Goal: Task Accomplishment & Management: Complete application form

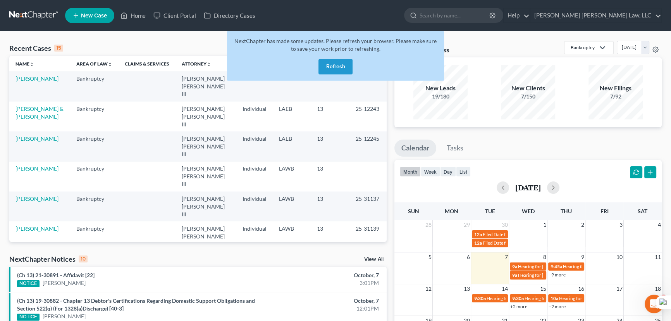
click at [334, 68] on button "Refresh" at bounding box center [336, 67] width 34 height 16
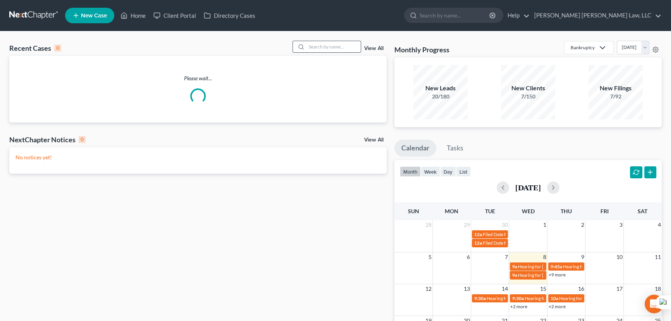
click at [322, 48] on input "search" at bounding box center [334, 46] width 54 height 11
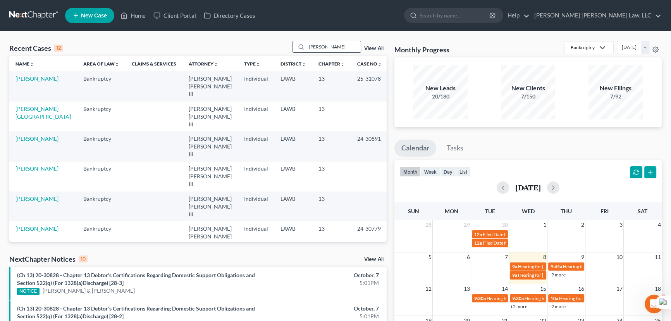
type input "perkins, kenneth"
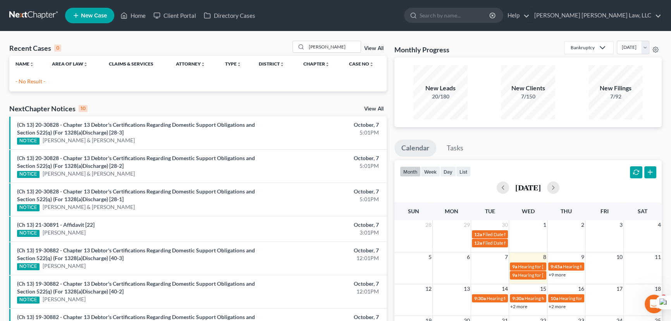
click at [97, 16] on span "New Case" at bounding box center [94, 16] width 26 height 6
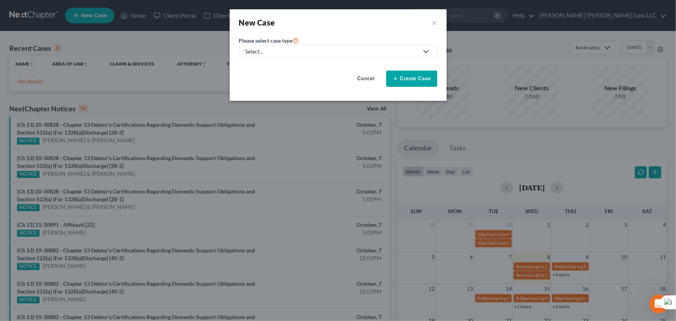
click at [334, 49] on div "Select..." at bounding box center [332, 52] width 173 height 8
click at [307, 69] on div "Bankruptcy" at bounding box center [280, 67] width 69 height 8
select select "36"
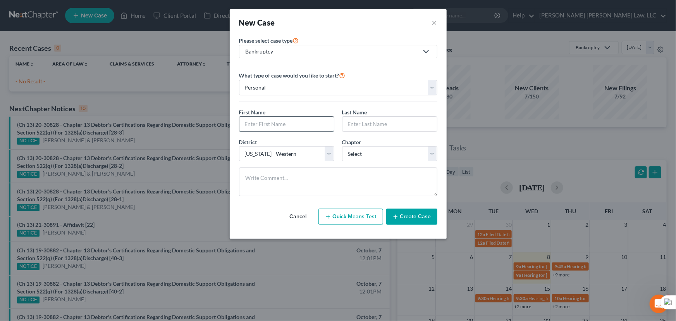
click at [304, 120] on input "text" at bounding box center [286, 124] width 95 height 15
type input "k"
type input "Kenneth"
type input "Perkins"
click at [389, 150] on select "Select 7 11 12 13" at bounding box center [389, 154] width 95 height 16
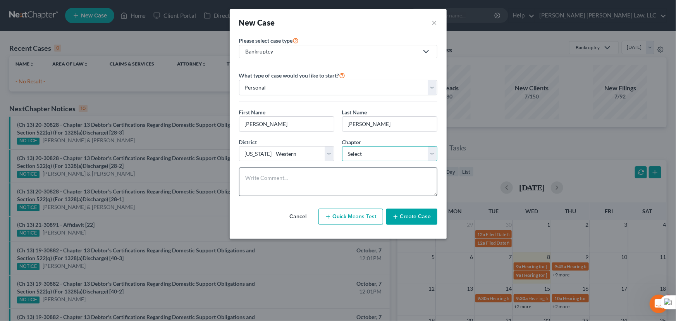
select select "3"
click at [342, 146] on select "Select 7 11 12 13" at bounding box center [389, 154] width 95 height 16
click at [398, 214] on icon "button" at bounding box center [396, 217] width 6 height 6
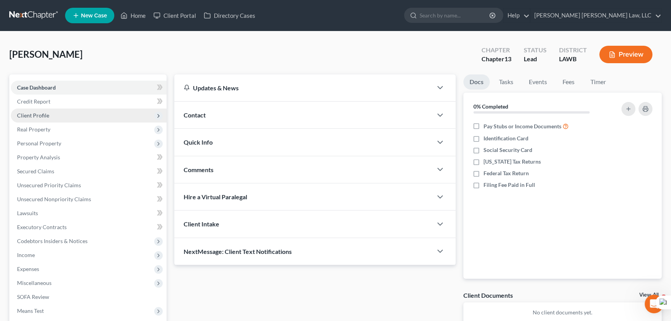
click at [72, 111] on span "Client Profile" at bounding box center [89, 116] width 156 height 14
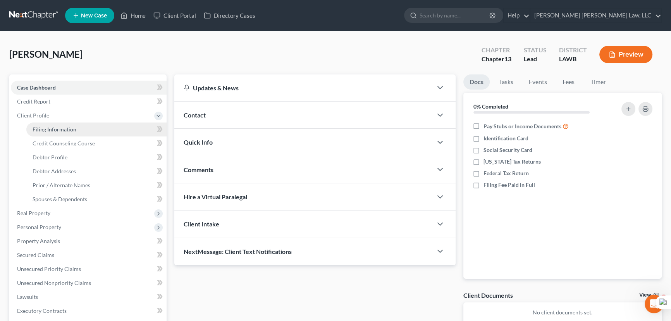
click at [75, 133] on link "Filing Information" at bounding box center [96, 129] width 140 height 14
select select "1"
select select "0"
select select "3"
select select "36"
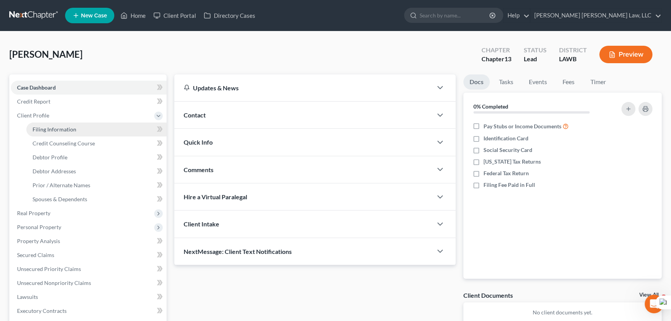
select select "19"
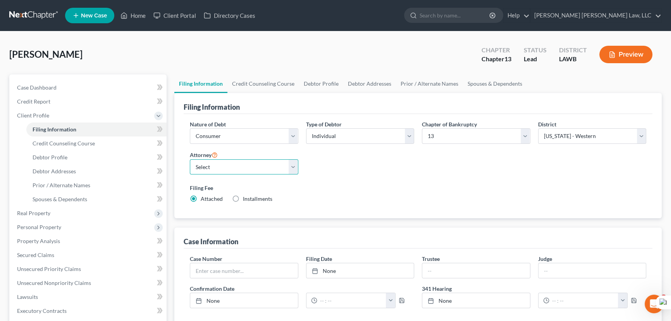
click at [218, 169] on select "Select E. Orum Young III - LAWB E. Orum Young III - LAMB E. Orum Young III - LA…" at bounding box center [244, 167] width 109 height 16
select select "0"
click at [190, 159] on select "Select E. Orum Young III - LAWB E. Orum Young III - LAMB E. Orum Young III - LA…" at bounding box center [244, 167] width 109 height 16
click at [259, 82] on link "Credit Counseling Course" at bounding box center [263, 83] width 72 height 19
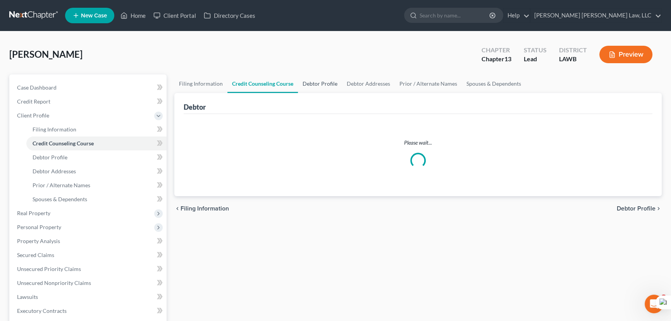
click at [315, 83] on link "Debtor Profile" at bounding box center [320, 83] width 44 height 19
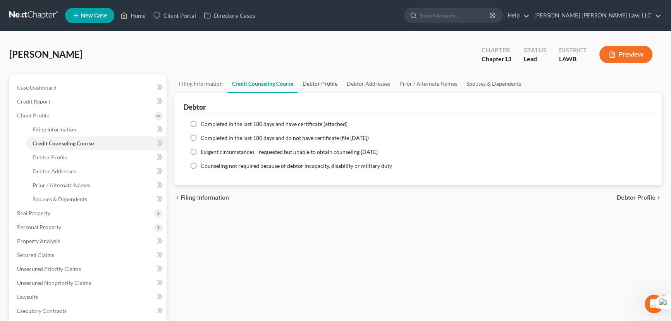
select select "0"
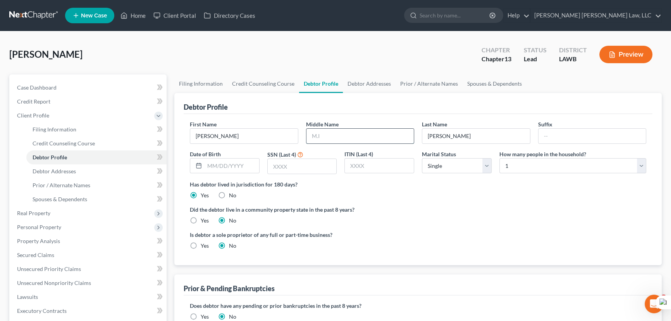
click at [361, 134] on input "text" at bounding box center [361, 136] width 108 height 15
type input "A"
type input "09/27/1975"
click at [473, 166] on select "Select Single Married Separated Divorced Widowed" at bounding box center [457, 166] width 70 height 16
select select "1"
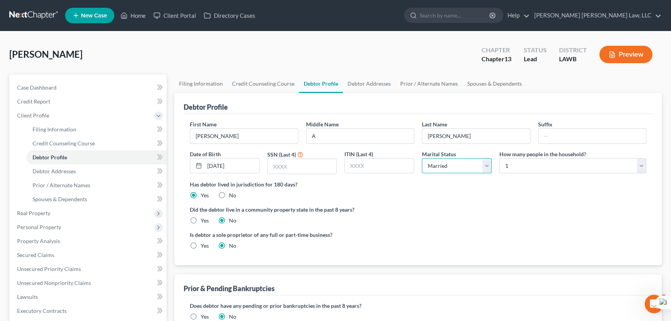
click at [422, 158] on select "Select Single Married Separated Divorced Widowed" at bounding box center [457, 166] width 70 height 16
click at [301, 169] on input "text" at bounding box center [302, 166] width 69 height 15
type input "1634"
click at [201, 219] on label "Yes" at bounding box center [205, 221] width 8 height 8
click at [204, 219] on input "Yes" at bounding box center [206, 219] width 5 height 5
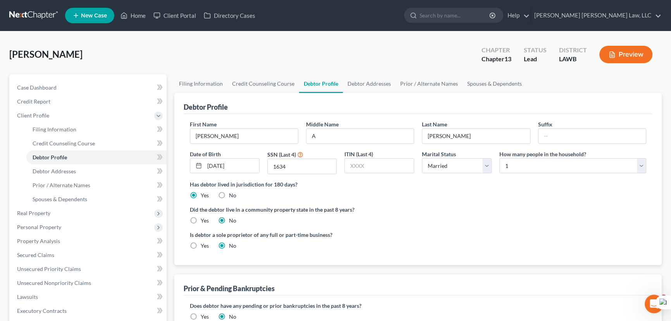
radio input "true"
radio input "false"
click at [440, 81] on link "Prior / Alternate Names" at bounding box center [429, 83] width 67 height 19
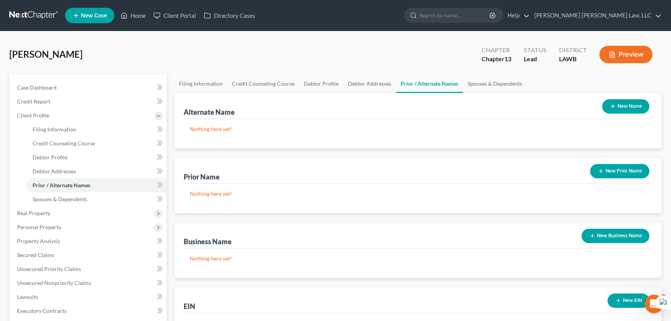
click at [618, 109] on button "New Name" at bounding box center [625, 106] width 47 height 14
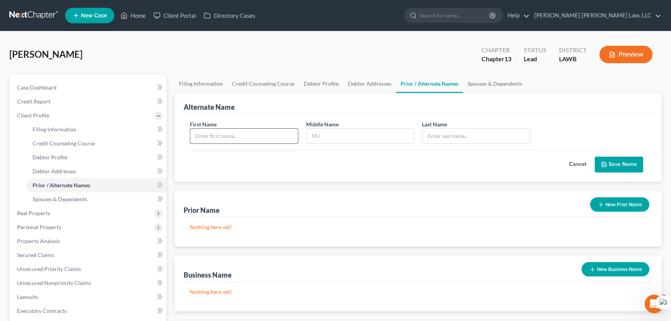
click at [241, 130] on input "text" at bounding box center [244, 136] width 108 height 15
type input "Kenneth"
type input "Alan"
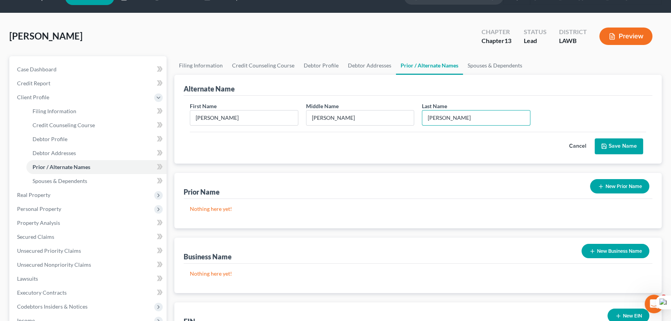
scroll to position [35, 0]
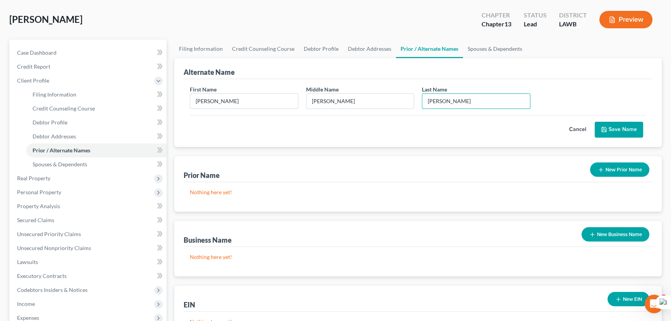
type input "Perkins"
click at [631, 128] on button "Save Name" at bounding box center [619, 130] width 48 height 16
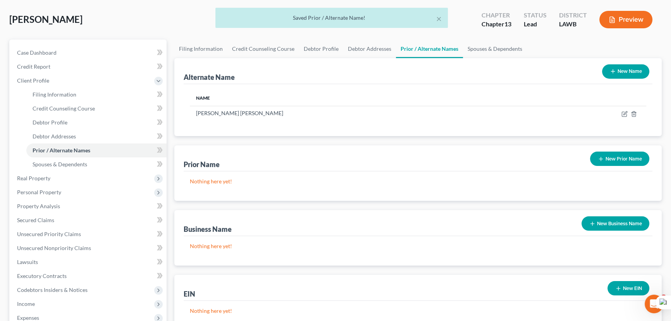
click at [628, 75] on button "New Name" at bounding box center [625, 71] width 47 height 14
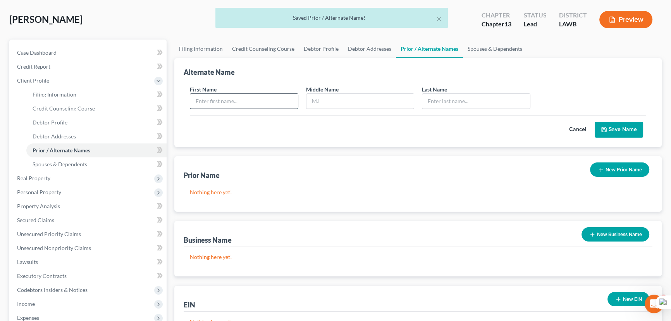
click at [276, 94] on input "text" at bounding box center [244, 101] width 108 height 15
type input "Kenneth"
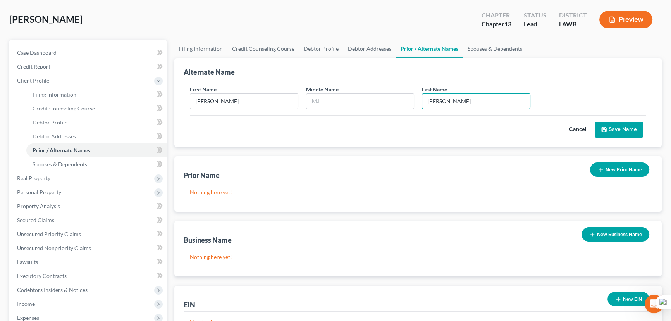
type input "Perkins"
click at [603, 128] on icon "submit" at bounding box center [604, 129] width 6 height 6
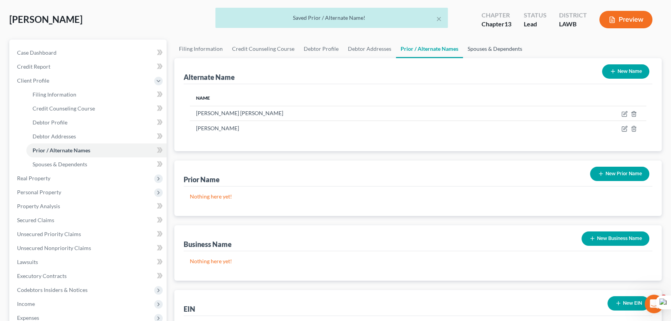
click at [478, 45] on link "Spouses & Dependents" at bounding box center [495, 49] width 64 height 19
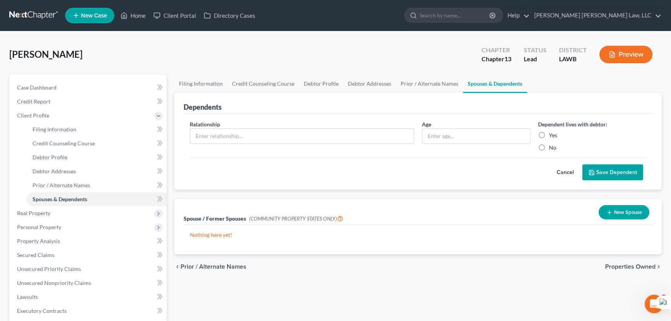
click at [611, 214] on icon "button" at bounding box center [609, 212] width 6 height 6
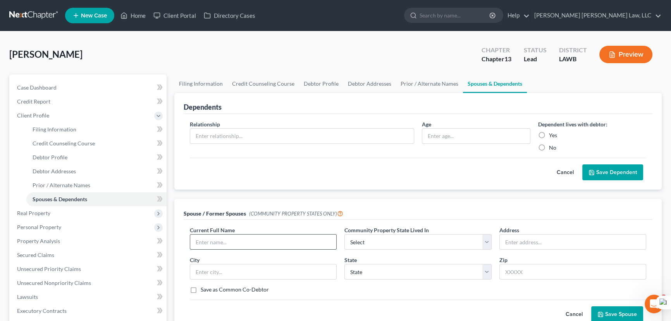
click at [222, 241] on input "text" at bounding box center [263, 241] width 146 height 15
type input "Janis Perkins"
select select "4"
type input "295 Townsley Rd"
type input "DeRidder"
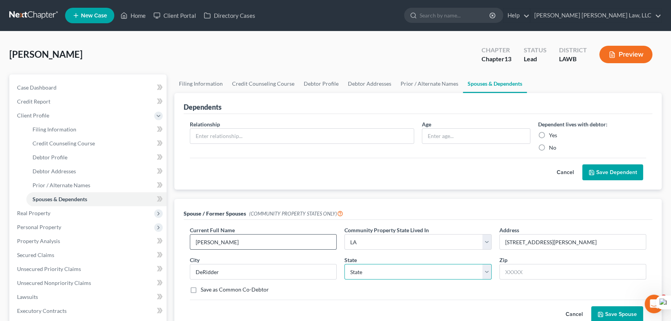
select select "19"
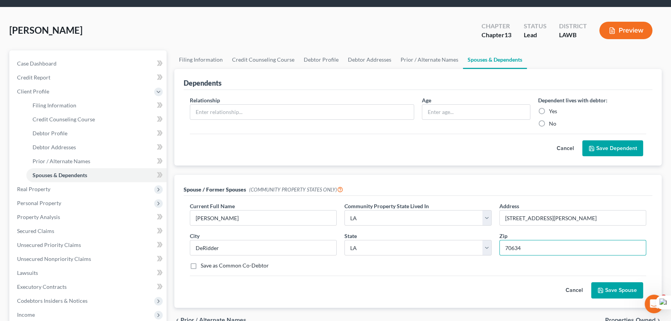
scroll to position [35, 0]
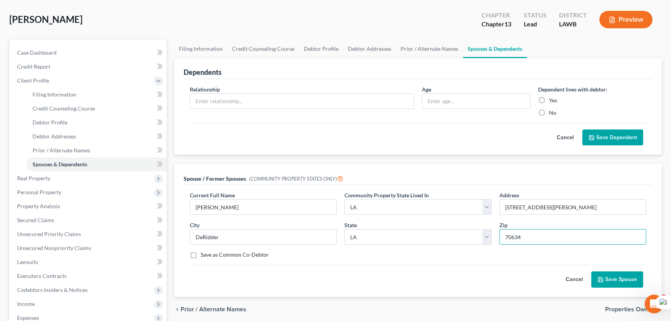
type input "70634"
click at [618, 283] on button "Save Spouse" at bounding box center [617, 279] width 52 height 16
type input "Deridder"
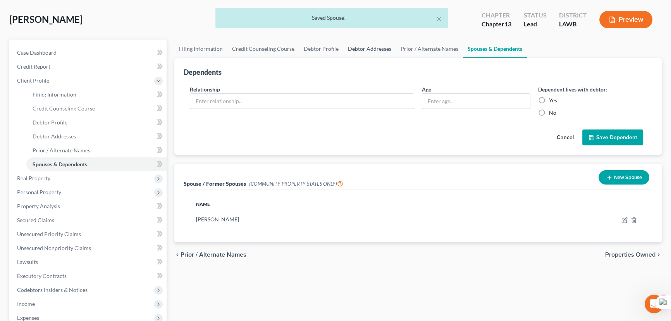
click at [378, 53] on link "Debtor Addresses" at bounding box center [369, 49] width 53 height 19
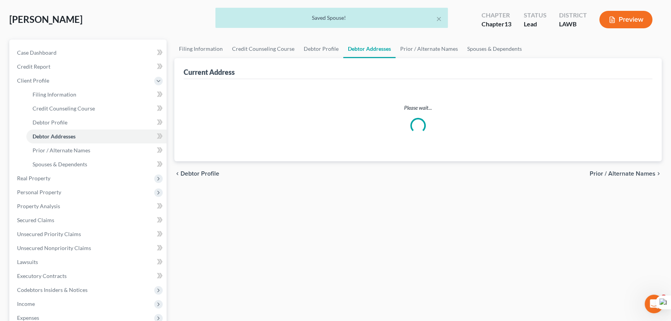
scroll to position [1, 0]
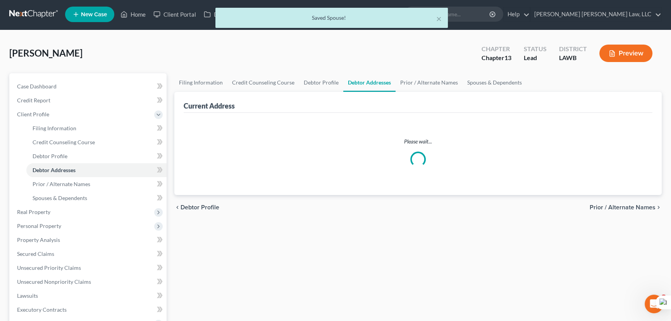
select select "0"
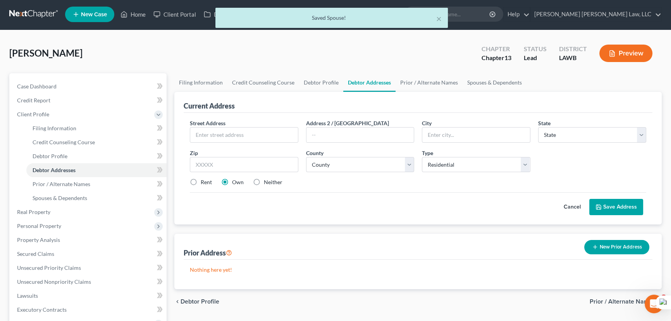
scroll to position [0, 0]
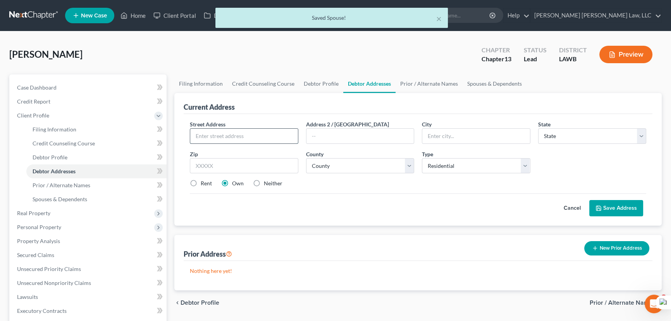
click at [247, 130] on input "text" at bounding box center [244, 136] width 108 height 15
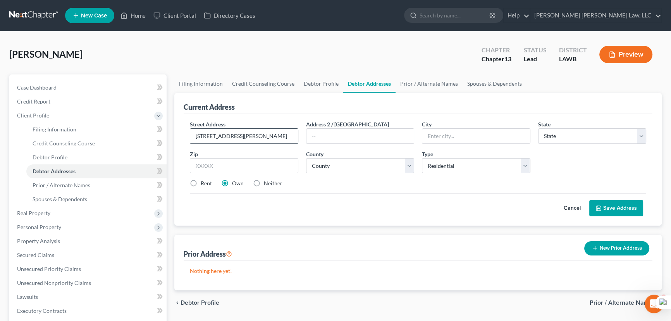
type input "295 Townsley Rd"
type input "DeRidder"
select select "19"
type input "70634"
click at [338, 162] on select "County Acadia [PERSON_NAME] [DATE] Assumption Avoyelles [GEOGRAPHIC_DATA] Bienv…" at bounding box center [360, 166] width 109 height 16
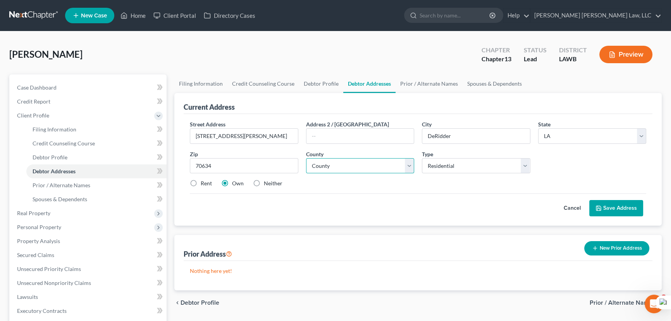
type input "Deridder"
click at [348, 169] on select "County Acadia [PERSON_NAME] [DATE] Assumption Avoyelles [GEOGRAPHIC_DATA] Bienv…" at bounding box center [360, 166] width 109 height 16
click at [348, 168] on select "County Acadia [PERSON_NAME] [DATE] Assumption Avoyelles [GEOGRAPHIC_DATA] Bienv…" at bounding box center [360, 166] width 109 height 16
select select "5"
click at [306, 158] on select "County Acadia [PERSON_NAME] [DATE] Assumption Avoyelles [GEOGRAPHIC_DATA] Bienv…" at bounding box center [360, 166] width 109 height 16
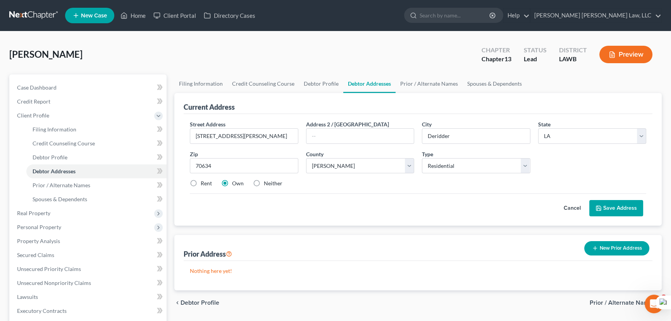
click at [201, 182] on label "Rent" at bounding box center [206, 183] width 11 height 8
click at [204, 182] on input "Rent" at bounding box center [206, 181] width 5 height 5
radio input "true"
click at [264, 180] on label "Neither" at bounding box center [273, 183] width 19 height 8
click at [267, 180] on input "Neither" at bounding box center [269, 181] width 5 height 5
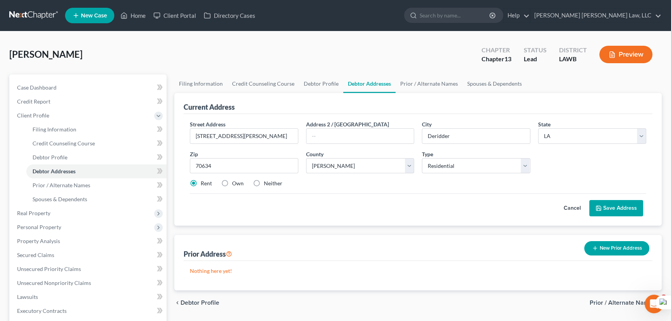
radio input "true"
click at [600, 202] on button "Save Address" at bounding box center [616, 208] width 54 height 16
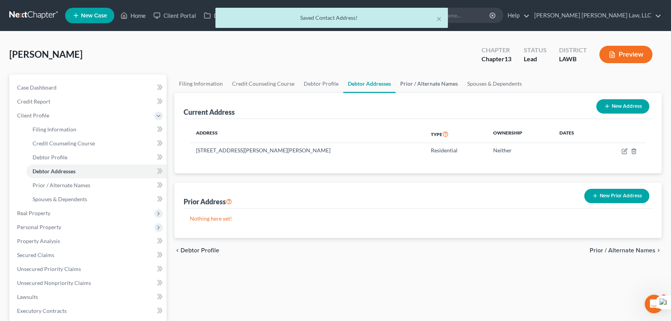
click at [442, 83] on link "Prior / Alternate Names" at bounding box center [429, 83] width 67 height 19
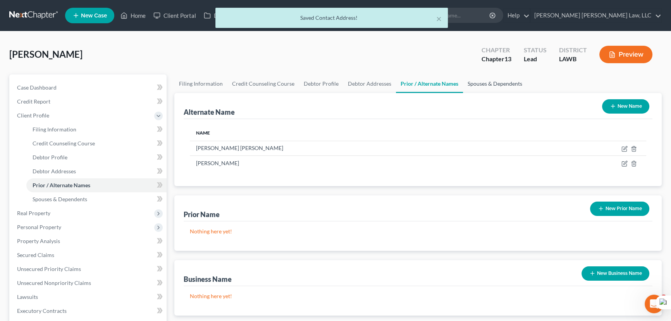
click at [498, 85] on link "Spouses & Dependents" at bounding box center [495, 83] width 64 height 19
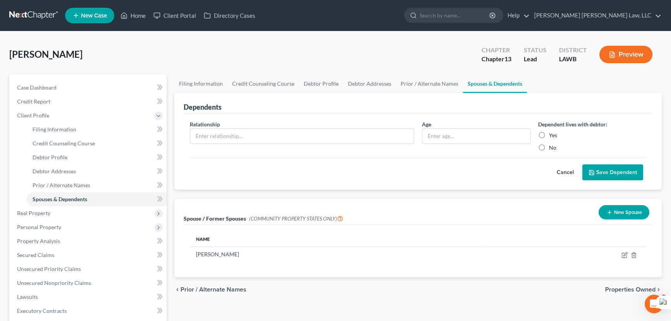
click at [414, 99] on div "Dependents" at bounding box center [418, 103] width 469 height 21
click at [417, 87] on link "Prior / Alternate Names" at bounding box center [429, 83] width 67 height 19
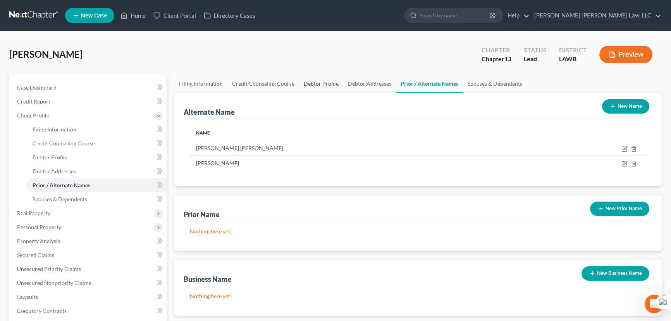
click at [336, 84] on link "Debtor Profile" at bounding box center [321, 83] width 44 height 19
select select "1"
select select "0"
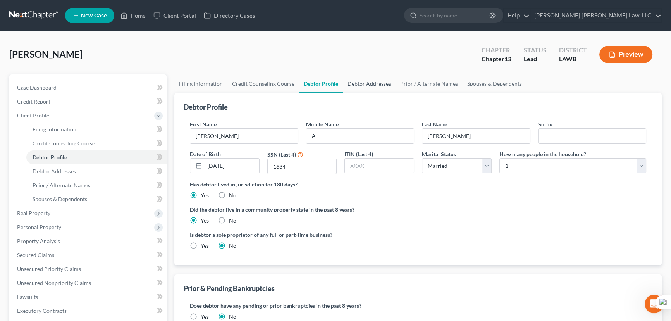
click at [364, 83] on link "Debtor Addresses" at bounding box center [369, 83] width 53 height 19
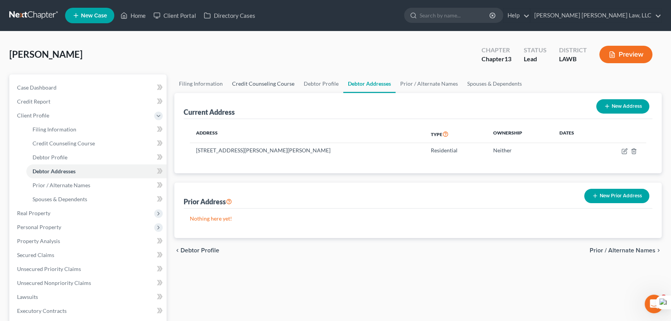
click at [276, 79] on link "Credit Counseling Course" at bounding box center [263, 83] width 72 height 19
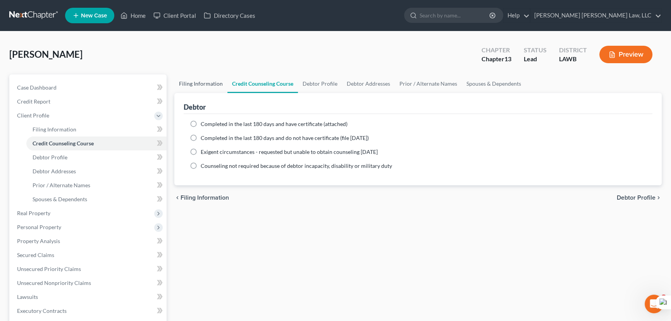
click at [205, 88] on link "Filing Information" at bounding box center [200, 83] width 53 height 19
select select "1"
select select "0"
select select "3"
select select "36"
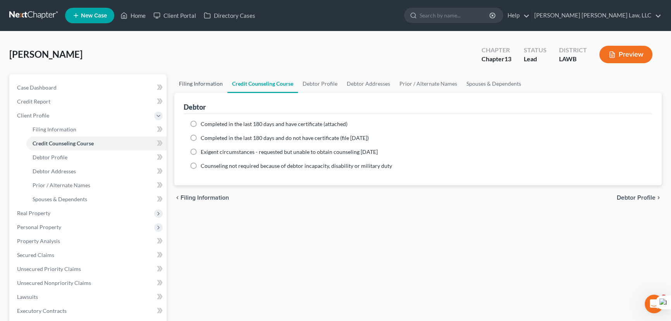
select select "0"
select select "19"
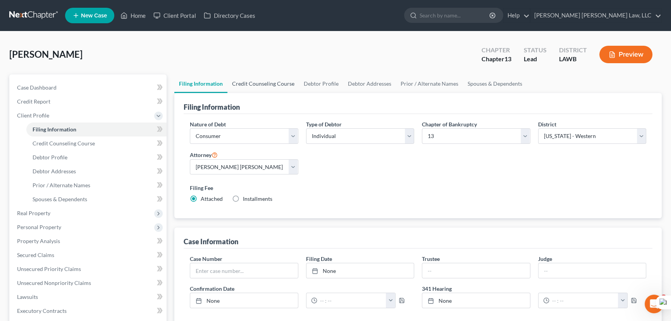
click at [274, 91] on link "Credit Counseling Course" at bounding box center [263, 83] width 72 height 19
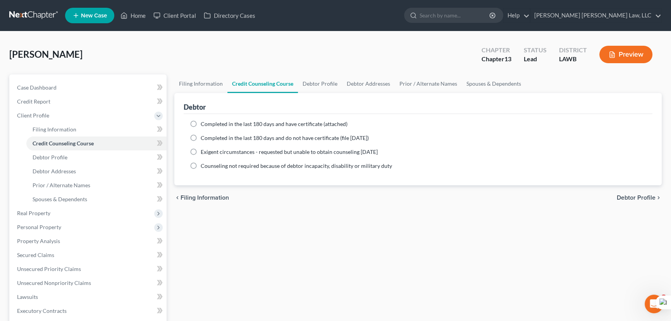
click at [201, 138] on label "Completed in the last 180 days and do not have certificate (file [DATE])" at bounding box center [285, 138] width 168 height 8
click at [204, 138] on input "Completed in the last 180 days and do not have certificate (file [DATE])" at bounding box center [206, 136] width 5 height 5
radio input "true"
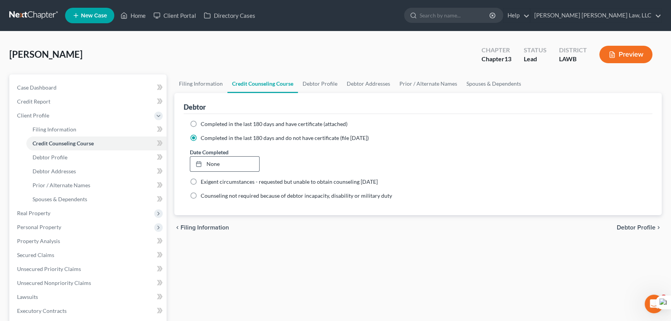
drag, startPoint x: 224, startPoint y: 162, endPoint x: 243, endPoint y: 176, distance: 23.8
click at [224, 162] on link "None" at bounding box center [224, 164] width 69 height 15
type input "10/8/2025"
click at [319, 67] on div "Perkins, Kenneth Upgraded Chapter Chapter 13 Status Lead District LAWB Preview" at bounding box center [335, 58] width 653 height 34
click at [318, 75] on link "Debtor Profile" at bounding box center [320, 83] width 44 height 19
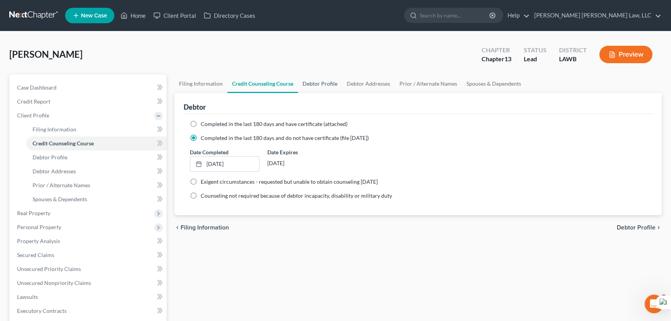
select select "1"
select select "0"
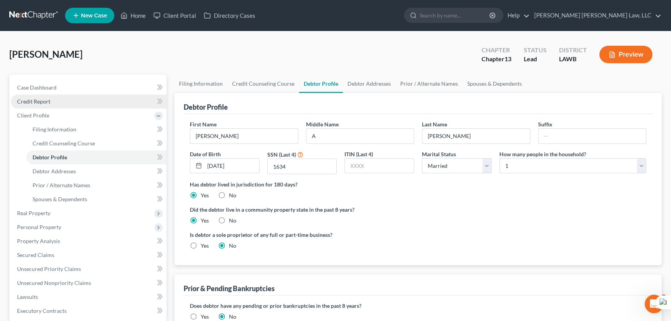
click at [112, 102] on link "Credit Report" at bounding box center [89, 102] width 156 height 14
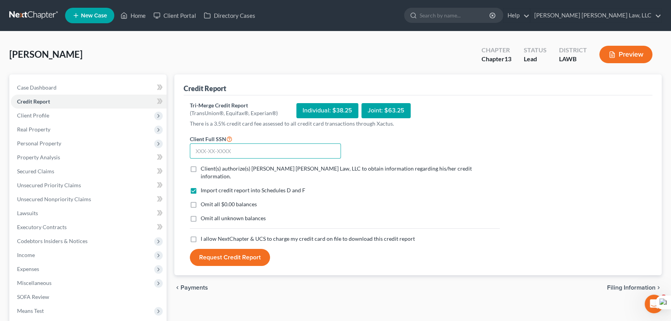
click at [264, 153] on input "text" at bounding box center [265, 151] width 151 height 16
type input "434-71-1634"
click at [201, 168] on label "Client(s) authorize(s) [PERSON_NAME] [PERSON_NAME] Law, LLC to obtain informati…" at bounding box center [350, 173] width 299 height 16
click at [204, 168] on input "Client(s) authorize(s) [PERSON_NAME] [PERSON_NAME] Law, LLC to obtain informati…" at bounding box center [206, 167] width 5 height 5
checkbox input "true"
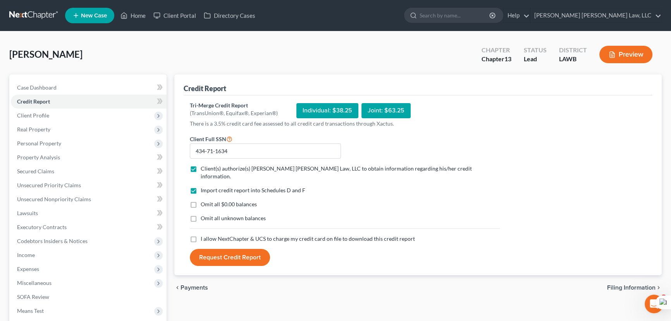
click at [201, 200] on label "Omit all $0.00 balances" at bounding box center [229, 204] width 56 height 8
click at [204, 200] on input "Omit all $0.00 balances" at bounding box center [206, 202] width 5 height 5
checkbox input "true"
click at [201, 214] on label "Omit all unknown balances" at bounding box center [233, 218] width 65 height 8
click at [204, 214] on input "Omit all unknown balances" at bounding box center [206, 216] width 5 height 5
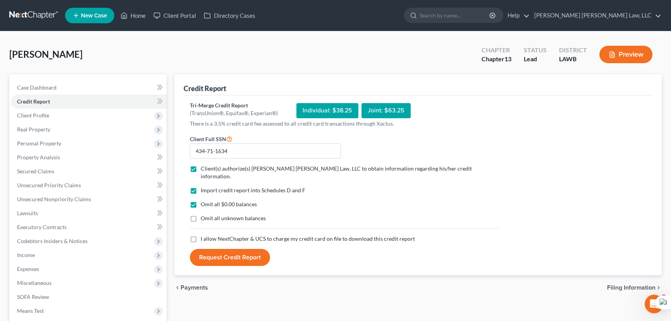
checkbox input "true"
click at [201, 235] on label "I allow NextChapter & UCS to charge my credit card on file to download this cre…" at bounding box center [308, 239] width 214 height 8
click at [204, 235] on input "I allow NextChapter & UCS to charge my credit card on file to download this cre…" at bounding box center [206, 237] width 5 height 5
checkbox input "true"
click at [240, 249] on button "Request Credit Report" at bounding box center [230, 257] width 80 height 17
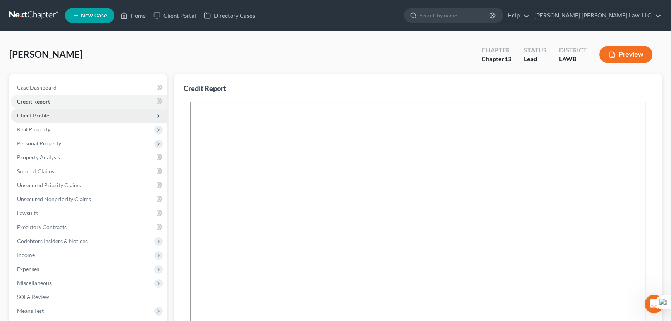
click at [54, 120] on span "Client Profile" at bounding box center [89, 116] width 156 height 14
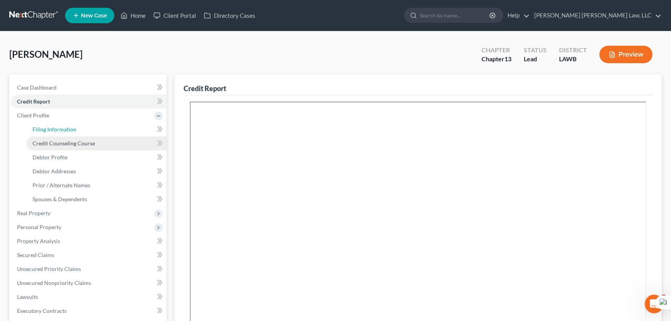
drag, startPoint x: 61, startPoint y: 133, endPoint x: 72, endPoint y: 136, distance: 11.4
click at [61, 133] on link "Filing Information" at bounding box center [96, 129] width 140 height 14
select select "1"
select select "0"
select select "3"
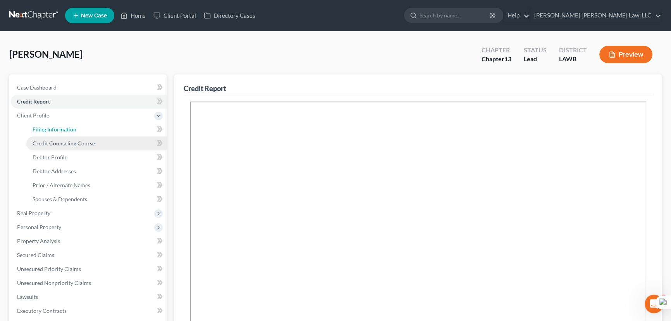
select select "36"
select select "0"
select select "19"
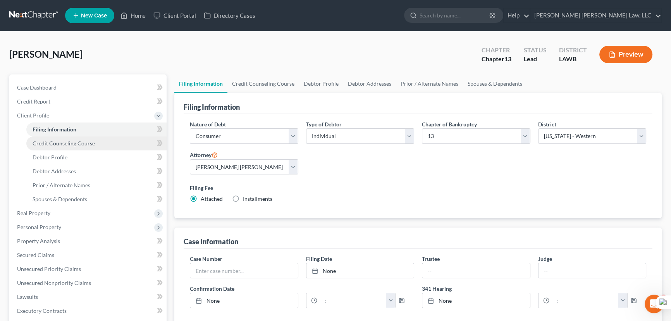
scroll to position [70, 0]
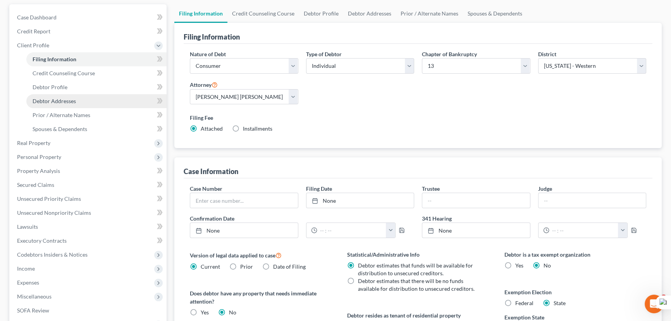
click at [72, 101] on span "Debtor Addresses" at bounding box center [54, 101] width 43 height 7
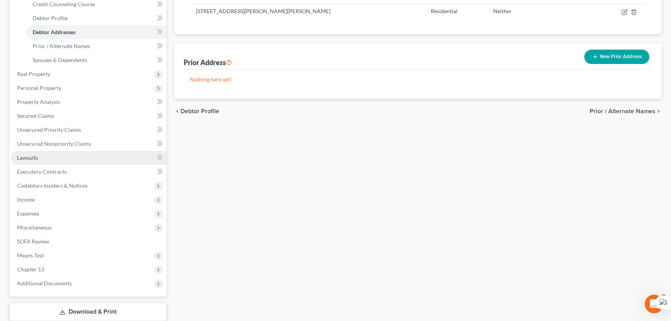
scroll to position [141, 0]
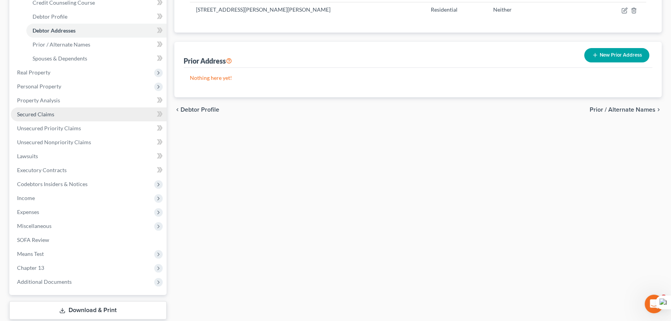
click at [57, 114] on link "Secured Claims" at bounding box center [89, 114] width 156 height 14
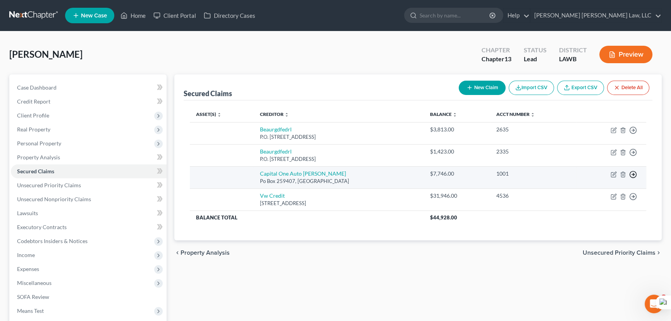
click at [629, 176] on icon "button" at bounding box center [633, 175] width 8 height 8
click at [606, 191] on link "Move to F" at bounding box center [597, 193] width 65 height 13
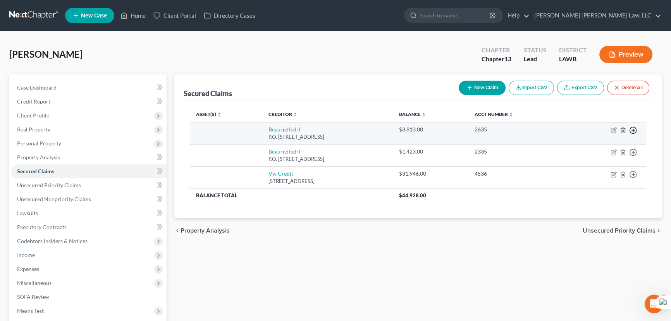
click at [632, 130] on line "button" at bounding box center [633, 130] width 3 height 0
click at [603, 147] on link "Move to F" at bounding box center [597, 149] width 65 height 13
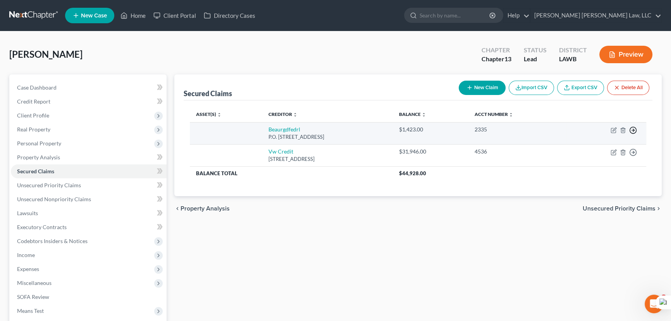
click at [632, 129] on icon "button" at bounding box center [633, 130] width 8 height 8
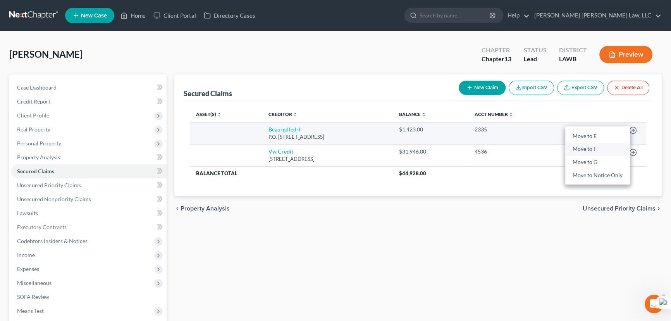
click at [602, 146] on link "Move to F" at bounding box center [597, 149] width 65 height 13
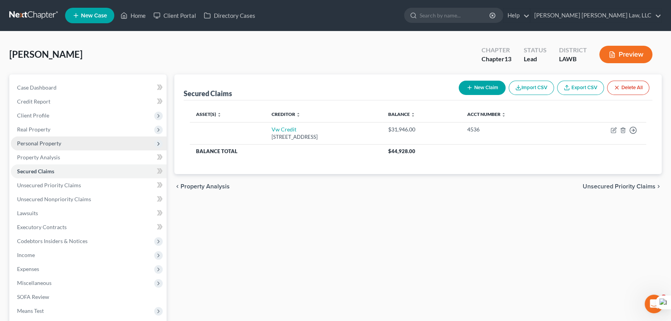
click at [107, 142] on span "Personal Property" at bounding box center [89, 143] width 156 height 14
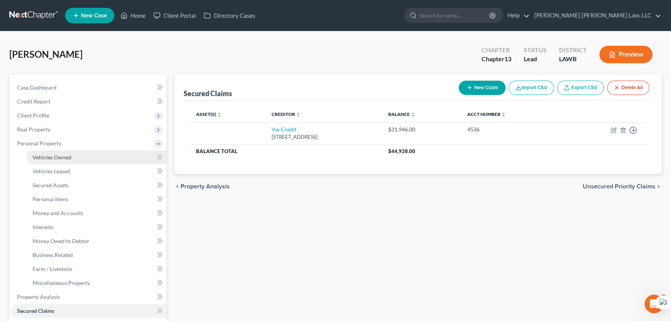
click at [106, 155] on link "Vehicles Owned" at bounding box center [96, 157] width 140 height 14
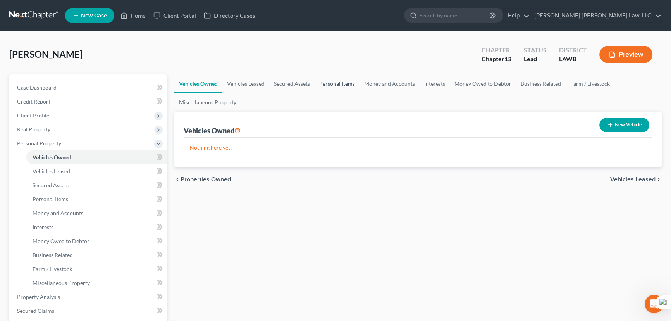
click at [336, 83] on link "Personal Items" at bounding box center [337, 83] width 45 height 19
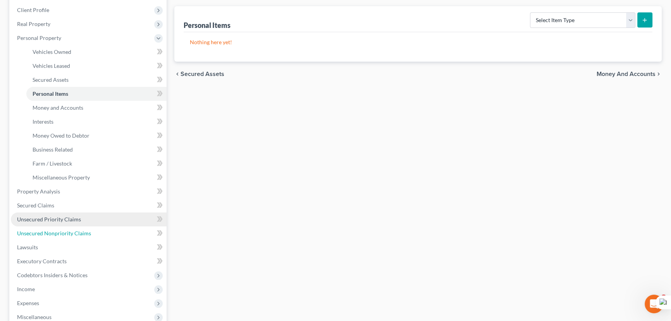
click at [119, 229] on link "Unsecured Nonpriority Claims" at bounding box center [89, 233] width 156 height 14
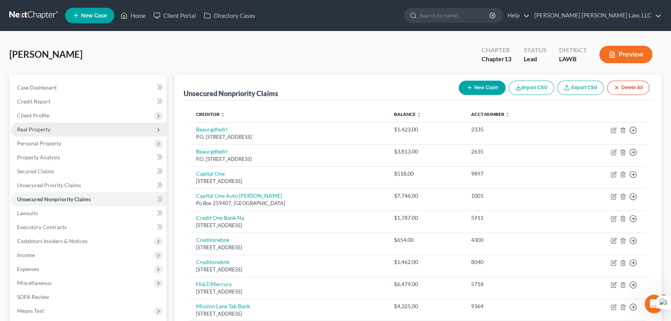
click at [92, 123] on span "Real Property" at bounding box center [89, 129] width 156 height 14
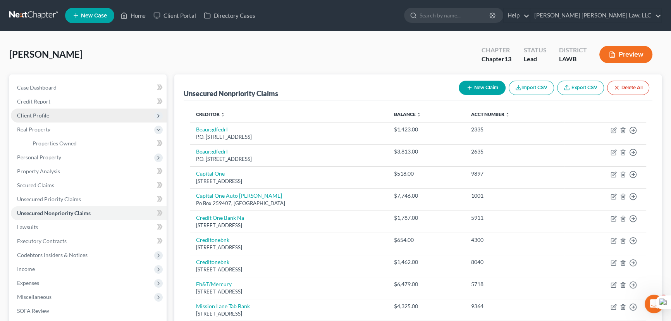
click at [95, 116] on span "Client Profile" at bounding box center [89, 116] width 156 height 14
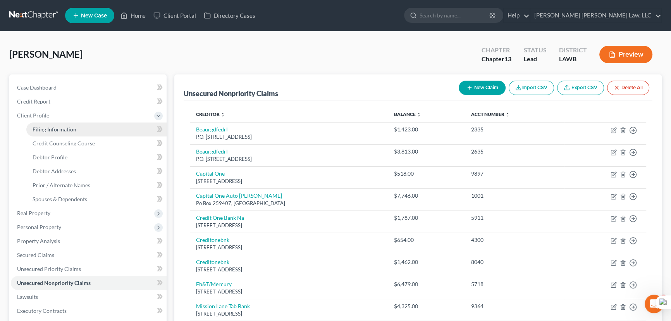
click at [96, 128] on link "Filing Information" at bounding box center [96, 129] width 140 height 14
select select "1"
select select "0"
select select "3"
select select "36"
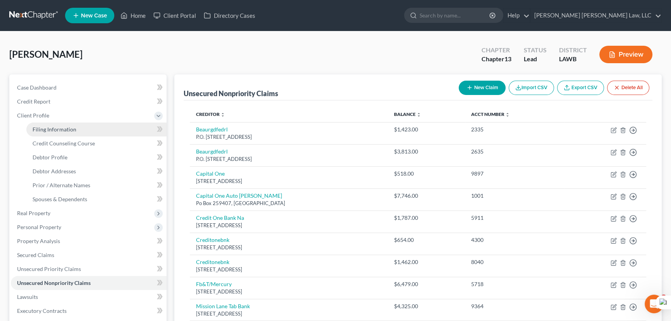
select select "0"
select select "19"
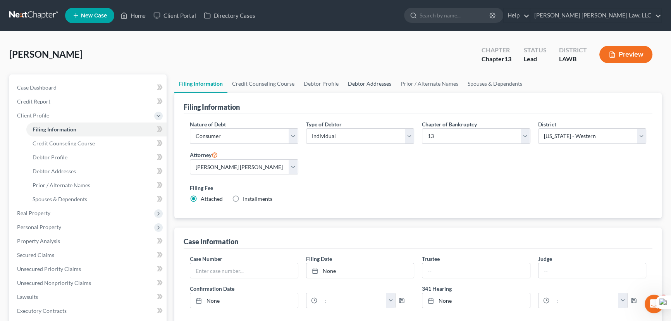
click at [353, 78] on link "Debtor Addresses" at bounding box center [369, 83] width 53 height 19
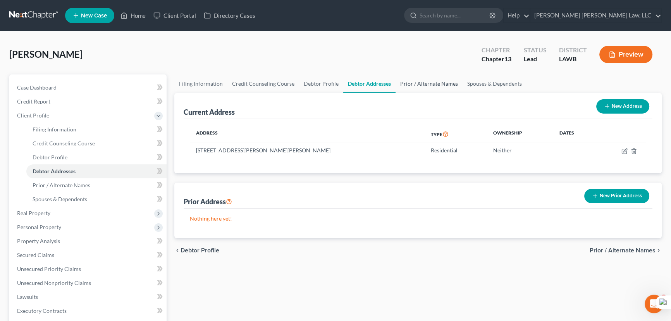
click at [431, 85] on link "Prior / Alternate Names" at bounding box center [429, 83] width 67 height 19
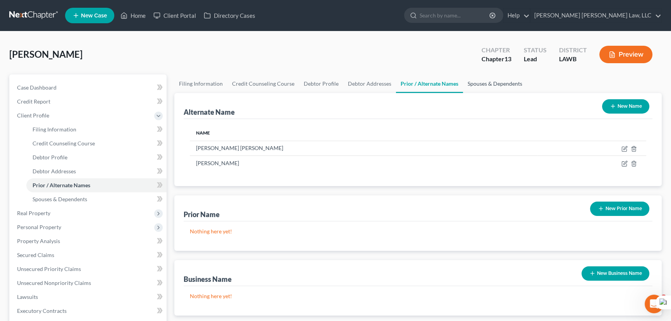
click at [512, 79] on link "Spouses & Dependents" at bounding box center [495, 83] width 64 height 19
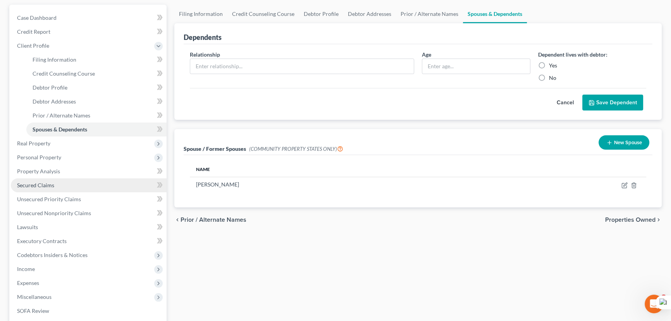
scroll to position [70, 0]
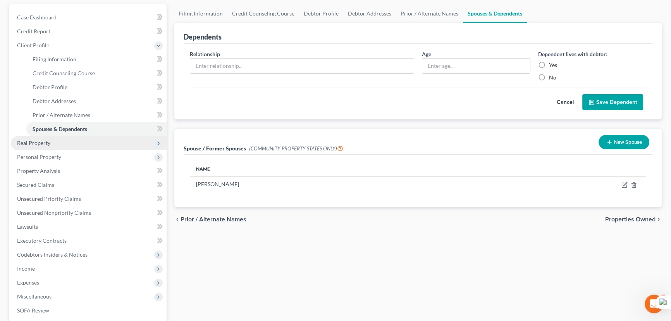
click at [99, 148] on span "Real Property" at bounding box center [89, 143] width 156 height 14
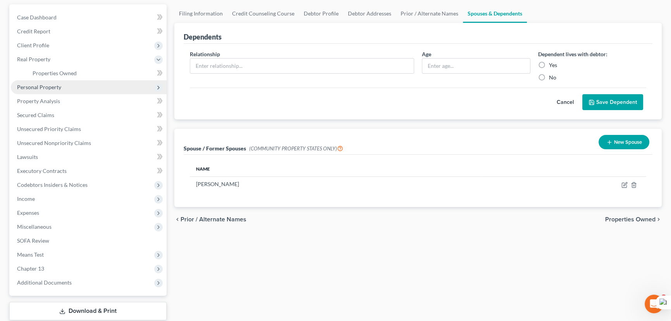
click at [76, 84] on span "Personal Property" at bounding box center [89, 87] width 156 height 14
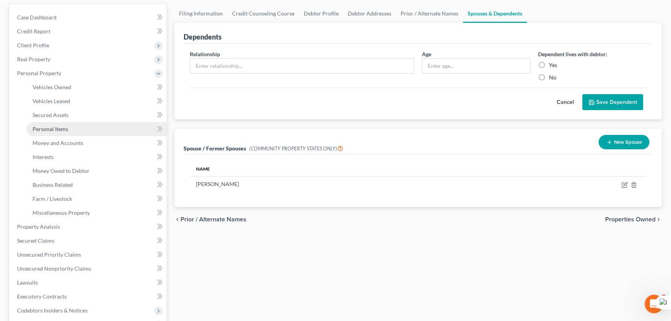
click at [85, 131] on link "Personal Items" at bounding box center [96, 129] width 140 height 14
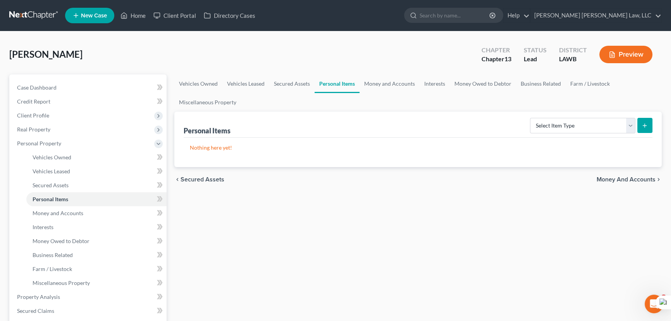
click at [568, 139] on div "Nothing here yet!" at bounding box center [418, 152] width 469 height 29
click at [564, 126] on select "Select Item Type Clothing (A/B: 11) Collectibles Of Value (A/B: 8) Electronics …" at bounding box center [582, 126] width 105 height 16
select select "clothing"
click at [531, 118] on select "Select Item Type Clothing (A/B: 11) Collectibles Of Value (A/B: 8) Electronics …" at bounding box center [582, 126] width 105 height 16
click at [643, 123] on icon "submit" at bounding box center [645, 125] width 6 height 6
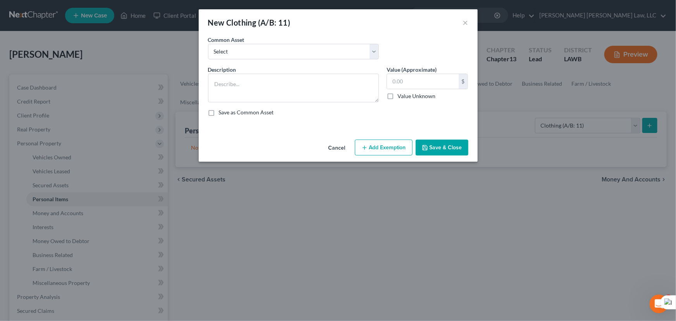
click at [251, 59] on div "Common Asset Select Clothes Clothes" at bounding box center [338, 51] width 268 height 30
click at [251, 55] on select "Select Clothes Clothes" at bounding box center [293, 52] width 171 height 16
select select "0"
click at [208, 44] on select "Select Clothes Clothes" at bounding box center [293, 52] width 171 height 16
type textarea "Clothes"
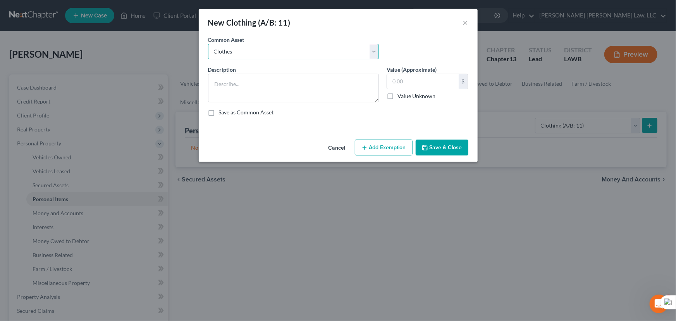
type input "300.00"
click at [375, 154] on button "Add Exemption" at bounding box center [384, 148] width 58 height 16
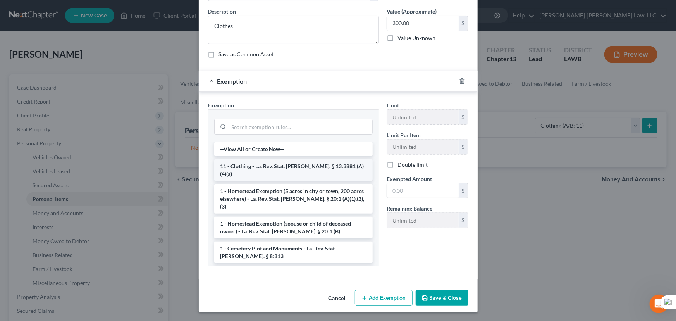
click at [264, 160] on li "11 - Clothing - La. Rev. Stat. Ann. § 13:3881 (A)(4)(a)" at bounding box center [293, 170] width 158 height 22
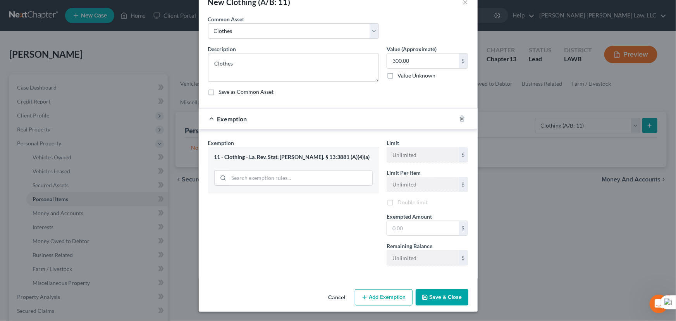
scroll to position [21, 0]
click at [420, 227] on input "text" at bounding box center [423, 229] width 72 height 15
type input "300.00"
click at [444, 296] on button "Save & Close" at bounding box center [442, 298] width 53 height 16
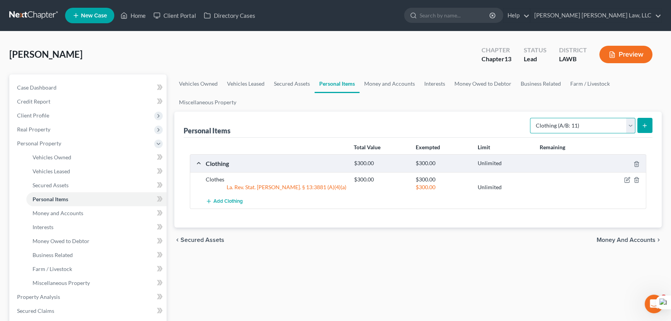
click at [575, 127] on select "Select Item Type Clothing (A/B: 11) Collectibles Of Value (A/B: 8) Electronics …" at bounding box center [582, 126] width 105 height 16
select select "household_goods"
click at [531, 118] on select "Select Item Type Clothing (A/B: 11) Collectibles Of Value (A/B: 8) Electronics …" at bounding box center [582, 126] width 105 height 16
click at [643, 128] on button "submit" at bounding box center [644, 125] width 15 height 15
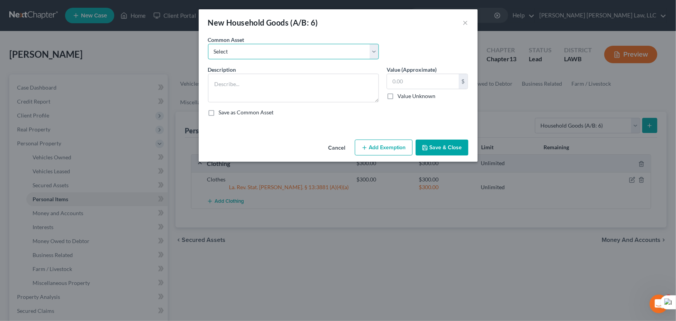
click at [274, 46] on select "Select Furniture Movables 2002 Chevy Tahoe 231,000 miles Movables Movables Mova…" at bounding box center [293, 52] width 171 height 16
select select "0"
click at [208, 44] on select "Select Furniture Movables 2002 Chevy Tahoe 231,000 miles Movables Movables Mova…" at bounding box center [293, 52] width 171 height 16
type textarea "Furniture"
type input "1,200.00"
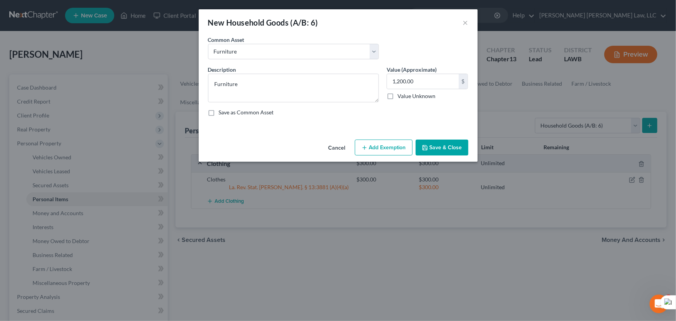
click at [388, 146] on button "Add Exemption" at bounding box center [384, 148] width 58 height 16
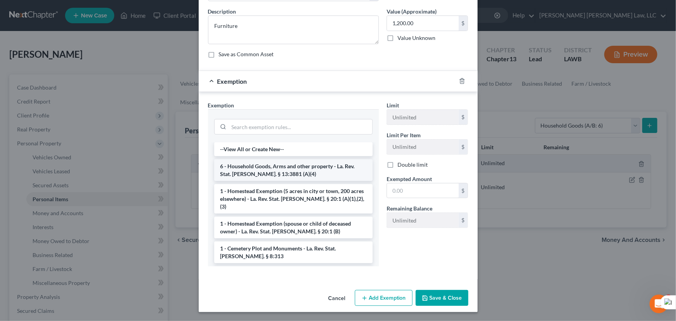
click at [278, 160] on li "6 - Household Goods, Arms and other property - La. Rev. Stat. Ann. § 13:3881 (A…" at bounding box center [293, 170] width 158 height 22
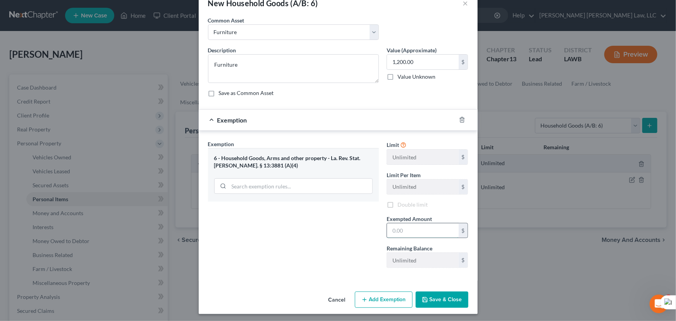
click at [426, 230] on input "text" at bounding box center [423, 230] width 72 height 15
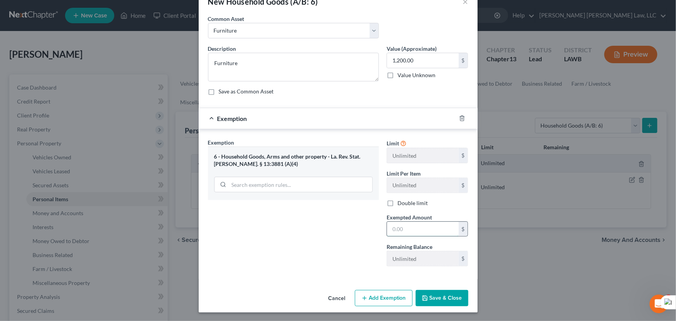
type input "1,200.00"
click at [440, 293] on button "Save & Close" at bounding box center [442, 298] width 53 height 16
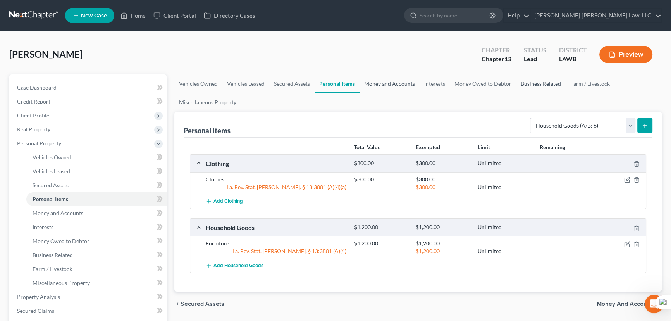
drag, startPoint x: 378, startPoint y: 85, endPoint x: 523, endPoint y: 90, distance: 145.0
click at [378, 85] on link "Money and Accounts" at bounding box center [390, 83] width 60 height 19
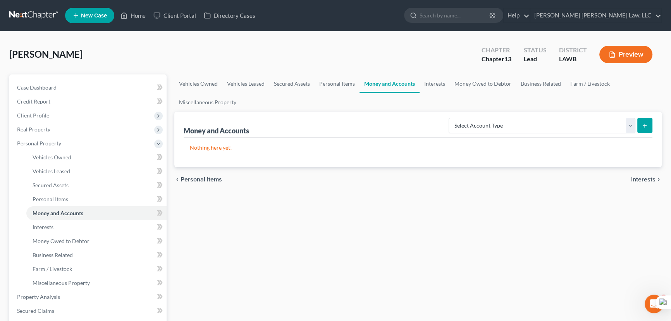
click at [598, 134] on div "Select Account Type Brokerage (A/B: 18, SOFA: 20) Cash on Hand (A/B: 16) Certif…" at bounding box center [549, 125] width 207 height 21
drag, startPoint x: 577, startPoint y: 126, endPoint x: 577, endPoint y: 131, distance: 5.8
click at [577, 126] on select "Select Account Type Brokerage (A/B: 18, SOFA: 20) Cash on Hand (A/B: 16) Certif…" at bounding box center [542, 126] width 187 height 16
select select "checking"
click at [451, 118] on select "Select Account Type Brokerage (A/B: 18, SOFA: 20) Cash on Hand (A/B: 16) Certif…" at bounding box center [542, 126] width 187 height 16
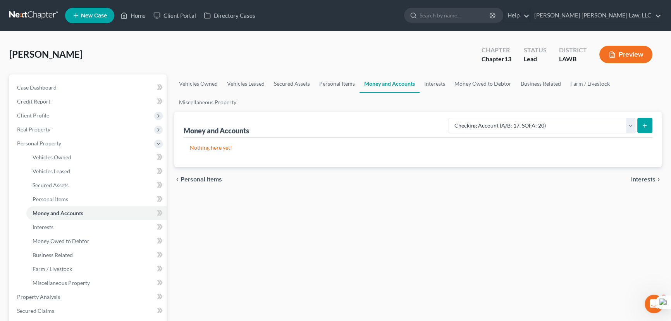
click at [644, 124] on icon "submit" at bounding box center [645, 125] width 6 height 6
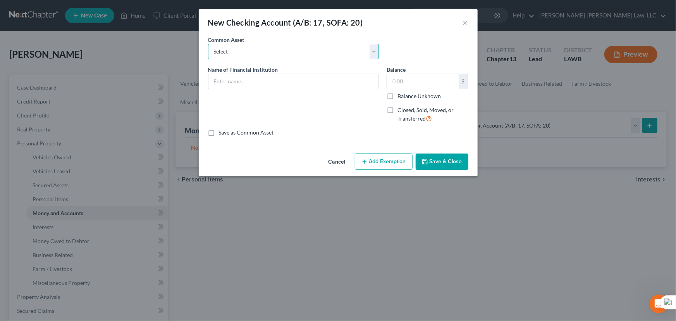
click at [241, 53] on select "Select Current Bank Sevenfold Credit Union Apple Cash First Horizon Bank Centri…" at bounding box center [293, 52] width 171 height 16
drag, startPoint x: 427, startPoint y: 44, endPoint x: 281, endPoint y: 57, distance: 146.6
click at [426, 44] on div "Common Asset Select Current Bank Sevenfold Credit Union Apple Cash First Horizo…" at bounding box center [338, 51] width 268 height 30
click at [269, 74] on input "text" at bounding box center [293, 81] width 170 height 15
type input "First Federal"
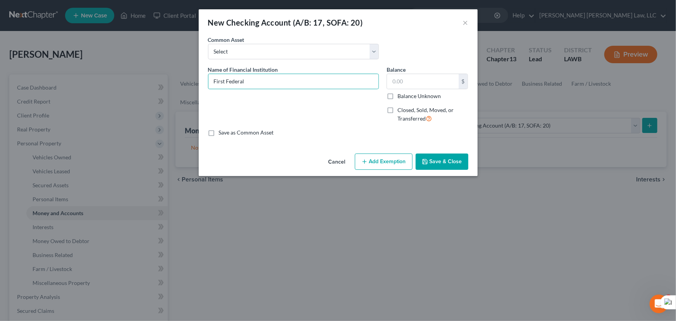
click at [457, 166] on button "Save & Close" at bounding box center [442, 161] width 53 height 16
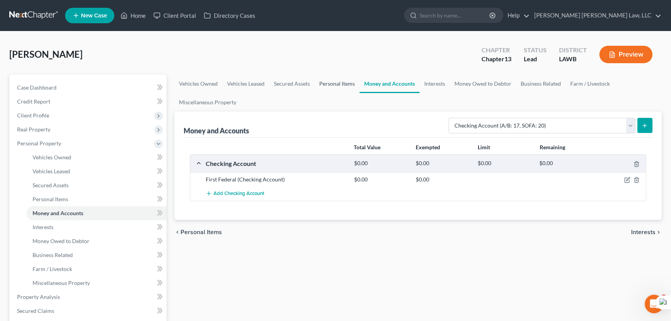
click at [329, 85] on link "Personal Items" at bounding box center [337, 83] width 45 height 19
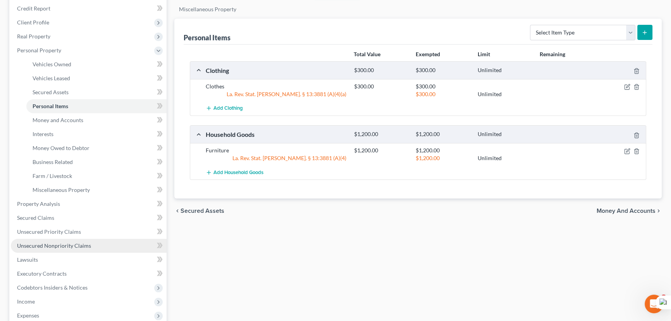
scroll to position [176, 0]
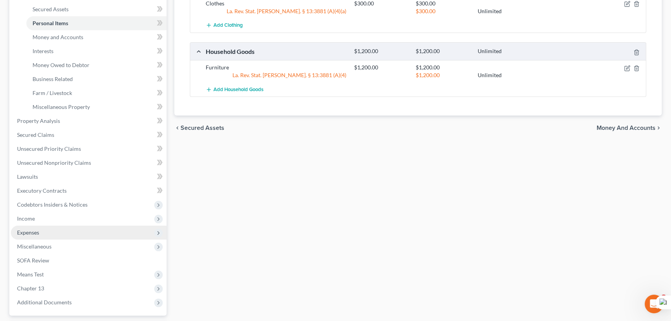
drag, startPoint x: 55, startPoint y: 211, endPoint x: 65, endPoint y: 233, distance: 24.4
click at [55, 212] on span "Income" at bounding box center [89, 219] width 156 height 14
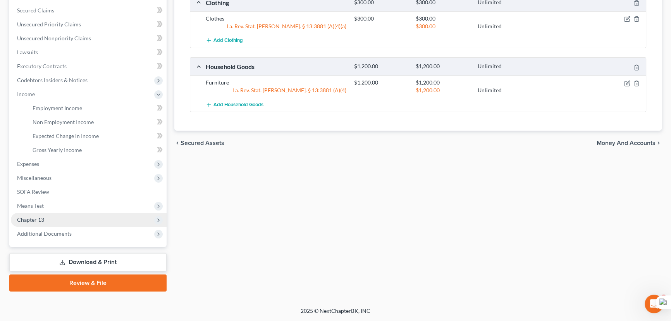
scroll to position [159, 0]
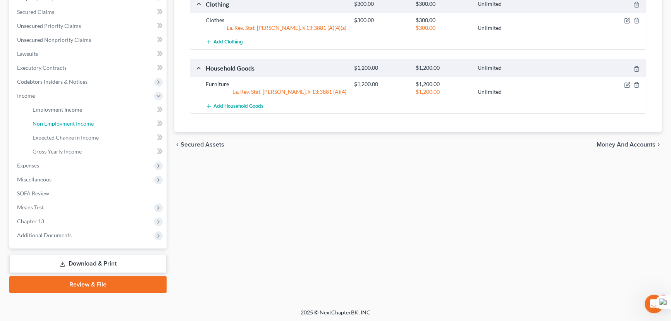
click at [82, 123] on span "Non Employment Income" at bounding box center [63, 123] width 61 height 7
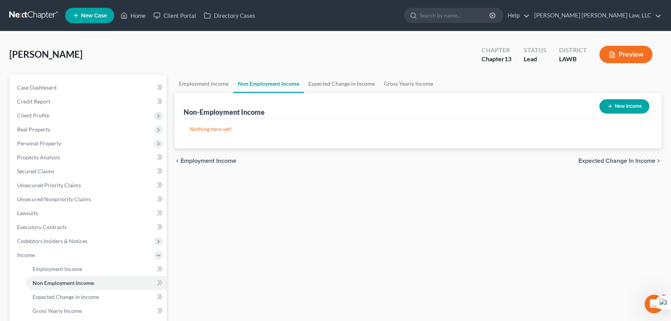
click at [627, 108] on button "New Income" at bounding box center [624, 106] width 50 height 14
select select "0"
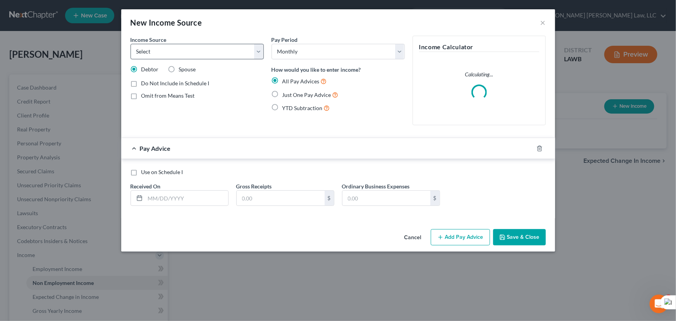
click at [147, 39] on span "Income Source" at bounding box center [149, 39] width 36 height 7
click at [143, 56] on select "Select Unemployment Disability (from employer) Pension Retirement Social Securi…" at bounding box center [197, 52] width 133 height 16
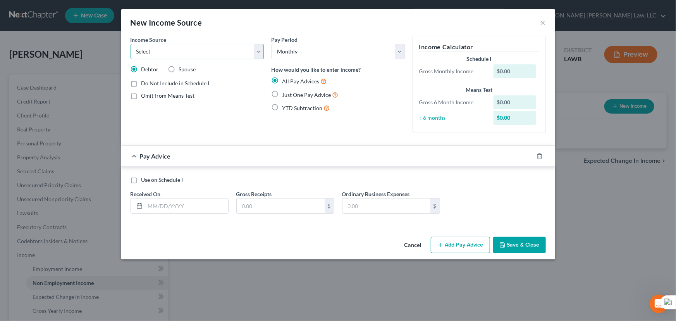
select select "4"
click at [131, 44] on select "Select Unemployment Disability (from employer) Pension Retirement Social Securi…" at bounding box center [197, 52] width 133 height 16
click at [283, 95] on label "Just One Pay Advice" at bounding box center [311, 94] width 56 height 9
click at [286, 95] on input "Just One Pay Advice" at bounding box center [288, 92] width 5 height 5
radio input "true"
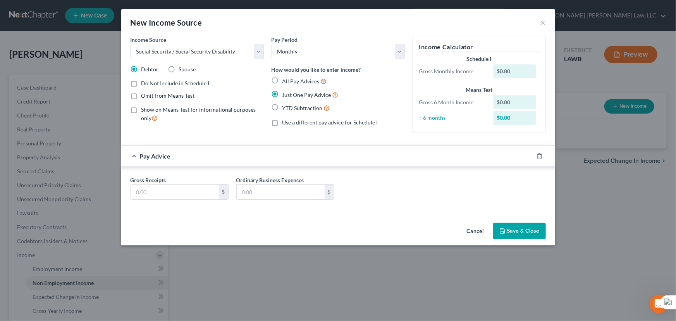
click at [176, 196] on input "text" at bounding box center [175, 191] width 88 height 15
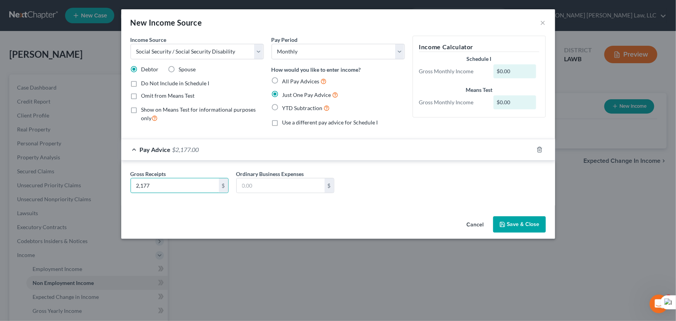
type input "2,177"
click at [519, 220] on button "Save & Close" at bounding box center [519, 224] width 53 height 16
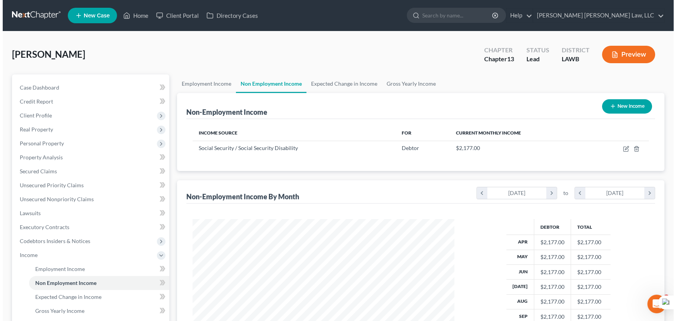
scroll to position [139, 275]
click at [207, 79] on link "Employment Income" at bounding box center [203, 83] width 59 height 19
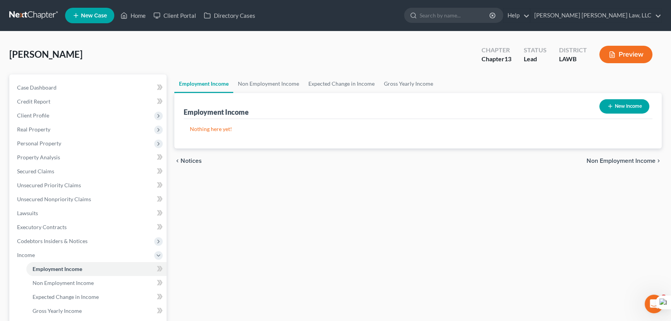
click at [630, 106] on button "New Income" at bounding box center [624, 106] width 50 height 14
select select "0"
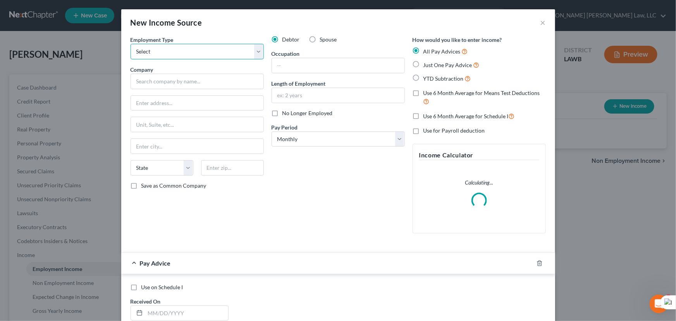
click at [147, 46] on select "Select Full or Part Time Employment Self Employment" at bounding box center [197, 52] width 133 height 16
select select "0"
click at [131, 44] on select "Select Full or Part Time Employment Self Employment" at bounding box center [197, 52] width 133 height 16
click at [219, 83] on input "text" at bounding box center [197, 82] width 133 height 16
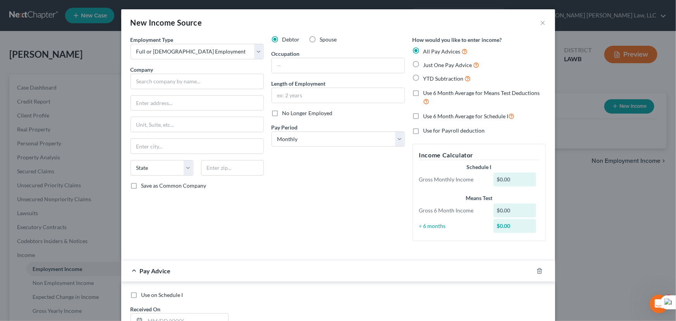
click at [424, 63] on label "Just One Pay Advice" at bounding box center [452, 64] width 56 height 9
click at [427, 63] on input "Just One Pay Advice" at bounding box center [429, 62] width 5 height 5
radio input "true"
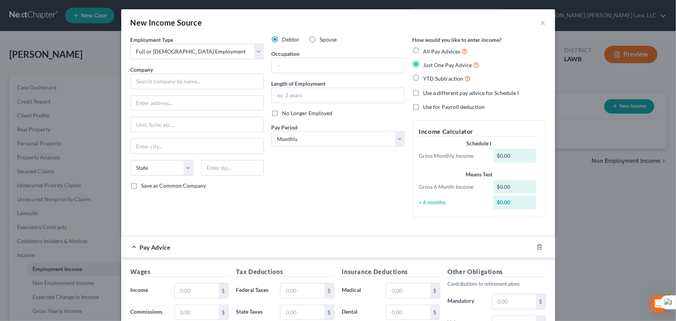
click at [424, 50] on label "All Pay Advices" at bounding box center [446, 51] width 45 height 9
click at [427, 50] on input "All Pay Advices" at bounding box center [429, 49] width 5 height 5
radio input "true"
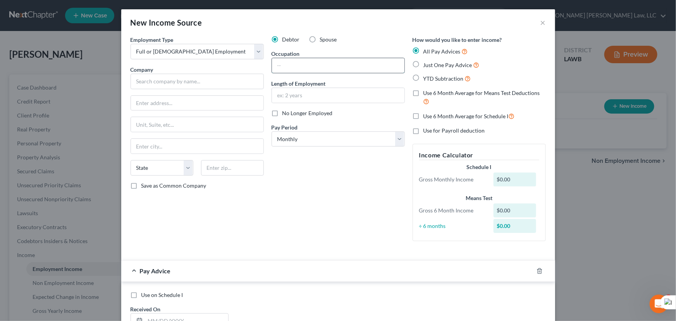
click at [361, 62] on input "text" at bounding box center [338, 65] width 133 height 15
type input "Store Director"
type input "5 years"
click at [357, 145] on select "Select Monthly Twice Monthly Every Other Week Weekly" at bounding box center [338, 139] width 133 height 16
select select "3"
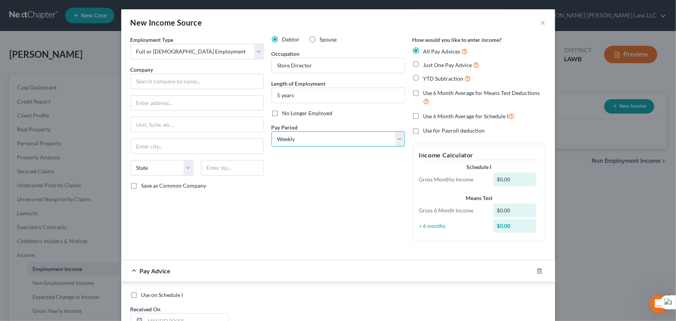
click at [272, 131] on select "Select Monthly Twice Monthly Every Other Week Weekly" at bounding box center [338, 139] width 133 height 16
drag, startPoint x: 415, startPoint y: 93, endPoint x: 415, endPoint y: 114, distance: 21.3
click at [424, 93] on label "Use 6 Month Average for Means Test Deductions" at bounding box center [485, 97] width 122 height 17
click at [427, 93] on input "Use 6 Month Average for Means Test Deductions" at bounding box center [429, 91] width 5 height 5
checkbox input "true"
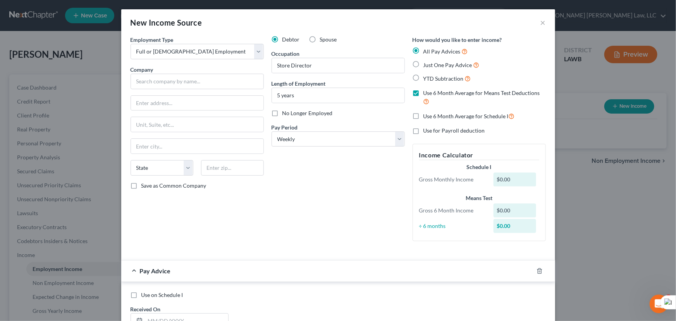
click at [424, 116] on label "Use 6 Month Average for Schedule I" at bounding box center [469, 116] width 91 height 9
click at [427, 116] on input "Use 6 Month Average for Schedule I" at bounding box center [429, 114] width 5 height 5
checkbox input "true"
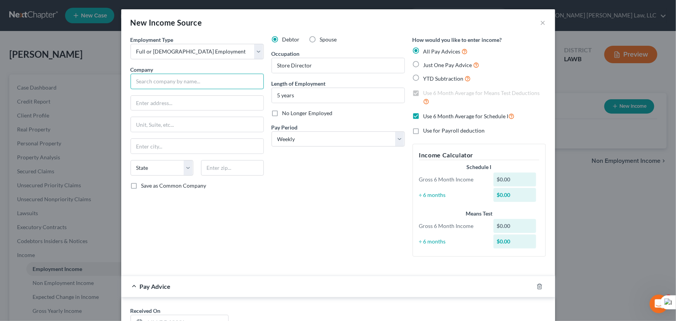
click at [181, 78] on input "text" at bounding box center [197, 82] width 133 height 16
click at [174, 74] on input "text" at bounding box center [197, 82] width 133 height 16
type input "Brookshires"
click at [155, 108] on input "text" at bounding box center [197, 103] width 133 height 15
type input "1203 W 1st Fr"
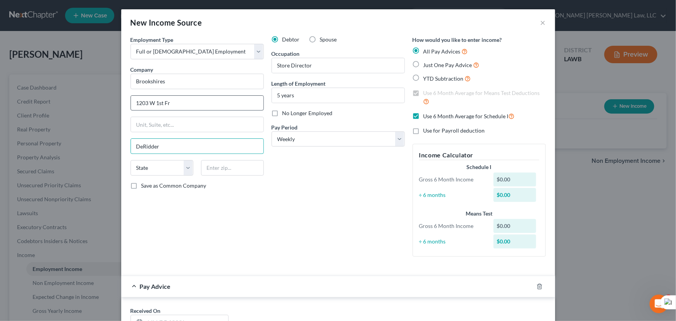
type input "DeRidder"
select select "19"
click at [216, 162] on input "text" at bounding box center [232, 168] width 63 height 16
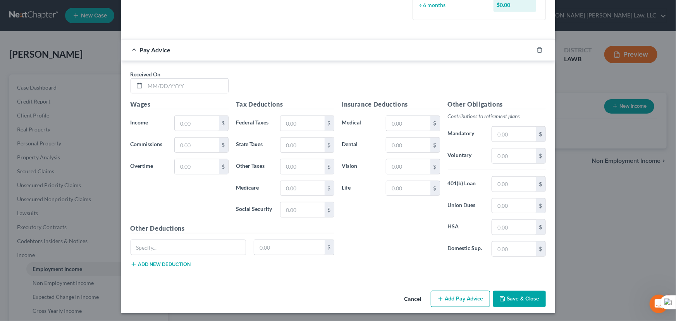
scroll to position [236, 0]
type input "70634"
type input "Deridder"
drag, startPoint x: 186, startPoint y: 87, endPoint x: 290, endPoint y: 84, distance: 104.7
click at [186, 87] on input "text" at bounding box center [186, 86] width 83 height 15
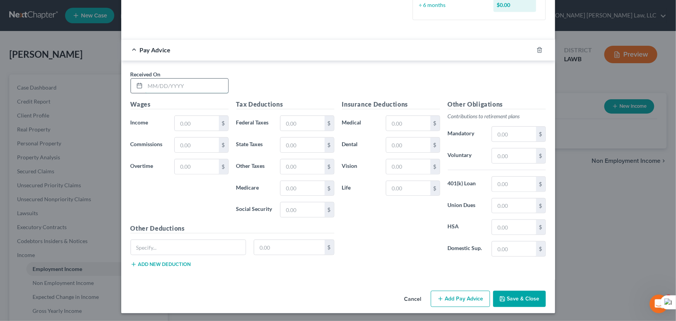
click at [186, 82] on input "text" at bounding box center [186, 86] width 83 height 15
type input "04/10/2025"
click at [191, 124] on input "text" at bounding box center [197, 123] width 44 height 15
type input "850"
click at [400, 121] on input "text" at bounding box center [408, 123] width 44 height 15
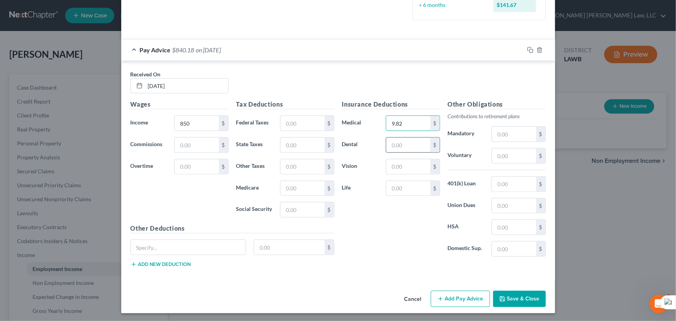
type input "9.82"
drag, startPoint x: 400, startPoint y: 145, endPoint x: 403, endPoint y: 151, distance: 6.8
click at [400, 145] on input "text" at bounding box center [408, 145] width 44 height 15
click at [387, 162] on input "text" at bounding box center [408, 166] width 44 height 15
type input "9.07"
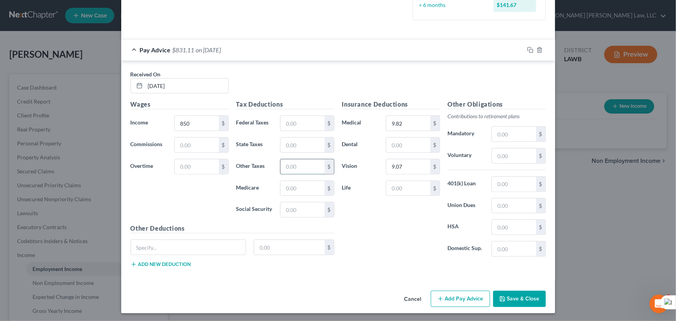
click at [302, 159] on input "text" at bounding box center [303, 166] width 44 height 15
type input "9.97"
click at [399, 142] on input "text" at bounding box center [408, 145] width 44 height 15
click at [411, 125] on input "9.82" at bounding box center [408, 123] width 44 height 15
click at [394, 156] on div "Insurance Deductions Medical $ Dental $ Vision 9.07 $ Life $" at bounding box center [391, 181] width 106 height 163
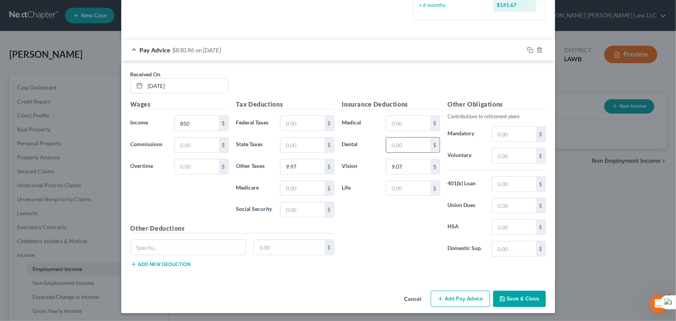
click at [392, 148] on input "text" at bounding box center [408, 145] width 44 height 15
type input "9.92"
click at [403, 120] on input "text" at bounding box center [408, 123] width 44 height 15
type input "65"
click at [290, 185] on input "text" at bounding box center [303, 188] width 44 height 15
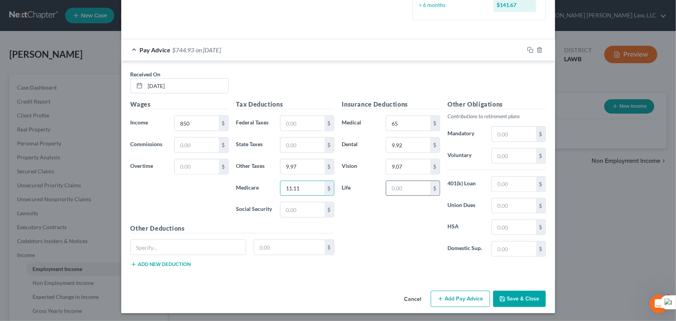
type input "11.11"
click at [403, 185] on input "text" at bounding box center [408, 188] width 44 height 15
type input "5.71"
click at [293, 210] on input "text" at bounding box center [303, 209] width 44 height 15
type input "47.51"
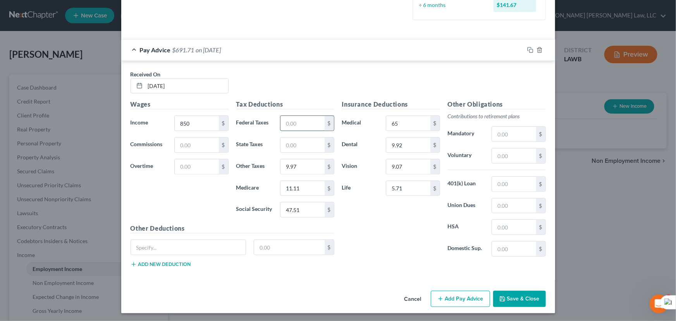
click at [308, 117] on input "text" at bounding box center [303, 123] width 44 height 15
type input "18.94"
click at [295, 150] on input "text" at bounding box center [303, 145] width 44 height 15
type input "8.82"
click at [310, 164] on input "9.97" at bounding box center [303, 166] width 44 height 15
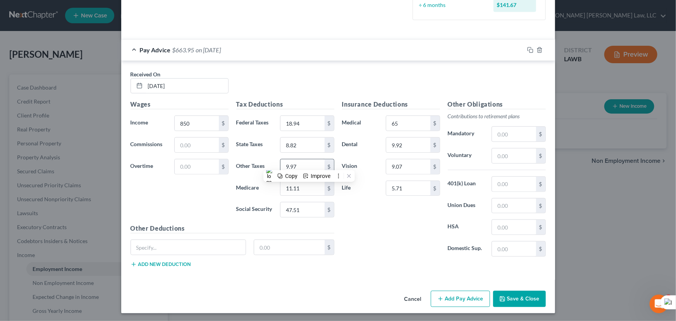
click at [310, 164] on input "9.97" at bounding box center [303, 166] width 44 height 15
drag, startPoint x: 308, startPoint y: 165, endPoint x: 156, endPoint y: 181, distance: 153.1
click at [156, 181] on div "Wages Income * 850 $ Commissions $ Overtime $ Tax Deductions Federal Taxes 18.9…" at bounding box center [233, 187] width 212 height 174
type input "11.13"
click at [314, 147] on input "8.82" at bounding box center [303, 145] width 44 height 15
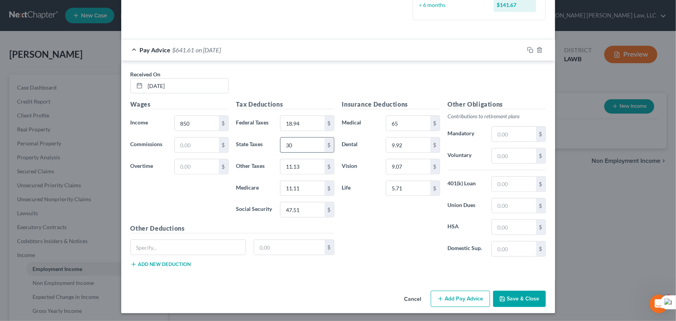
type input "3"
type input "2.82"
click at [450, 297] on button "Add Pay Advice" at bounding box center [460, 299] width 59 height 16
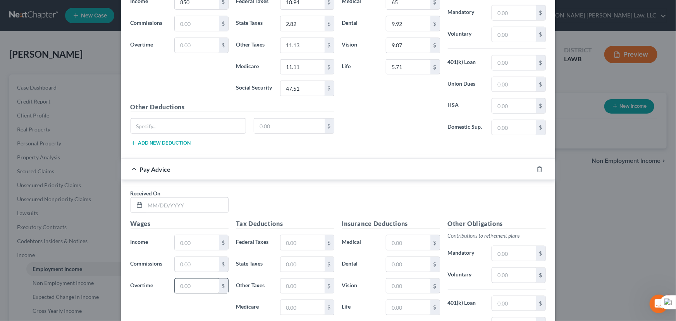
scroll to position [477, 0]
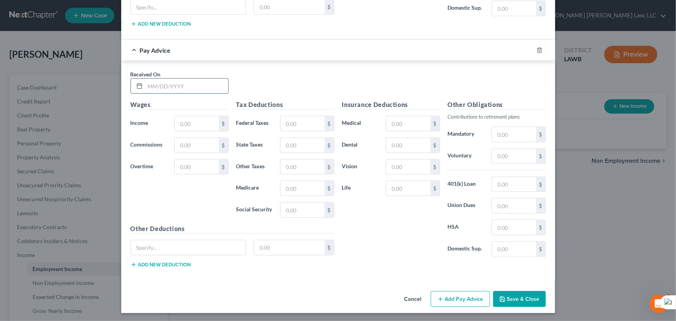
click at [160, 80] on input "text" at bounding box center [186, 86] width 83 height 15
type input "04/17/2025"
click at [184, 122] on input "text" at bounding box center [197, 123] width 44 height 15
type input "850"
click at [405, 145] on input "text" at bounding box center [408, 145] width 44 height 15
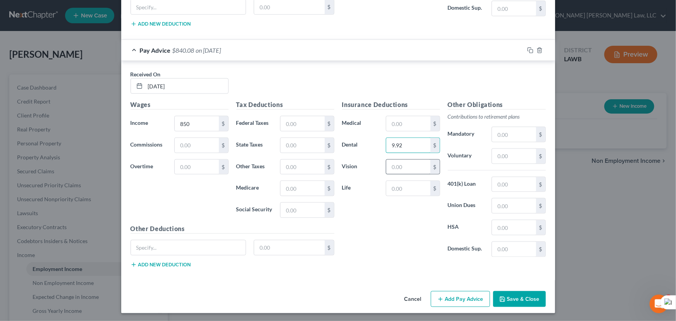
type input "9.92"
click at [400, 165] on input "text" at bounding box center [408, 167] width 44 height 15
type input "3.07"
click at [307, 162] on input "text" at bounding box center [303, 167] width 44 height 15
type input "9.97"
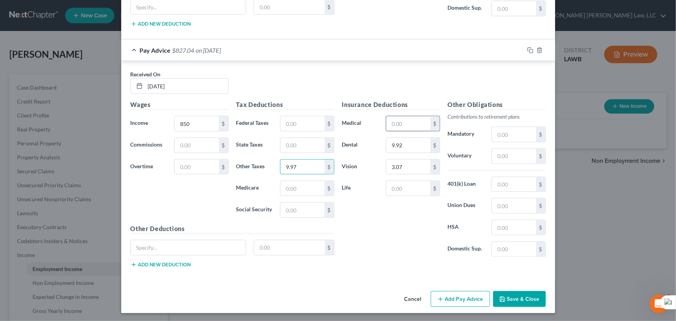
click at [406, 112] on div "Insurance Deductions Medical $ Dental 9.92 $ Vision 3.07 $ Life $" at bounding box center [391, 181] width 106 height 163
click at [406, 120] on input "text" at bounding box center [408, 123] width 44 height 15
type input "65"
drag, startPoint x: 312, startPoint y: 175, endPoint x: 315, endPoint y: 186, distance: 11.3
click at [312, 175] on div "Tax Deductions Federal Taxes $ State Taxes $ Other Taxes 9.97 $ Medicare $ Soci…" at bounding box center [286, 162] width 106 height 124
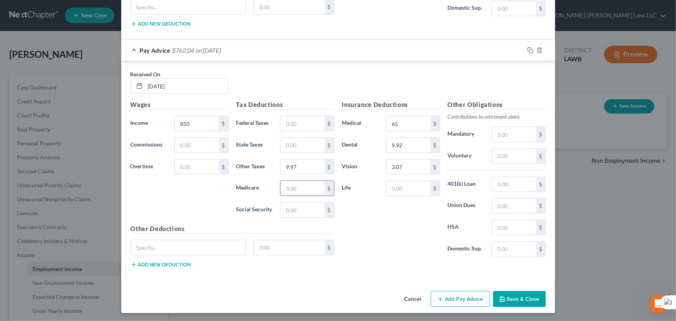
click at [302, 188] on input "text" at bounding box center [303, 188] width 44 height 15
type input "11.11"
click at [407, 184] on input "text" at bounding box center [408, 188] width 44 height 15
type input "5.71"
click at [301, 208] on input "text" at bounding box center [303, 210] width 44 height 15
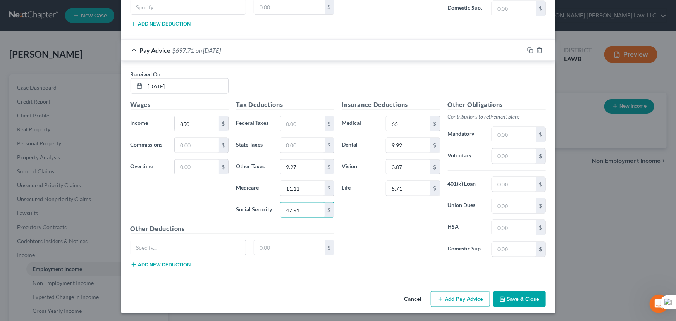
type input "47.51"
click at [303, 131] on div "Tax Deductions Federal Taxes $ State Taxes $ Other Taxes 9.97 $ Medicare 11.11 …" at bounding box center [286, 162] width 106 height 124
drag, startPoint x: 305, startPoint y: 130, endPoint x: 308, endPoint y: 127, distance: 4.2
click at [306, 128] on div "Tax Deductions Federal Taxes $ State Taxes $ Other Taxes 9.97 $ Medicare 11.11 …" at bounding box center [286, 162] width 106 height 124
click at [308, 127] on input "text" at bounding box center [303, 123] width 44 height 15
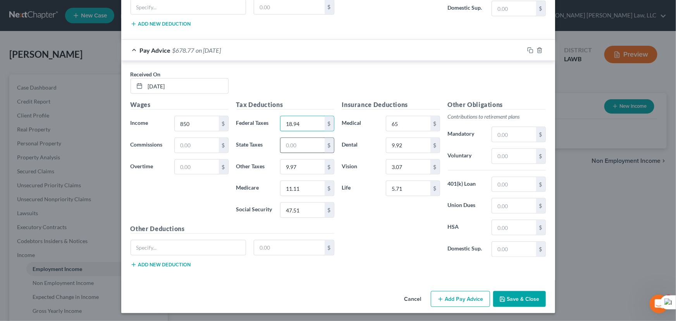
type input "18.94"
click at [308, 141] on input "text" at bounding box center [303, 145] width 44 height 15
type input "8.82"
click at [305, 166] on input "9.97" at bounding box center [303, 167] width 44 height 15
type input "11.13"
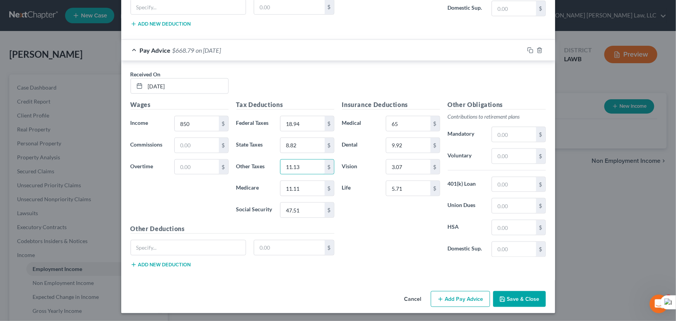
click at [459, 300] on button "Add Pay Advice" at bounding box center [460, 299] width 59 height 16
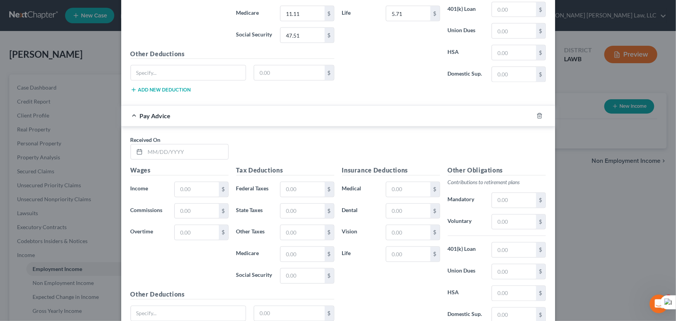
scroll to position [717, 0]
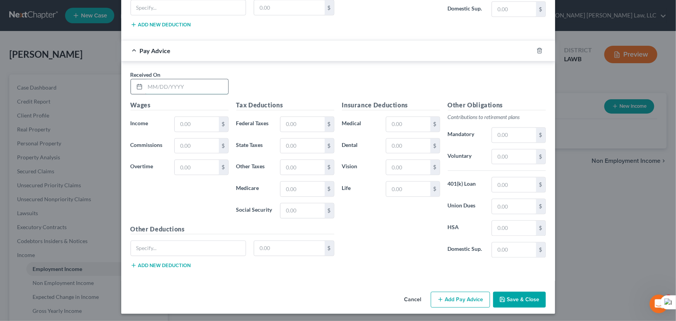
click at [181, 87] on input "text" at bounding box center [186, 86] width 83 height 15
type input "0"
type input "04/24/2025"
click at [196, 122] on input "text" at bounding box center [197, 124] width 44 height 15
type input "850"
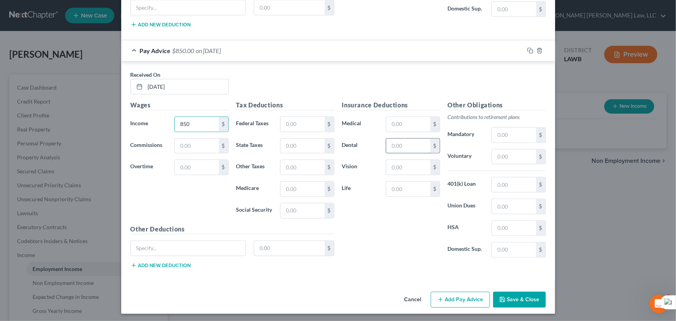
drag, startPoint x: 398, startPoint y: 142, endPoint x: 391, endPoint y: 148, distance: 9.1
click at [398, 142] on input "text" at bounding box center [408, 146] width 44 height 15
type input "9.92"
click at [407, 166] on input "text" at bounding box center [408, 167] width 44 height 15
type input "3.07"
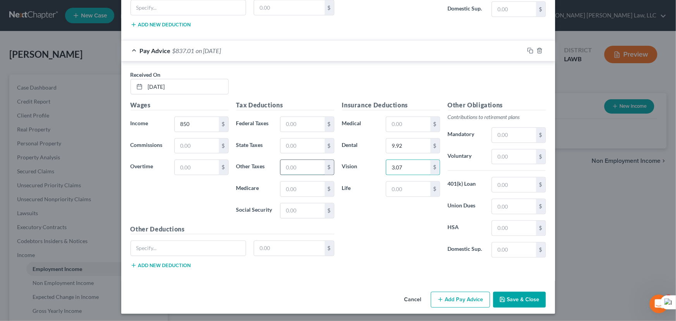
click at [294, 163] on input "text" at bounding box center [303, 167] width 44 height 15
type input "9.97"
click at [415, 125] on input "text" at bounding box center [408, 124] width 44 height 15
type input "65"
click at [307, 187] on input "text" at bounding box center [303, 189] width 44 height 15
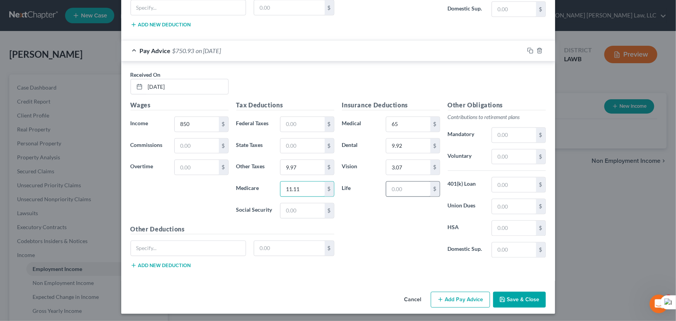
type input "11.11"
click at [404, 183] on input "text" at bounding box center [408, 189] width 44 height 15
type input "5.71"
click at [288, 213] on input "text" at bounding box center [303, 210] width 44 height 15
type input "47.51"
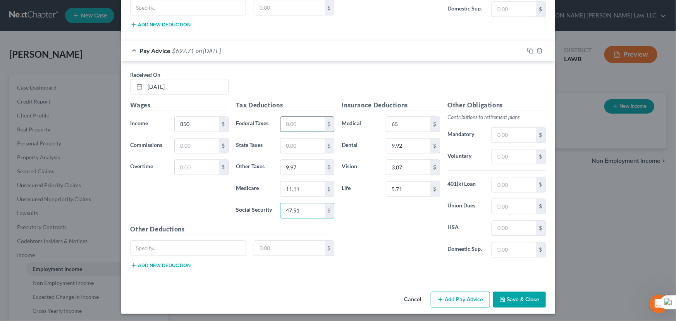
click at [310, 128] on input "text" at bounding box center [303, 124] width 44 height 15
type input "18.94"
click at [287, 145] on input "text" at bounding box center [303, 146] width 44 height 15
type input "8.82"
click at [295, 166] on input "9.97" at bounding box center [303, 167] width 44 height 15
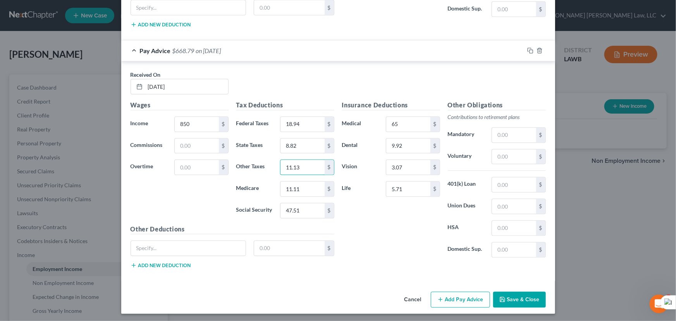
type input "11.13"
click at [448, 303] on button "Add Pay Advice" at bounding box center [460, 300] width 59 height 16
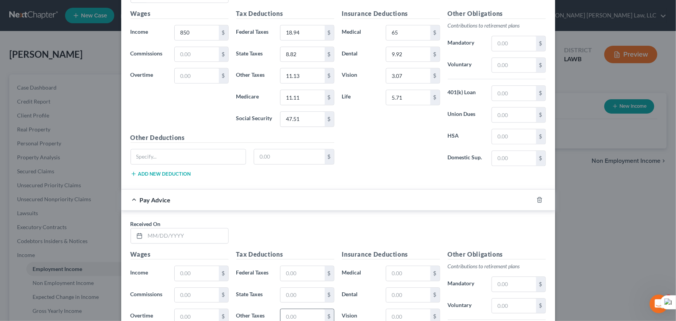
scroll to position [956, 0]
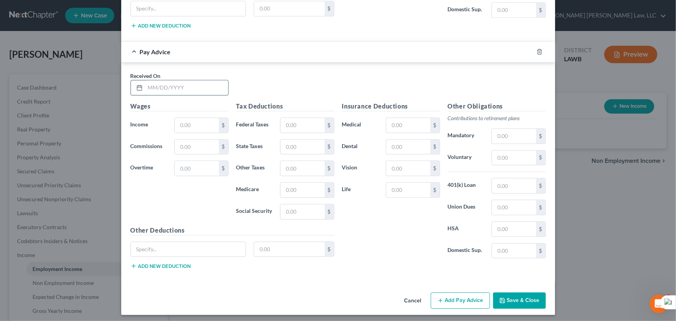
click at [191, 85] on input "text" at bounding box center [186, 87] width 83 height 15
type input "05/01/2025"
click at [202, 118] on input "text" at bounding box center [197, 125] width 44 height 15
type input "850"
click at [300, 120] on input "text" at bounding box center [303, 125] width 44 height 15
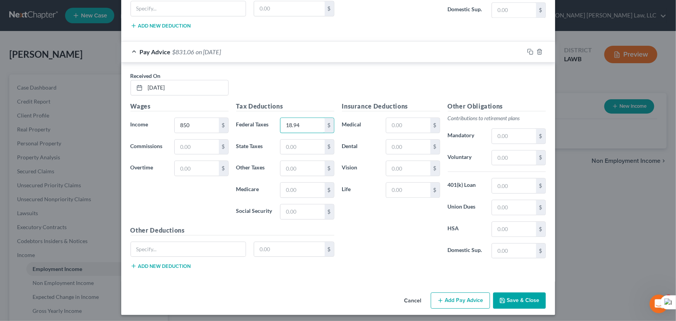
type input "18.94"
click at [307, 152] on div "Tax Deductions Federal Taxes 18.94 $ State Taxes $ Other Taxes $ Medicare $ Soc…" at bounding box center [286, 164] width 106 height 124
click at [305, 147] on input "text" at bounding box center [303, 147] width 44 height 15
type input "8.82"
click at [303, 171] on input "text" at bounding box center [303, 168] width 44 height 15
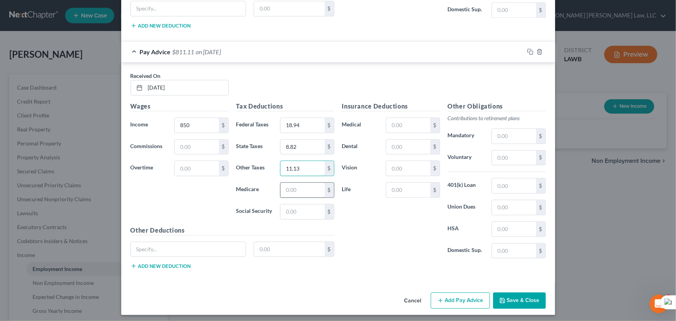
type input "11.13"
click at [304, 188] on input "text" at bounding box center [303, 190] width 44 height 15
type input "11.11"
click at [309, 208] on input "text" at bounding box center [303, 211] width 44 height 15
type input "47.51"
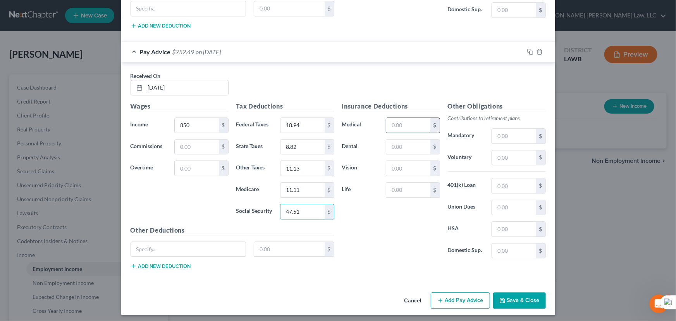
click at [407, 118] on input "text" at bounding box center [408, 125] width 44 height 15
type input "65"
click at [399, 151] on input "text" at bounding box center [408, 147] width 44 height 15
type input "9.92"
click at [393, 163] on input "text" at bounding box center [408, 168] width 44 height 15
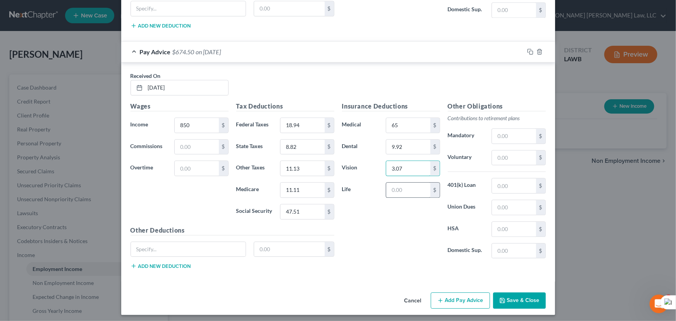
type input "3.07"
click at [404, 185] on input "text" at bounding box center [408, 190] width 44 height 15
type input "5.71"
click at [448, 292] on button "Add Pay Advice" at bounding box center [460, 300] width 59 height 16
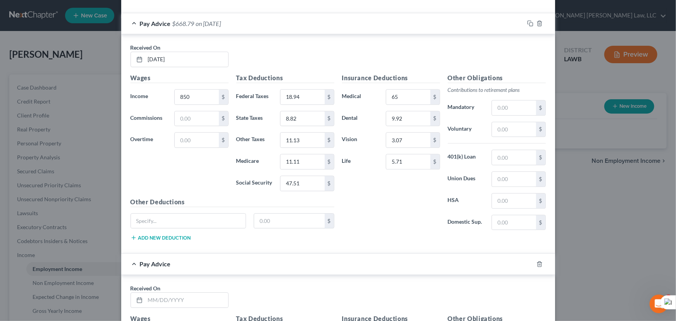
scroll to position [1196, 0]
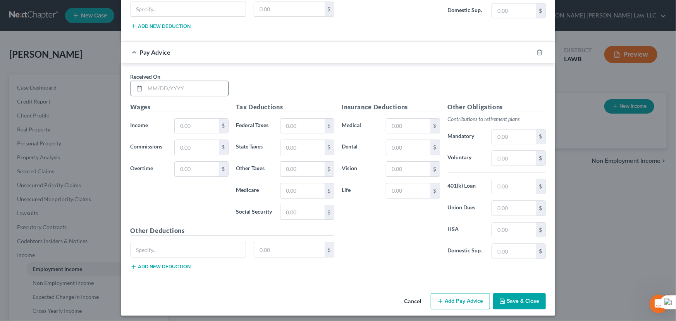
click at [152, 83] on input "text" at bounding box center [186, 88] width 83 height 15
type input "05/08/2025"
click at [184, 122] on input "text" at bounding box center [197, 126] width 44 height 15
type input "850"
click at [296, 119] on input "text" at bounding box center [303, 126] width 44 height 15
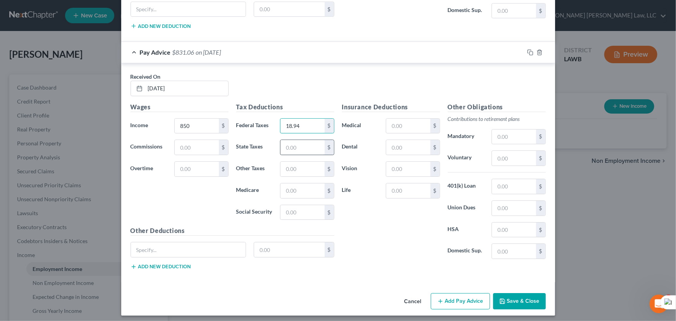
type input "18.94"
click at [306, 140] on input "text" at bounding box center [303, 147] width 44 height 15
type input "8.82"
click at [306, 162] on input "text" at bounding box center [303, 169] width 44 height 15
type input "11.13"
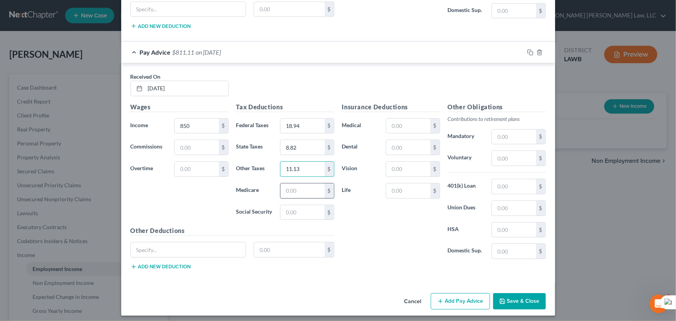
click at [294, 194] on div "$" at bounding box center [307, 191] width 54 height 16
drag, startPoint x: 294, startPoint y: 194, endPoint x: 296, endPoint y: 187, distance: 7.4
click at [293, 191] on div "$" at bounding box center [307, 191] width 54 height 16
click at [296, 187] on input "text" at bounding box center [303, 190] width 44 height 15
type input "11.11"
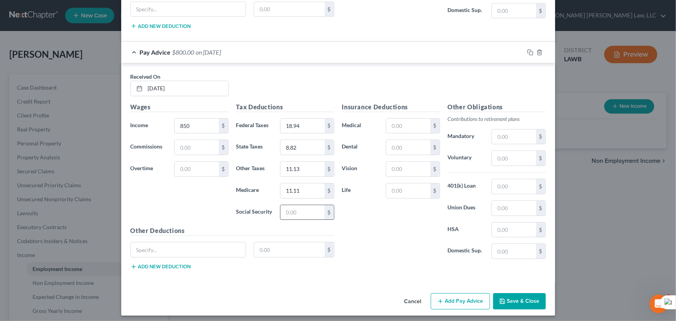
click at [295, 212] on input "text" at bounding box center [303, 212] width 44 height 15
type input "47.51"
click at [406, 126] on input "text" at bounding box center [408, 126] width 44 height 15
type input "65"
click at [390, 141] on input "text" at bounding box center [408, 147] width 44 height 15
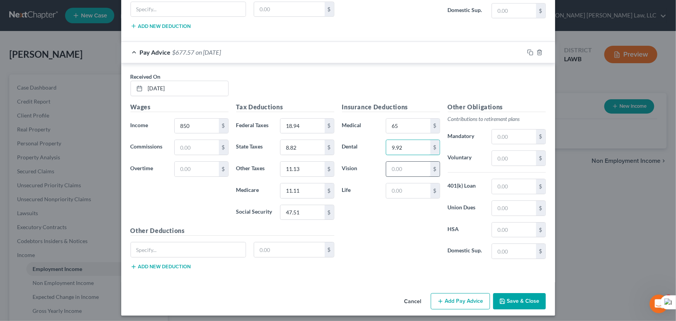
type input "9.92"
click at [395, 163] on input "text" at bounding box center [408, 169] width 44 height 15
type input "3.07"
click at [406, 184] on input "text" at bounding box center [408, 190] width 44 height 15
type input "5.72"
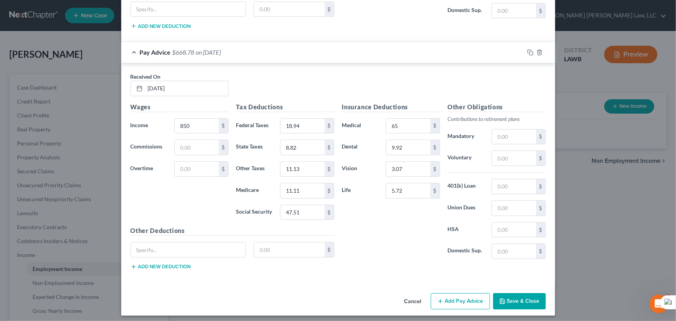
click at [463, 307] on div "Cancel Add Pay Advice Save & Close" at bounding box center [338, 303] width 434 height 26
click at [486, 299] on button "Add Pay Advice" at bounding box center [460, 301] width 59 height 16
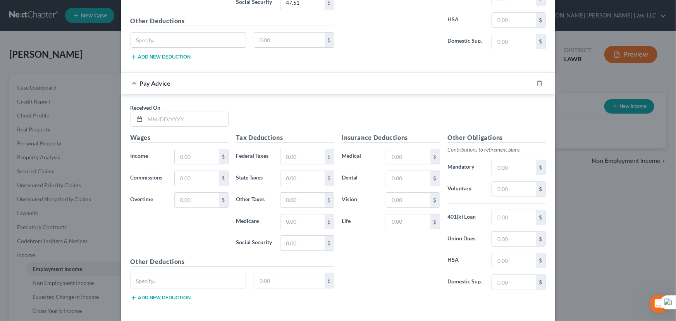
scroll to position [1436, 0]
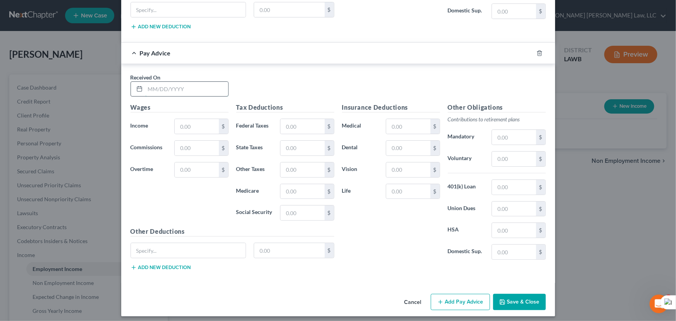
click at [189, 86] on input "text" at bounding box center [186, 89] width 83 height 15
type input "05/15/2025"
click at [190, 120] on input "text" at bounding box center [197, 126] width 44 height 15
type input "850"
click at [301, 123] on input "text" at bounding box center [303, 126] width 44 height 15
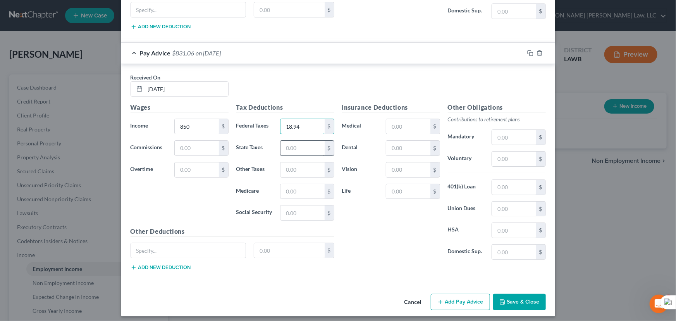
type input "18.94"
click at [289, 145] on input "text" at bounding box center [303, 148] width 44 height 15
type input "8.82"
click at [286, 162] on input "text" at bounding box center [303, 169] width 44 height 15
type input "11.12"
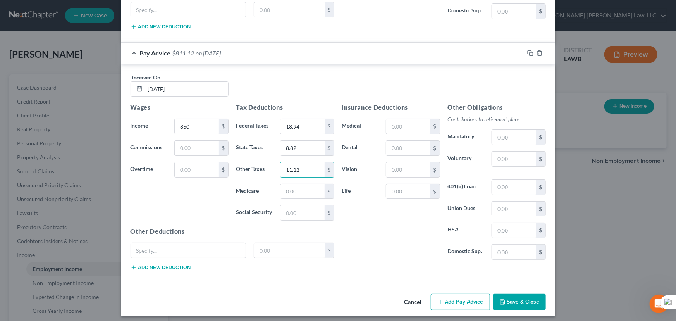
click at [301, 174] on div "Tax Deductions Federal Taxes 18.94 $ State Taxes 8.82 $ Other Taxes 11.12 $ Med…" at bounding box center [286, 165] width 106 height 124
click at [300, 189] on input "text" at bounding box center [303, 191] width 44 height 15
type input "11.11"
click at [303, 205] on input "text" at bounding box center [303, 212] width 44 height 15
type input "47.51"
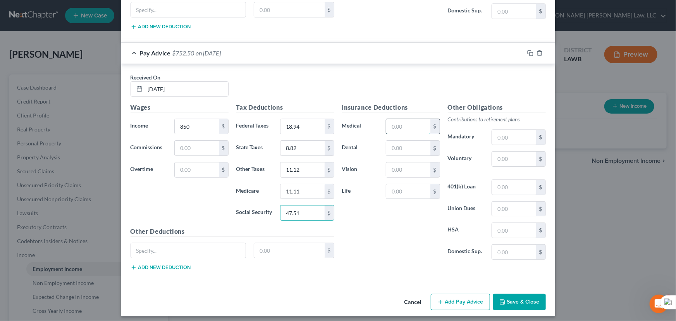
click at [398, 120] on input "text" at bounding box center [408, 126] width 44 height 15
click at [398, 120] on input "65" at bounding box center [408, 126] width 44 height 15
type input "65"
click at [405, 150] on input "text" at bounding box center [408, 148] width 44 height 15
type input "9.92"
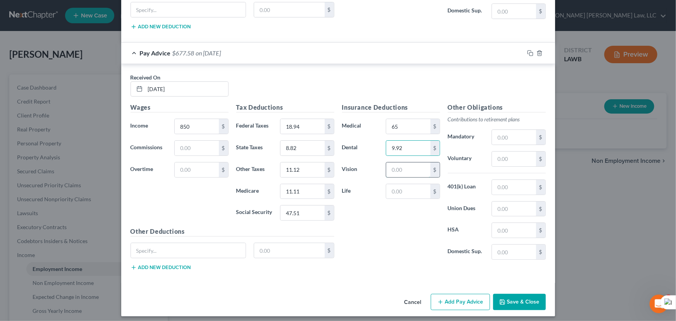
click at [402, 163] on input "text" at bounding box center [408, 169] width 44 height 15
type input "3.07"
click at [408, 188] on input "text" at bounding box center [408, 191] width 44 height 15
type input "5.72"
click at [462, 295] on button "Add Pay Advice" at bounding box center [460, 302] width 59 height 16
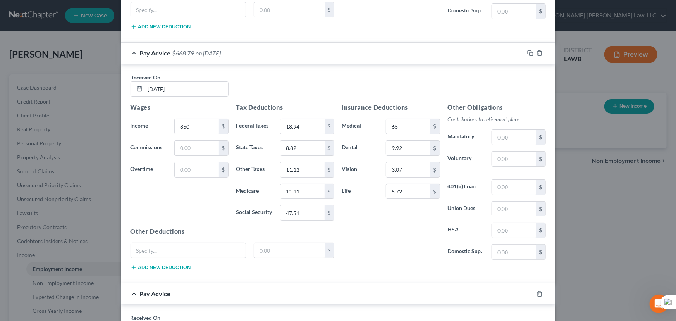
scroll to position [1676, 0]
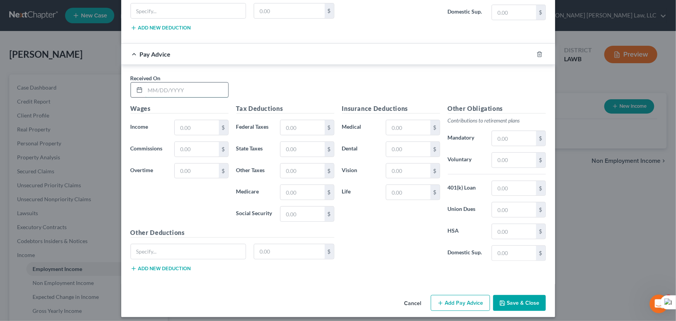
click at [191, 84] on input "text" at bounding box center [186, 90] width 83 height 15
type input "05/22/2025"
click at [206, 121] on input "text" at bounding box center [197, 127] width 44 height 15
type input "487.51"
click at [287, 185] on input "text" at bounding box center [303, 192] width 44 height 15
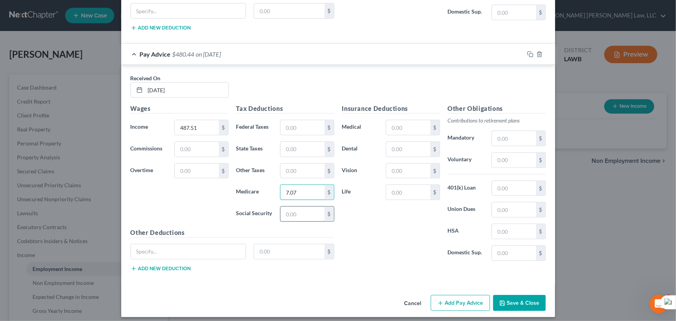
type input "7.07"
click at [299, 210] on input "text" at bounding box center [303, 214] width 44 height 15
type input "30.23"
click at [296, 121] on input "text" at bounding box center [303, 127] width 44 height 15
type input "107.25"
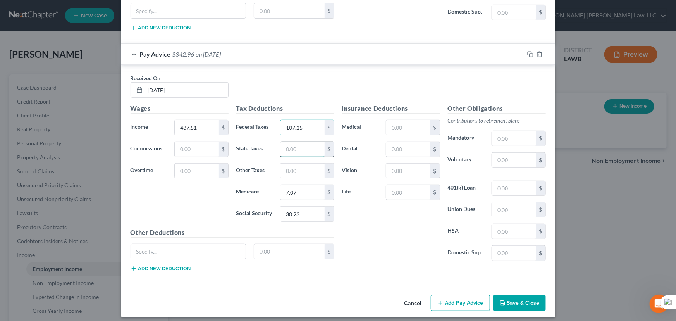
click at [297, 142] on input "text" at bounding box center [303, 149] width 44 height 15
type input "0.21"
click at [443, 295] on button "Add Pay Advice" at bounding box center [460, 303] width 59 height 16
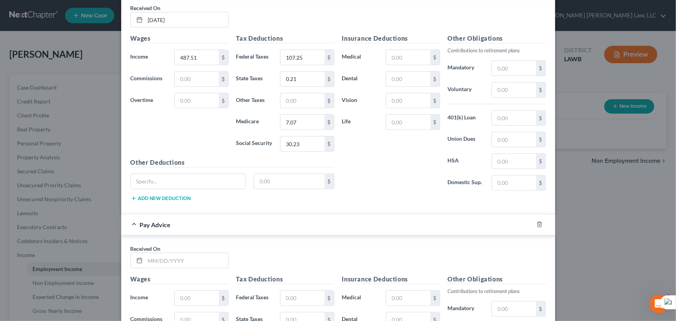
scroll to position [1916, 0]
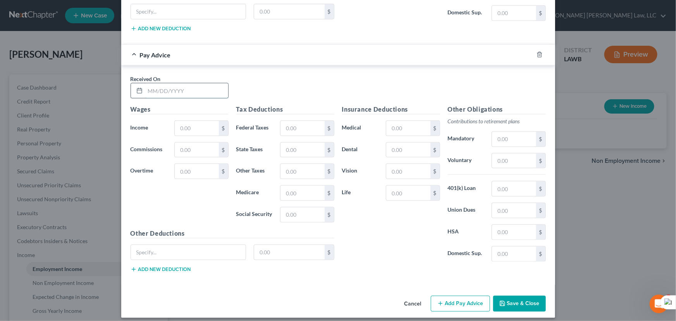
click at [181, 84] on input "text" at bounding box center [186, 90] width 83 height 15
type input "05/29/2025"
click at [419, 145] on input "text" at bounding box center [408, 150] width 44 height 15
type input "9.92"
click at [408, 166] on input "text" at bounding box center [408, 171] width 44 height 15
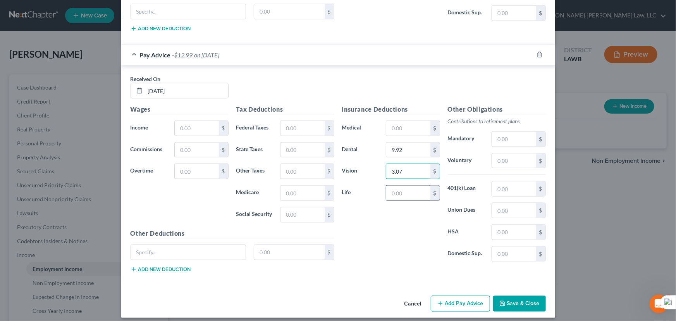
type input "3.07"
drag, startPoint x: 398, startPoint y: 186, endPoint x: 346, endPoint y: 176, distance: 53.1
click at [398, 186] on input "text" at bounding box center [408, 193] width 44 height 15
drag, startPoint x: 418, startPoint y: 188, endPoint x: 600, endPoint y: 165, distance: 184.0
click at [353, 185] on div "Life 9.97 $" at bounding box center [391, 193] width 106 height 16
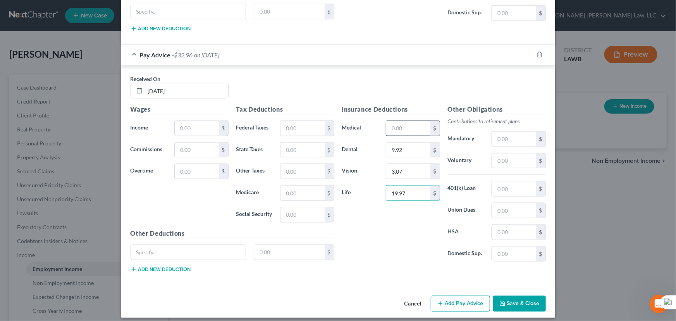
type input "19.97"
click at [411, 122] on input "text" at bounding box center [408, 128] width 44 height 15
type input "65"
drag, startPoint x: 284, startPoint y: 205, endPoint x: 289, endPoint y: 192, distance: 14.4
click at [284, 207] on input "text" at bounding box center [303, 214] width 44 height 15
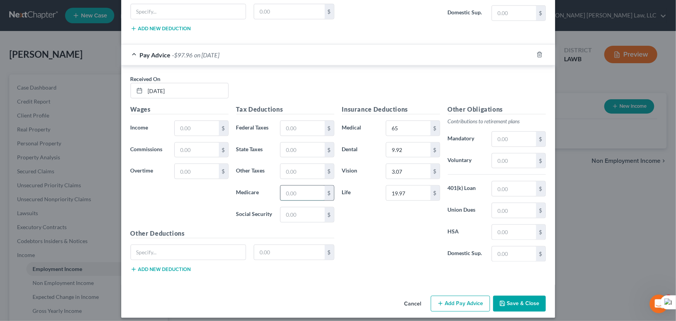
click at [289, 192] on input "text" at bounding box center [303, 193] width 44 height 15
type input "11.83"
click at [302, 153] on div "Tax Deductions Federal Taxes $ State Taxes $ Other Taxes $ Medicare 11.83 $ Soc…" at bounding box center [286, 167] width 106 height 124
click at [305, 164] on input "text" at bounding box center [303, 171] width 44 height 15
type input "5.71"
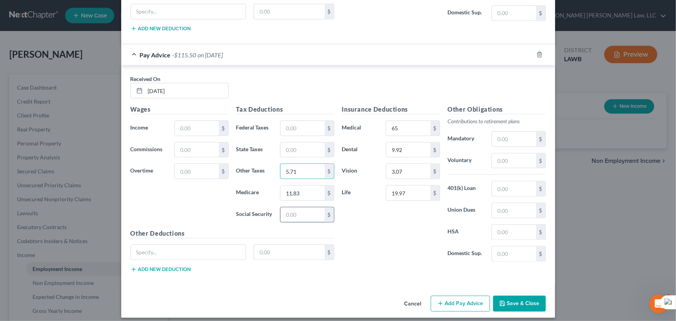
click at [291, 210] on input "text" at bounding box center [303, 214] width 44 height 15
type input "50.61"
click at [293, 121] on input "text" at bounding box center [303, 128] width 44 height 15
type input "23.94"
click at [293, 143] on input "text" at bounding box center [303, 150] width 44 height 15
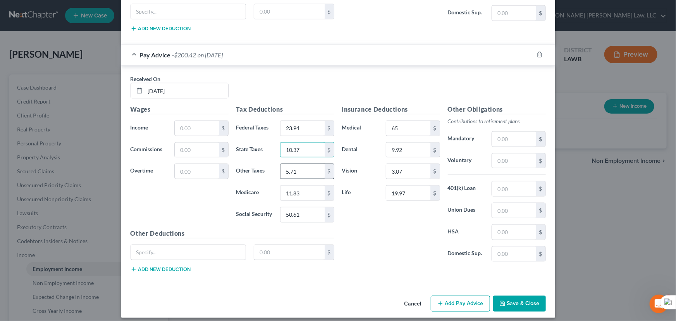
type input "10.37"
click at [298, 166] on input "5.71" at bounding box center [303, 171] width 44 height 15
type input "6.87"
click at [207, 127] on input "text" at bounding box center [197, 128] width 44 height 15
type input "900"
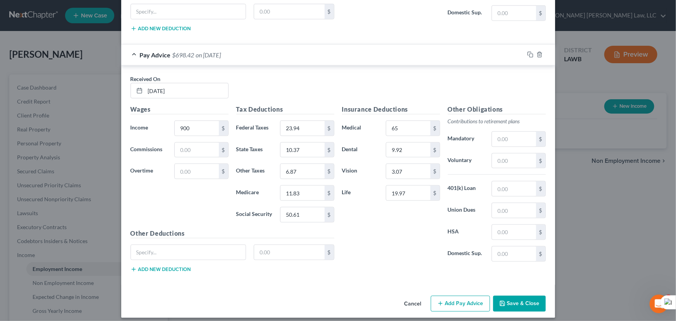
click at [446, 296] on button "Add Pay Advice" at bounding box center [460, 304] width 59 height 16
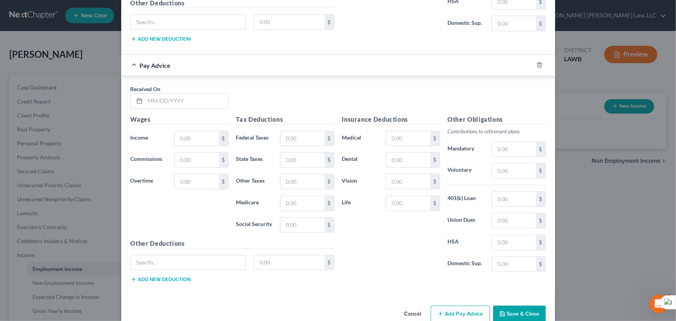
scroll to position [2155, 0]
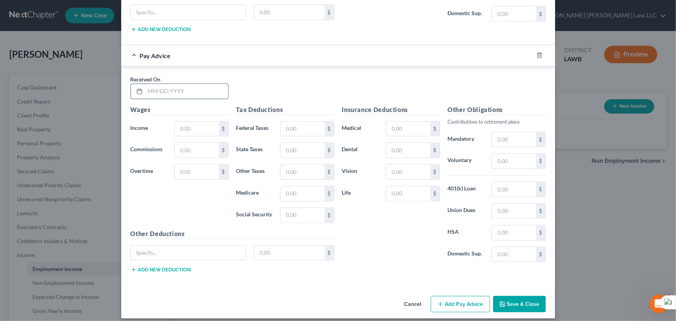
click at [170, 84] on input "text" at bounding box center [186, 91] width 83 height 15
type input "06/05/2025"
click at [198, 124] on input "text" at bounding box center [197, 129] width 44 height 15
type input "900"
click at [284, 122] on input "text" at bounding box center [303, 129] width 44 height 15
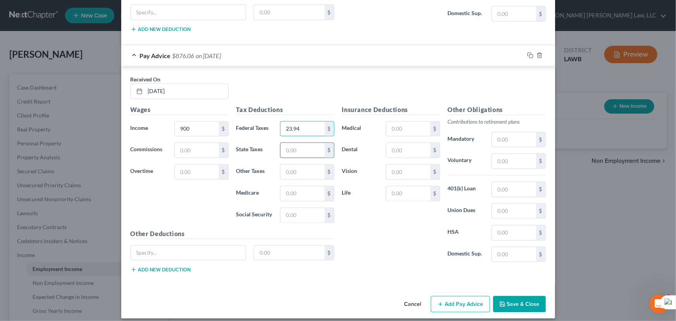
type input "23.94"
click at [291, 145] on input "text" at bounding box center [303, 150] width 44 height 15
type input "10.37"
click at [297, 165] on input "text" at bounding box center [303, 172] width 44 height 15
type input "6.87"
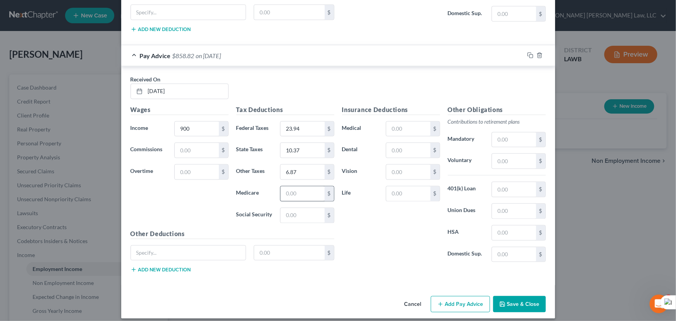
drag, startPoint x: 293, startPoint y: 177, endPoint x: 289, endPoint y: 186, distance: 9.1
click at [293, 179] on div "Tax Deductions Federal Taxes 23.94 $ State Taxes 10.37 $ Other Taxes 6.87 $ Med…" at bounding box center [286, 167] width 106 height 124
click at [289, 186] on input "text" at bounding box center [303, 193] width 44 height 15
type input "11.83"
click at [301, 213] on input "text" at bounding box center [303, 215] width 44 height 15
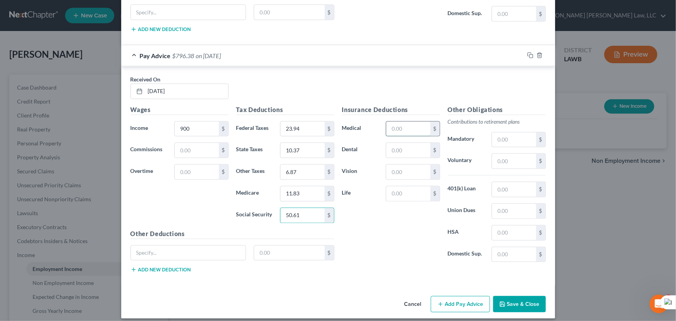
click at [411, 122] on input "text" at bounding box center [408, 129] width 44 height 15
click at [411, 147] on input "text" at bounding box center [408, 150] width 44 height 15
click at [418, 166] on input "text" at bounding box center [408, 172] width 44 height 15
click at [408, 187] on input "text" at bounding box center [408, 193] width 44 height 15
click at [455, 296] on button "Add Pay Advice" at bounding box center [460, 304] width 59 height 16
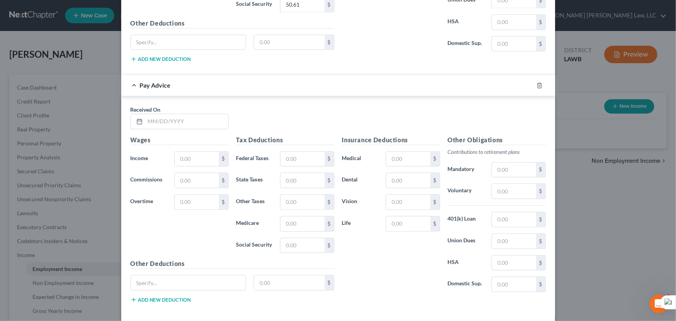
scroll to position [2395, 0]
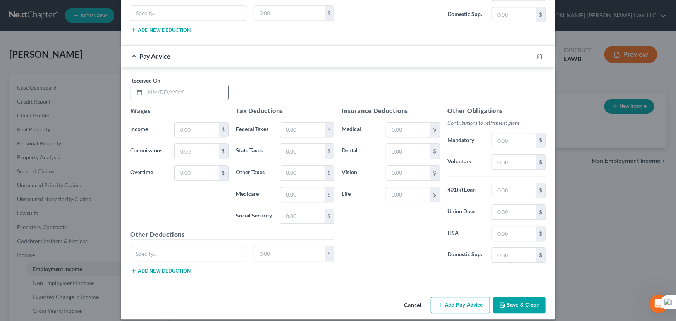
click at [169, 86] on input "text" at bounding box center [186, 92] width 83 height 15
click at [182, 122] on input "text" at bounding box center [197, 129] width 44 height 15
click at [400, 147] on input "text" at bounding box center [408, 151] width 44 height 15
click at [392, 169] on input "text" at bounding box center [408, 172] width 44 height 15
click at [283, 165] on input "text" at bounding box center [303, 172] width 44 height 15
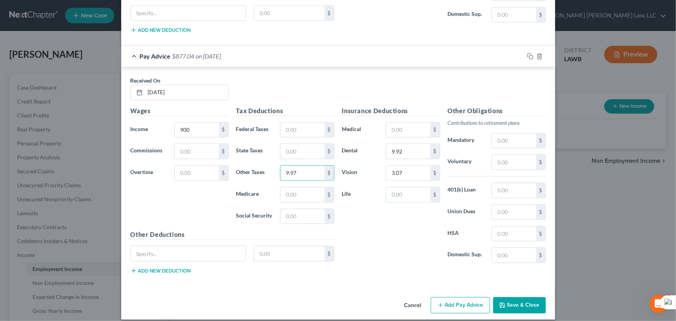
drag, startPoint x: 305, startPoint y: 166, endPoint x: 219, endPoint y: 156, distance: 86.6
click at [221, 157] on div "Wages Income * 900 $ Commissions $ Overtime $ Tax Deductions Federal Taxes $ St…" at bounding box center [233, 193] width 212 height 174
click at [388, 126] on input "text" at bounding box center [408, 129] width 44 height 15
drag, startPoint x: 295, startPoint y: 198, endPoint x: 295, endPoint y: 192, distance: 6.6
click at [295, 198] on div "Tax Deductions Federal Taxes $ State Taxes $ Other Taxes 11.96 $ Medicare $ Soc…" at bounding box center [286, 168] width 106 height 124
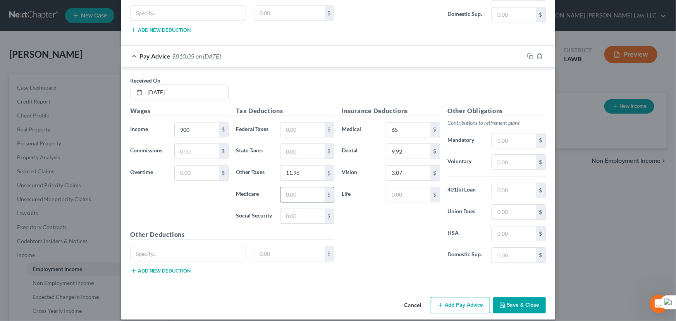
click at [295, 192] on input "text" at bounding box center [303, 194] width 44 height 15
click at [414, 192] on input "text" at bounding box center [408, 194] width 44 height 15
click at [290, 209] on input "text" at bounding box center [303, 216] width 44 height 15
click at [284, 124] on input "text" at bounding box center [303, 129] width 44 height 15
click at [293, 144] on input "text" at bounding box center [303, 151] width 44 height 15
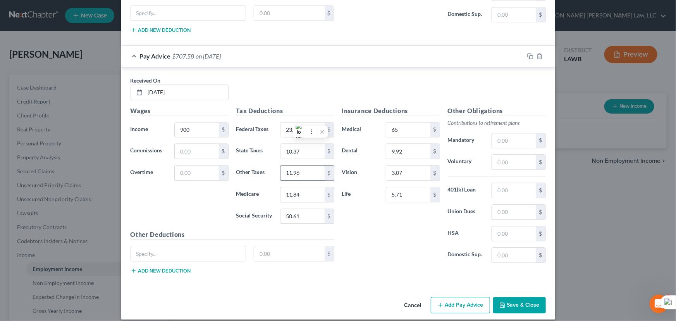
click at [310, 165] on input "11.96" at bounding box center [303, 172] width 44 height 15
click at [507, 303] on button "Save & Close" at bounding box center [519, 305] width 53 height 16
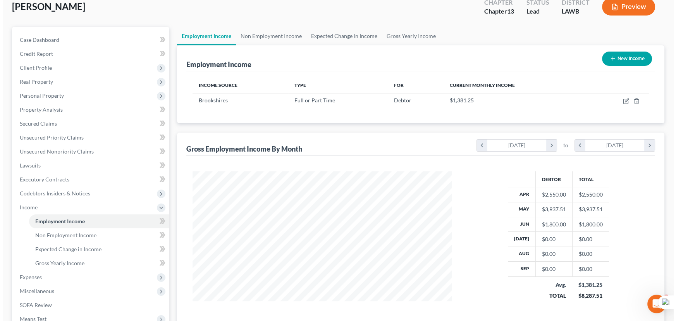
scroll to position [35, 0]
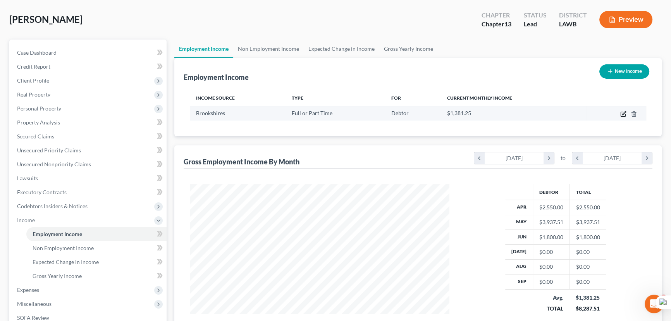
click at [625, 114] on icon "button" at bounding box center [623, 114] width 6 height 6
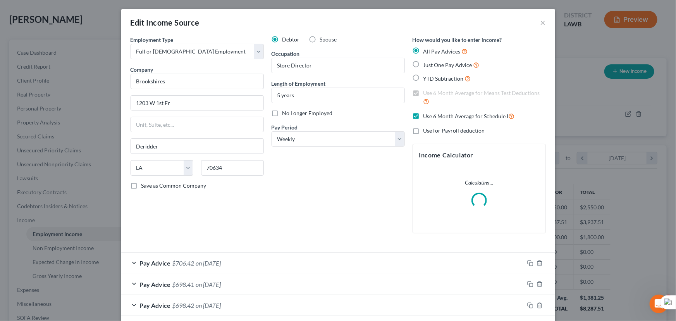
scroll to position [184, 0]
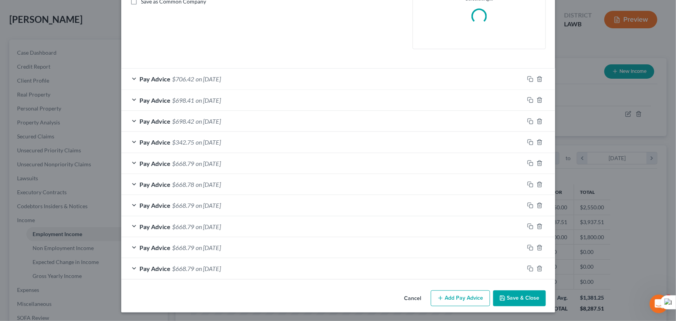
click at [452, 298] on button "Add Pay Advice" at bounding box center [460, 298] width 59 height 16
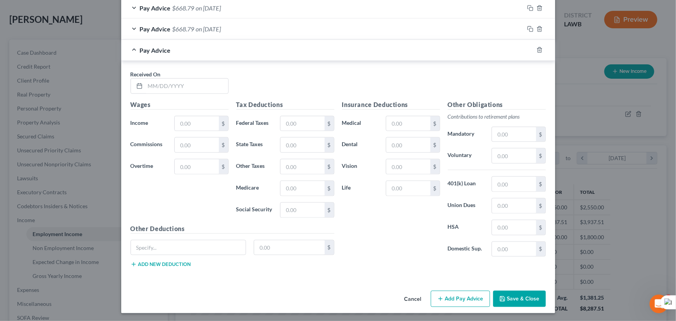
scroll to position [447, 0]
click at [207, 84] on input "text" at bounding box center [186, 86] width 83 height 15
click at [195, 119] on input "text" at bounding box center [197, 123] width 44 height 15
click at [403, 147] on input "text" at bounding box center [408, 145] width 44 height 15
drag, startPoint x: 407, startPoint y: 188, endPoint x: 406, endPoint y: 160, distance: 28.7
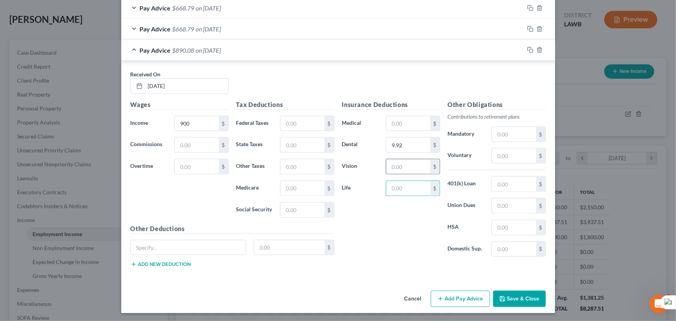
click at [407, 188] on input "text" at bounding box center [408, 188] width 44 height 15
drag, startPoint x: 405, startPoint y: 154, endPoint x: 403, endPoint y: 164, distance: 10.6
click at [404, 155] on div "Insurance Deductions Medical $ Dental 9.92 $ Vision $ Life $" at bounding box center [391, 181] width 106 height 163
click at [403, 164] on input "text" at bounding box center [408, 166] width 44 height 15
click at [401, 191] on input "text" at bounding box center [408, 188] width 44 height 15
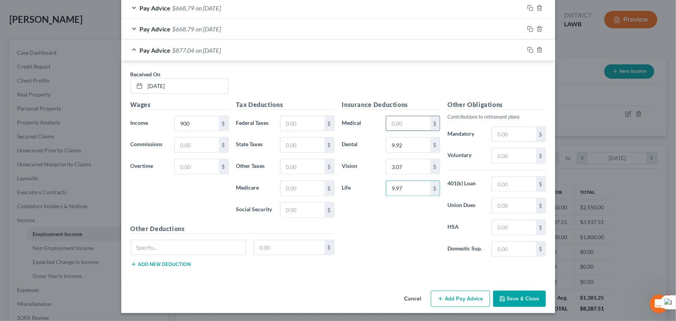
click at [410, 127] on input "text" at bounding box center [408, 123] width 44 height 15
drag, startPoint x: 303, startPoint y: 193, endPoint x: 303, endPoint y: 189, distance: 4.3
click at [303, 193] on input "text" at bounding box center [303, 188] width 44 height 15
click at [303, 189] on input "text" at bounding box center [303, 188] width 44 height 15
click at [298, 170] on input "text" at bounding box center [303, 166] width 44 height 15
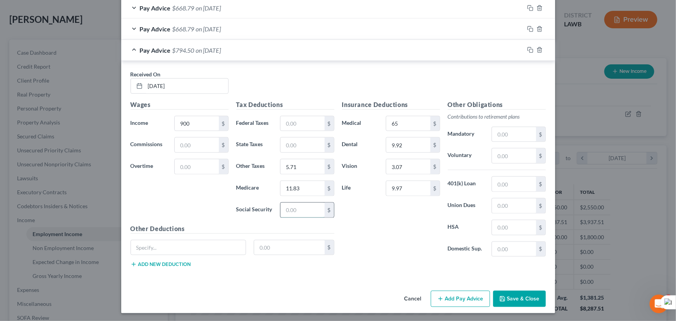
click at [299, 207] on input "text" at bounding box center [303, 210] width 44 height 15
click at [301, 116] on input "text" at bounding box center [303, 123] width 44 height 15
click at [289, 145] on input "text" at bounding box center [303, 145] width 44 height 15
click at [300, 162] on input "5.71" at bounding box center [303, 166] width 44 height 15
click at [447, 291] on button "Add Pay Advice" at bounding box center [460, 299] width 59 height 16
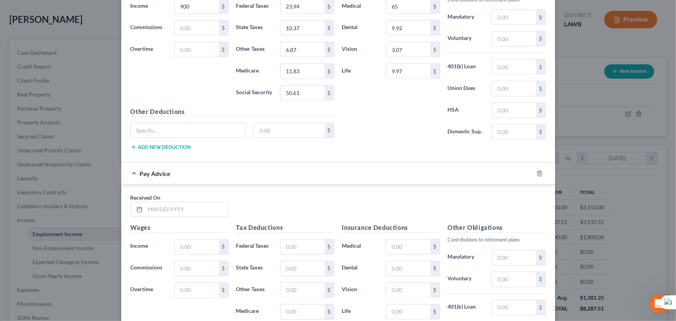
scroll to position [687, 0]
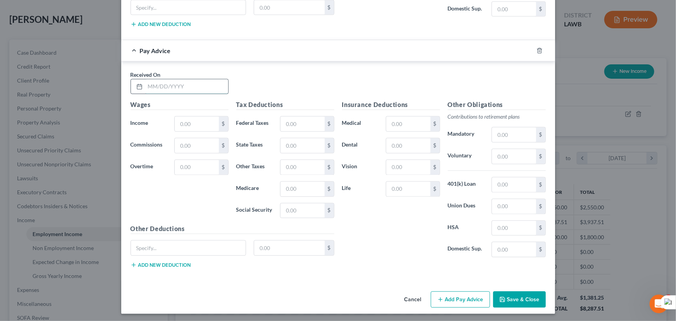
click at [184, 79] on input "text" at bounding box center [186, 86] width 83 height 15
click at [197, 86] on input "text" at bounding box center [186, 86] width 83 height 15
click at [191, 122] on input "text" at bounding box center [197, 124] width 44 height 15
click at [202, 127] on input "text" at bounding box center [197, 124] width 44 height 15
click at [311, 117] on input "text" at bounding box center [303, 124] width 44 height 15
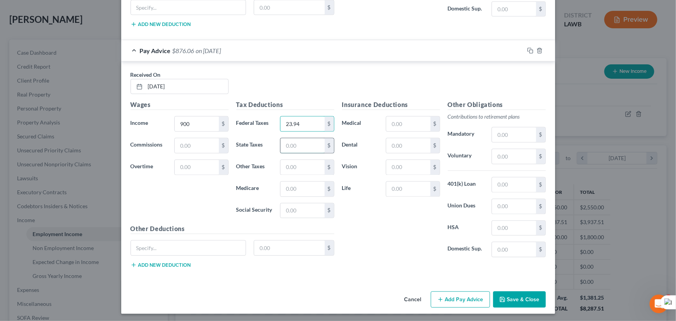
click at [296, 143] on input "text" at bounding box center [303, 145] width 44 height 15
click at [300, 167] on input "text" at bounding box center [303, 167] width 44 height 15
click at [287, 186] on input "text" at bounding box center [303, 189] width 44 height 15
click at [302, 206] on input "text" at bounding box center [303, 210] width 44 height 15
click at [406, 117] on input "text" at bounding box center [408, 124] width 44 height 15
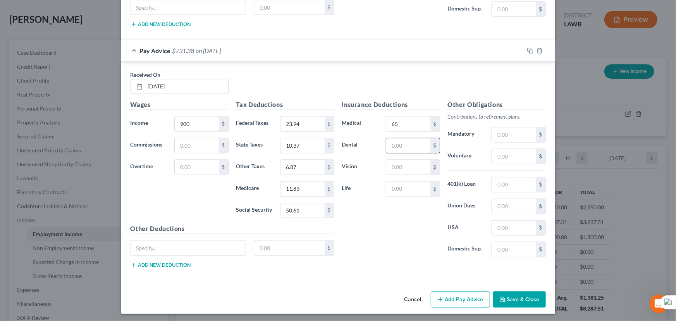
click at [389, 141] on input "text" at bounding box center [408, 145] width 44 height 15
click at [409, 162] on input "text" at bounding box center [408, 167] width 44 height 15
click at [415, 189] on input "text" at bounding box center [408, 189] width 44 height 15
click at [453, 300] on button "Add Pay Advice" at bounding box center [460, 299] width 59 height 16
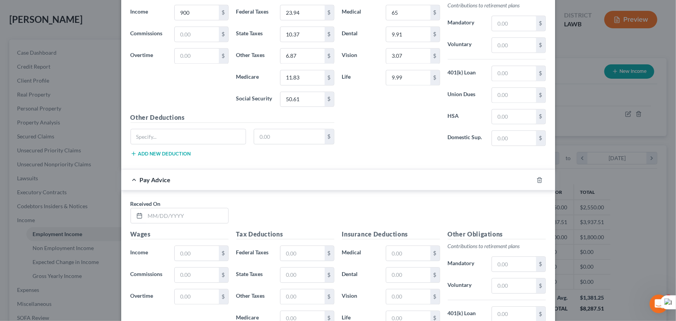
scroll to position [926, 0]
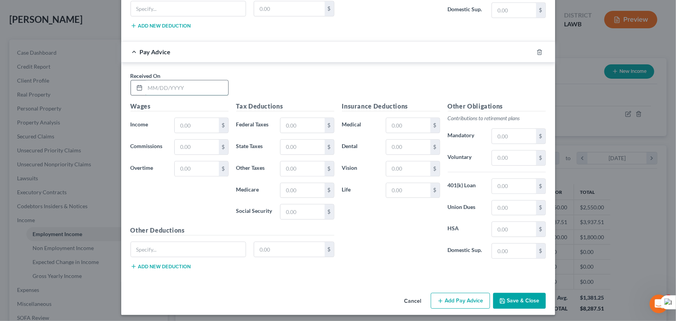
click at [171, 83] on input "text" at bounding box center [186, 87] width 83 height 15
click at [195, 122] on input "text" at bounding box center [197, 125] width 44 height 15
click at [298, 124] on input "text" at bounding box center [303, 125] width 44 height 15
drag, startPoint x: 299, startPoint y: 140, endPoint x: 299, endPoint y: 148, distance: 8.5
click at [299, 147] on input "text" at bounding box center [303, 147] width 44 height 15
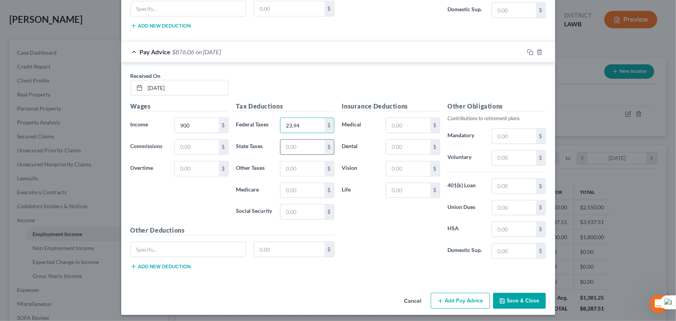
click at [299, 148] on input "text" at bounding box center [303, 147] width 44 height 15
click at [293, 170] on input "text" at bounding box center [303, 168] width 44 height 15
click at [301, 188] on input "text" at bounding box center [303, 190] width 44 height 15
click at [309, 204] on input "text" at bounding box center [303, 211] width 44 height 15
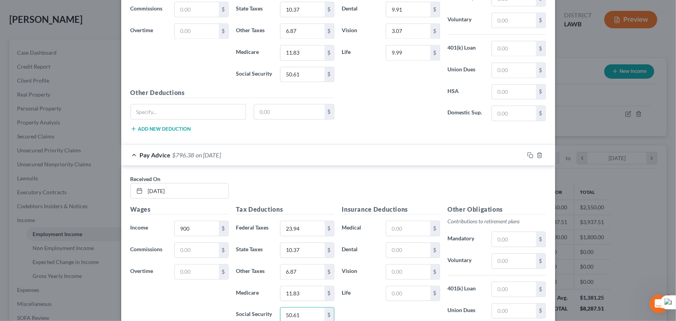
scroll to position [891, 0]
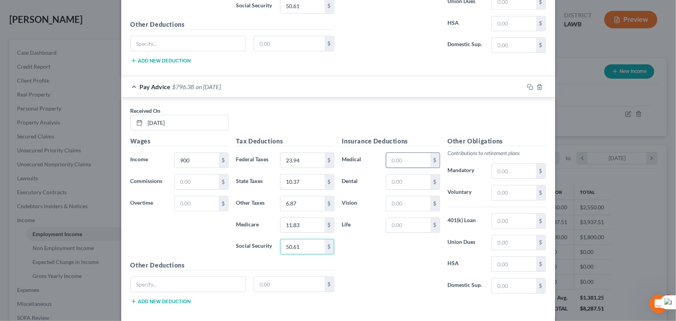
click at [394, 156] on input "text" at bounding box center [408, 160] width 44 height 15
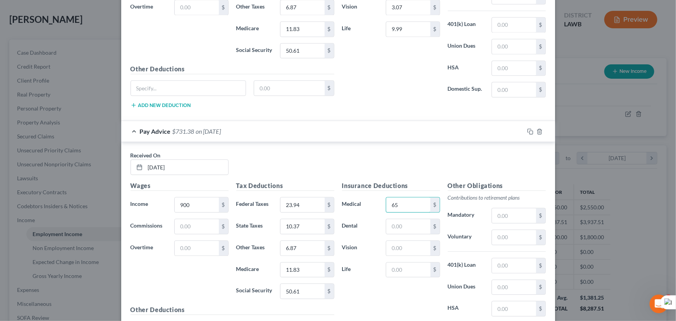
scroll to position [926, 0]
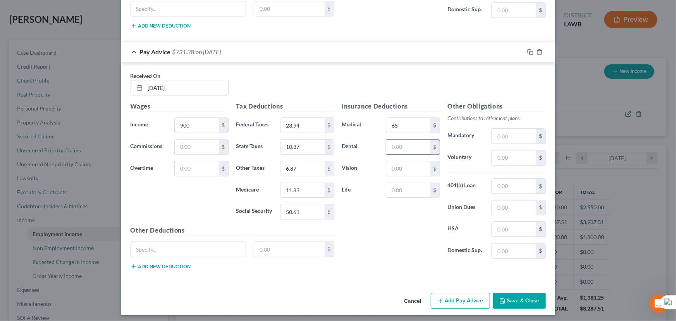
click at [397, 148] on input "text" at bounding box center [408, 147] width 44 height 15
click at [399, 174] on div "Insurance Deductions Medical 65 $ Dental 9.91 $ Vision $ Life $" at bounding box center [391, 183] width 106 height 163
click at [399, 161] on input "text" at bounding box center [408, 168] width 44 height 15
click at [404, 184] on input "text" at bounding box center [408, 190] width 44 height 15
click at [525, 300] on button "Save & Close" at bounding box center [519, 301] width 53 height 16
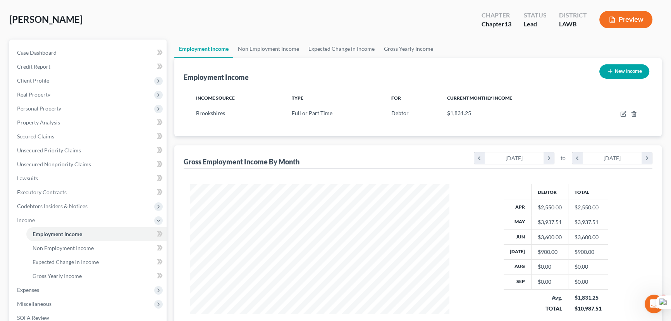
scroll to position [387384, 387248]
click at [627, 113] on td at bounding box center [616, 113] width 60 height 15
click at [622, 113] on icon "button" at bounding box center [623, 112] width 3 height 3
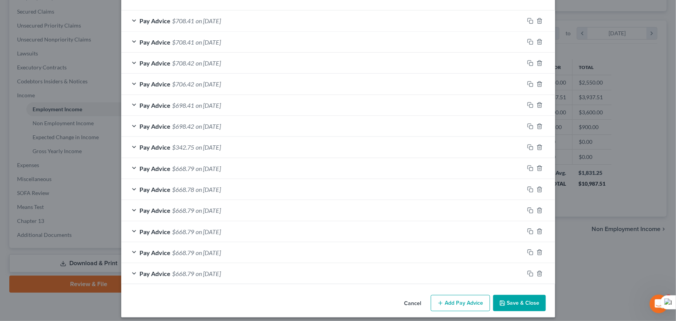
scroll to position [270, 0]
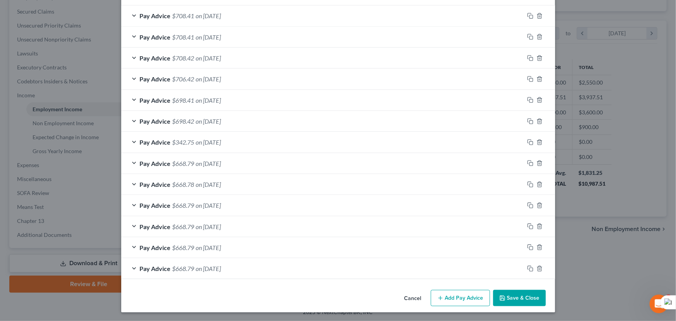
drag, startPoint x: 455, startPoint y: 294, endPoint x: 332, endPoint y: 11, distance: 308.2
click at [457, 293] on button "Add Pay Advice" at bounding box center [460, 298] width 59 height 16
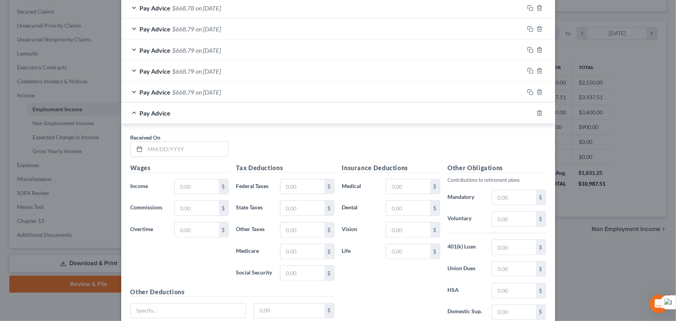
scroll to position [510, 0]
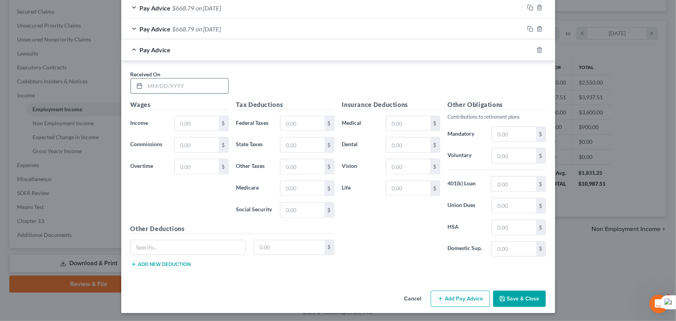
click at [169, 89] on input "text" at bounding box center [186, 86] width 83 height 15
drag, startPoint x: 189, startPoint y: 120, endPoint x: 157, endPoint y: 14, distance: 111.2
click at [189, 120] on input "text" at bounding box center [197, 123] width 44 height 15
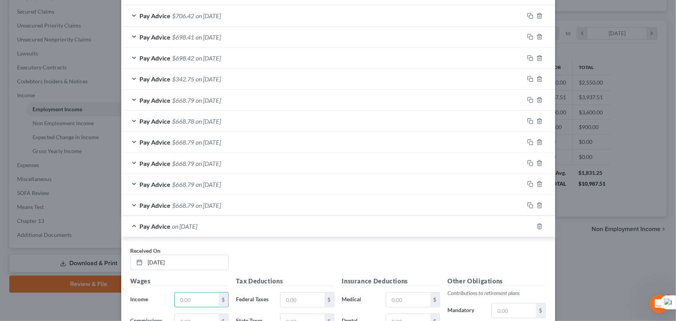
scroll to position [193, 0]
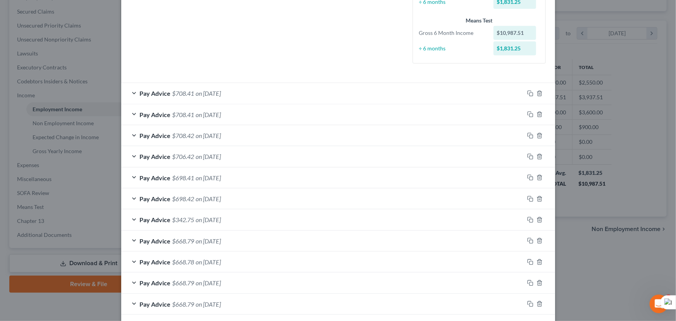
click at [244, 141] on div "Pay Advice $708.42 on 06/18/2025" at bounding box center [322, 135] width 403 height 21
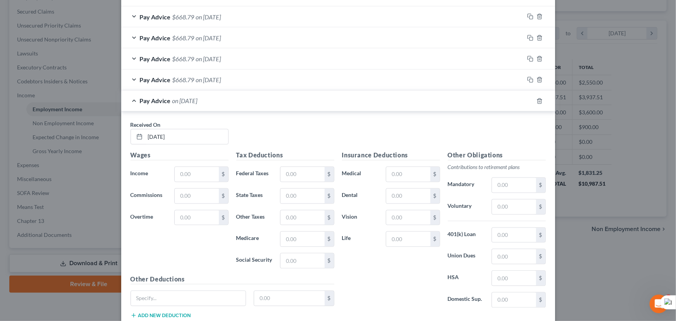
scroll to position [729, 0]
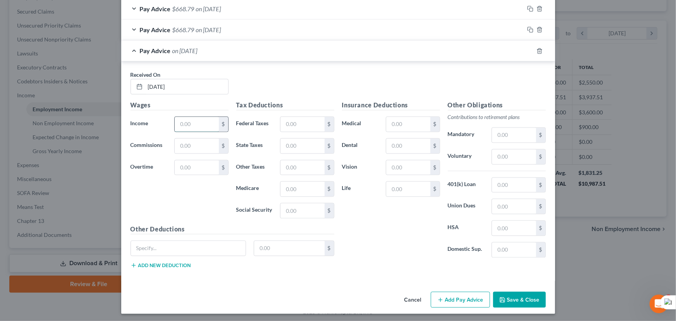
click at [202, 125] on input "text" at bounding box center [197, 124] width 44 height 15
click at [311, 124] on input "text" at bounding box center [303, 124] width 44 height 15
click at [291, 145] on input "text" at bounding box center [303, 146] width 44 height 15
click at [306, 166] on input "text" at bounding box center [303, 167] width 44 height 15
click at [301, 186] on input "text" at bounding box center [303, 189] width 44 height 15
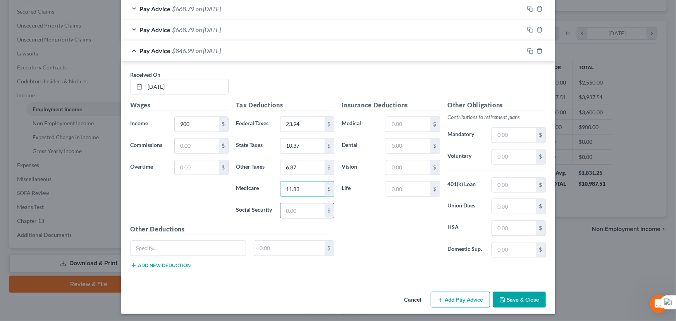
click at [300, 211] on input "text" at bounding box center [303, 210] width 44 height 15
click at [408, 118] on input "text" at bounding box center [408, 124] width 44 height 15
click at [391, 151] on div "$" at bounding box center [413, 146] width 54 height 16
drag, startPoint x: 407, startPoint y: 147, endPoint x: 535, endPoint y: 181, distance: 131.9
click at [407, 147] on input "text" at bounding box center [408, 146] width 44 height 15
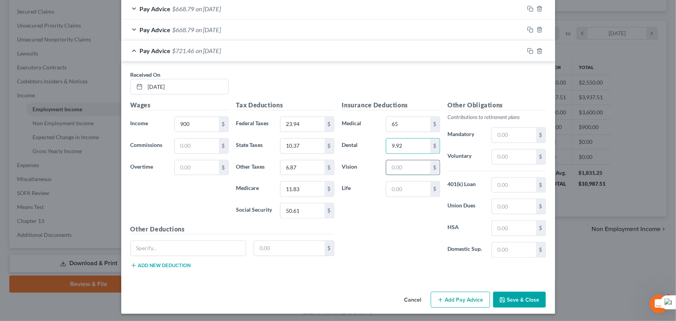
click at [387, 167] on input "text" at bounding box center [408, 167] width 44 height 15
click at [403, 188] on input "text" at bounding box center [408, 189] width 44 height 15
click at [438, 297] on icon "button" at bounding box center [441, 300] width 6 height 6
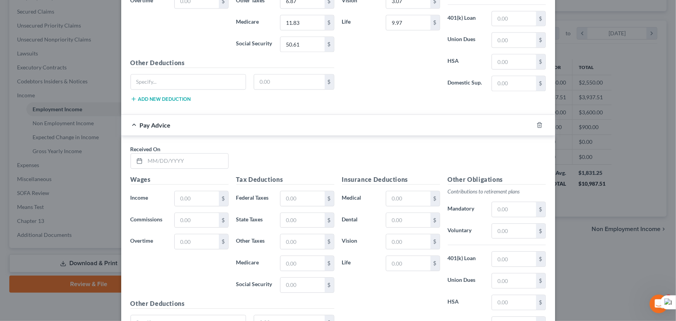
scroll to position [969, 0]
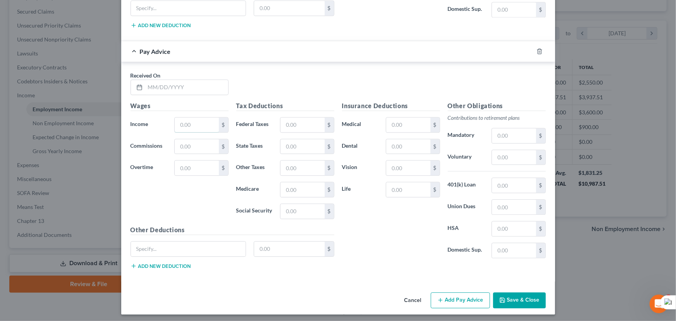
drag, startPoint x: 196, startPoint y: 117, endPoint x: 151, endPoint y: 62, distance: 71.3
click at [196, 117] on input "text" at bounding box center [197, 124] width 44 height 15
click at [153, 80] on input "text" at bounding box center [186, 87] width 83 height 15
click at [188, 120] on input "text" at bounding box center [197, 124] width 44 height 15
click at [407, 142] on input "text" at bounding box center [408, 146] width 44 height 15
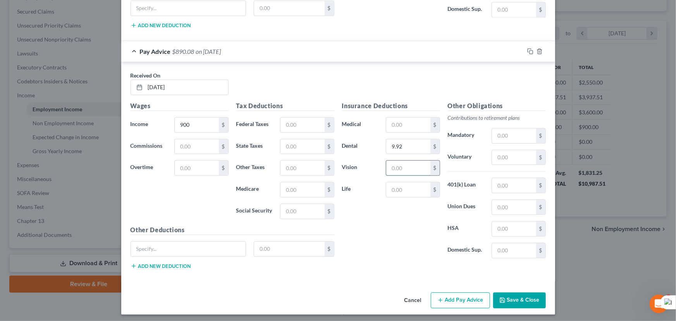
click at [395, 169] on input "text" at bounding box center [408, 167] width 44 height 15
click at [308, 163] on input "text" at bounding box center [303, 167] width 44 height 15
click at [407, 126] on input "text" at bounding box center [408, 124] width 44 height 15
click at [315, 128] on input "text" at bounding box center [303, 124] width 44 height 15
click at [308, 143] on input "text" at bounding box center [303, 146] width 44 height 15
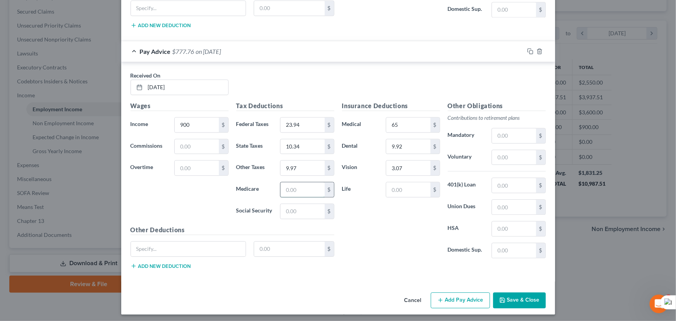
click at [296, 189] on input "text" at bounding box center [303, 189] width 44 height 15
click at [306, 207] on input "text" at bounding box center [303, 211] width 44 height 15
click at [407, 184] on input "text" at bounding box center [408, 189] width 44 height 15
click at [307, 162] on input "9.97" at bounding box center [303, 167] width 44 height 15
click at [341, 71] on div "Received On * 07/17/2025" at bounding box center [338, 86] width 423 height 30
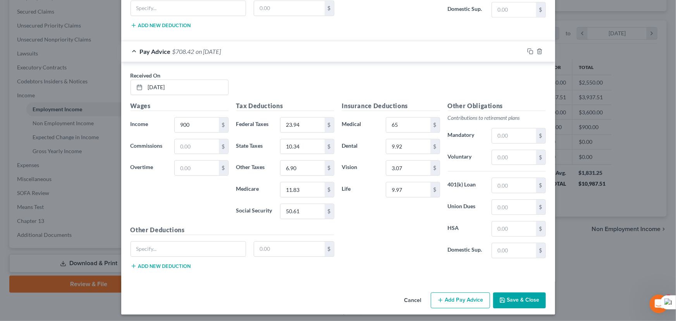
click at [453, 303] on button "Add Pay Advice" at bounding box center [460, 300] width 59 height 16
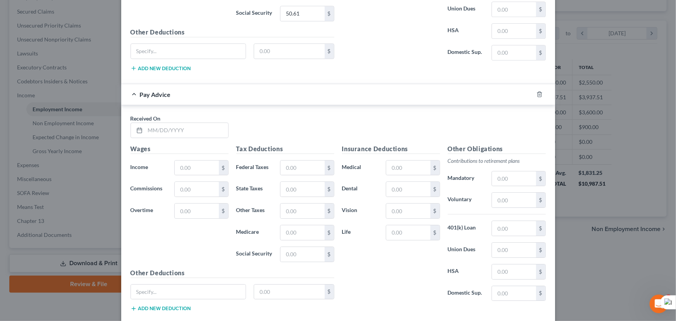
scroll to position [1209, 0]
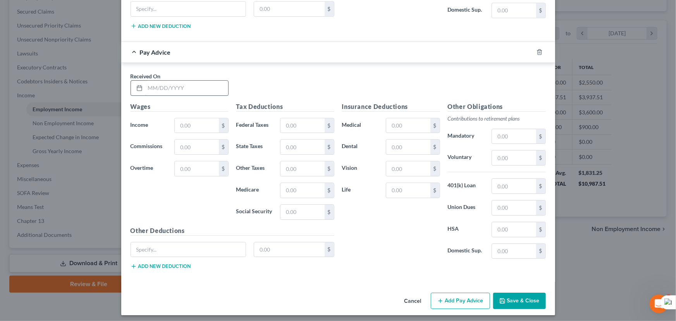
click at [180, 89] on input "text" at bounding box center [186, 88] width 83 height 15
click at [201, 118] on input "text" at bounding box center [197, 125] width 44 height 15
click at [293, 128] on input "text" at bounding box center [303, 125] width 44 height 15
click at [299, 155] on div "Tax Deductions Federal Taxes 23.94 $ State Taxes $ Other Taxes $ Medicare $ Soc…" at bounding box center [286, 164] width 106 height 124
click at [297, 150] on input "text" at bounding box center [303, 147] width 44 height 15
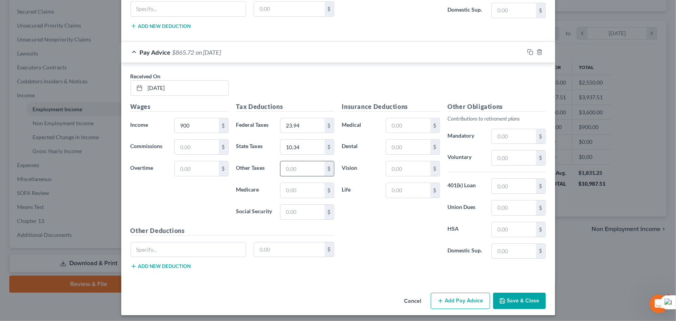
click at [290, 168] on input "text" at bounding box center [303, 168] width 44 height 15
drag, startPoint x: 302, startPoint y: 193, endPoint x: 331, endPoint y: 186, distance: 30.0
click at [302, 191] on input "text" at bounding box center [303, 190] width 44 height 15
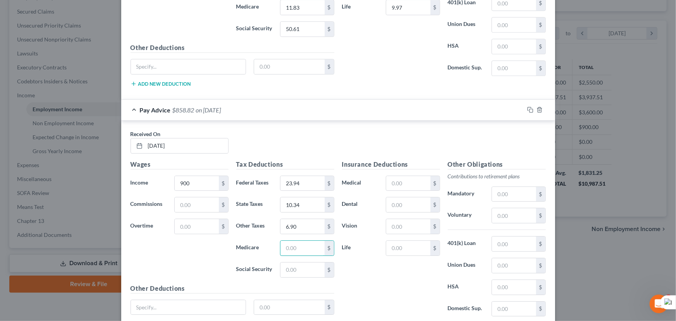
scroll to position [1138, 0]
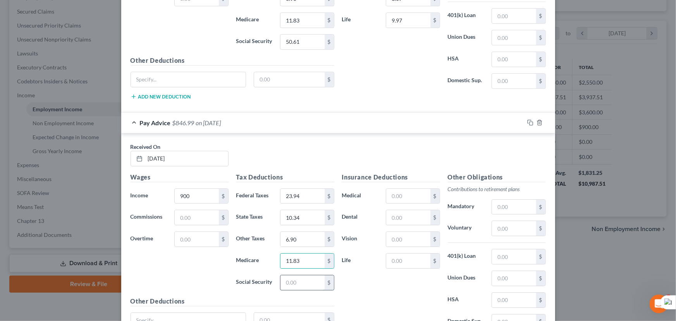
click at [302, 279] on input "text" at bounding box center [303, 282] width 44 height 15
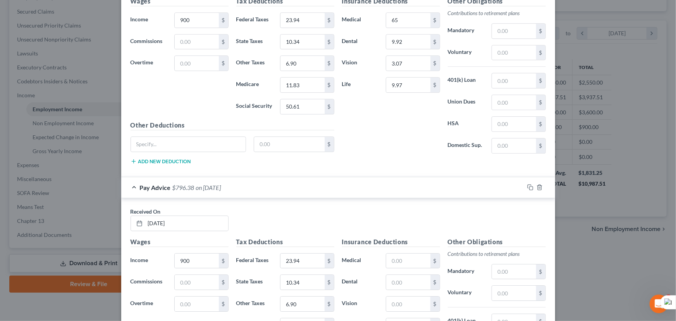
scroll to position [1173, 0]
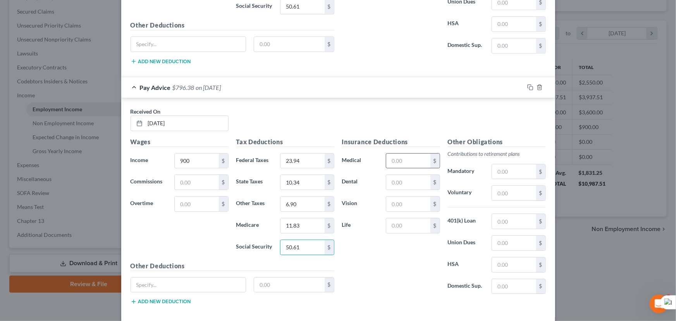
click at [416, 158] on input "text" at bounding box center [408, 160] width 44 height 15
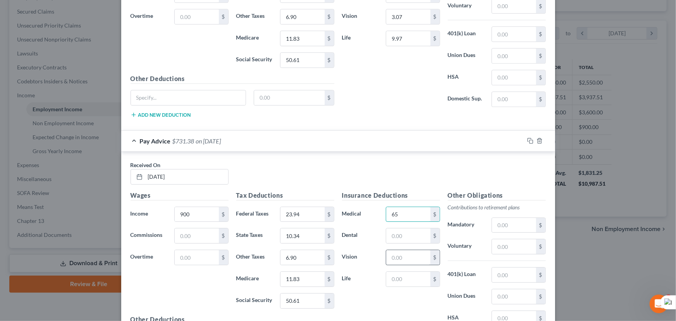
scroll to position [1209, 0]
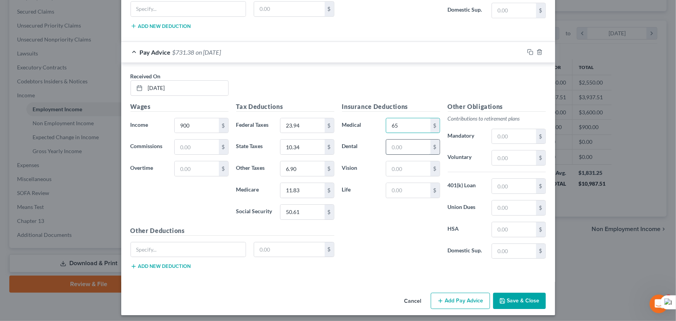
click at [400, 141] on input "text" at bounding box center [408, 147] width 44 height 15
click at [401, 167] on input "text" at bounding box center [408, 168] width 44 height 15
click at [397, 183] on input "text" at bounding box center [408, 190] width 44 height 15
click at [470, 293] on button "Add Pay Advice" at bounding box center [460, 301] width 59 height 16
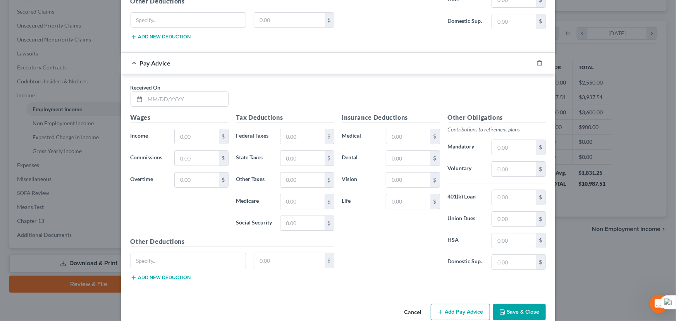
scroll to position [1448, 0]
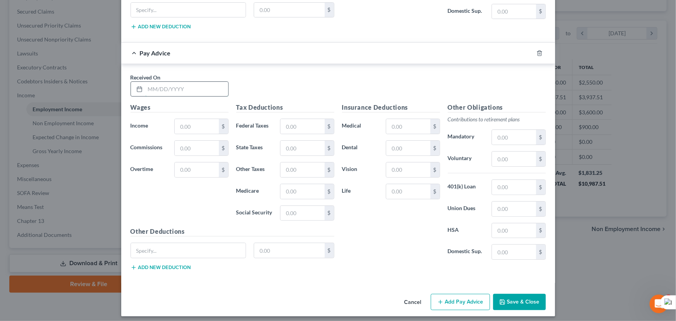
click at [186, 83] on input "text" at bounding box center [186, 89] width 83 height 15
click at [206, 119] on input "text" at bounding box center [197, 126] width 44 height 15
click at [293, 120] on input "text" at bounding box center [303, 126] width 44 height 15
click at [292, 146] on input "text" at bounding box center [303, 148] width 44 height 15
click at [288, 162] on input "text" at bounding box center [303, 169] width 44 height 15
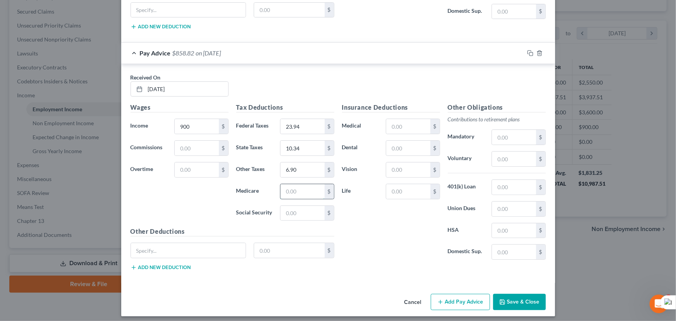
click at [296, 185] on input "text" at bounding box center [303, 191] width 44 height 15
click at [296, 212] on input "text" at bounding box center [303, 213] width 44 height 15
click at [400, 123] on input "text" at bounding box center [408, 126] width 44 height 15
click at [412, 141] on input "text" at bounding box center [408, 148] width 44 height 15
click at [426, 164] on input "text" at bounding box center [408, 169] width 44 height 15
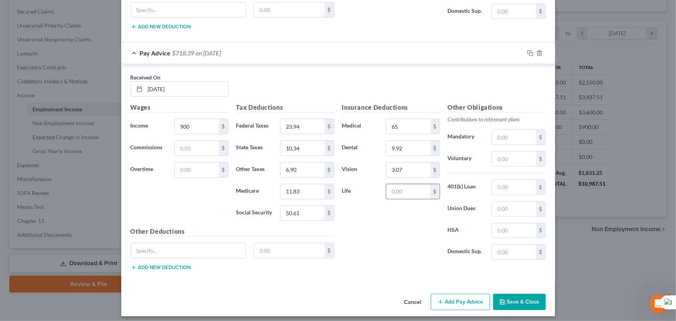
click at [401, 184] on input "text" at bounding box center [408, 191] width 44 height 15
click at [461, 301] on button "Add Pay Advice" at bounding box center [460, 302] width 59 height 16
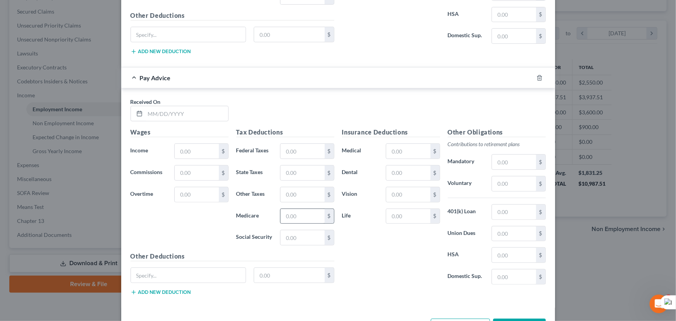
scroll to position [1688, 0]
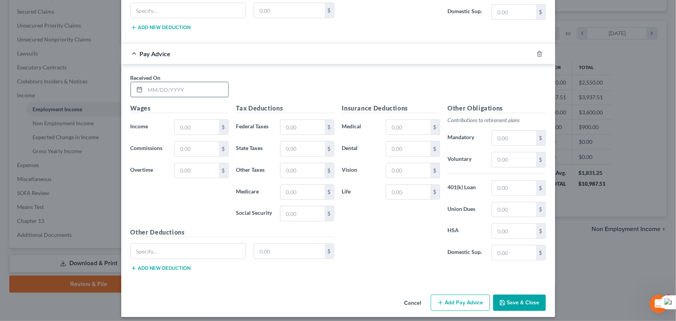
click at [193, 82] on input "text" at bounding box center [186, 89] width 83 height 15
click at [197, 120] on input "text" at bounding box center [197, 127] width 44 height 15
click at [294, 120] on input "text" at bounding box center [303, 127] width 44 height 15
click at [301, 147] on input "text" at bounding box center [303, 148] width 44 height 15
click at [296, 172] on input "text" at bounding box center [303, 170] width 44 height 15
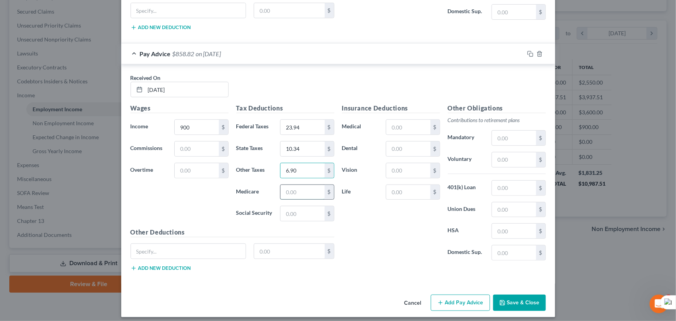
click at [292, 189] on input "text" at bounding box center [303, 192] width 44 height 15
click at [288, 206] on input "text" at bounding box center [303, 213] width 44 height 15
click at [398, 120] on input "text" at bounding box center [408, 127] width 44 height 15
click at [408, 150] on input "text" at bounding box center [408, 148] width 44 height 15
click at [401, 169] on input "text" at bounding box center [408, 170] width 44 height 15
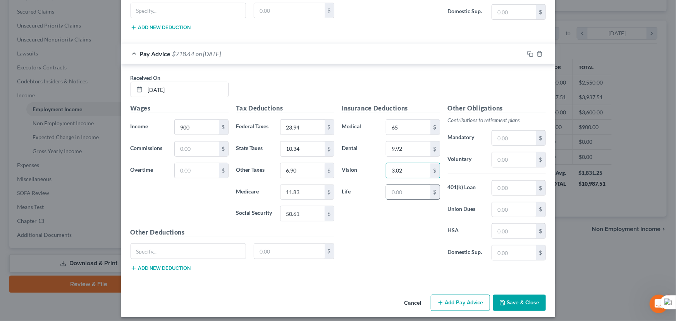
click at [398, 191] on input "text" at bounding box center [408, 192] width 44 height 15
click at [315, 163] on input "6.90" at bounding box center [303, 170] width 44 height 15
drag, startPoint x: 304, startPoint y: 163, endPoint x: 299, endPoint y: 164, distance: 5.1
click at [303, 163] on input "6.90" at bounding box center [303, 170] width 44 height 15
click at [299, 164] on input "6.90" at bounding box center [303, 170] width 44 height 15
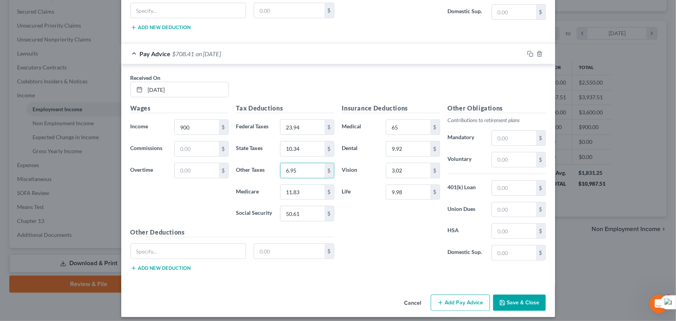
click at [450, 300] on button "Add Pay Advice" at bounding box center [460, 303] width 59 height 16
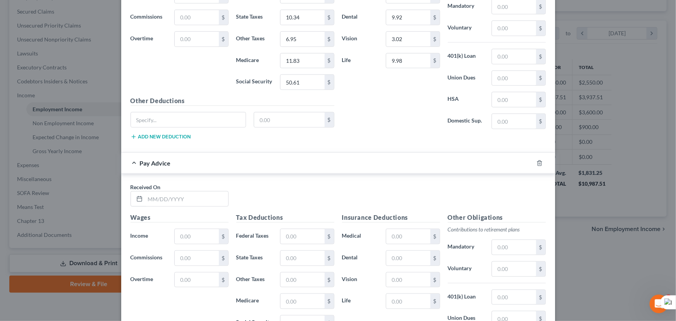
scroll to position [1928, 0]
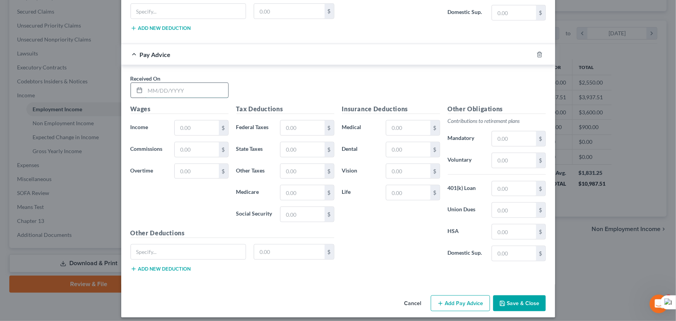
click at [189, 89] on input "text" at bounding box center [186, 90] width 83 height 15
click at [182, 114] on div "Wages Income * $ Commissions $ Overtime $" at bounding box center [180, 166] width 106 height 124
click at [184, 122] on input "text" at bounding box center [197, 128] width 44 height 15
click at [289, 121] on input "text" at bounding box center [303, 128] width 44 height 15
click at [296, 142] on input "text" at bounding box center [303, 149] width 44 height 15
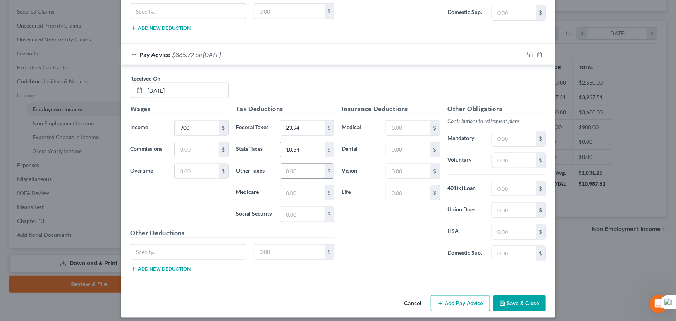
click at [298, 164] on input "text" at bounding box center [303, 171] width 44 height 15
click at [291, 185] on input "text" at bounding box center [303, 192] width 44 height 15
click at [303, 210] on input "text" at bounding box center [303, 214] width 44 height 15
click at [412, 121] on input "text" at bounding box center [408, 128] width 44 height 15
click at [395, 148] on input "text" at bounding box center [408, 149] width 44 height 15
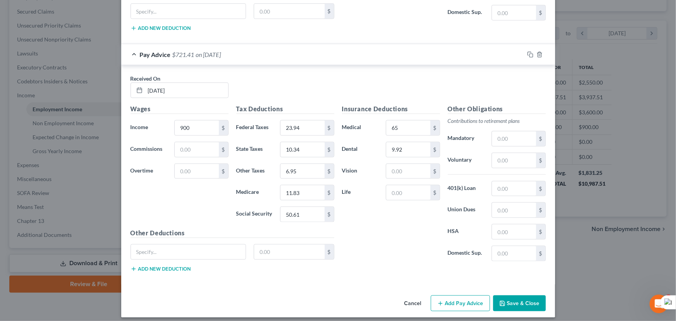
click at [393, 154] on div "Insurance Deductions Medical 65 $ Dental 9.92 $ Vision $ Life $" at bounding box center [391, 185] width 106 height 163
click at [396, 164] on input "text" at bounding box center [408, 171] width 44 height 15
click at [405, 194] on div "$" at bounding box center [413, 193] width 54 height 16
click at [402, 188] on input "text" at bounding box center [408, 192] width 44 height 15
click at [518, 295] on button "Save & Close" at bounding box center [519, 303] width 53 height 16
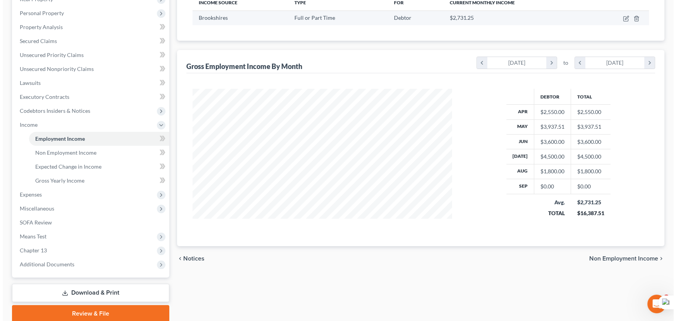
scroll to position [89, 0]
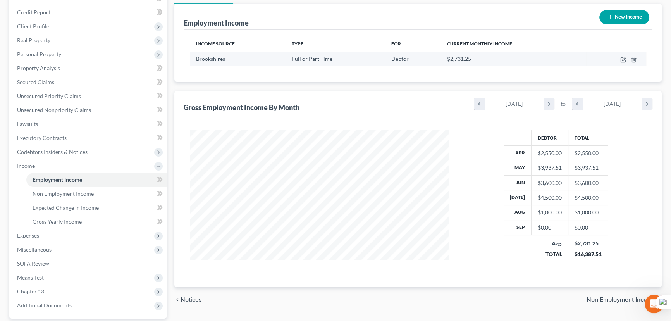
click at [621, 55] on td at bounding box center [616, 59] width 60 height 15
click at [622, 57] on icon "button" at bounding box center [623, 60] width 6 height 6
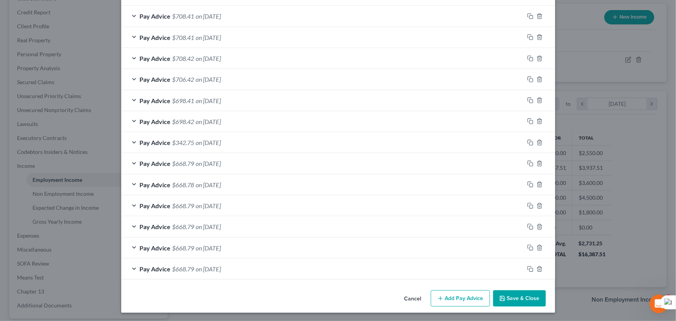
scroll to position [396, 0]
click at [465, 293] on button "Add Pay Advice" at bounding box center [460, 298] width 59 height 16
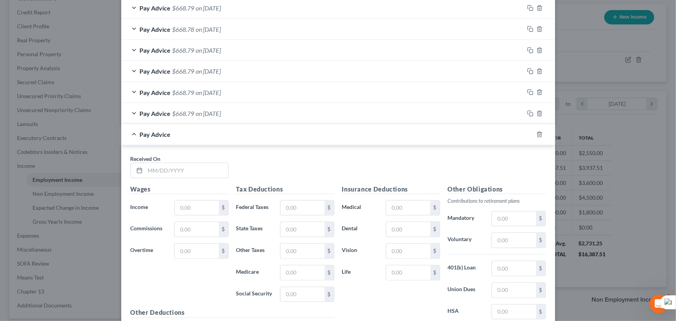
scroll to position [636, 0]
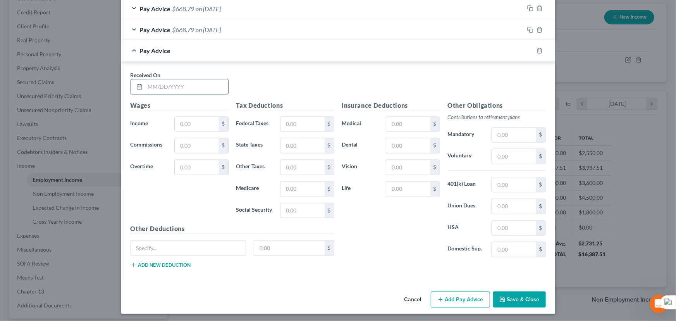
click at [166, 80] on input "text" at bounding box center [186, 86] width 83 height 15
drag, startPoint x: 187, startPoint y: 113, endPoint x: 187, endPoint y: 119, distance: 6.2
click at [187, 114] on div "Wages Income * $ Commissions $ Overtime $" at bounding box center [180, 163] width 106 height 124
click at [187, 119] on input "text" at bounding box center [197, 124] width 44 height 15
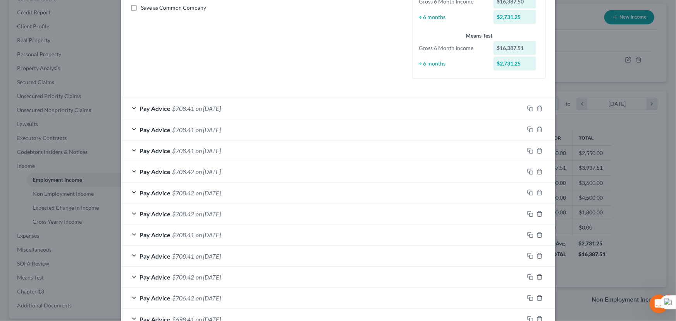
drag, startPoint x: 227, startPoint y: 112, endPoint x: 317, endPoint y: 155, distance: 99.1
click at [227, 112] on div "Pay Advice $708.41 on 08/14/2025" at bounding box center [322, 108] width 403 height 21
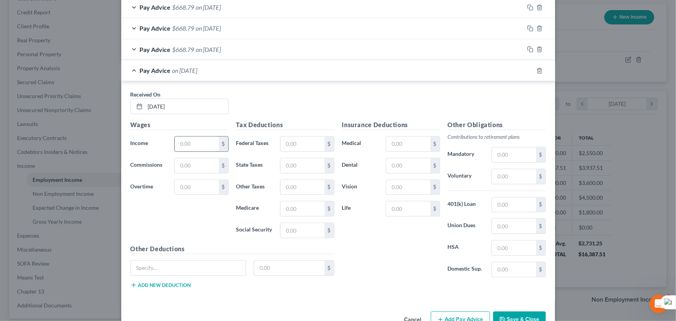
scroll to position [855, 0]
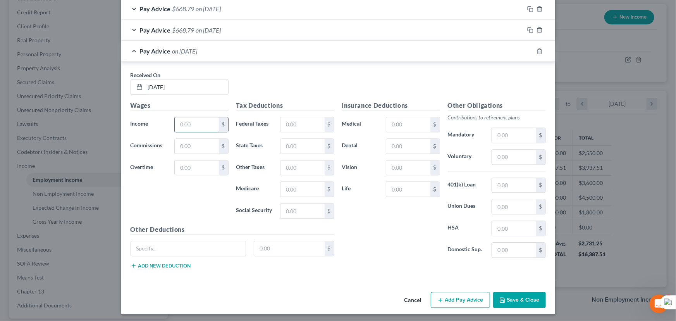
click at [195, 121] on input "text" at bounding box center [197, 124] width 44 height 15
click at [289, 120] on input "text" at bounding box center [303, 124] width 44 height 15
click at [307, 147] on input "text" at bounding box center [303, 146] width 44 height 15
click at [303, 160] on input "text" at bounding box center [303, 167] width 44 height 15
click at [304, 186] on input "text" at bounding box center [303, 189] width 44 height 15
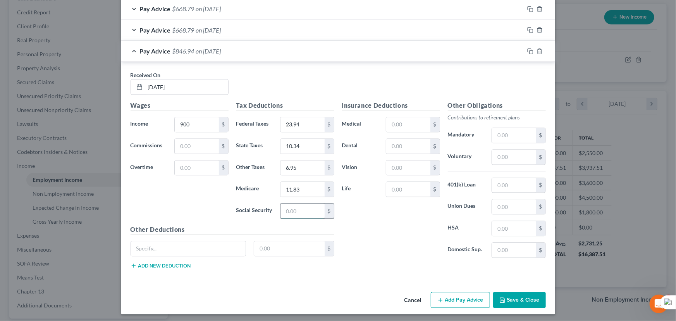
click at [298, 214] on input "text" at bounding box center [303, 210] width 44 height 15
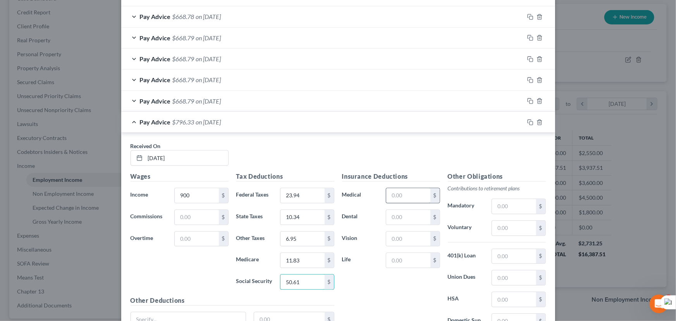
scroll to position [784, 0]
click at [412, 197] on input "text" at bounding box center [408, 195] width 44 height 15
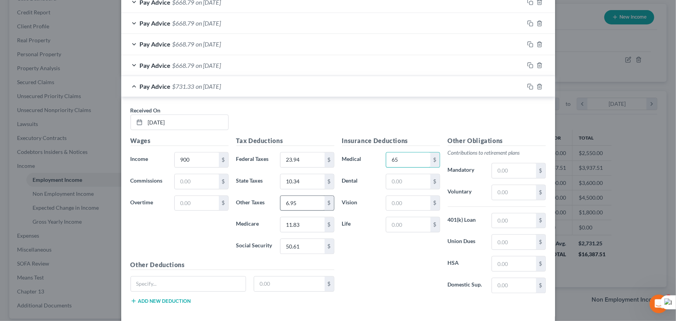
scroll to position [855, 0]
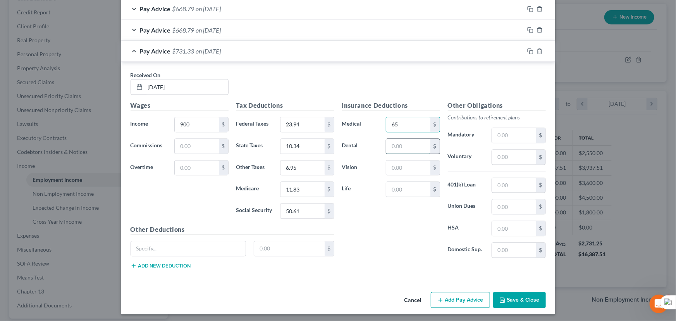
click at [393, 149] on input "text" at bounding box center [408, 146] width 44 height 15
click at [404, 164] on input "text" at bounding box center [408, 167] width 44 height 15
click at [412, 188] on input "text" at bounding box center [408, 189] width 44 height 15
click at [441, 293] on button "Add Pay Advice" at bounding box center [460, 300] width 59 height 16
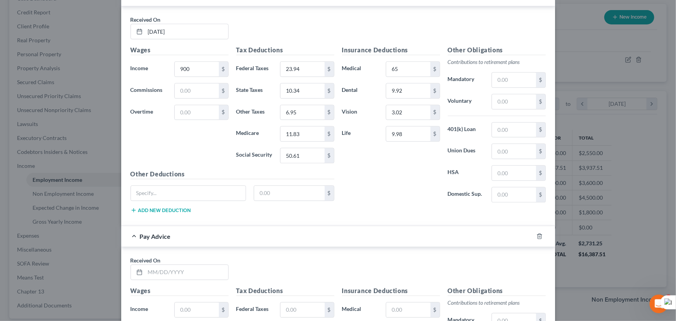
scroll to position [1095, 0]
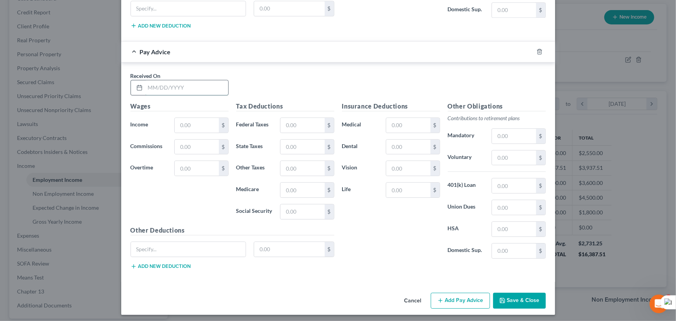
click at [152, 88] on input "text" at bounding box center [186, 87] width 83 height 15
click at [189, 124] on input "text" at bounding box center [197, 125] width 44 height 15
click at [296, 189] on input "text" at bounding box center [303, 190] width 44 height 15
click at [298, 212] on input "text" at bounding box center [303, 211] width 44 height 15
click at [288, 119] on input "text" at bounding box center [303, 125] width 44 height 15
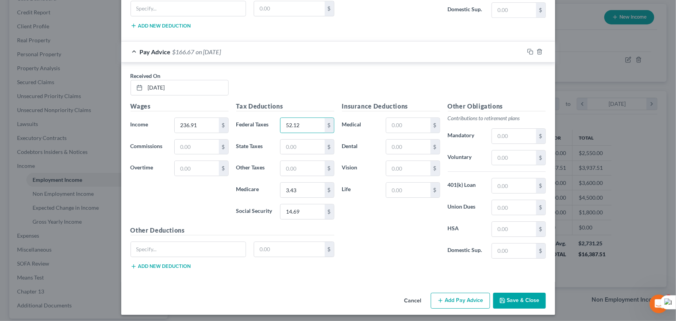
click at [439, 293] on button "Add Pay Advice" at bounding box center [460, 301] width 59 height 16
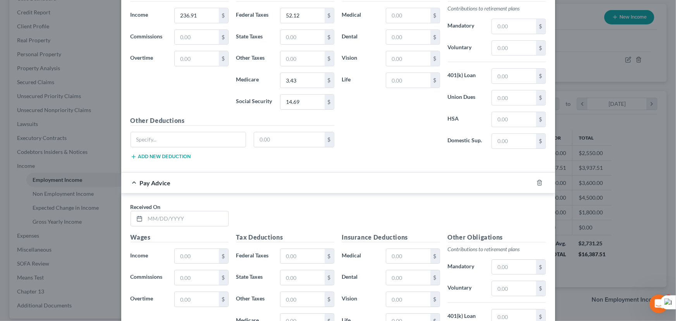
scroll to position [1334, 0]
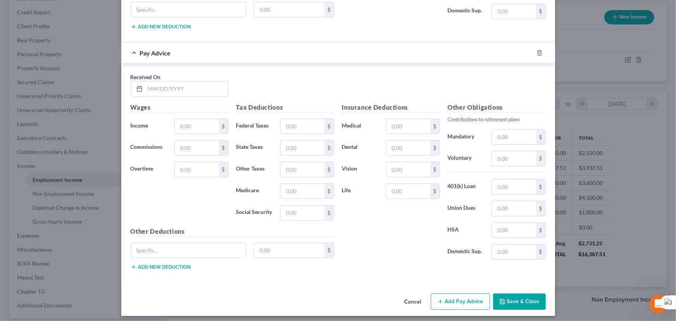
click at [182, 77] on div "Received On *" at bounding box center [180, 85] width 106 height 24
click at [208, 114] on div "Wages Income * $ Commissions $ Overtime $" at bounding box center [180, 165] width 106 height 124
click at [206, 120] on input "text" at bounding box center [197, 126] width 44 height 15
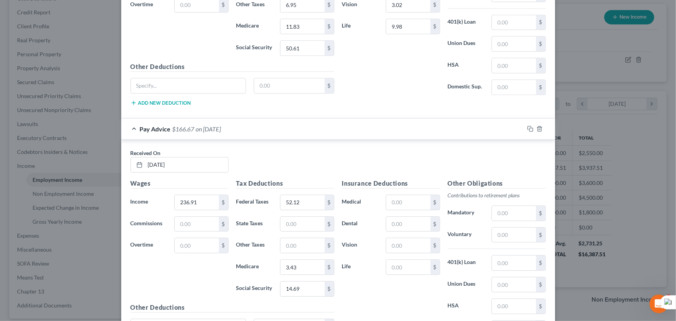
scroll to position [1017, 0]
click at [225, 122] on div "Pay Advice $166.67 on 08/23/2025" at bounding box center [322, 129] width 403 height 21
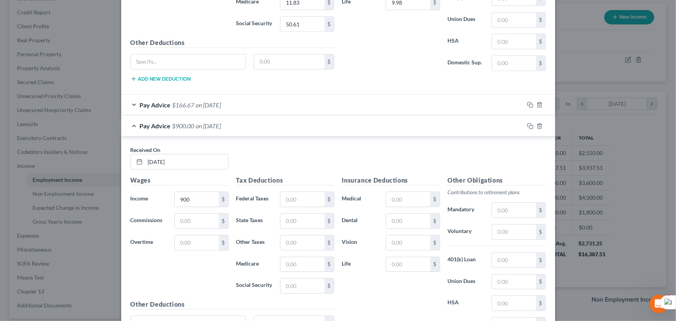
scroll to position [1116, 0]
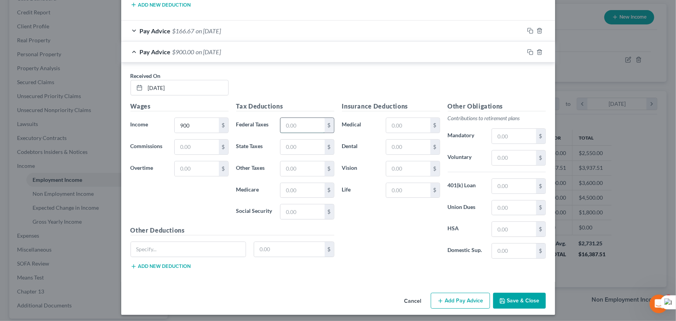
click at [295, 128] on input "text" at bounding box center [303, 125] width 44 height 15
click at [306, 141] on input "text" at bounding box center [303, 147] width 44 height 15
click at [309, 162] on input "text" at bounding box center [303, 168] width 44 height 15
click at [296, 192] on input "text" at bounding box center [303, 190] width 44 height 15
click at [301, 213] on input "text" at bounding box center [303, 211] width 44 height 15
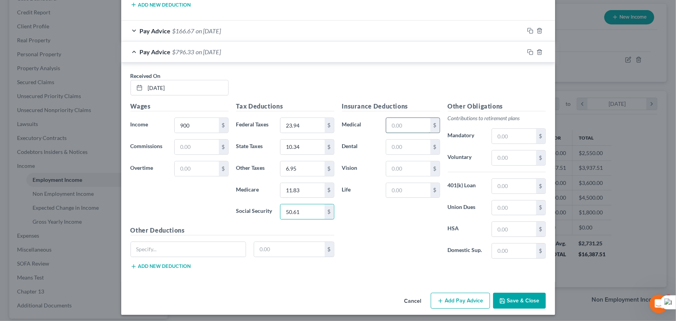
click at [413, 118] on input "text" at bounding box center [408, 125] width 44 height 15
click at [393, 147] on input "text" at bounding box center [408, 147] width 44 height 15
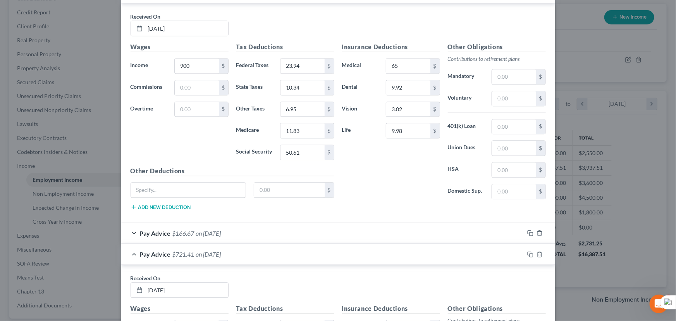
scroll to position [1080, 0]
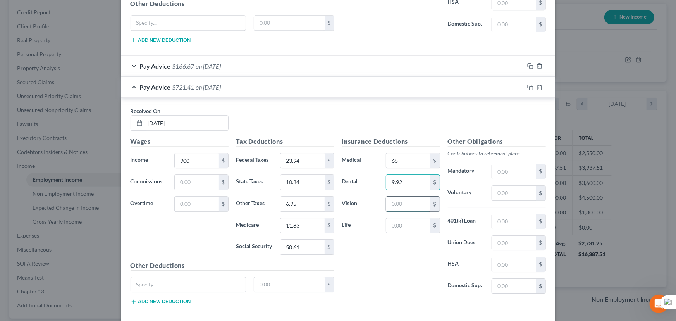
click at [401, 197] on input "text" at bounding box center [408, 203] width 44 height 15
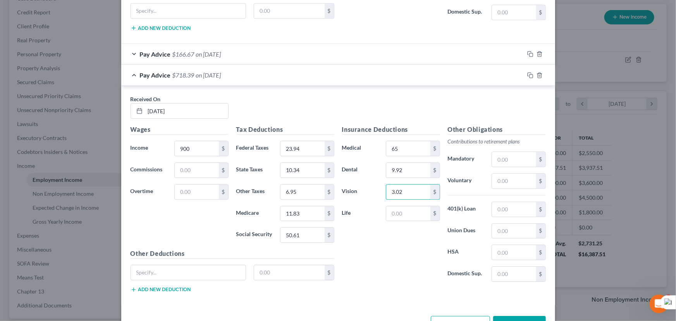
scroll to position [1116, 0]
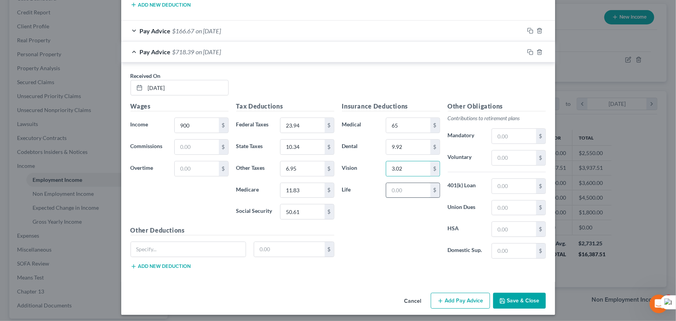
click at [412, 184] on input "text" at bounding box center [408, 190] width 44 height 15
click at [463, 300] on button "Add Pay Advice" at bounding box center [460, 301] width 59 height 16
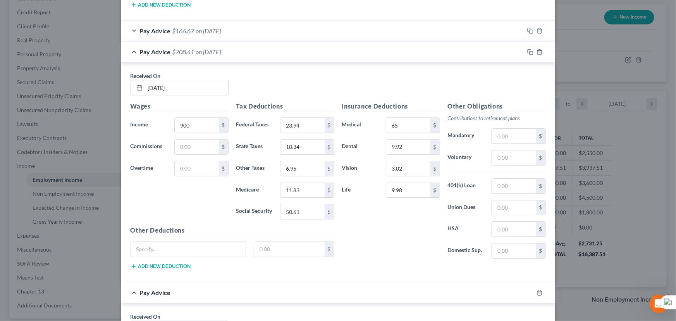
scroll to position [1356, 0]
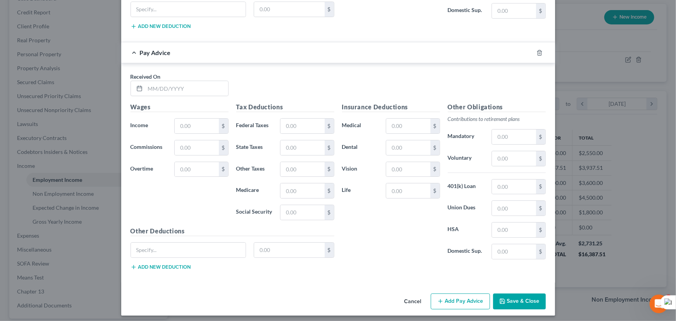
click at [177, 76] on div "Received On *" at bounding box center [180, 84] width 106 height 24
click at [174, 83] on input "text" at bounding box center [186, 88] width 83 height 15
click at [198, 121] on input "text" at bounding box center [197, 126] width 44 height 15
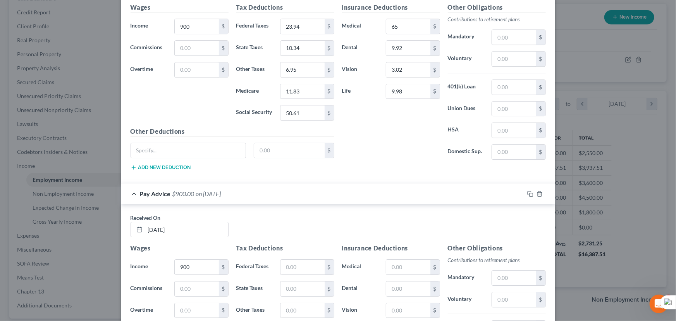
click at [193, 107] on div "Wages Income * 900 $ Commissions $ Overtime $" at bounding box center [180, 65] width 106 height 124
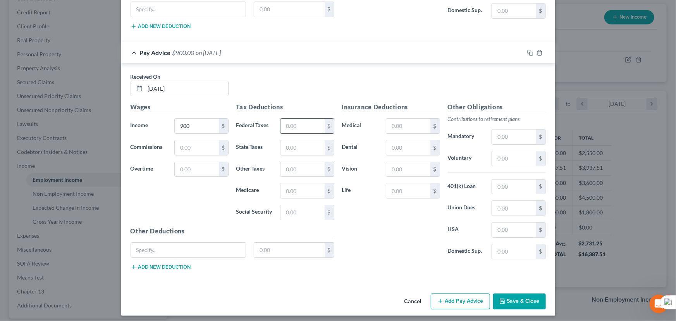
click at [300, 120] on input "text" at bounding box center [303, 126] width 44 height 15
click at [311, 140] on input "text" at bounding box center [303, 147] width 44 height 15
click at [305, 162] on input "text" at bounding box center [303, 169] width 44 height 15
click at [302, 190] on input "text" at bounding box center [303, 190] width 44 height 15
click at [300, 205] on input "text" at bounding box center [303, 212] width 44 height 15
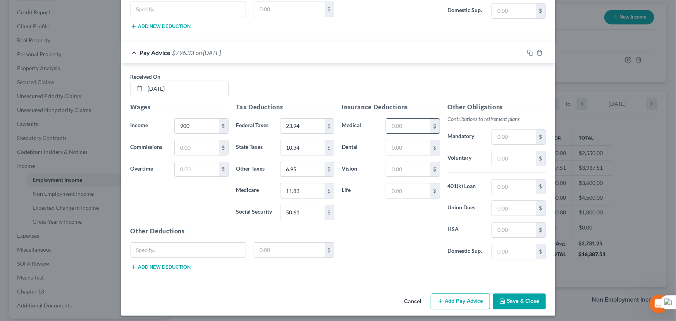
click at [404, 121] on input "text" at bounding box center [408, 126] width 44 height 15
drag, startPoint x: 401, startPoint y: 140, endPoint x: 586, endPoint y: 188, distance: 190.9
click at [401, 140] on input "text" at bounding box center [408, 147] width 44 height 15
drag, startPoint x: 404, startPoint y: 158, endPoint x: 397, endPoint y: 159, distance: 6.7
click at [404, 162] on div "$" at bounding box center [413, 170] width 54 height 16
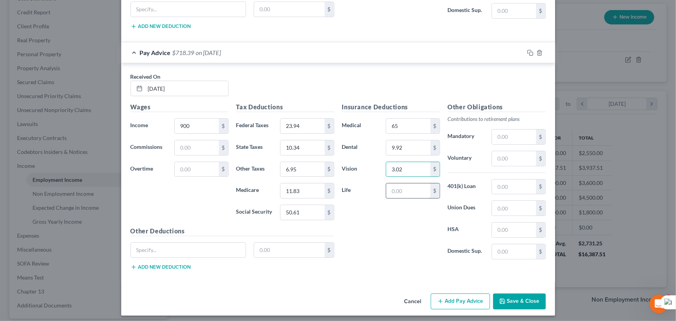
click at [401, 186] on input "text" at bounding box center [408, 190] width 44 height 15
click at [450, 295] on button "Add Pay Advice" at bounding box center [460, 301] width 59 height 16
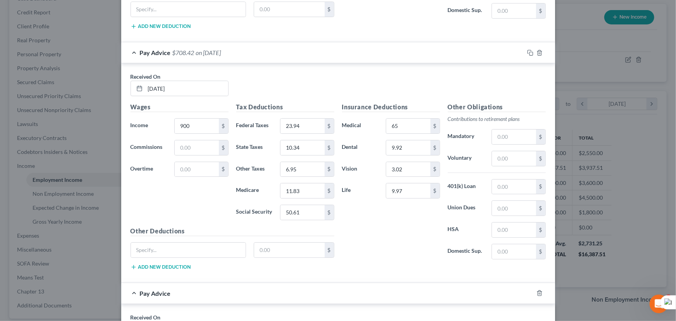
scroll to position [1595, 0]
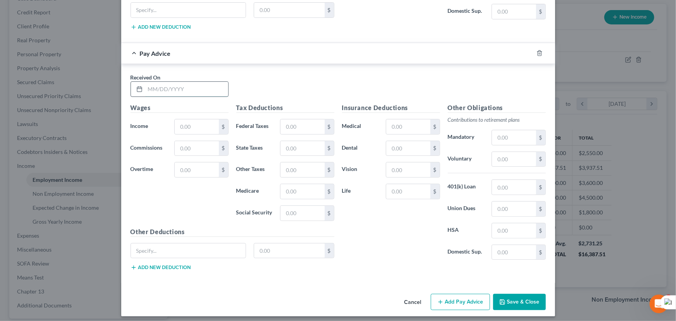
click at [154, 83] on input "text" at bounding box center [186, 89] width 83 height 15
click at [204, 124] on input "text" at bounding box center [197, 126] width 44 height 15
drag, startPoint x: 298, startPoint y: 138, endPoint x: 302, endPoint y: 124, distance: 14.9
click at [300, 130] on div "Tax Deductions Federal Taxes $ State Taxes $ Other Taxes $ Medicare $ Social Se…" at bounding box center [286, 165] width 106 height 124
click at [302, 124] on input "text" at bounding box center [303, 126] width 44 height 15
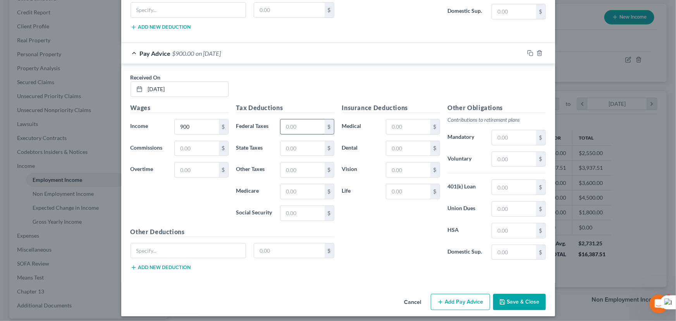
click at [302, 124] on input "text" at bounding box center [303, 126] width 44 height 15
click at [301, 151] on input "text" at bounding box center [303, 148] width 44 height 15
click at [293, 162] on input "text" at bounding box center [303, 169] width 44 height 15
click at [282, 187] on input "text" at bounding box center [303, 191] width 44 height 15
click at [295, 208] on input "text" at bounding box center [303, 213] width 44 height 15
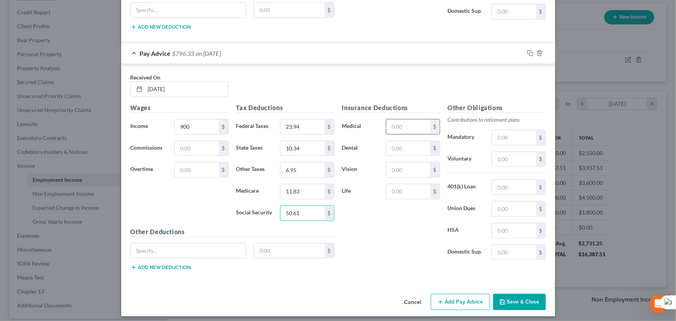
click at [424, 119] on input "text" at bounding box center [408, 126] width 44 height 15
click at [390, 150] on input "text" at bounding box center [408, 148] width 44 height 15
click at [398, 166] on input "text" at bounding box center [408, 169] width 44 height 15
click at [407, 178] on div "Insurance Deductions Medical 65 $ Dental 9.92 $ Vision 3.02 $ Life $" at bounding box center [391, 184] width 106 height 163
drag, startPoint x: 416, startPoint y: 184, endPoint x: 411, endPoint y: 186, distance: 5.5
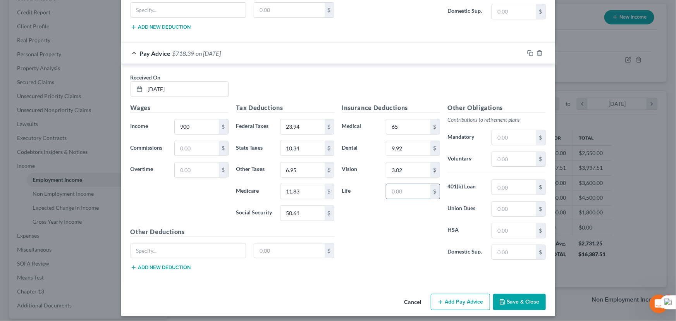
click at [416, 184] on input "text" at bounding box center [408, 191] width 44 height 15
click at [440, 294] on button "Add Pay Advice" at bounding box center [460, 302] width 59 height 16
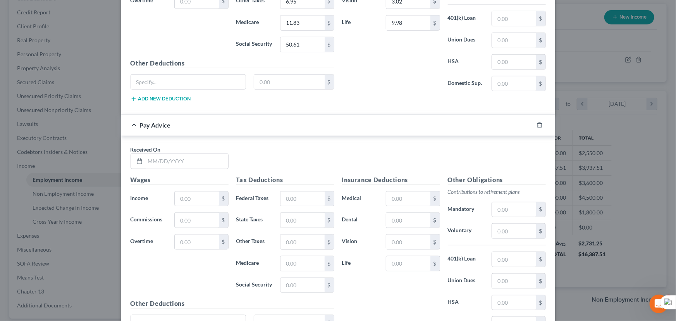
scroll to position [1835, 0]
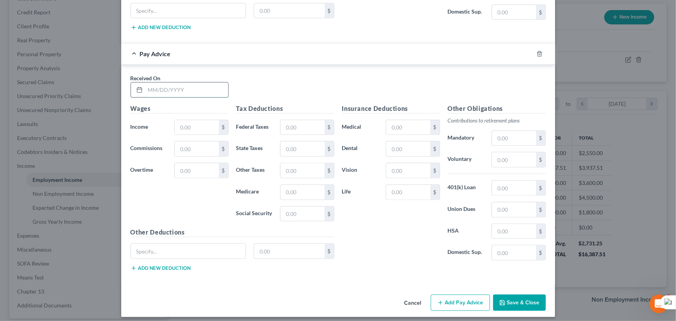
drag, startPoint x: 161, startPoint y: 89, endPoint x: 164, endPoint y: 85, distance: 4.7
click at [162, 87] on input "text" at bounding box center [186, 90] width 83 height 15
click at [185, 124] on input "text" at bounding box center [197, 127] width 44 height 15
click at [308, 120] on div "$" at bounding box center [307, 128] width 54 height 16
click at [305, 128] on input "text" at bounding box center [303, 127] width 44 height 15
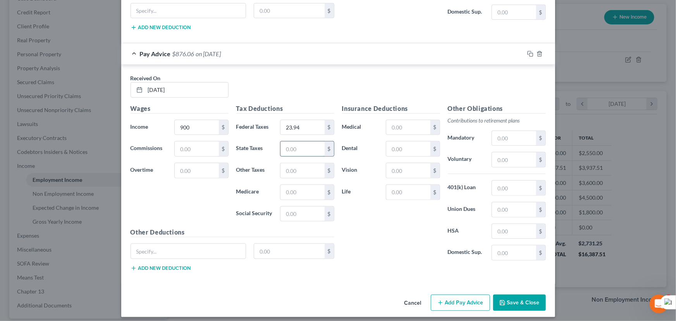
click at [301, 143] on input "text" at bounding box center [303, 148] width 44 height 15
click at [296, 163] on input "text" at bounding box center [303, 170] width 44 height 15
click at [300, 185] on input "text" at bounding box center [303, 192] width 44 height 15
click at [296, 207] on input "text" at bounding box center [303, 214] width 44 height 15
click at [417, 120] on input "text" at bounding box center [408, 127] width 44 height 15
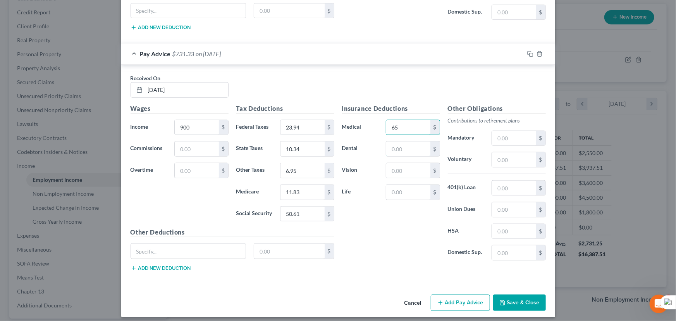
drag, startPoint x: 413, startPoint y: 144, endPoint x: 488, endPoint y: 176, distance: 81.6
click at [413, 144] on input "text" at bounding box center [408, 148] width 44 height 15
click at [391, 163] on input "text" at bounding box center [408, 170] width 44 height 15
click at [408, 189] on input "text" at bounding box center [408, 192] width 44 height 15
click at [505, 295] on button "Save & Close" at bounding box center [519, 303] width 53 height 16
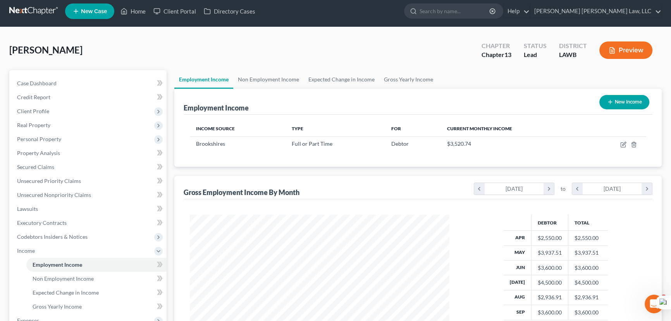
scroll to position [0, 0]
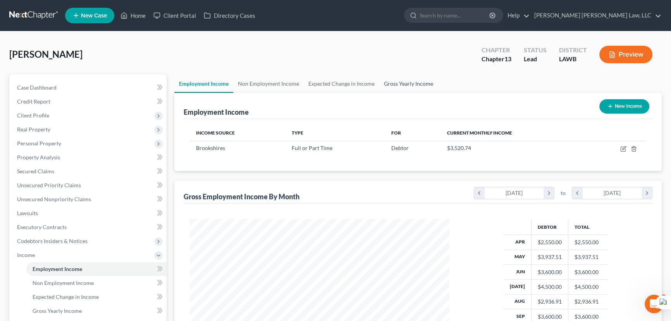
click at [416, 80] on link "Gross Yearly Income" at bounding box center [408, 83] width 59 height 19
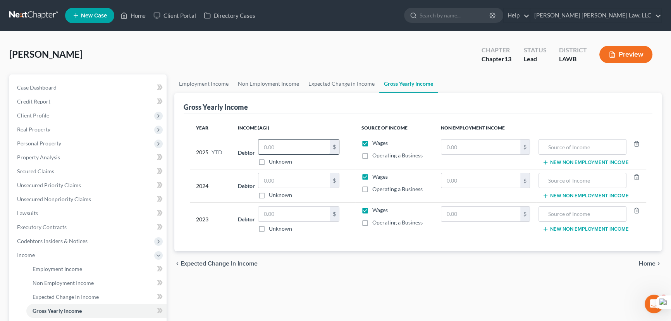
click at [315, 146] on input "text" at bounding box center [293, 147] width 71 height 15
click at [505, 101] on div "Gross Yearly Income" at bounding box center [418, 103] width 469 height 21
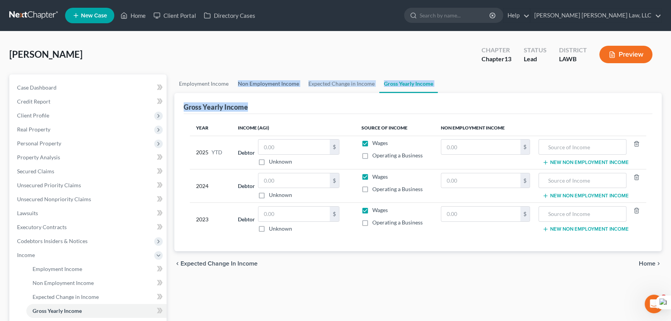
click at [283, 88] on ui-view "Employment Income Non Employment Income Expected Change in Income Gross Yearly …" at bounding box center [418, 175] width 488 height 202
click at [283, 83] on link "Non Employment Income" at bounding box center [268, 83] width 71 height 19
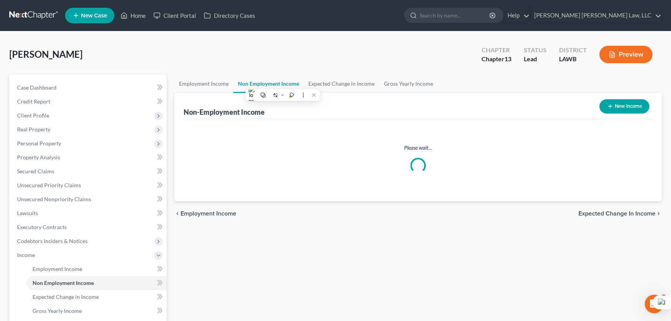
click at [452, 64] on div "Perkins, Kenneth Upgraded Chapter Chapter 13 Status Lead District LAWB Preview" at bounding box center [335, 58] width 653 height 34
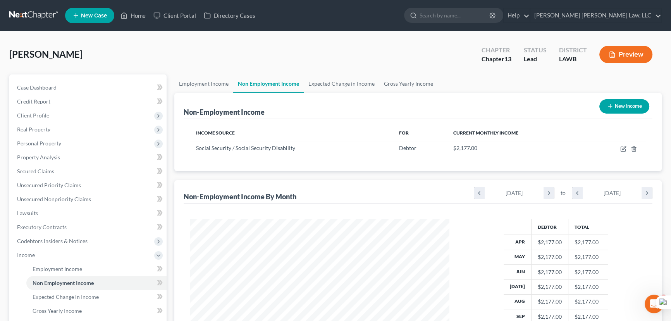
scroll to position [139, 275]
click at [426, 87] on link "Gross Yearly Income" at bounding box center [408, 83] width 59 height 19
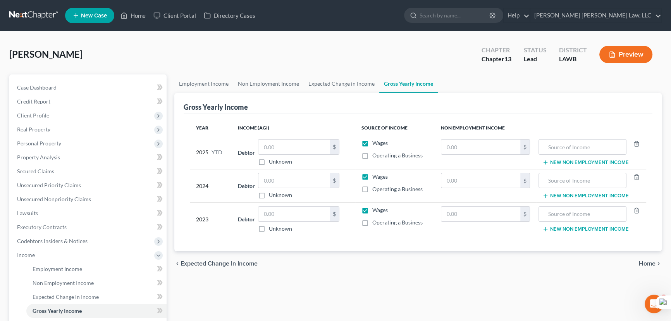
drag, startPoint x: 362, startPoint y: 139, endPoint x: 365, endPoint y: 151, distance: 12.9
click at [372, 139] on label "Wages" at bounding box center [380, 143] width 16 height 8
click at [376, 139] on input "Wages" at bounding box center [378, 141] width 5 height 5
click at [372, 177] on label "Wages" at bounding box center [380, 177] width 16 height 8
click at [376, 177] on input "Wages" at bounding box center [378, 175] width 5 height 5
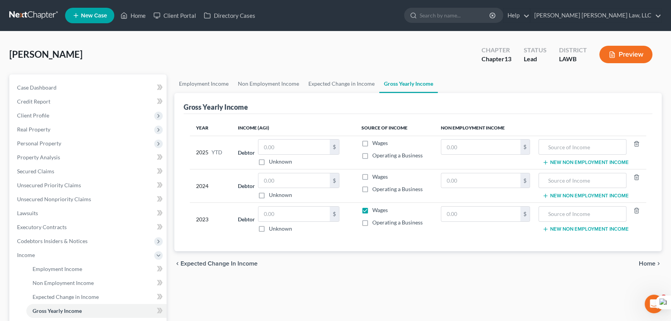
click at [372, 208] on label "Wages" at bounding box center [380, 210] width 16 height 8
click at [376, 208] on input "Wages" at bounding box center [378, 208] width 5 height 5
click at [241, 77] on link "Non Employment Income" at bounding box center [268, 83] width 71 height 19
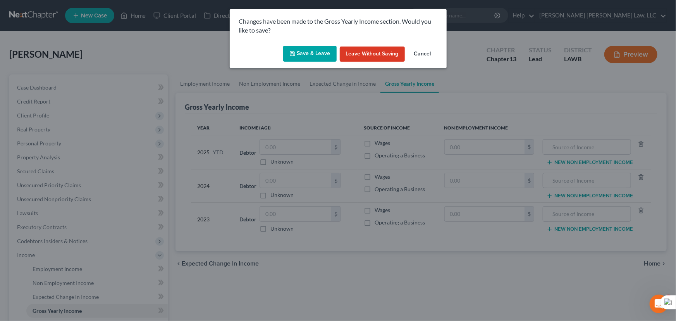
click at [316, 52] on button "Save & Leave" at bounding box center [309, 54] width 53 height 16
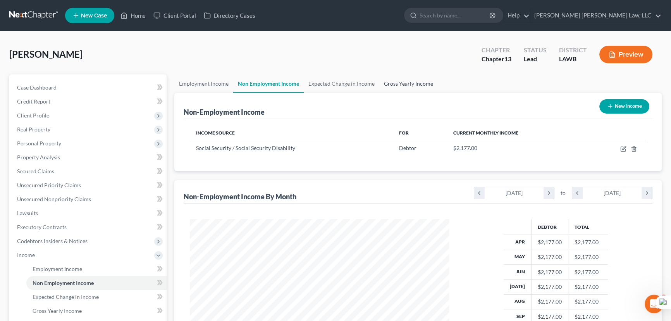
scroll to position [139, 275]
click at [393, 82] on link "Gross Yearly Income" at bounding box center [408, 83] width 59 height 19
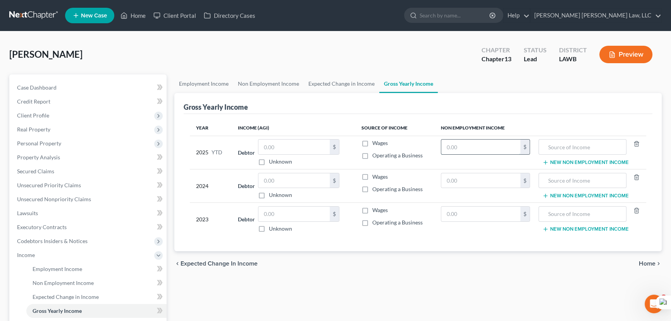
click at [455, 145] on input "text" at bounding box center [480, 147] width 79 height 15
click at [499, 170] on td "$" at bounding box center [486, 185] width 102 height 33
drag, startPoint x: 494, startPoint y: 178, endPoint x: 496, endPoint y: 182, distance: 4.5
click at [494, 178] on input "text" at bounding box center [480, 180] width 79 height 15
click at [496, 182] on input "text" at bounding box center [480, 180] width 79 height 15
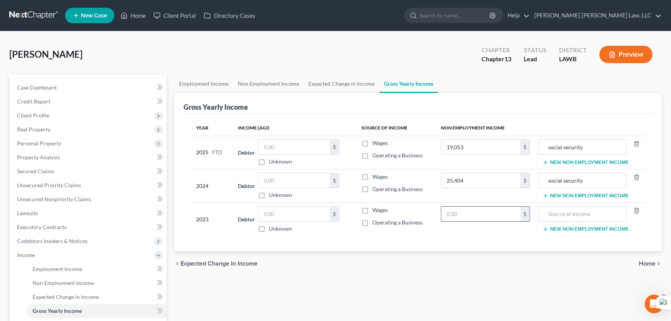
click at [487, 218] on input "text" at bounding box center [480, 214] width 79 height 15
click at [229, 76] on link "Employment Income" at bounding box center [203, 83] width 59 height 19
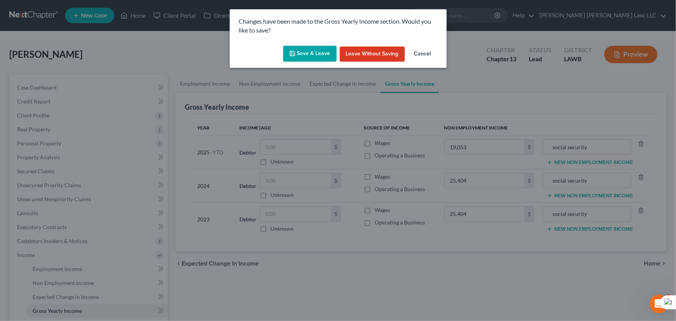
click at [284, 53] on div "Save & Leave Leave without Saving Cancel" at bounding box center [338, 56] width 217 height 26
click at [371, 69] on div "Changes have been made to the Gross Yearly Income section. Would you like to sa…" at bounding box center [338, 160] width 676 height 321
click at [329, 60] on button "Save & Leave" at bounding box center [309, 54] width 53 height 16
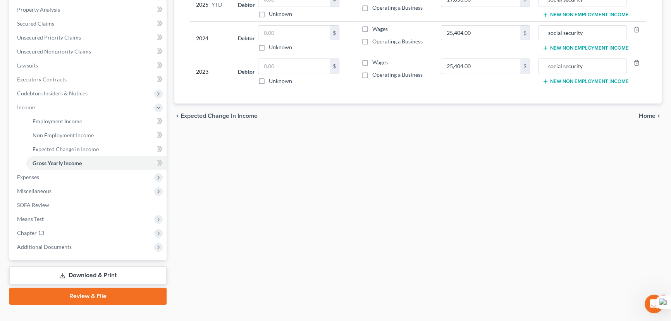
scroll to position [160, 0]
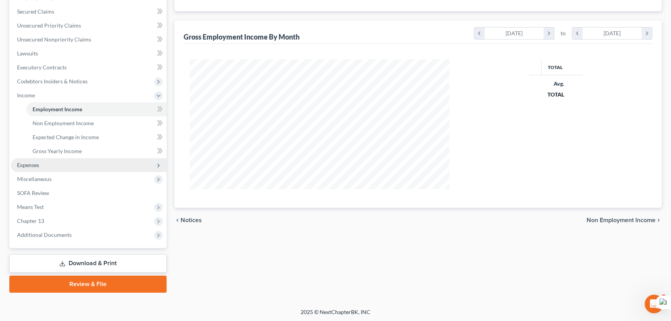
scroll to position [129, 275]
click at [36, 160] on span "Expenses" at bounding box center [89, 165] width 156 height 14
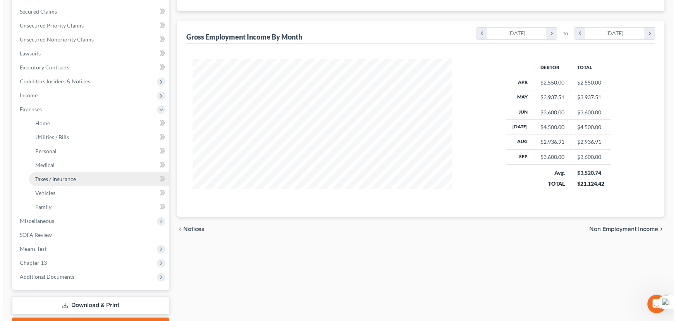
scroll to position [139, 275]
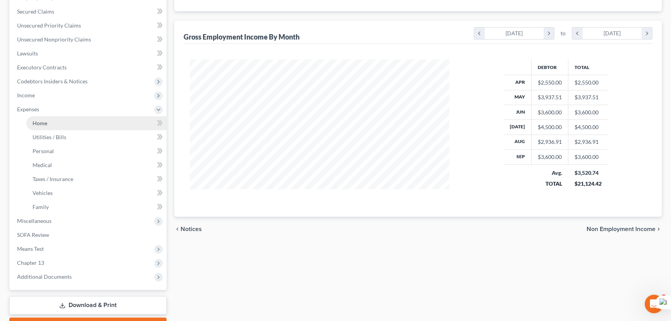
click at [65, 117] on link "Home" at bounding box center [96, 123] width 140 height 14
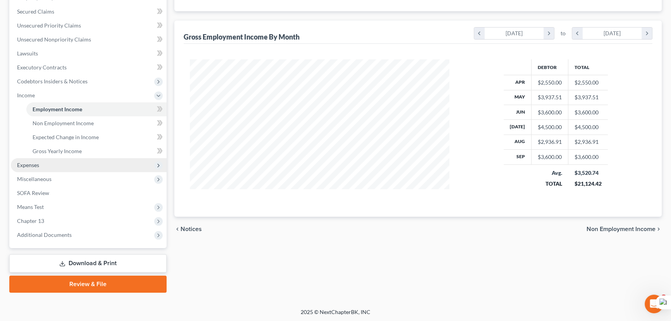
click at [57, 162] on span "Expenses" at bounding box center [89, 165] width 156 height 14
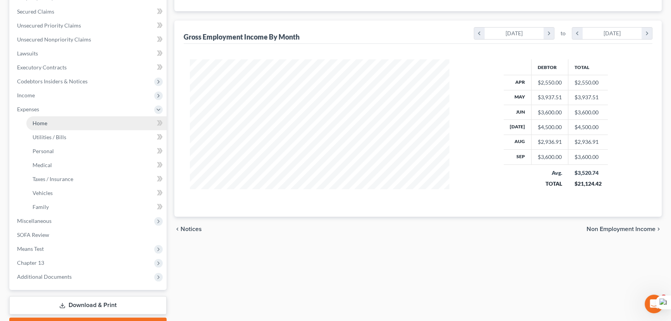
click at [58, 122] on link "Home" at bounding box center [96, 123] width 140 height 14
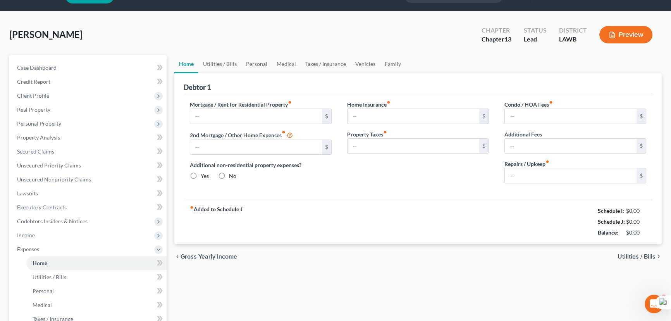
scroll to position [6, 0]
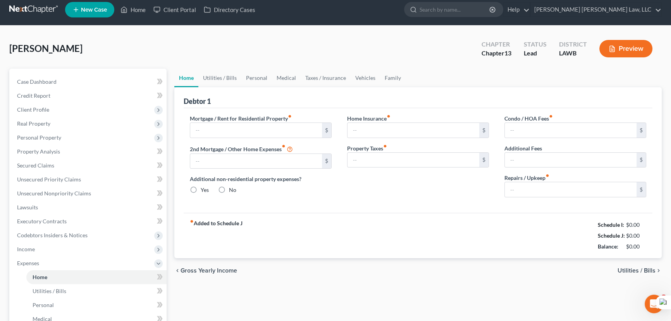
type input "0.00"
radio input "true"
type input "0.00"
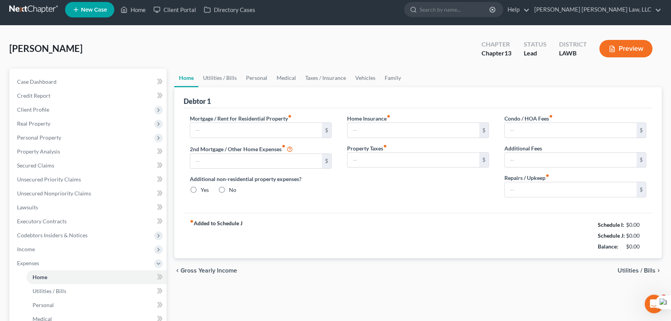
type input "0.00"
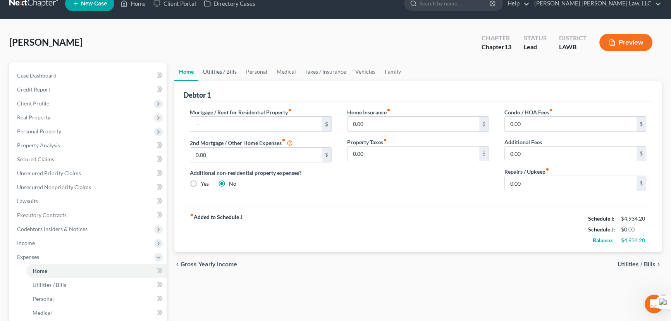
scroll to position [0, 0]
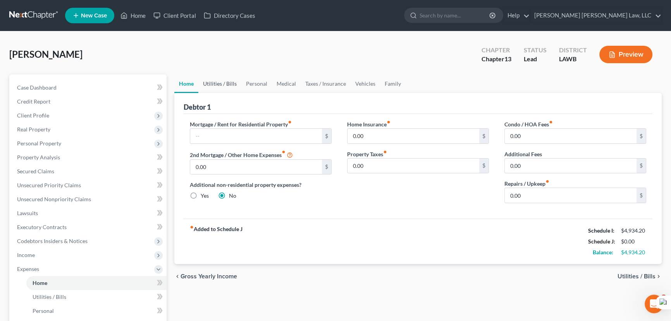
click at [216, 78] on link "Utilities / Bills" at bounding box center [219, 83] width 43 height 19
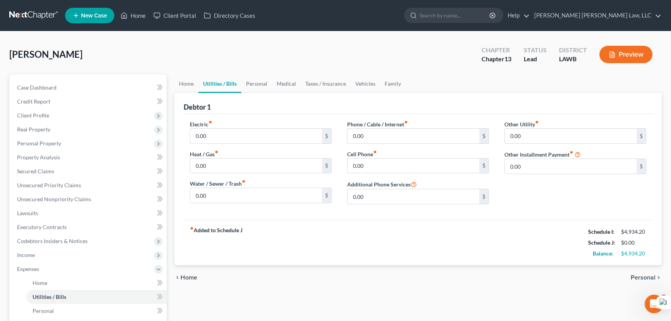
click at [239, 80] on link "Utilities / Bills" at bounding box center [219, 83] width 43 height 19
click at [225, 137] on input "0.00" at bounding box center [256, 136] width 132 height 15
type input "300"
click at [221, 159] on input "0.00" at bounding box center [256, 165] width 132 height 15
type input "20"
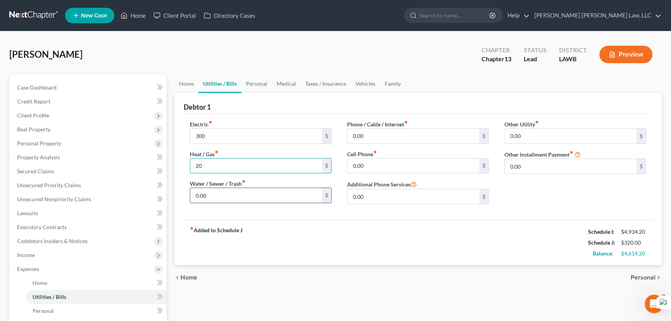
click at [197, 190] on input "0.00" at bounding box center [256, 195] width 132 height 15
type input "25"
click at [393, 128] on div "0.00 $" at bounding box center [418, 136] width 142 height 16
click at [393, 131] on input "0.00" at bounding box center [414, 136] width 132 height 15
type input "300"
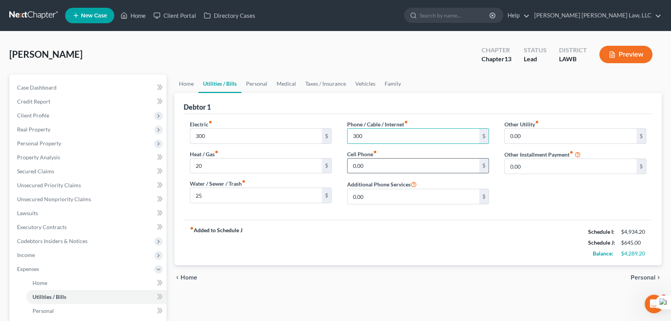
click at [376, 165] on input "0.00" at bounding box center [414, 165] width 132 height 15
type input "120"
click at [253, 78] on link "Personal" at bounding box center [256, 83] width 31 height 19
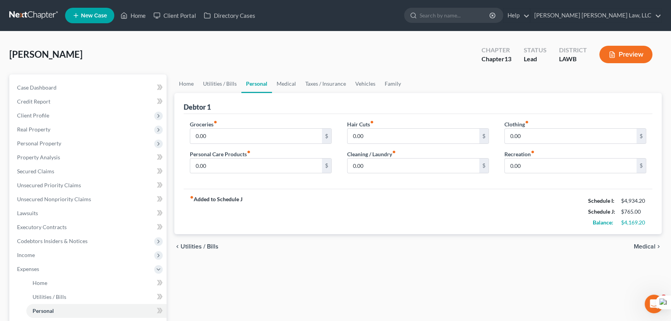
click at [251, 152] on icon "fiber_manual_record" at bounding box center [249, 152] width 4 height 4
click at [248, 130] on input "0.00" at bounding box center [256, 136] width 132 height 15
type input "800"
click at [200, 162] on input "0.00" at bounding box center [256, 165] width 132 height 15
type input "50"
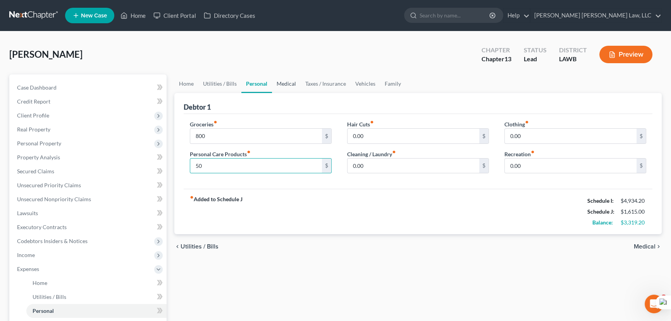
click at [296, 77] on link "Medical" at bounding box center [286, 83] width 29 height 19
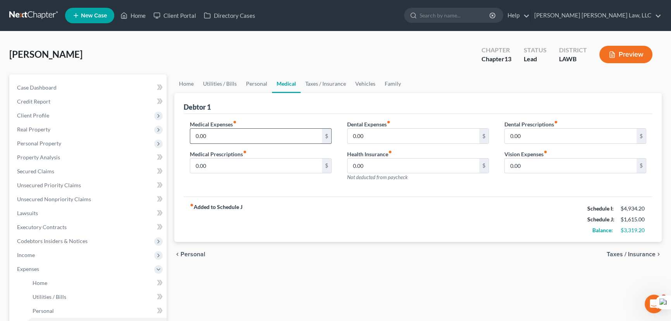
click at [231, 129] on input "0.00" at bounding box center [256, 136] width 132 height 15
type input "80"
click at [206, 165] on input "0.00" at bounding box center [256, 165] width 132 height 15
type input "60"
click at [355, 81] on link "Vehicles" at bounding box center [365, 83] width 29 height 19
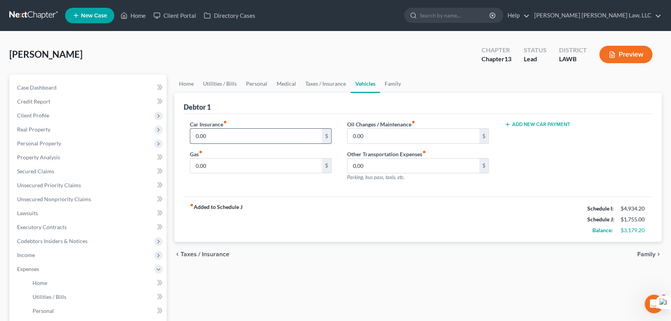
click at [214, 135] on input "0.00" at bounding box center [256, 136] width 132 height 15
type input "400"
drag, startPoint x: 202, startPoint y: 175, endPoint x: 207, endPoint y: 164, distance: 12.1
click at [202, 175] on div "Car Insurance fiber_manual_record 400 $ Gas fiber_manual_record 0.00 $" at bounding box center [260, 153] width 157 height 67
click at [208, 163] on input "0.00" at bounding box center [256, 165] width 132 height 15
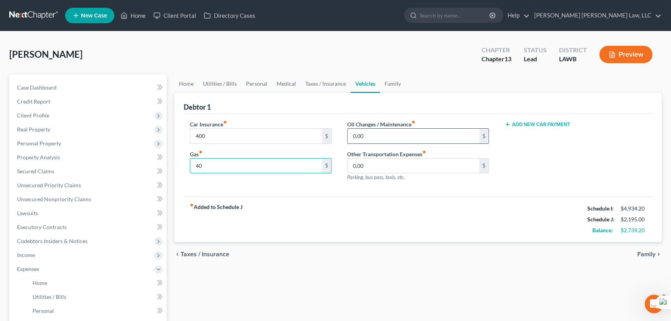
type input "40"
click at [367, 134] on input "0.00" at bounding box center [414, 136] width 132 height 15
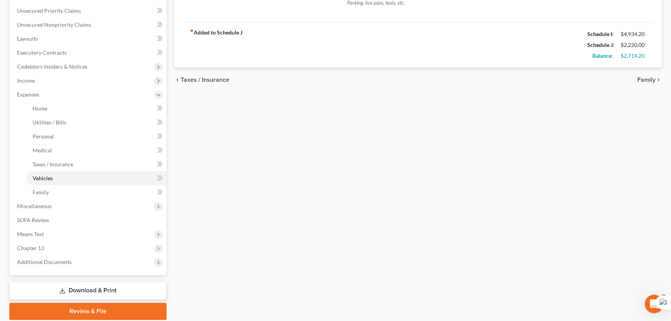
scroll to position [176, 0]
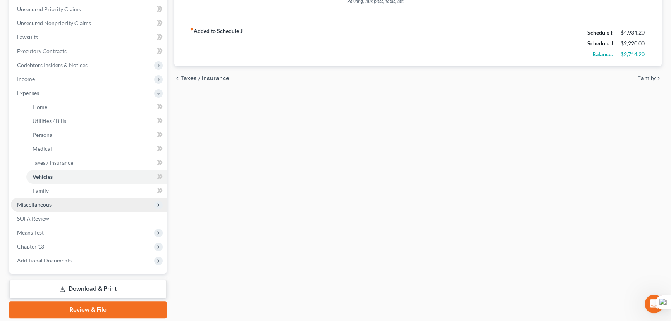
type input "25"
click at [81, 198] on span "Miscellaneous" at bounding box center [89, 205] width 156 height 14
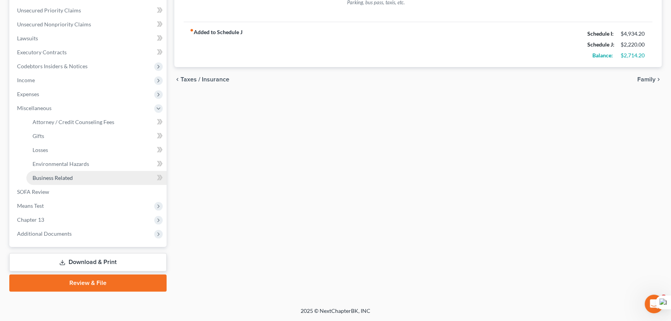
scroll to position [174, 0]
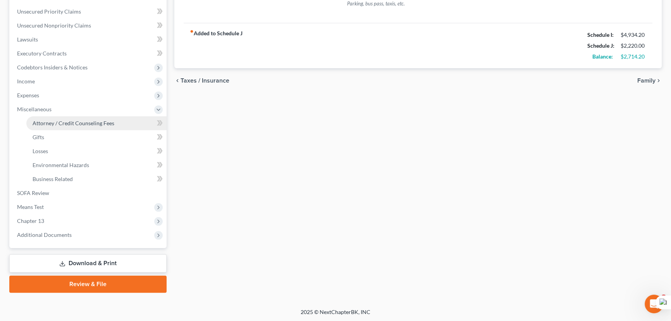
click at [82, 123] on span "Attorney / Credit Counseling Fees" at bounding box center [74, 123] width 82 height 7
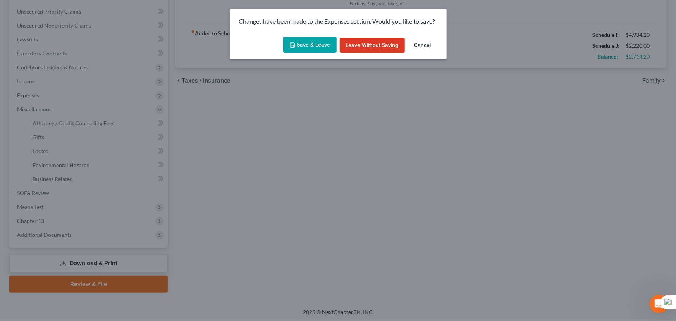
click at [302, 38] on div "Save & Leave Leave without Saving Cancel" at bounding box center [338, 47] width 217 height 26
click at [302, 39] on button "Save & Leave" at bounding box center [309, 45] width 53 height 16
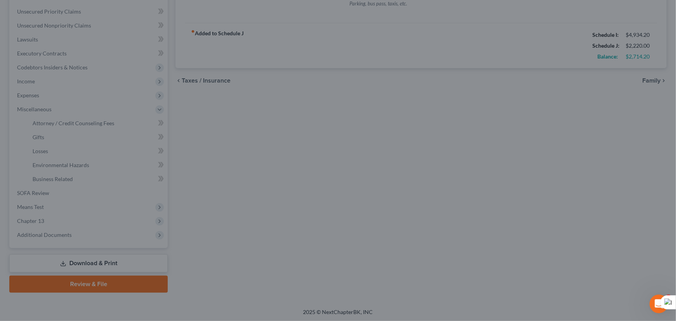
type input "400.00"
type input "40.00"
type input "25.00"
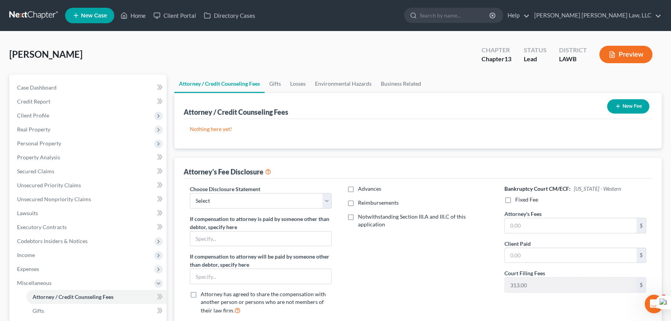
drag, startPoint x: 615, startPoint y: 107, endPoint x: 619, endPoint y: 103, distance: 5.5
click at [619, 103] on icon "button" at bounding box center [618, 106] width 6 height 6
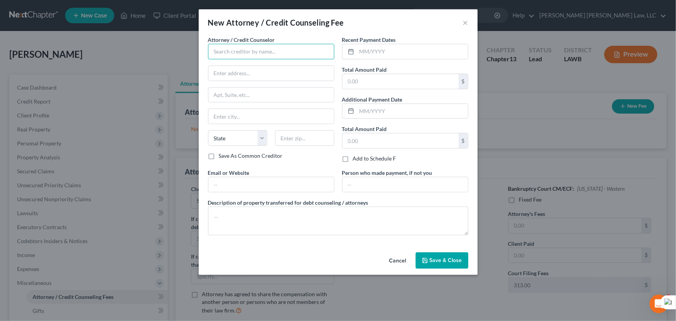
click at [245, 47] on input "text" at bounding box center [271, 52] width 126 height 16
type input "E Orum Young Law Office"
type input "[STREET_ADDRESS][US_STATE]"
type input "Monroe"
select select "19"
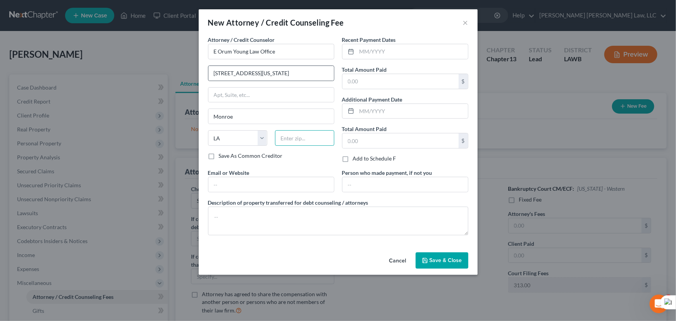
type input "71201"
click at [374, 51] on input "text" at bounding box center [412, 51] width 111 height 15
type input "10/2025"
type input "365"
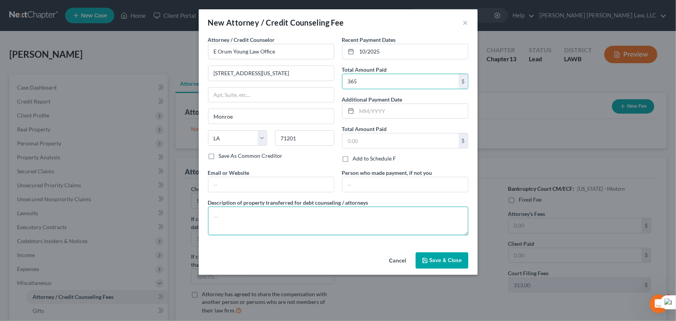
click at [301, 225] on textarea at bounding box center [338, 221] width 260 height 29
type textarea "credit report, credit counseling, filing fee"
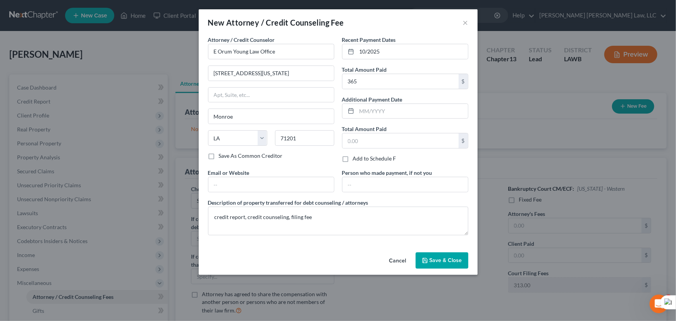
click at [447, 255] on button "Save & Close" at bounding box center [442, 260] width 53 height 16
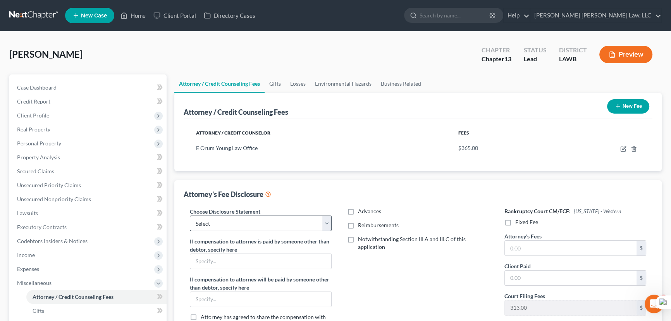
click at [224, 205] on div "Attorney's Fee Disclosure Choose Disclosure Statement Select LAEB 2016 Bankrupt…" at bounding box center [418, 266] width 488 height 172
click at [221, 219] on button at bounding box center [217, 217] width 10 height 10
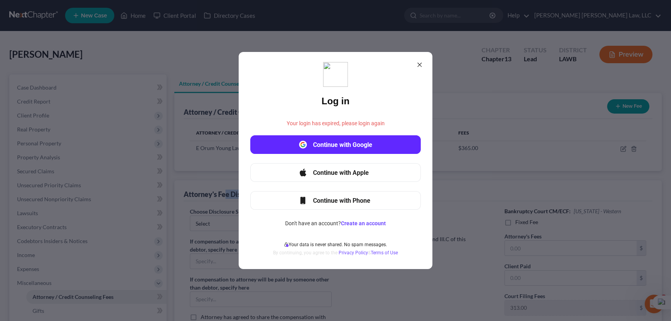
click at [420, 64] on icon at bounding box center [420, 65] width 4 height 4
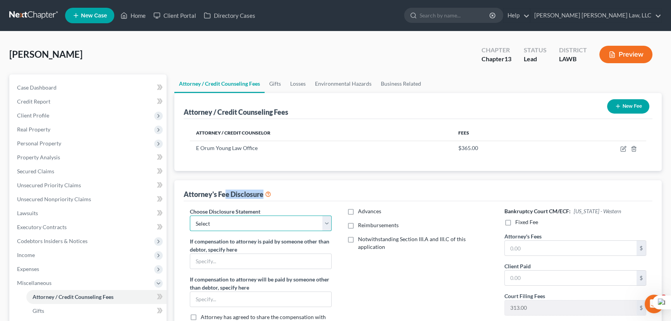
click at [287, 226] on select "Select LAEB 2016 Bankruptcy Rule 2016(B) Disclosure and Application for Approva…" at bounding box center [261, 223] width 142 height 16
select select "1"
click at [190, 215] on select "Select LAEB 2016 Bankruptcy Rule 2016(B) Disclosure and Application for Approva…" at bounding box center [261, 223] width 142 height 16
click at [358, 225] on label "Reimbursements" at bounding box center [378, 225] width 41 height 8
click at [361, 225] on input "Reimbursements" at bounding box center [363, 223] width 5 height 5
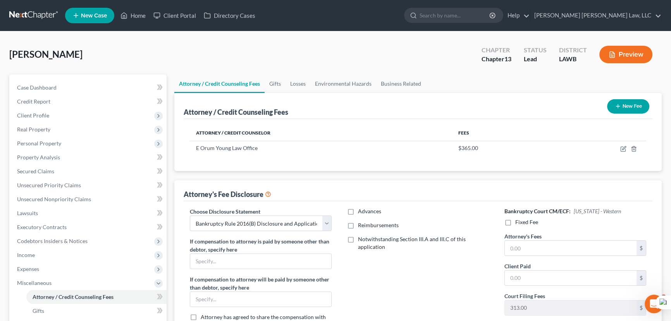
checkbox input "true"
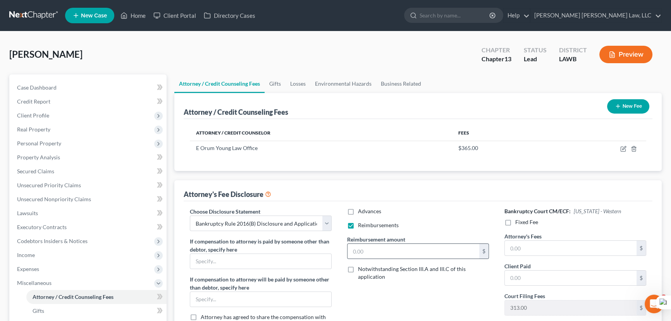
click at [366, 243] on div "$" at bounding box center [418, 251] width 142 height 16
click at [369, 268] on div "Advances Reimbursements Reimbursement amount $ Notwithstanding Section III.A an…" at bounding box center [417, 275] width 157 height 136
type input "250"
click at [515, 222] on label "Fixed Fee" at bounding box center [526, 222] width 23 height 8
click at [519, 222] on input "Fixed Fee" at bounding box center [521, 220] width 5 height 5
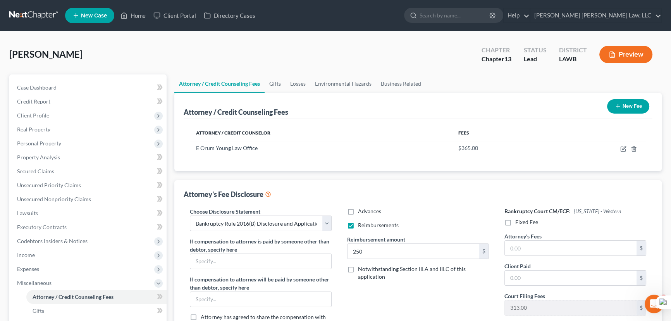
checkbox input "true"
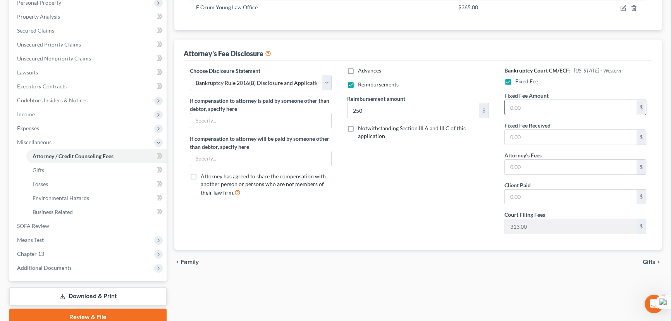
click at [537, 102] on input "text" at bounding box center [571, 107] width 132 height 15
type input "5,025"
click at [53, 22] on link "Property Analysis" at bounding box center [89, 17] width 156 height 14
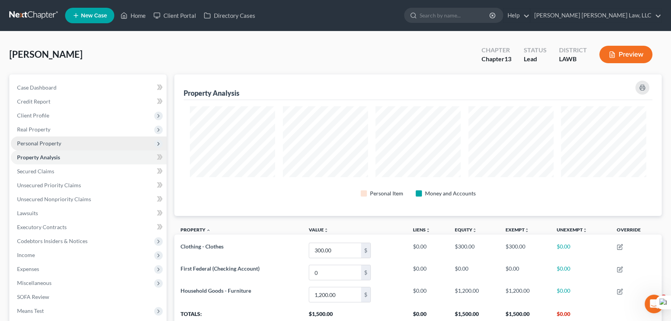
click at [39, 143] on span "Personal Property" at bounding box center [39, 143] width 44 height 7
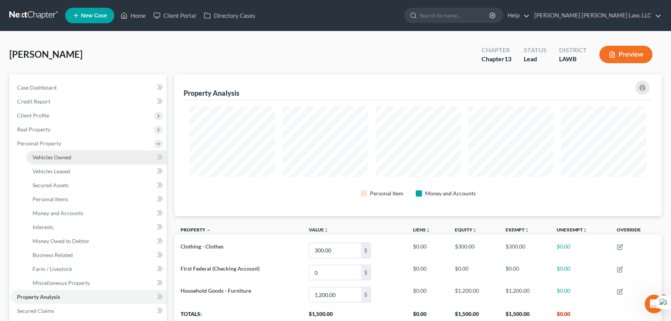
click at [42, 155] on span "Vehicles Owned" at bounding box center [52, 157] width 39 height 7
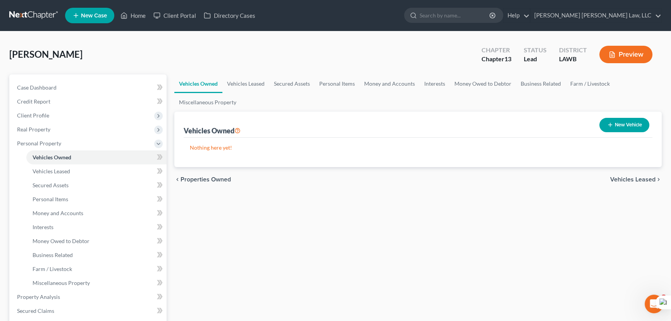
click at [643, 126] on button "New Vehicle" at bounding box center [624, 125] width 50 height 14
select select "0"
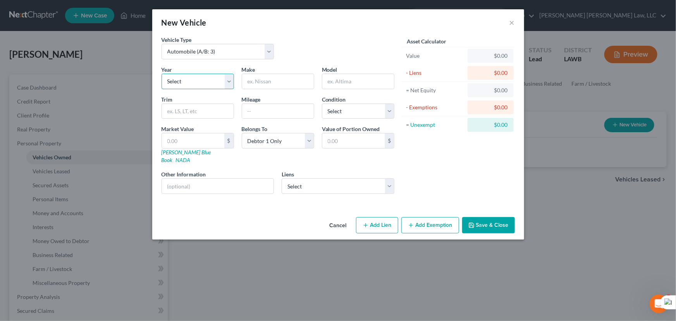
click at [187, 84] on select "Select 2026 2025 2024 2023 2022 2021 2020 2019 2018 2017 2016 2015 2014 2013 20…" at bounding box center [198, 82] width 72 height 16
select select "2"
click at [162, 74] on select "Select 2026 2025 2024 2023 2022 2021 2020 2019 2018 2017 2016 2015 2014 2013 20…" at bounding box center [198, 82] width 72 height 16
drag, startPoint x: 263, startPoint y: 73, endPoint x: 264, endPoint y: 78, distance: 5.4
click at [263, 78] on div "Make *" at bounding box center [278, 77] width 80 height 24
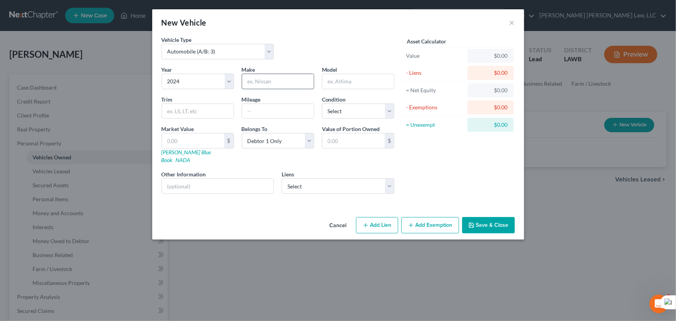
click at [264, 78] on input "text" at bounding box center [278, 81] width 72 height 15
type input "Volkswagen"
type input "Taos"
click at [376, 108] on select "Select Excellent Very Good Good Fair Poor" at bounding box center [358, 111] width 72 height 16
select select "2"
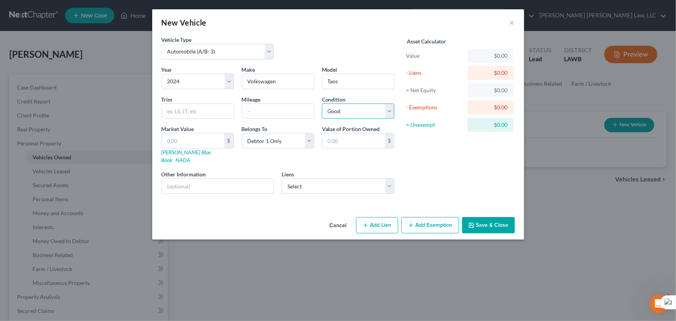
click at [322, 103] on select "Select Excellent Very Good Good Fair Poor" at bounding box center [358, 111] width 72 height 16
click at [180, 136] on input "text" at bounding box center [193, 140] width 62 height 15
type input "2"
type input "2.00"
type input "24"
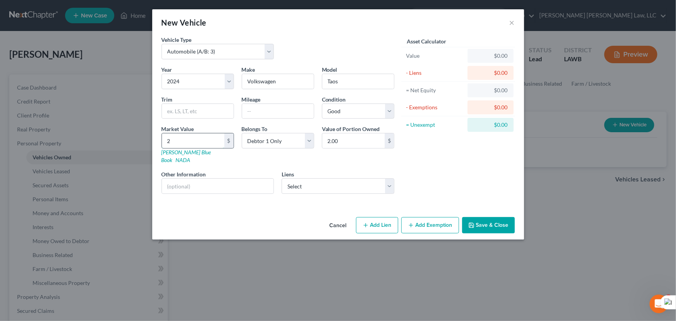
type input "24.00"
type input "248"
type input "248.00"
type input "2481"
type input "2,481.00"
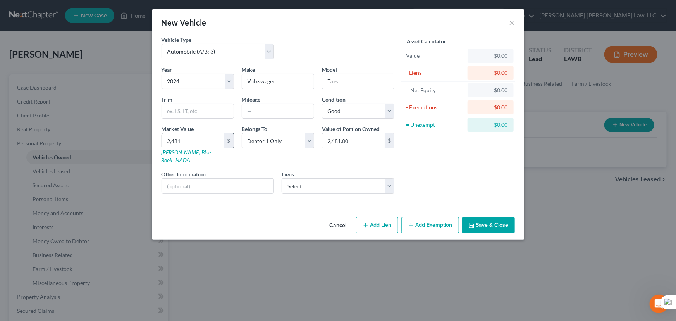
type input "2,4812"
type input "24,812.00"
type input "24,812.5"
type input "24,812.50"
type input "24,812.5"
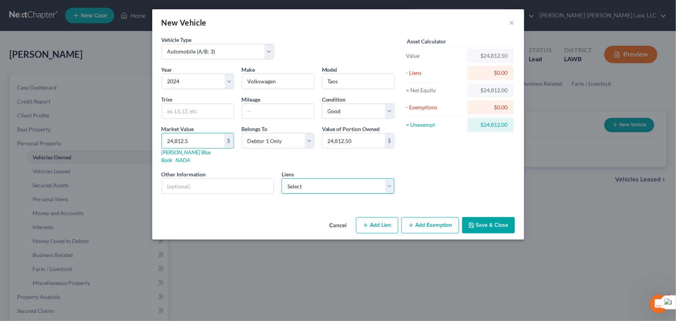
click at [357, 184] on select "Select Vw Credit - $31,946.00" at bounding box center [338, 186] width 113 height 16
select select "14"
select select "0"
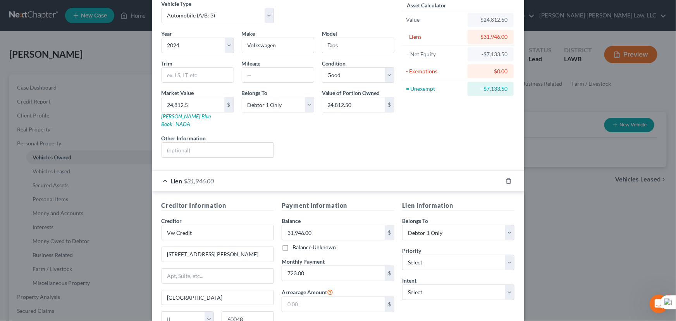
scroll to position [102, 0]
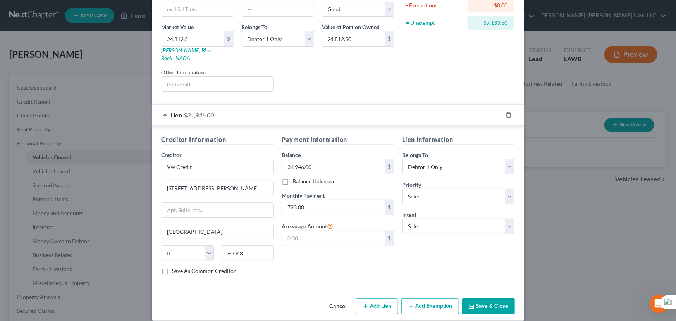
click at [419, 295] on div "Cancel Add Lien Add Lease Add Exemption Save & Close" at bounding box center [338, 308] width 372 height 26
click at [426, 298] on button "Add Exemption" at bounding box center [430, 306] width 58 height 16
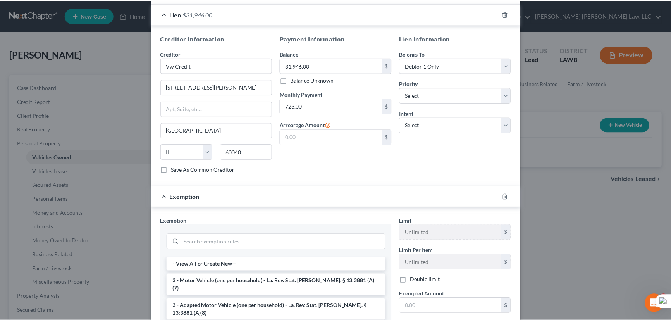
scroll to position [272, 0]
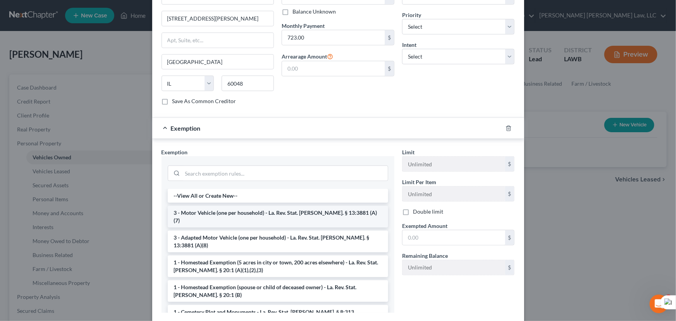
click at [205, 206] on li "3 - Motor Vehicle (one per household) - La. Rev. Stat. [PERSON_NAME]. § 13:3881…" at bounding box center [278, 217] width 221 height 22
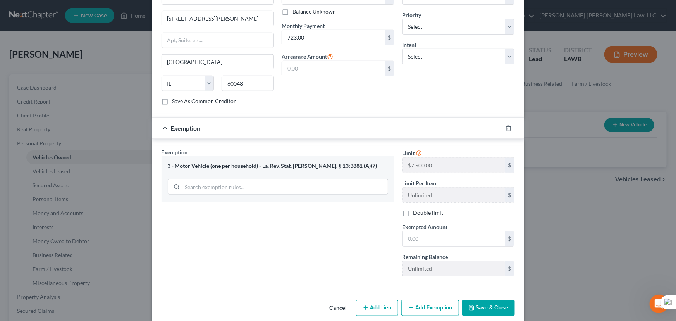
click at [459, 239] on div "Limit $7,500.00 $ Limit Per Item Unlimited $ Double limit Exempted Amount * $ R…" at bounding box center [458, 215] width 121 height 134
click at [457, 231] on input "text" at bounding box center [454, 238] width 103 height 15
type input "7,500"
click at [492, 300] on button "Save & Close" at bounding box center [488, 308] width 53 height 16
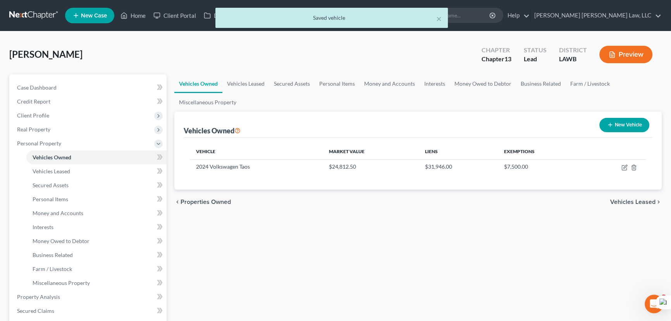
click at [369, 69] on div "Perkins, Kenneth Upgraded Chapter Chapter 13 Status Lead District LAWB Preview" at bounding box center [335, 58] width 653 height 34
click at [374, 85] on link "Money and Accounts" at bounding box center [390, 83] width 60 height 19
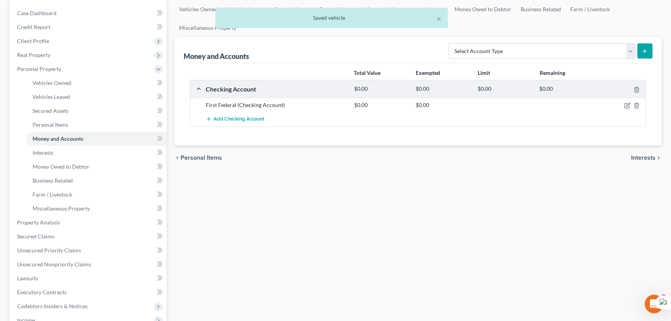
scroll to position [176, 0]
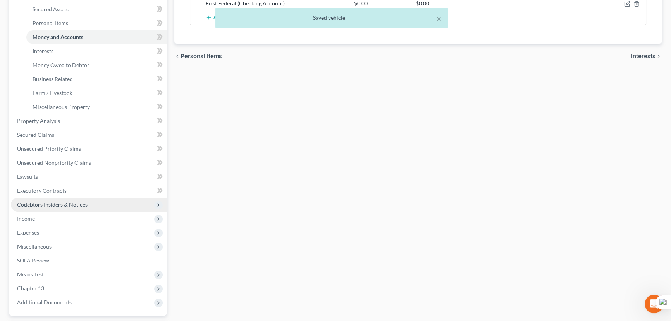
click at [64, 202] on span "Codebtors Insiders & Notices" at bounding box center [52, 204] width 71 height 7
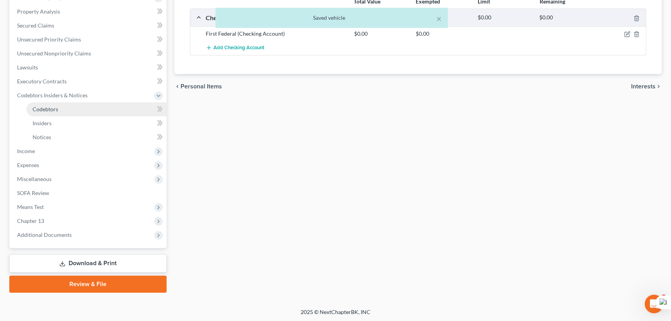
drag, startPoint x: 73, startPoint y: 100, endPoint x: 73, endPoint y: 105, distance: 5.4
click at [73, 101] on span "Codebtors Insiders & Notices" at bounding box center [89, 95] width 156 height 14
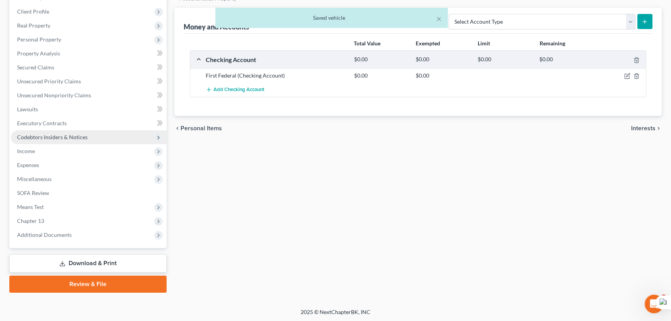
click at [76, 132] on span "Codebtors Insiders & Notices" at bounding box center [89, 137] width 156 height 14
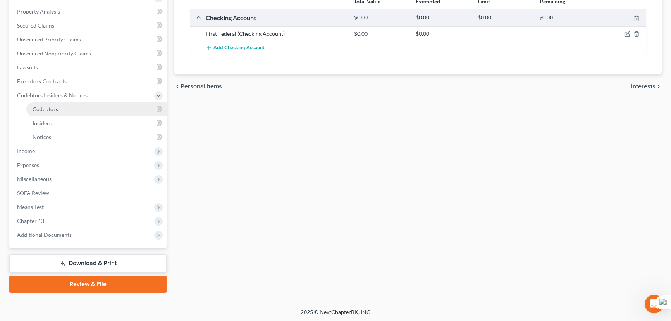
click at [71, 111] on link "Codebtors" at bounding box center [96, 109] width 140 height 14
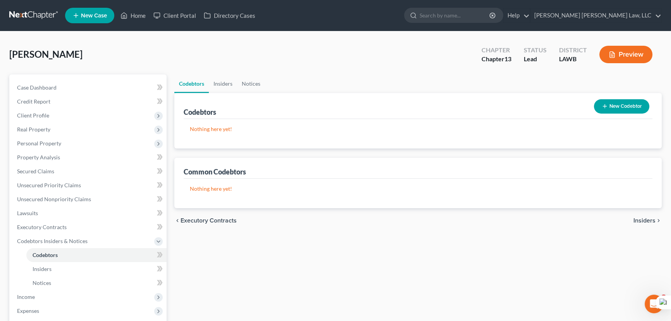
click at [613, 109] on button "New Codebtor" at bounding box center [621, 106] width 55 height 14
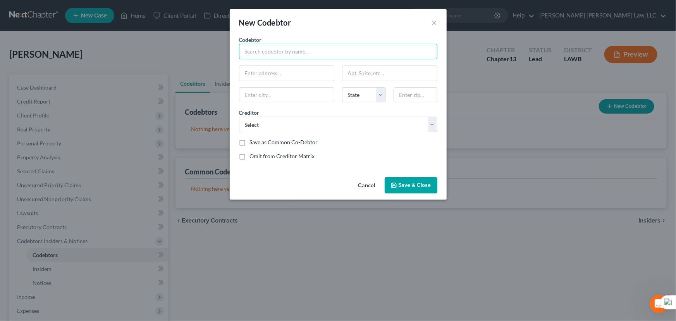
click at [269, 51] on input "text" at bounding box center [338, 52] width 198 height 16
type input "Janice Perkins"
type input "295 Townsley Rd"
type input "R"
type input "DeRidder"
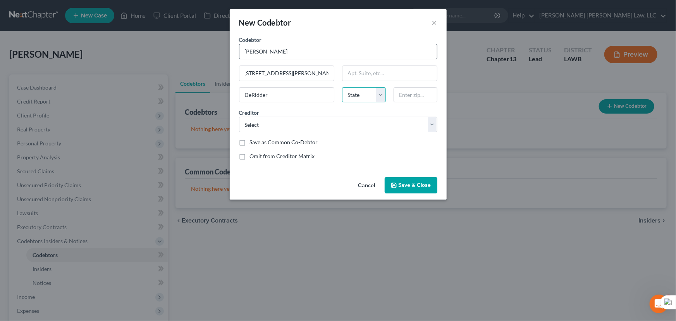
select select "19"
type input "70634"
click at [260, 117] on select "Select Vw Credit Fb&T/Mercury Mission Lane Tab Bank Credit One Bank Na Crediton…" at bounding box center [338, 125] width 198 height 16
type input "Deridder"
select select "0"
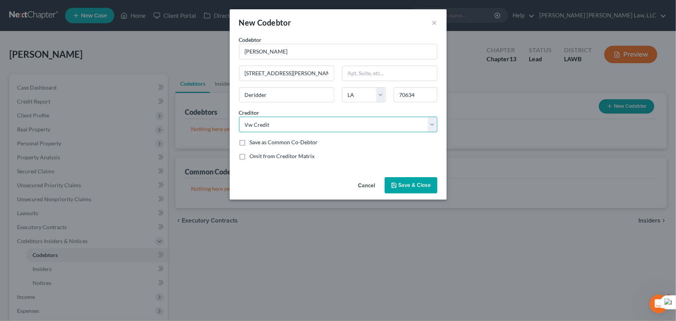
click at [239, 117] on select "Select Vw Credit Fb&T/Mercury Mission Lane Tab Bank Credit One Bank Na Crediton…" at bounding box center [338, 125] width 198 height 16
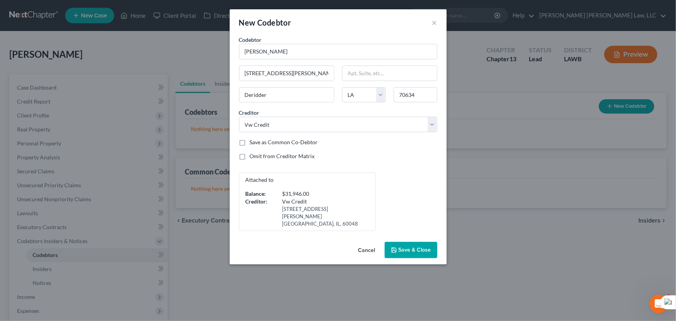
click at [426, 246] on span "Save & Close" at bounding box center [415, 249] width 33 height 7
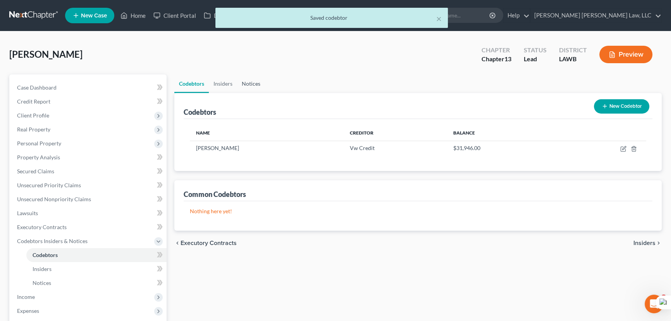
click at [249, 82] on link "Notices" at bounding box center [251, 83] width 28 height 19
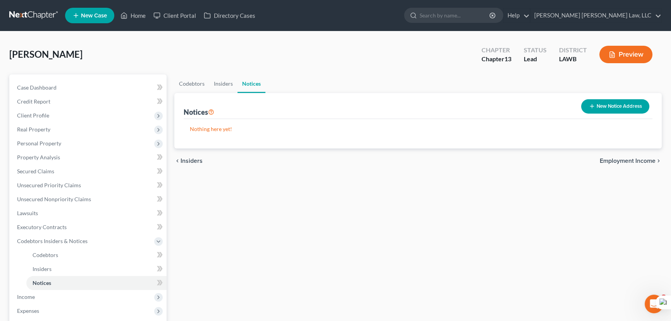
click at [565, 98] on div "Notices New Notice Address" at bounding box center [418, 106] width 469 height 26
click at [609, 99] on button "New Notice Address" at bounding box center [615, 106] width 68 height 14
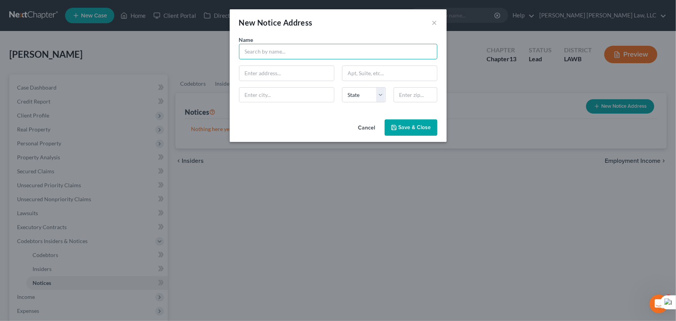
click at [326, 51] on input "text" at bounding box center [338, 52] width 198 height 16
type input "Beauregard Parish Sheriff's Office"
type input "120 South Stewart St"
type input "DeRidder"
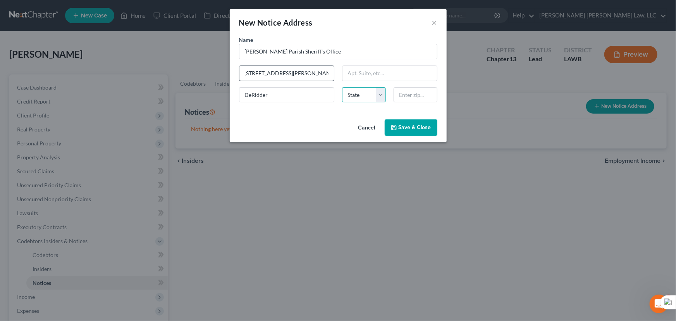
select select "19"
type input "70634"
type input "Deridder"
click at [419, 124] on button "Save & Close" at bounding box center [411, 127] width 53 height 16
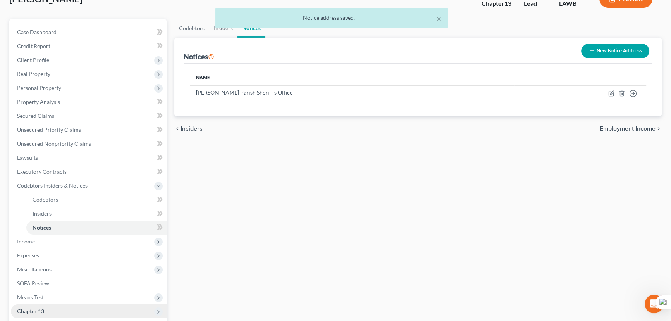
scroll to position [146, 0]
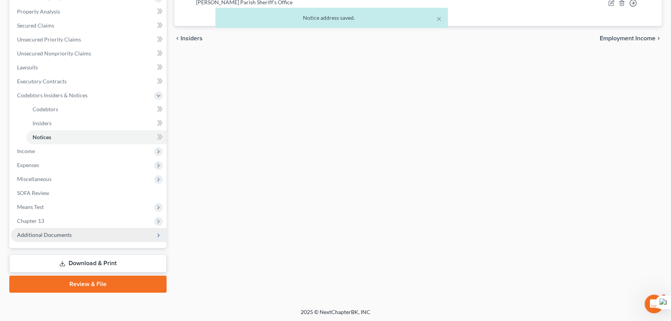
click at [60, 233] on span "Additional Documents" at bounding box center [44, 234] width 55 height 7
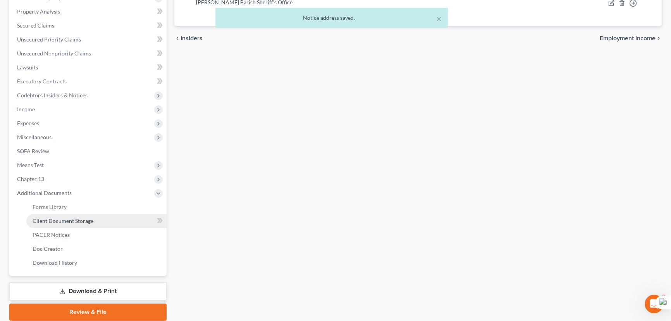
click at [72, 222] on span "Client Document Storage" at bounding box center [63, 220] width 61 height 7
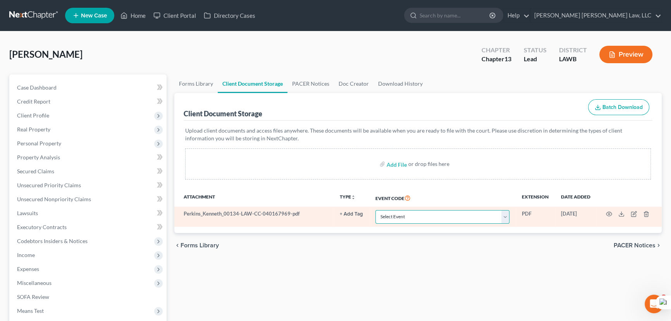
click at [427, 212] on select "Select Event 20 Largest Unsecured Creditors Amended Creditor Matrix (Fee) Amend…" at bounding box center [443, 217] width 134 height 14
select select "9"
click at [376, 210] on select "Select Event 20 Largest Unsecured Creditors Amended Creditor Matrix (Fee) Amend…" at bounding box center [443, 217] width 134 height 14
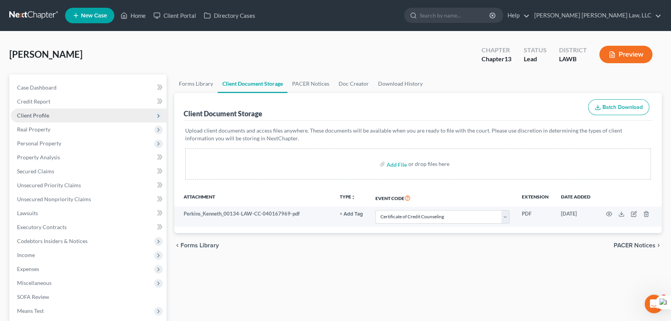
click at [100, 118] on span "Client Profile" at bounding box center [89, 116] width 156 height 14
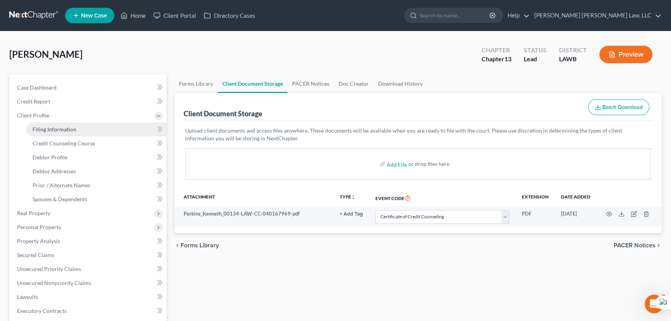
click at [91, 129] on link "Filing Information" at bounding box center [96, 129] width 140 height 14
select select "1"
select select "0"
select select "3"
select select "19"
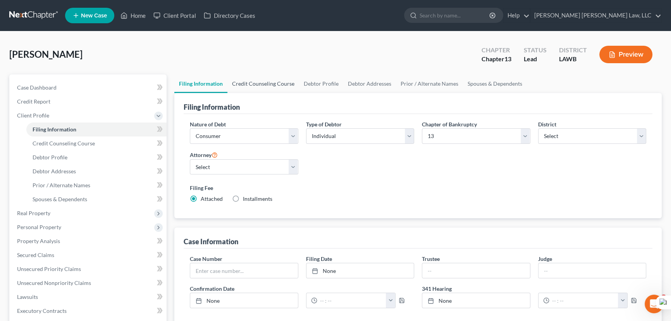
click at [289, 77] on link "Credit Counseling Course" at bounding box center [263, 83] width 72 height 19
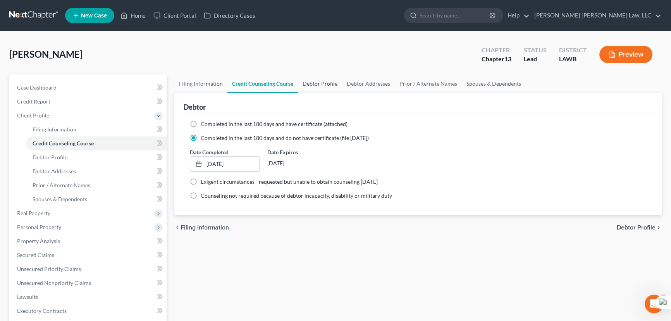
click at [332, 81] on link "Debtor Profile" at bounding box center [320, 83] width 44 height 19
select select "1"
select select "0"
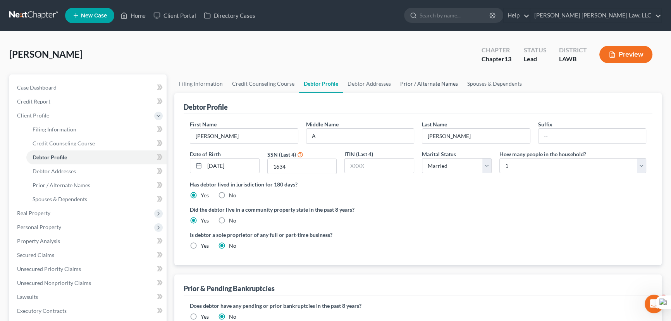
click at [407, 84] on link "Prior / Alternate Names" at bounding box center [429, 83] width 67 height 19
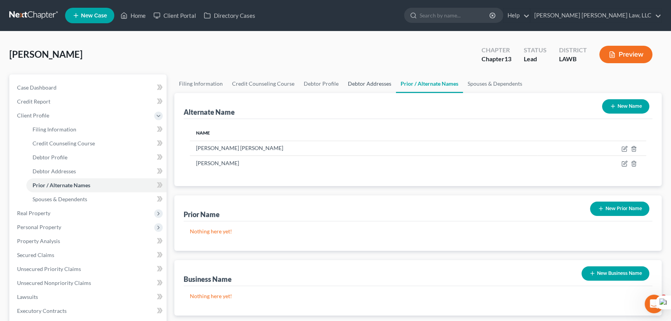
click at [372, 83] on link "Debtor Addresses" at bounding box center [369, 83] width 53 height 19
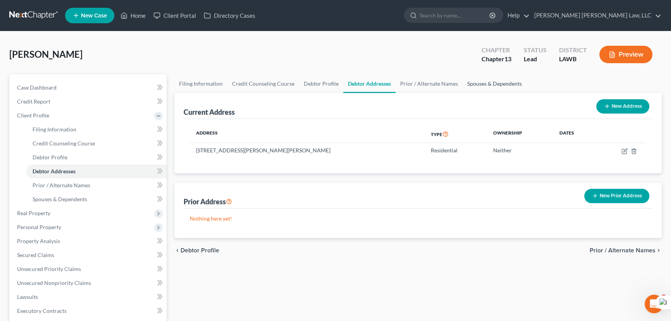
click at [465, 83] on link "Spouses & Dependents" at bounding box center [495, 83] width 64 height 19
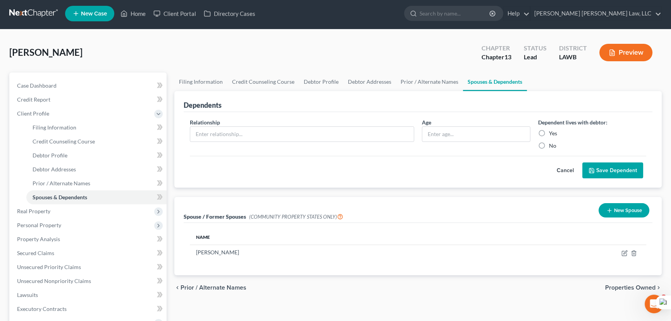
scroll to position [70, 0]
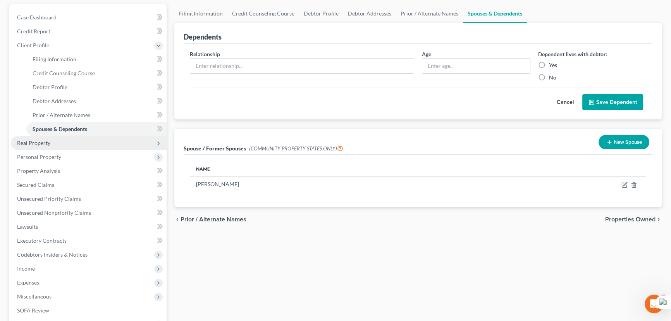
click at [81, 141] on span "Real Property" at bounding box center [89, 143] width 156 height 14
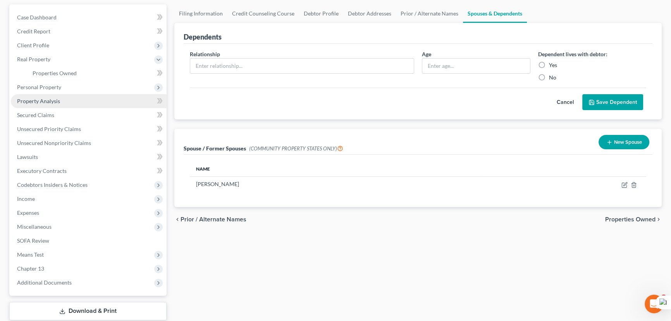
click at [71, 88] on span "Personal Property" at bounding box center [89, 87] width 156 height 14
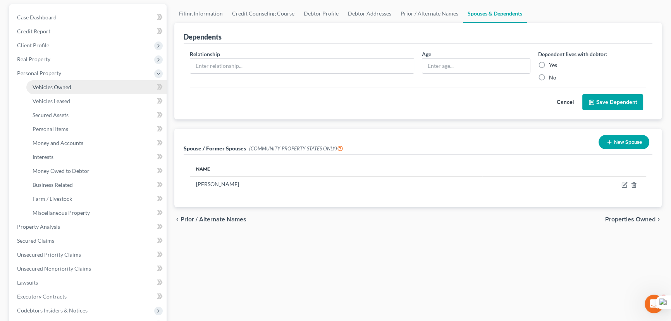
click at [67, 84] on span "Vehicles Owned" at bounding box center [52, 87] width 39 height 7
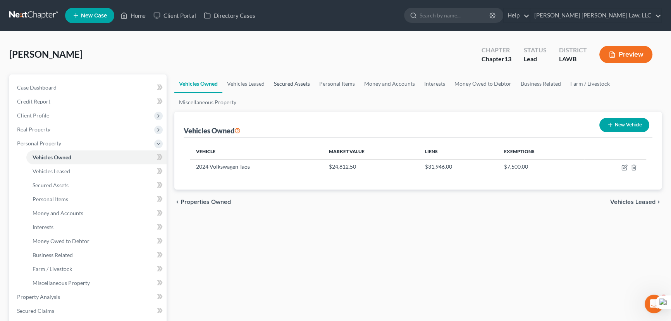
click at [286, 81] on link "Secured Assets" at bounding box center [291, 83] width 45 height 19
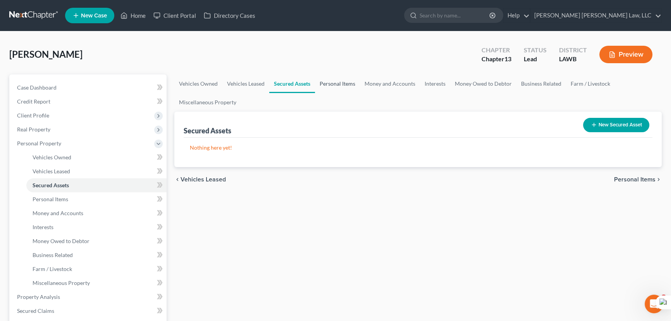
click at [336, 81] on link "Personal Items" at bounding box center [337, 83] width 45 height 19
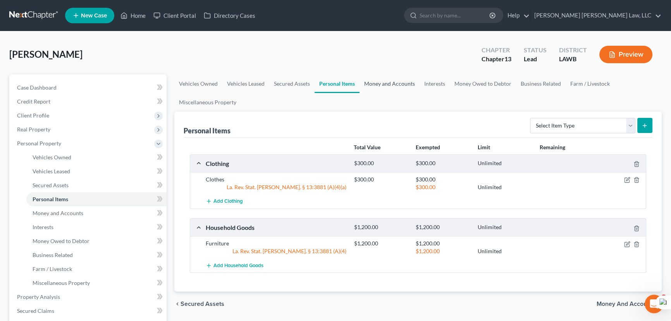
click at [388, 81] on link "Money and Accounts" at bounding box center [390, 83] width 60 height 19
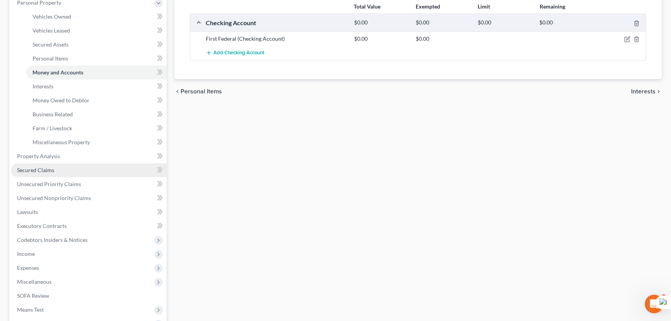
click at [74, 167] on link "Secured Claims" at bounding box center [89, 170] width 156 height 14
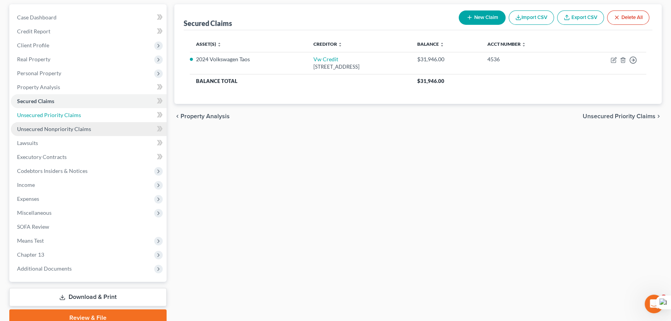
click at [87, 117] on link "Unsecured Priority Claims" at bounding box center [89, 115] width 156 height 14
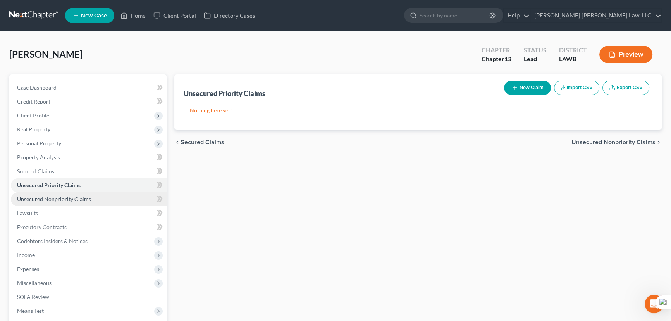
click at [91, 198] on link "Unsecured Nonpriority Claims" at bounding box center [89, 199] width 156 height 14
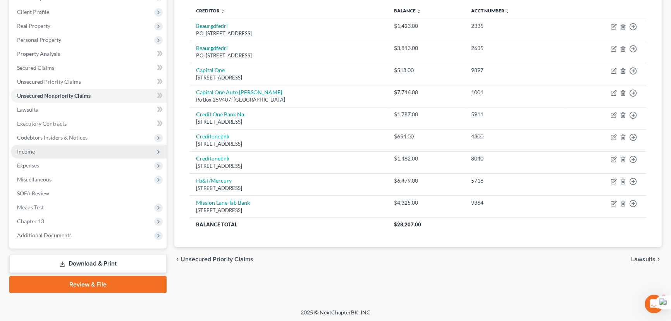
scroll to position [104, 0]
click at [78, 137] on span "Codebtors Insiders & Notices" at bounding box center [52, 137] width 71 height 7
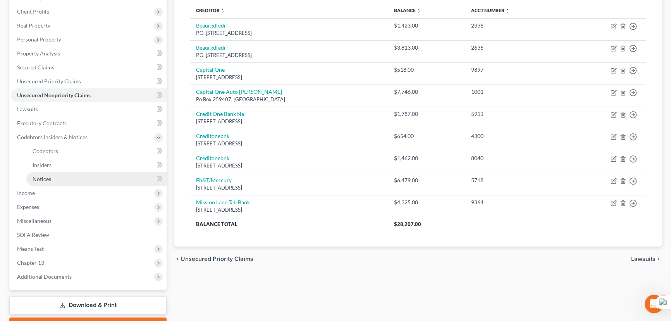
click at [74, 179] on link "Notices" at bounding box center [96, 179] width 140 height 14
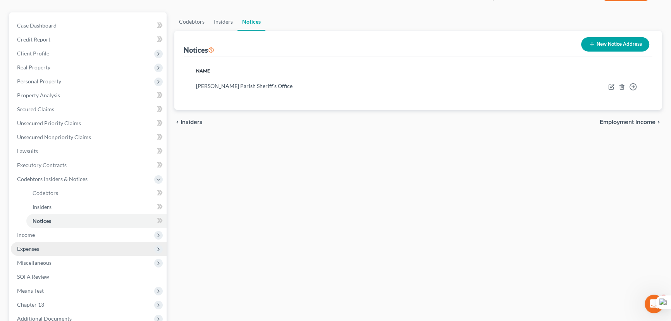
scroll to position [146, 0]
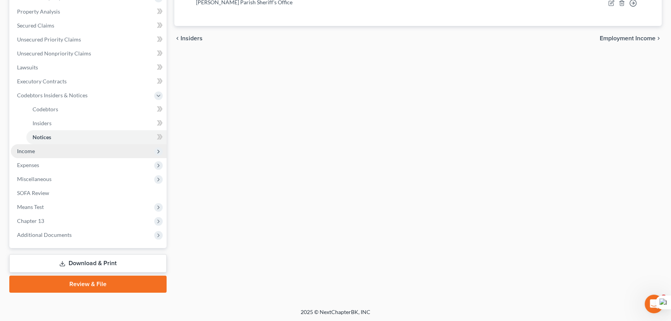
click at [82, 151] on span "Income" at bounding box center [89, 151] width 156 height 14
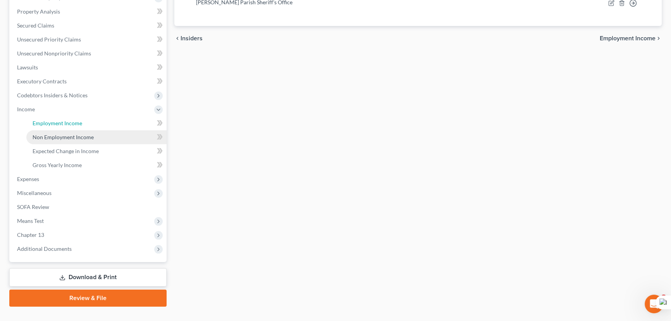
click at [75, 127] on link "Employment Income" at bounding box center [96, 123] width 140 height 14
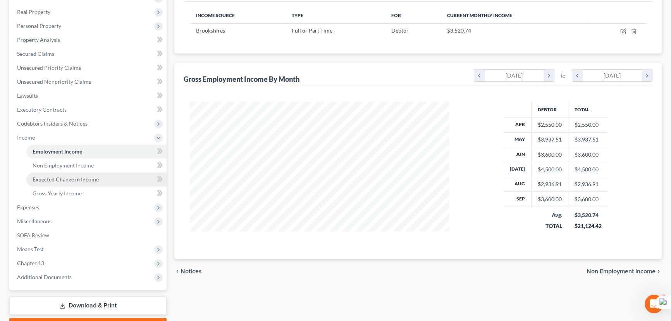
scroll to position [160, 0]
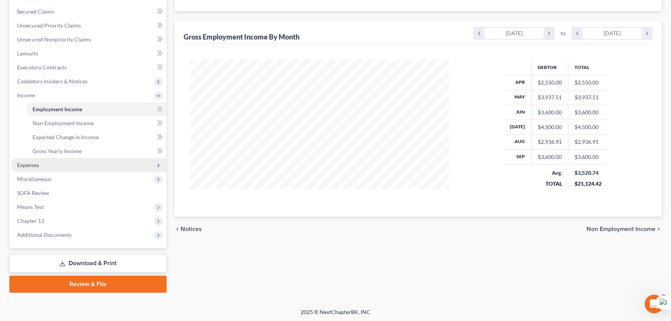
click at [72, 165] on span "Expenses" at bounding box center [89, 165] width 156 height 14
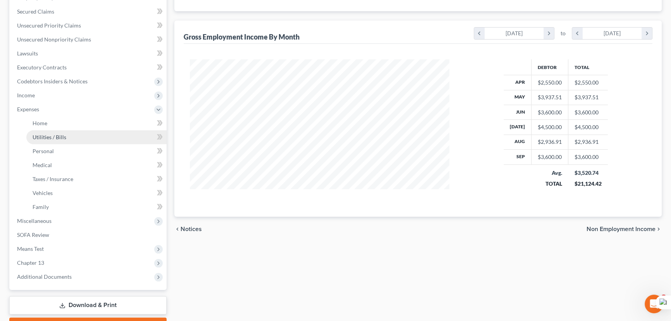
click at [61, 134] on span "Utilities / Bills" at bounding box center [50, 137] width 34 height 7
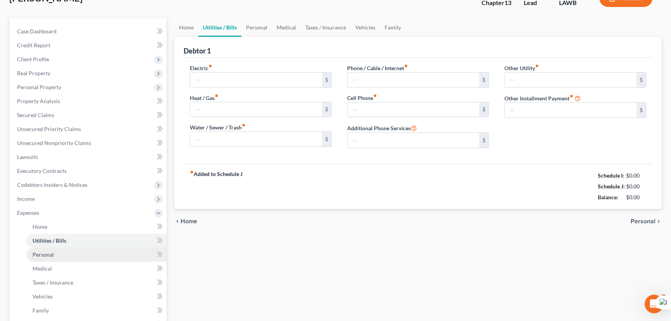
type input "300.00"
type input "20.00"
type input "25.00"
type input "300.00"
type input "120.00"
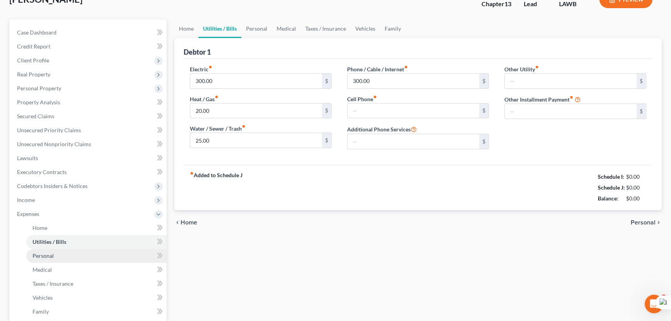
type input "0.00"
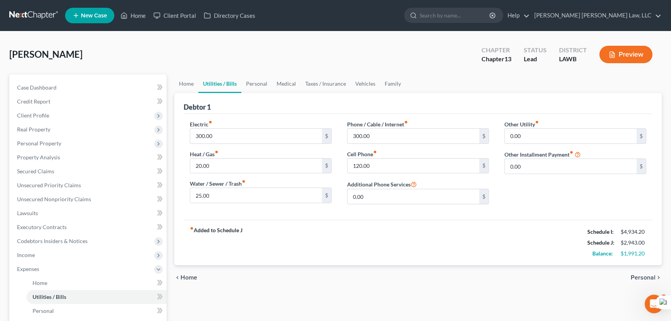
click at [26, 9] on link at bounding box center [34, 16] width 50 height 14
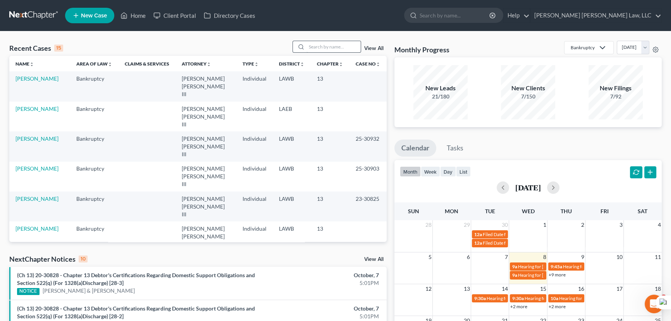
click at [303, 49] on div at bounding box center [300, 46] width 14 height 11
click at [314, 48] on input "search" at bounding box center [334, 46] width 54 height 11
type input "sweatt"
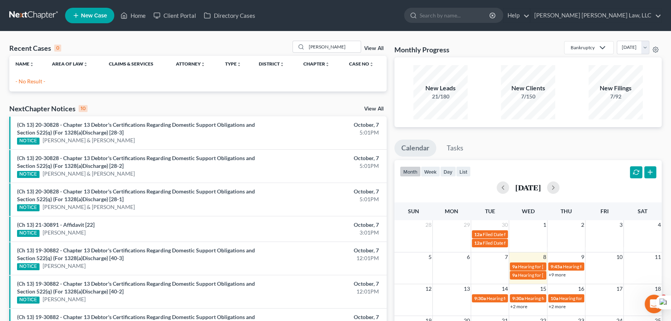
click at [88, 10] on link "New Case" at bounding box center [89, 16] width 49 height 16
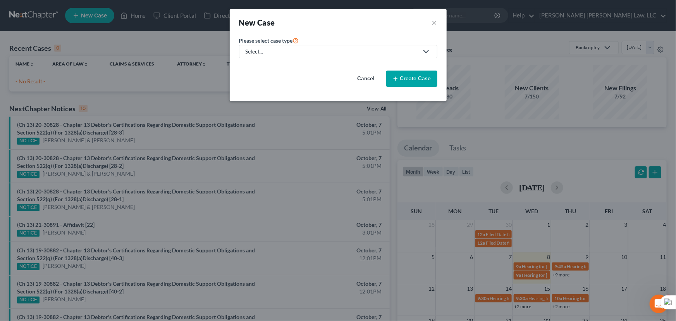
click at [293, 55] on div "Select..." at bounding box center [332, 52] width 173 height 8
click at [288, 67] on div "Bankruptcy" at bounding box center [280, 67] width 69 height 8
select select "36"
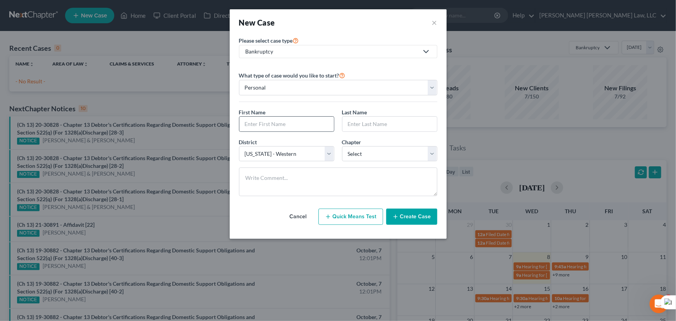
click at [293, 131] on div at bounding box center [286, 124] width 95 height 16
click at [292, 117] on input "text" at bounding box center [286, 124] width 95 height 15
click at [302, 134] on div "First Name * Last Name *" at bounding box center [338, 123] width 206 height 30
click at [300, 128] on input "text" at bounding box center [286, 124] width 95 height 15
type input "[PERSON_NAME]"
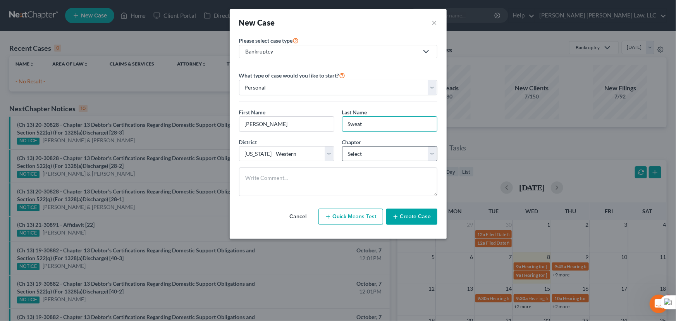
type input "Sweat"
click at [349, 148] on select "Select 7 11 12 13" at bounding box center [389, 154] width 95 height 16
select select "3"
click at [342, 146] on select "Select 7 11 12 13" at bounding box center [389, 154] width 95 height 16
click at [414, 212] on button "Create Case" at bounding box center [411, 216] width 51 height 16
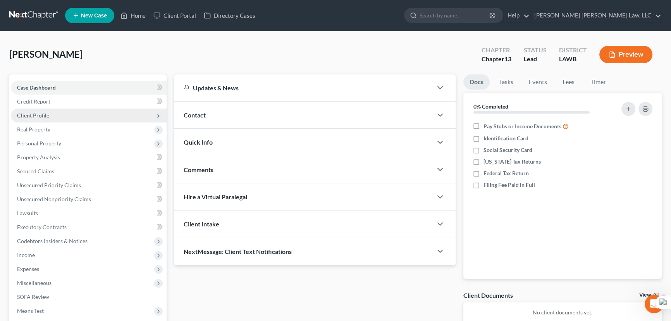
click at [101, 119] on span "Client Profile" at bounding box center [89, 116] width 156 height 14
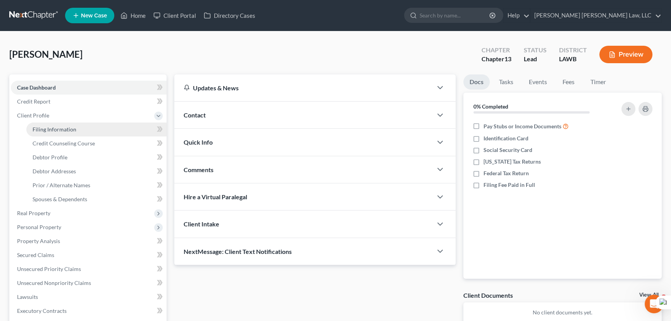
click at [99, 127] on link "Filing Information" at bounding box center [96, 129] width 140 height 14
select select "1"
select select "0"
select select "3"
select select "36"
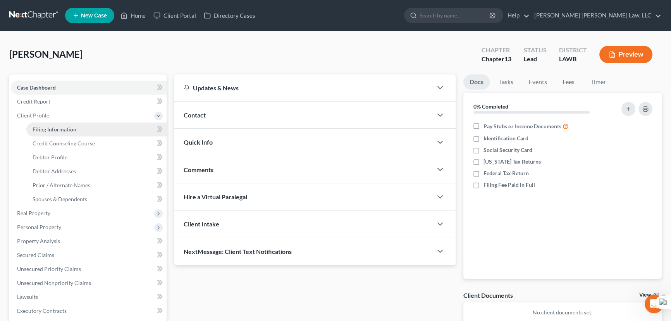
select select "19"
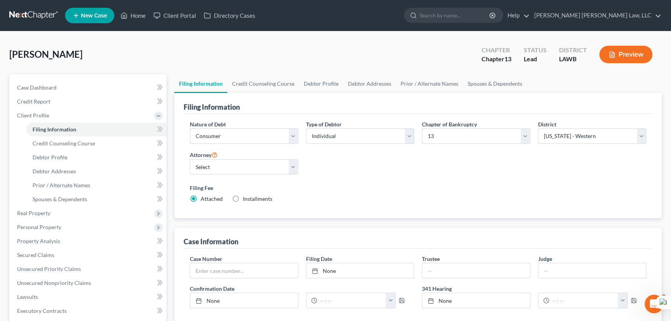
click at [255, 157] on div "Attorney Select E. Orum Young III - LAWB E. Orum Young III - LAMB E. Orum Young…" at bounding box center [244, 162] width 109 height 25
drag, startPoint x: 253, startPoint y: 165, endPoint x: 253, endPoint y: 172, distance: 7.0
click at [253, 165] on select "Select E. Orum Young III - LAWB E. Orum Young III - LAMB E. Orum Young III - LA…" at bounding box center [244, 167] width 109 height 16
select select "0"
click at [190, 159] on select "Select E. Orum Young III - LAWB E. Orum Young III - LAMB E. Orum Young III - LA…" at bounding box center [244, 167] width 109 height 16
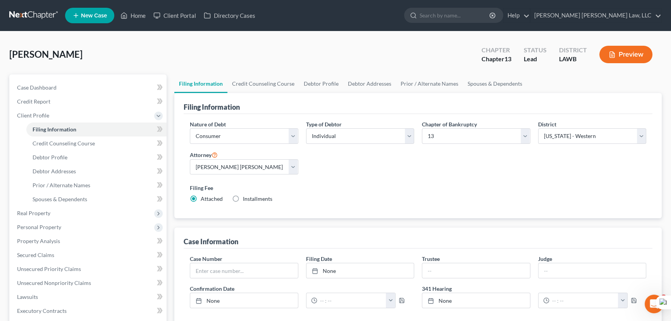
click at [266, 70] on div "Sweat, Margaret Upgraded Chapter Chapter 13 Status Lead District LAWB Preview" at bounding box center [335, 58] width 653 height 34
click at [262, 88] on link "Credit Counseling Course" at bounding box center [263, 83] width 72 height 19
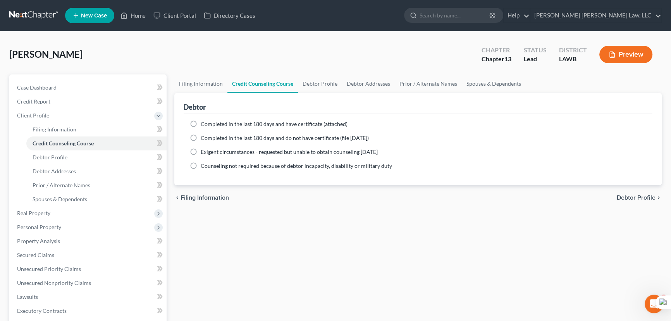
click at [201, 140] on label "Completed in the last 180 days and do not have certificate (file [DATE])" at bounding box center [285, 138] width 168 height 8
click at [204, 139] on input "Completed in the last 180 days and do not have certificate (file [DATE])" at bounding box center [206, 136] width 5 height 5
radio input "true"
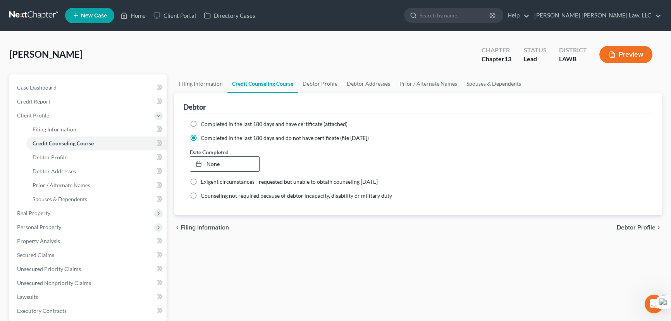
drag, startPoint x: 212, startPoint y: 162, endPoint x: 223, endPoint y: 170, distance: 14.1
click at [212, 162] on link "None" at bounding box center [224, 164] width 69 height 15
type input "10/8/2025"
click at [310, 88] on link "Debtor Profile" at bounding box center [320, 83] width 44 height 19
select select "0"
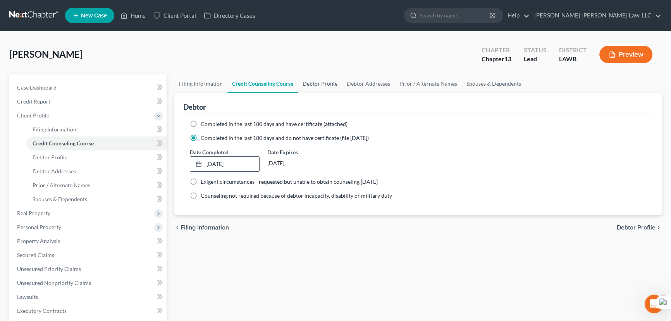
select select "0"
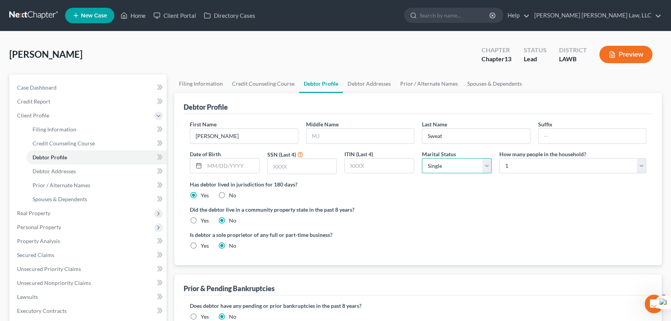
click at [450, 168] on select "Select Single Married Separated Divorced Widowed" at bounding box center [457, 166] width 70 height 16
select select "4"
click at [422, 158] on select "Select Single Married Separated Divorced Widowed" at bounding box center [457, 166] width 70 height 16
click at [213, 163] on input "text" at bounding box center [232, 165] width 55 height 15
type input "[DATE]"
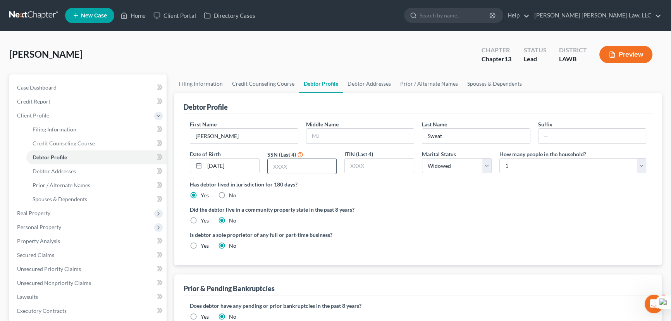
click at [294, 165] on input "text" at bounding box center [302, 166] width 69 height 15
type input "0419"
click at [201, 218] on label "Yes" at bounding box center [205, 221] width 8 height 8
click at [204, 218] on input "Yes" at bounding box center [206, 219] width 5 height 5
radio input "true"
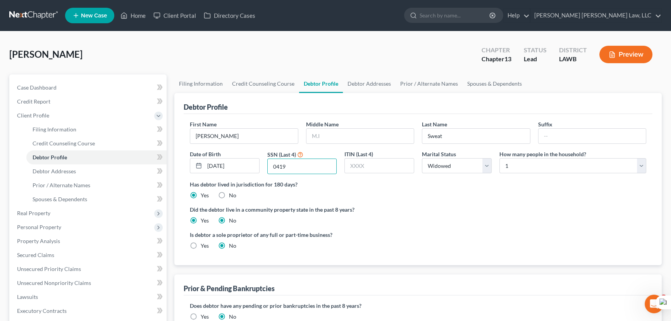
radio input "false"
click at [368, 86] on link "Debtor Addresses" at bounding box center [369, 83] width 53 height 19
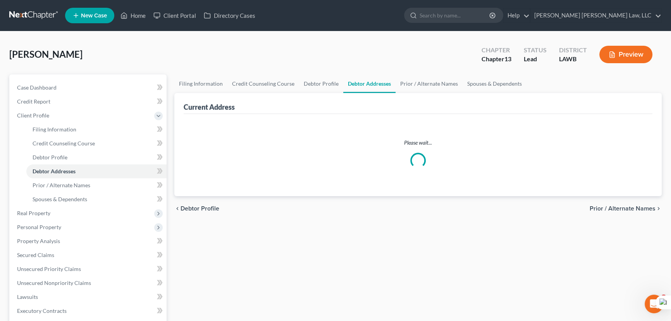
select select "0"
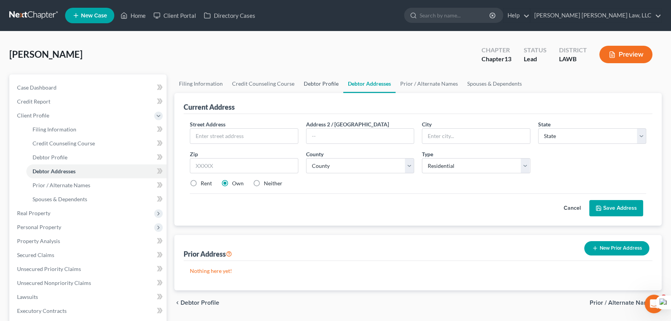
click at [301, 84] on link "Debtor Profile" at bounding box center [321, 83] width 44 height 19
select select "4"
select select "0"
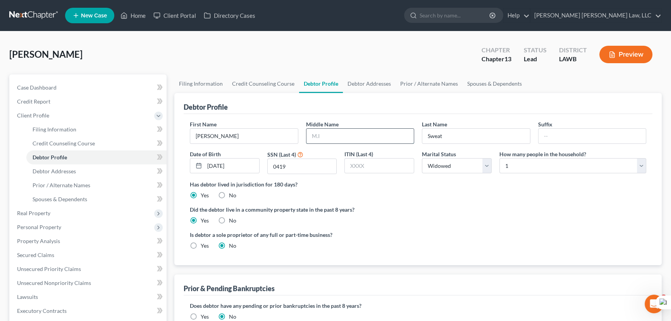
click at [384, 132] on input "text" at bounding box center [361, 136] width 108 height 15
click at [468, 133] on input "Sweat" at bounding box center [476, 136] width 108 height 15
type input "[PERSON_NAME]"
click at [341, 136] on input "text" at bounding box center [361, 136] width 108 height 15
type input "[PERSON_NAME]"
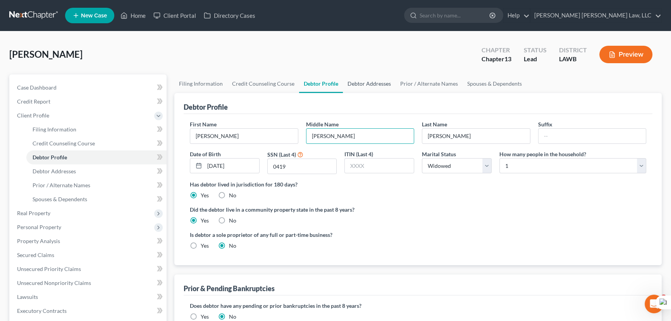
click at [379, 79] on link "Debtor Addresses" at bounding box center [369, 83] width 53 height 19
select select "0"
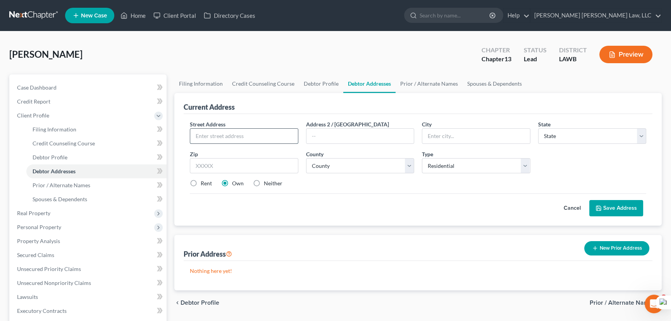
click at [255, 132] on input "text" at bounding box center [244, 136] width 108 height 15
click at [201, 184] on label "Rent" at bounding box center [206, 183] width 11 height 8
click at [204, 184] on input "Rent" at bounding box center [206, 181] width 5 height 5
radio input "true"
click at [232, 181] on label "Own" at bounding box center [238, 183] width 12 height 8
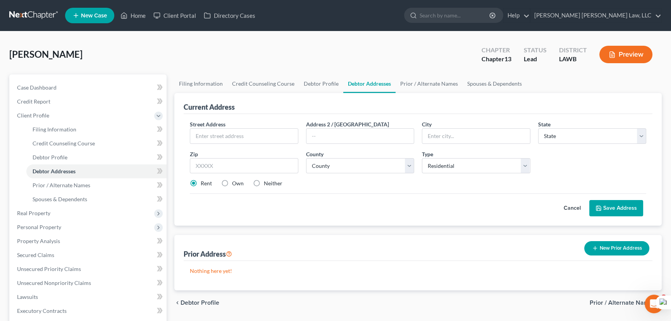
click at [235, 181] on input "Own" at bounding box center [237, 181] width 5 height 5
radio input "true"
click at [227, 140] on input "text" at bounding box center [244, 136] width 108 height 15
type input "518"
type input "Y"
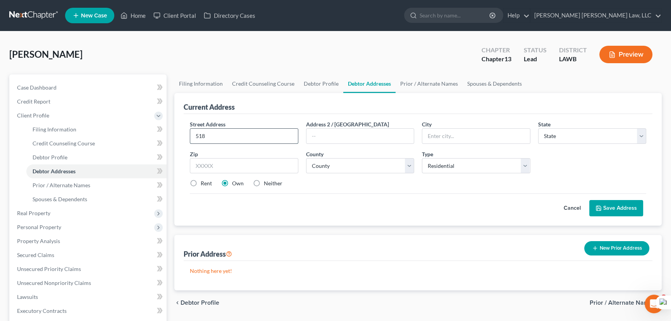
click at [218, 140] on input "518" at bounding box center [244, 136] width 108 height 15
type input "[STREET_ADDRESS]"
type input "BOssier City"
select select "19"
type input "71111"
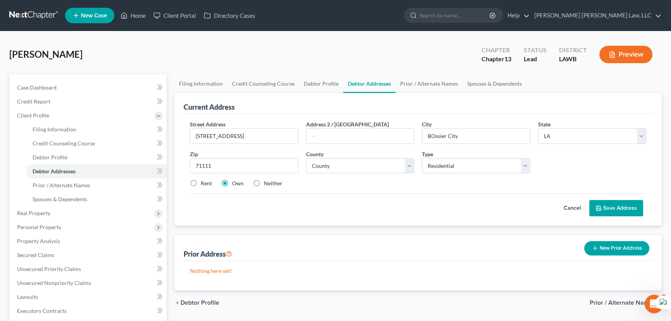
click at [334, 155] on div "County * County Acadia Allen Ascension Assumption Avoyelles Beauregard Bienvill…" at bounding box center [360, 162] width 116 height 24
type input "[GEOGRAPHIC_DATA]"
click at [337, 158] on select "County Acadia [PERSON_NAME] [DATE] Assumption Avoyelles [GEOGRAPHIC_DATA] Bienv…" at bounding box center [360, 166] width 109 height 16
select select "7"
click at [306, 158] on select "County Acadia [PERSON_NAME] [DATE] Assumption Avoyelles [GEOGRAPHIC_DATA] Bienv…" at bounding box center [360, 166] width 109 height 16
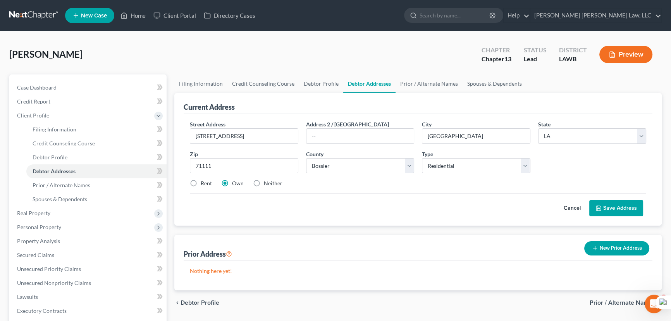
click at [632, 205] on button "Save Address" at bounding box center [616, 208] width 54 height 16
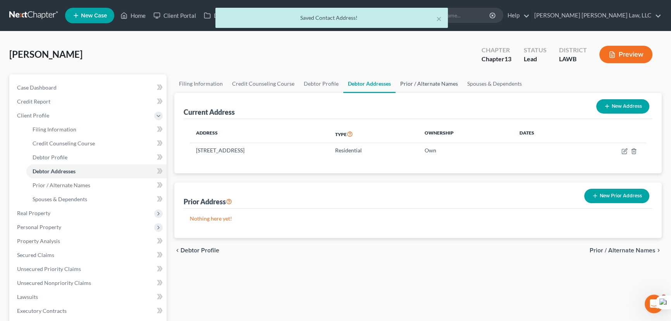
click at [432, 84] on link "Prior / Alternate Names" at bounding box center [429, 83] width 67 height 19
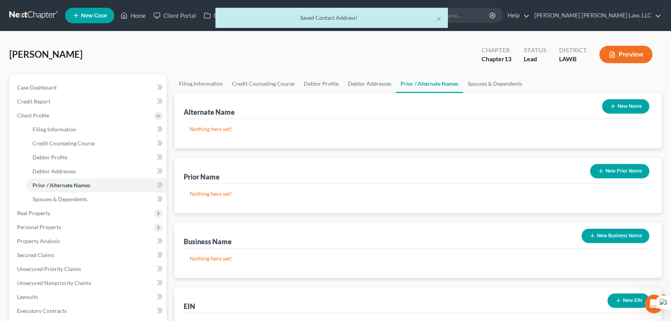
click at [632, 97] on div "New Name" at bounding box center [625, 106] width 53 height 21
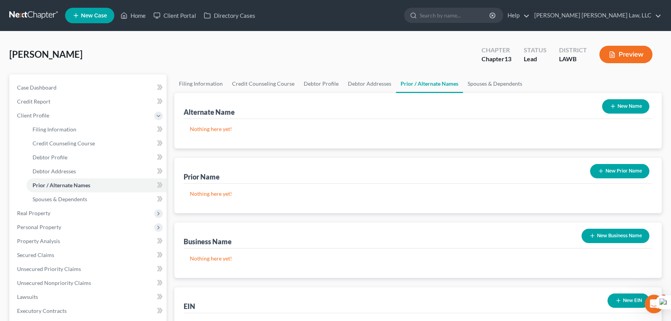
click at [621, 104] on button "New Name" at bounding box center [625, 106] width 47 height 14
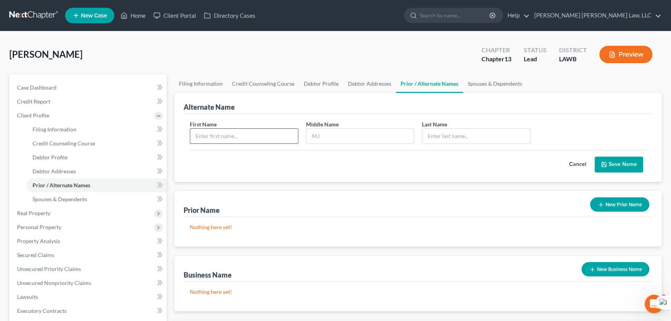
click at [264, 138] on input "text" at bounding box center [244, 136] width 108 height 15
type input "[PERSON_NAME]"
type input "E"
type input "D"
type input "[PERSON_NAME]"
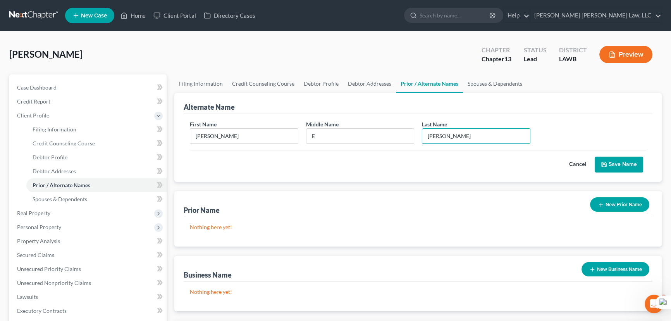
click at [622, 162] on button "Save Name" at bounding box center [619, 165] width 48 height 16
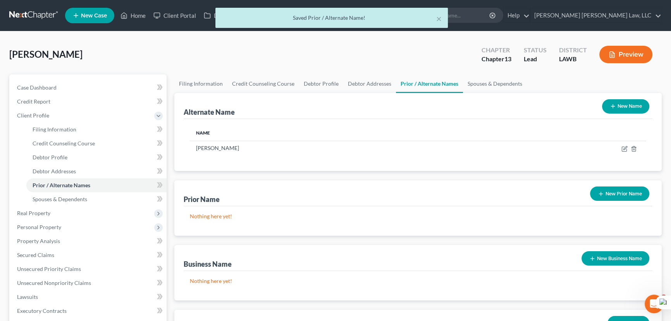
click at [625, 103] on button "New Name" at bounding box center [625, 106] width 47 height 14
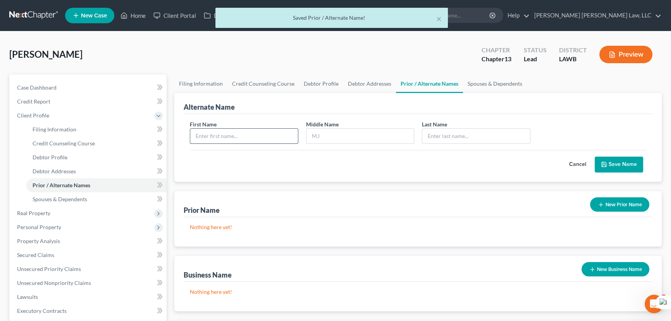
click at [241, 129] on input "text" at bounding box center [244, 136] width 108 height 15
type input "MArgaret"
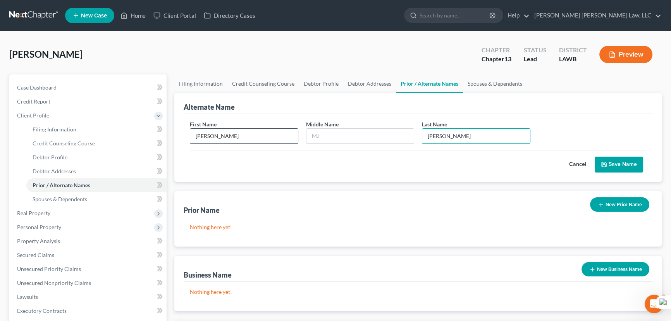
type input "[PERSON_NAME]"
click at [205, 135] on input "MArgaret" at bounding box center [244, 136] width 108 height 15
type input "[PERSON_NAME]"
click at [623, 163] on button "Save Name" at bounding box center [619, 165] width 48 height 16
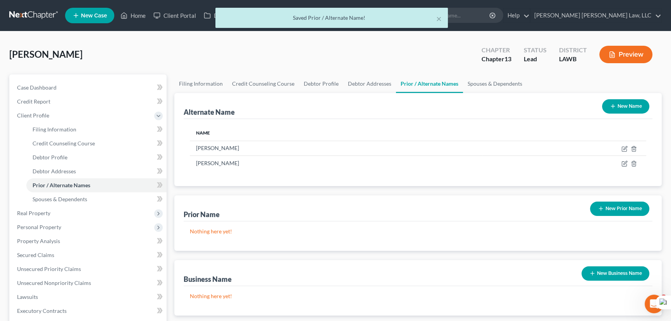
click at [614, 212] on button "New Prior Name" at bounding box center [619, 209] width 59 height 14
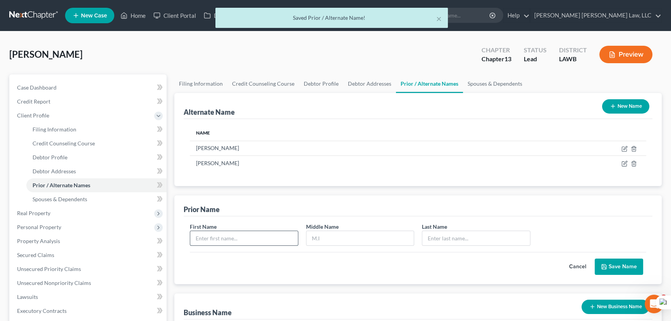
click at [250, 233] on input "text" at bounding box center [244, 238] width 108 height 15
type input "[PERSON_NAME]"
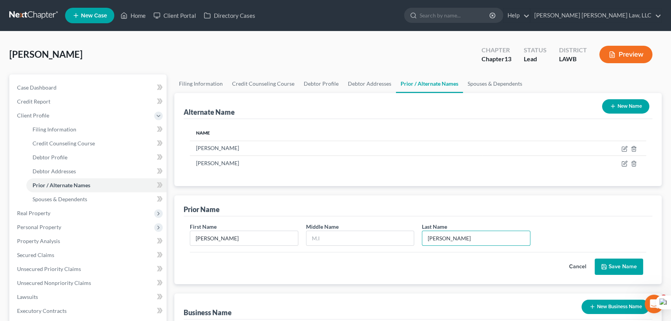
type input "Ansley"
click at [632, 264] on button "Save Name" at bounding box center [619, 266] width 48 height 16
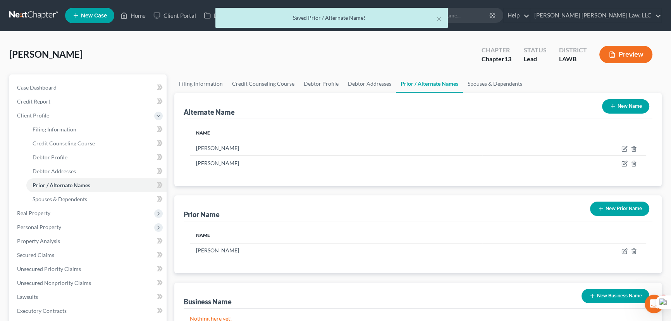
click at [630, 206] on button "New Prior Name" at bounding box center [619, 209] width 59 height 14
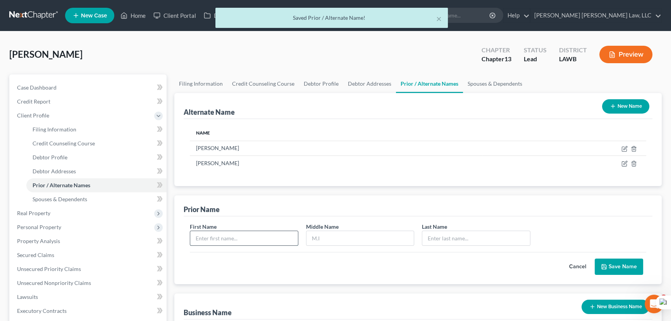
click at [272, 235] on input "text" at bounding box center [244, 238] width 108 height 15
type input "[PERSON_NAME]"
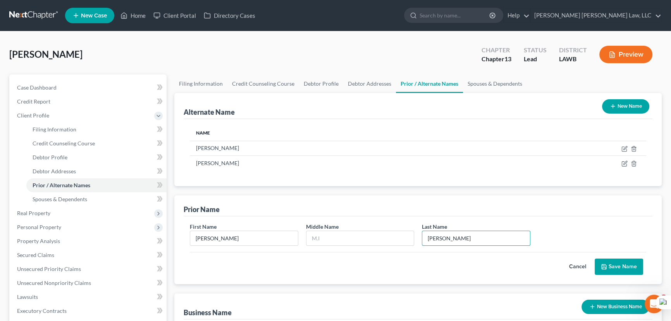
type input "Taylor"
click at [620, 260] on button "Save Name" at bounding box center [619, 266] width 48 height 16
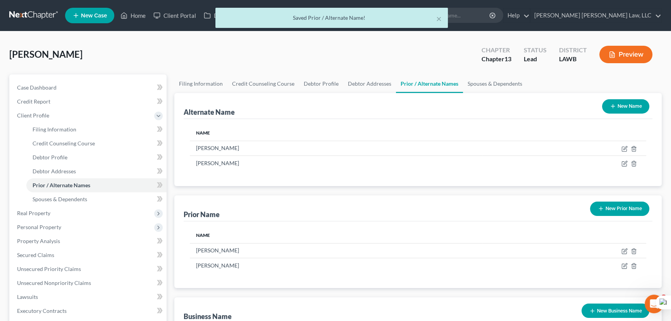
click at [624, 209] on button "New Prior Name" at bounding box center [619, 209] width 59 height 14
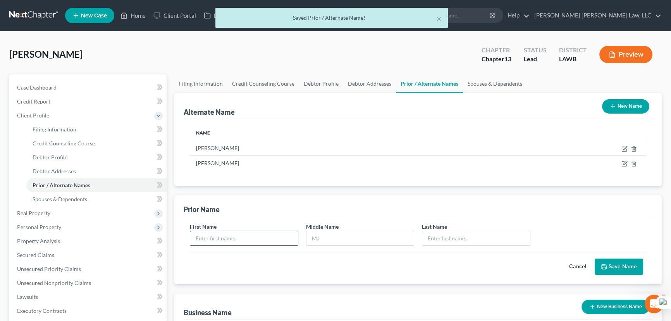
click at [267, 233] on input "text" at bounding box center [244, 238] width 108 height 15
type input "MArgaret"
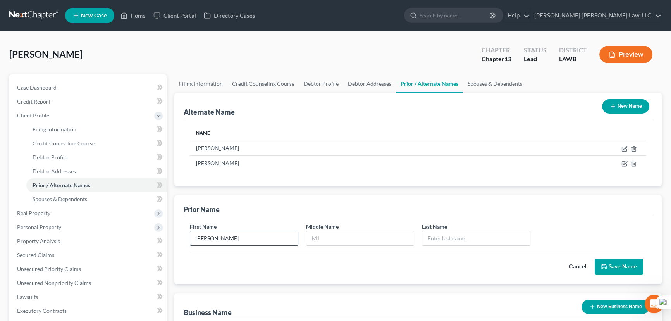
click at [206, 236] on input "MArgaret" at bounding box center [244, 238] width 108 height 15
click at [205, 236] on input "MArgaret" at bounding box center [244, 238] width 108 height 15
type input "[PERSON_NAME]"
click at [439, 235] on input "text" at bounding box center [476, 238] width 108 height 15
type input "Williams"
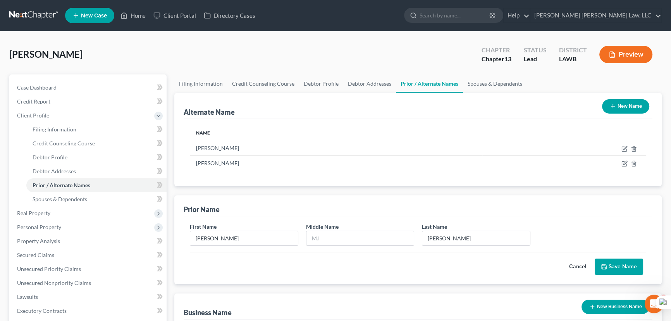
click at [628, 263] on button "Save Name" at bounding box center [619, 266] width 48 height 16
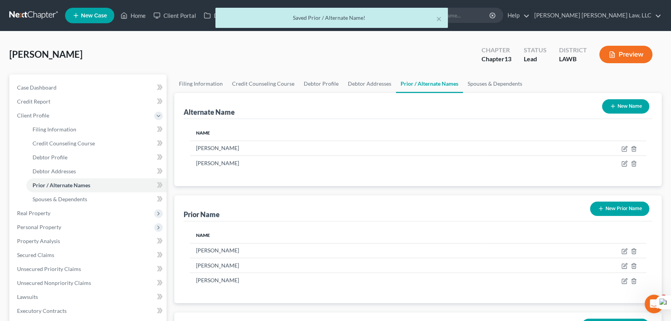
click at [333, 93] on div "Alternate Name New Name" at bounding box center [418, 106] width 469 height 26
click at [358, 83] on link "Debtor Addresses" at bounding box center [369, 83] width 53 height 19
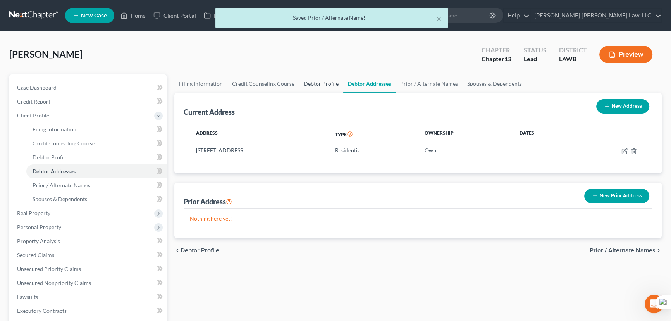
click at [301, 81] on link "Debtor Profile" at bounding box center [321, 83] width 44 height 19
select select "4"
select select "0"
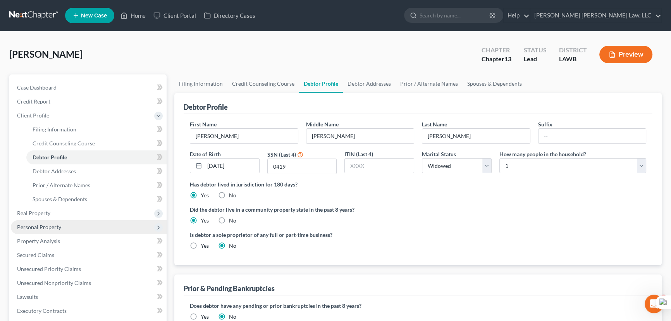
click at [58, 221] on span "Personal Property" at bounding box center [89, 227] width 156 height 14
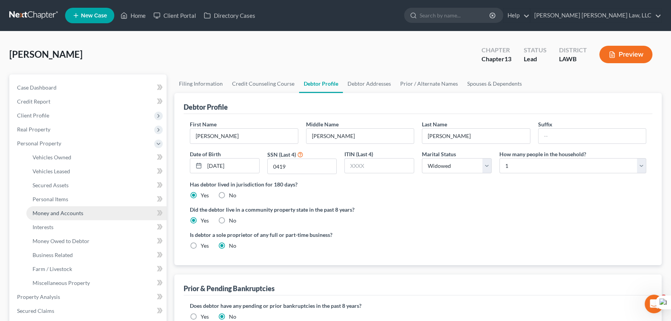
click at [60, 208] on link "Money and Accounts" at bounding box center [96, 213] width 140 height 14
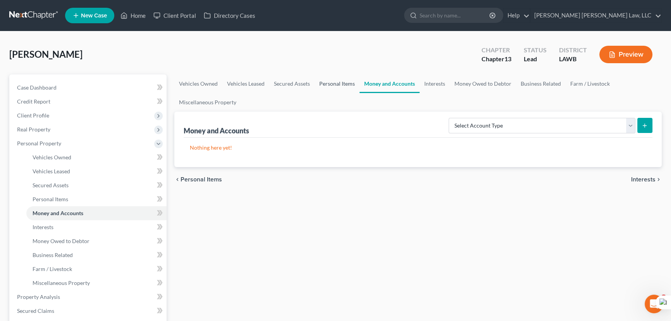
click at [315, 78] on link "Personal Items" at bounding box center [337, 83] width 45 height 19
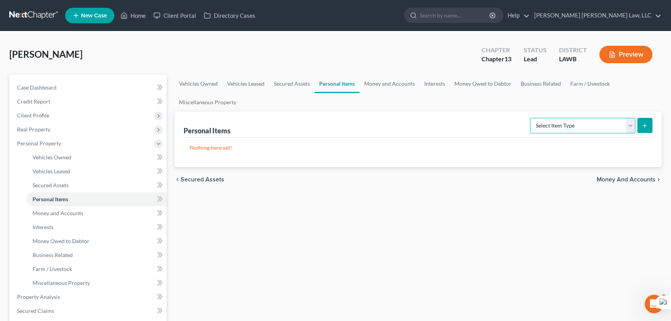
click at [554, 123] on select "Select Item Type Clothing (A/B: 11) Collectibles Of Value (A/B: 8) Electronics …" at bounding box center [582, 126] width 105 height 16
select select "clothing"
click at [531, 118] on select "Select Item Type Clothing (A/B: 11) Collectibles Of Value (A/B: 8) Electronics …" at bounding box center [582, 126] width 105 height 16
click at [643, 121] on button "submit" at bounding box center [644, 125] width 15 height 15
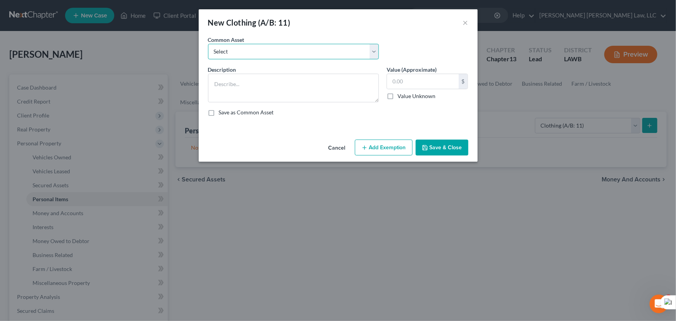
drag, startPoint x: 281, startPoint y: 48, endPoint x: 278, endPoint y: 57, distance: 10.1
click at [281, 48] on select "Select Clothes Clothes" at bounding box center [293, 52] width 171 height 16
select select "0"
click at [208, 44] on select "Select Clothes Clothes" at bounding box center [293, 52] width 171 height 16
type textarea "Clothes"
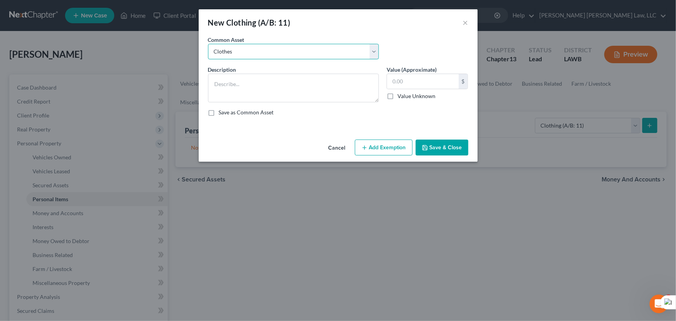
type input "300.00"
click at [370, 143] on button "Add Exemption" at bounding box center [384, 148] width 58 height 16
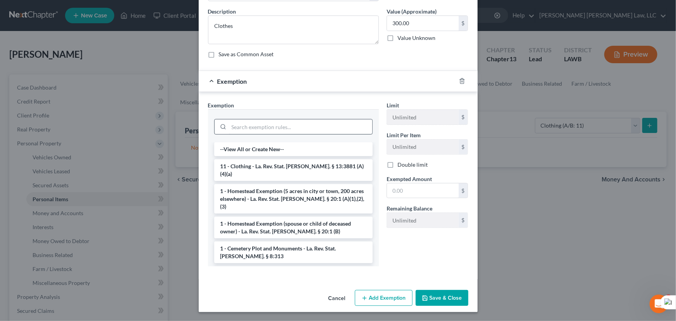
click at [265, 166] on li "11 - Clothing - La. Rev. Stat. [PERSON_NAME]. § 13:3881 (A)(4)(a)" at bounding box center [293, 170] width 158 height 22
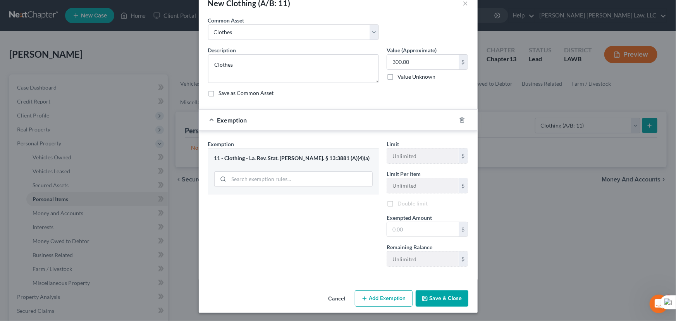
scroll to position [21, 0]
click at [410, 224] on input "text" at bounding box center [423, 229] width 72 height 15
type input "300.00"
click at [440, 292] on button "Save & Close" at bounding box center [442, 298] width 53 height 16
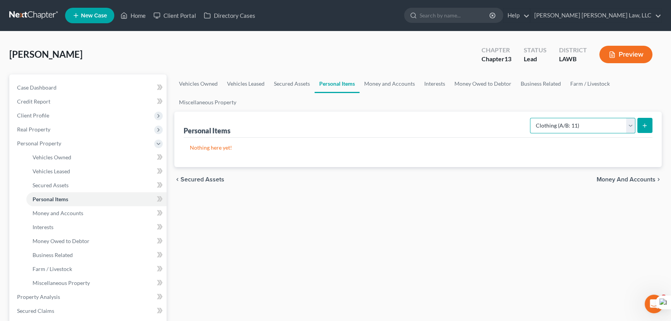
click at [561, 126] on select "Select Item Type Clothing (A/B: 11) Collectibles Of Value (A/B: 8) Electronics …" at bounding box center [582, 126] width 105 height 16
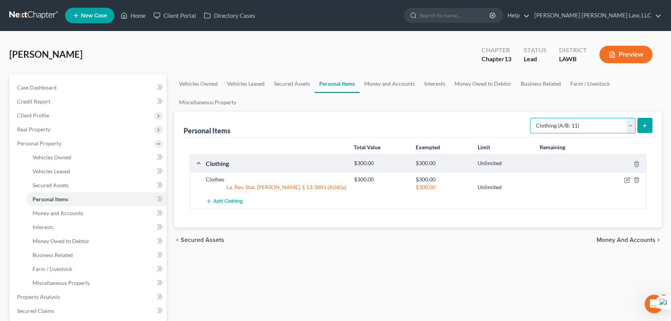
select select "household_goods"
click at [531, 118] on select "Select Item Type Clothing (A/B: 11) Collectibles Of Value (A/B: 8) Electronics …" at bounding box center [582, 126] width 105 height 16
click at [643, 128] on button "submit" at bounding box center [644, 125] width 15 height 15
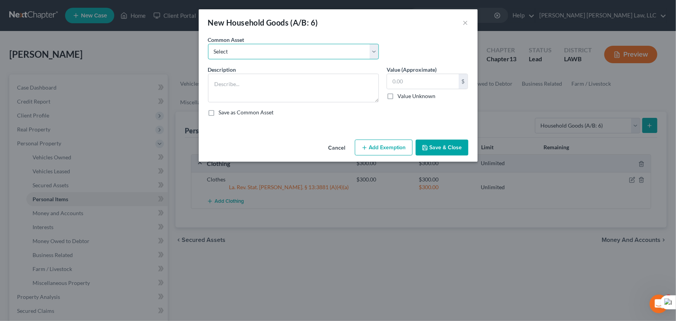
click at [239, 55] on select "Select Furniture Movables 2002 Chevy Tahoe 231,000 miles Movables Movables Mova…" at bounding box center [293, 52] width 171 height 16
select select "0"
click at [208, 44] on select "Select Furniture Movables 2002 Chevy Tahoe 231,000 miles Movables Movables Mova…" at bounding box center [293, 52] width 171 height 16
type textarea "Furniture"
type input "1,200.00"
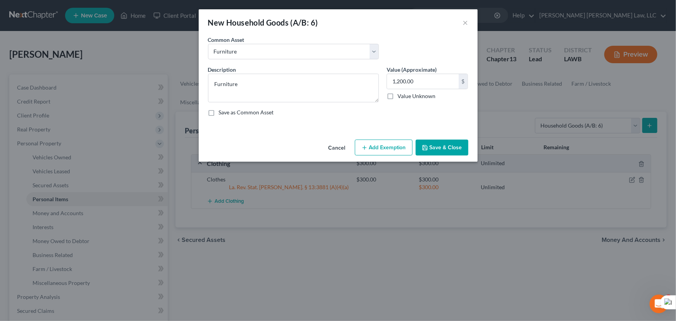
click at [372, 151] on button "Add Exemption" at bounding box center [384, 148] width 58 height 16
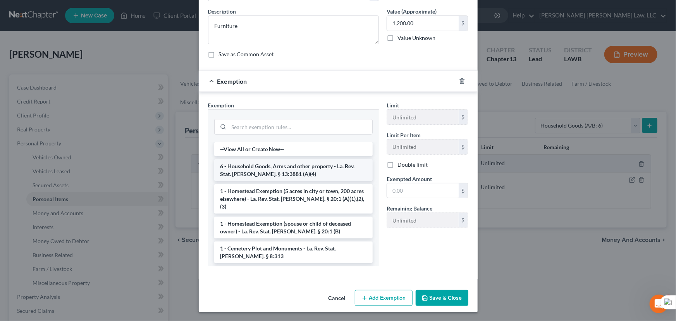
click at [272, 175] on li "6 - Household Goods, Arms and other property - La. Rev. Stat. Ann. § 13:3881 (A…" at bounding box center [293, 170] width 158 height 22
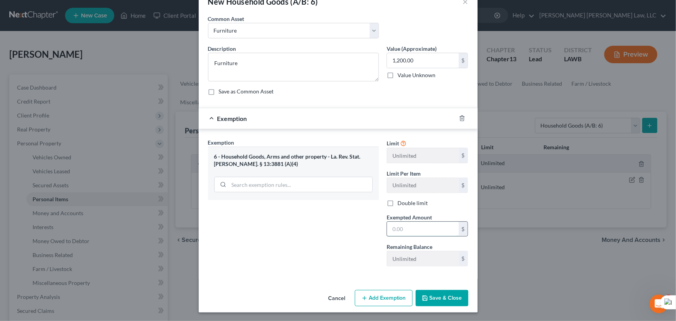
click at [409, 233] on input "text" at bounding box center [423, 229] width 72 height 15
type input "1,200.00"
click at [439, 296] on button "Save & Close" at bounding box center [442, 298] width 53 height 16
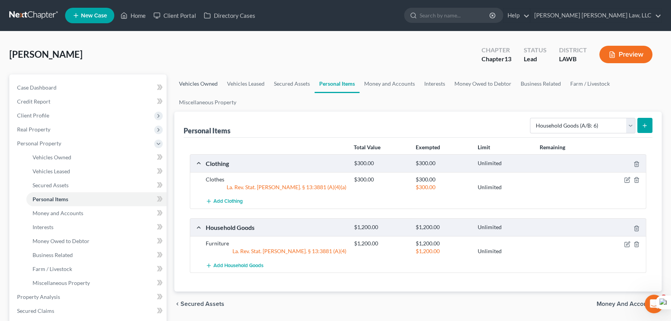
click at [197, 80] on link "Vehicles Owned" at bounding box center [198, 83] width 48 height 19
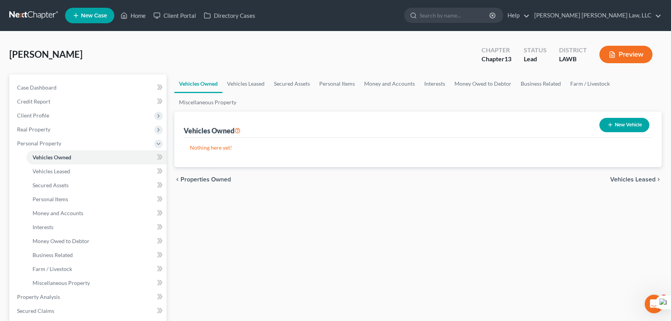
click at [643, 121] on button "New Vehicle" at bounding box center [624, 125] width 50 height 14
select select "0"
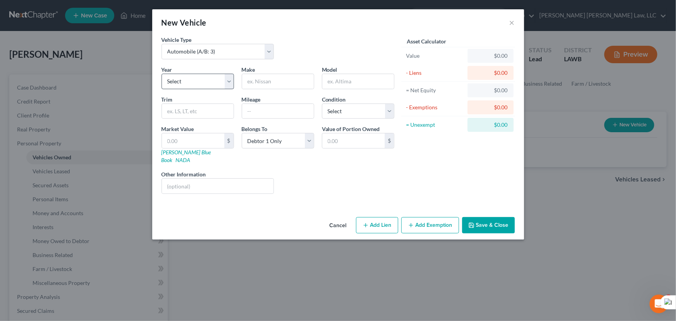
drag, startPoint x: 192, startPoint y: 72, endPoint x: 198, endPoint y: 82, distance: 11.8
click at [192, 72] on div "Year Select 2026 2025 2024 2023 2022 2021 2020 2019 2018 2017 2016 2015 2014 20…" at bounding box center [198, 77] width 80 height 24
click at [199, 84] on select "Select 2026 2025 2024 2023 2022 2021 2020 2019 2018 2017 2016 2015 2014 2013 20…" at bounding box center [198, 82] width 72 height 16
select select "7"
click at [162, 74] on select "Select 2026 2025 2024 2023 2022 2021 2020 2019 2018 2017 2016 2015 2014 2013 20…" at bounding box center [198, 82] width 72 height 16
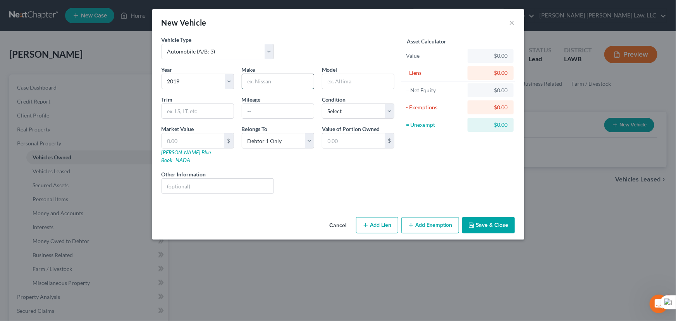
click at [260, 81] on input "text" at bounding box center [278, 81] width 72 height 15
type input "Kia"
type input "Sportage"
drag, startPoint x: 377, startPoint y: 109, endPoint x: 374, endPoint y: 117, distance: 8.5
click at [377, 109] on select "Select Excellent Very Good Good Fair Poor" at bounding box center [358, 111] width 72 height 16
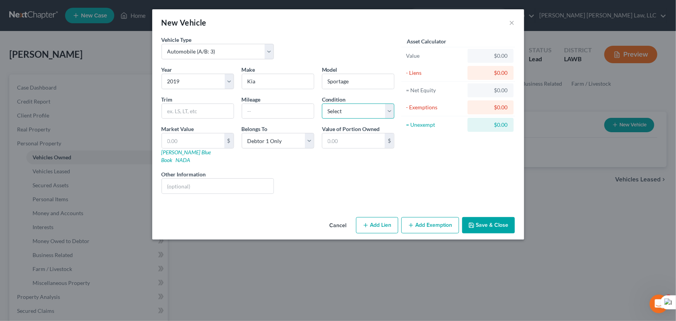
select select "2"
click at [322, 103] on select "Select Excellent Very Good Good Fair Poor" at bounding box center [358, 111] width 72 height 16
click at [503, 220] on button "Save & Close" at bounding box center [488, 225] width 53 height 16
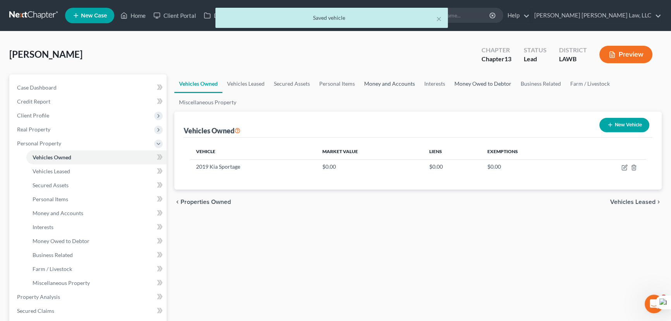
drag, startPoint x: 384, startPoint y: 81, endPoint x: 491, endPoint y: 92, distance: 107.2
click at [384, 81] on link "Money and Accounts" at bounding box center [390, 83] width 60 height 19
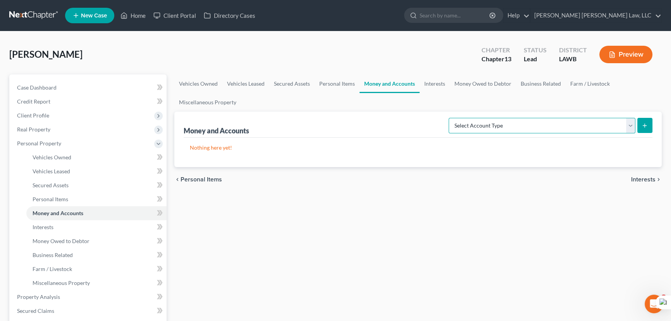
drag, startPoint x: 504, startPoint y: 120, endPoint x: 500, endPoint y: 128, distance: 9.2
click at [504, 120] on select "Select Account Type Brokerage (A/B: 18, SOFA: 20) Cash on Hand (A/B: 16) Certif…" at bounding box center [542, 126] width 187 height 16
select select "checking"
click at [451, 118] on select "Select Account Type Brokerage (A/B: 18, SOFA: 20) Cash on Hand (A/B: 16) Certif…" at bounding box center [542, 126] width 187 height 16
click at [649, 122] on button "submit" at bounding box center [644, 125] width 15 height 15
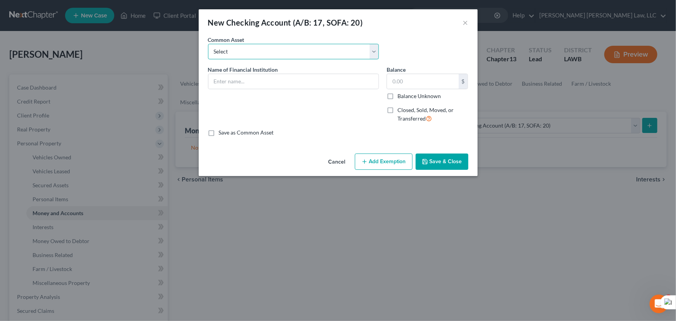
drag, startPoint x: 252, startPoint y: 46, endPoint x: 249, endPoint y: 51, distance: 5.2
click at [252, 46] on select "Select Current Bank Sevenfold Credit Union Apple Cash First Horizon Bank Centri…" at bounding box center [293, 52] width 171 height 16
select select "10"
click at [208, 44] on select "Select Current Bank Sevenfold Credit Union Apple Cash First Horizon Bank Centri…" at bounding box center [293, 52] width 171 height 16
type input "Chase Bank"
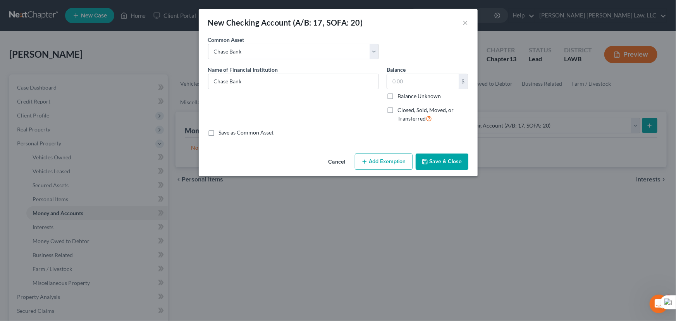
click at [447, 162] on button "Save & Close" at bounding box center [442, 161] width 53 height 16
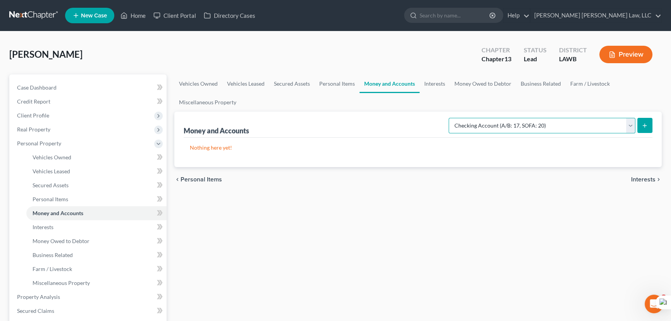
click at [559, 130] on select "Select Account Type Brokerage (A/B: 18, SOFA: 20) Cash on Hand (A/B: 16) Certif…" at bounding box center [542, 126] width 187 height 16
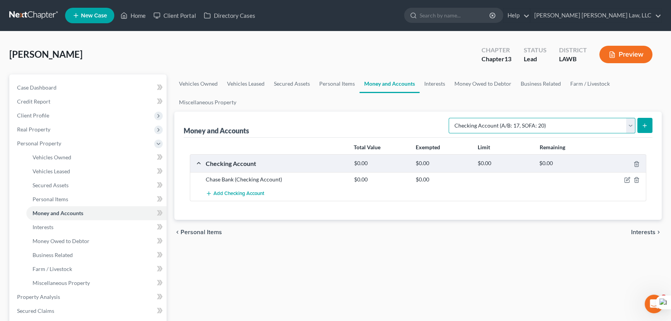
select select "savings"
click at [451, 118] on select "Select Account Type Brokerage (A/B: 18, SOFA: 20) Cash on Hand (A/B: 16) Certif…" at bounding box center [542, 126] width 187 height 16
click at [645, 126] on line "submit" at bounding box center [644, 126] width 3 height 0
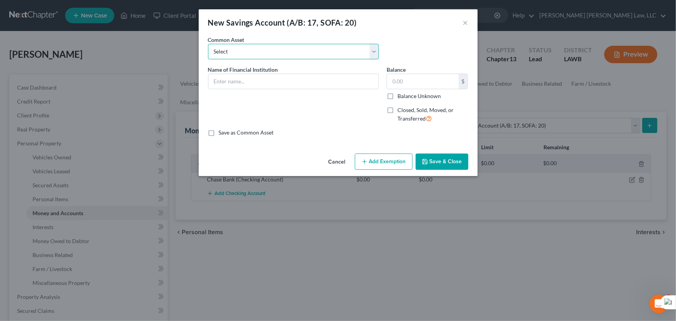
click at [252, 56] on select "Select Woodforest Bank Centric Federal Credit Union Capital One Citizens Progre…" at bounding box center [293, 52] width 171 height 16
select select "9"
click at [208, 44] on select "Select Woodforest Bank Centric Federal Credit Union Capital One Citizens Progre…" at bounding box center [293, 52] width 171 height 16
type input "Chase"
click at [449, 168] on button "Save & Close" at bounding box center [442, 161] width 53 height 16
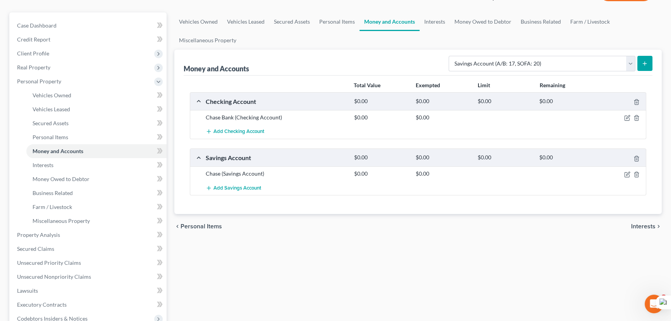
scroll to position [243, 0]
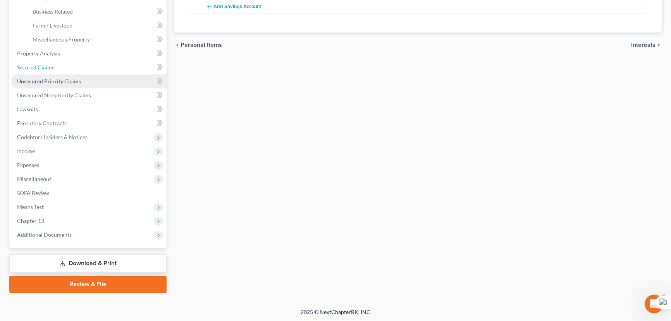
click at [64, 62] on link "Secured Claims" at bounding box center [89, 67] width 156 height 14
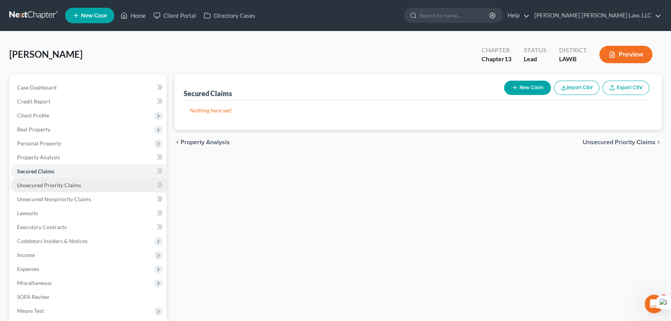
click at [60, 186] on span "Unsecured Priority Claims" at bounding box center [49, 185] width 64 height 7
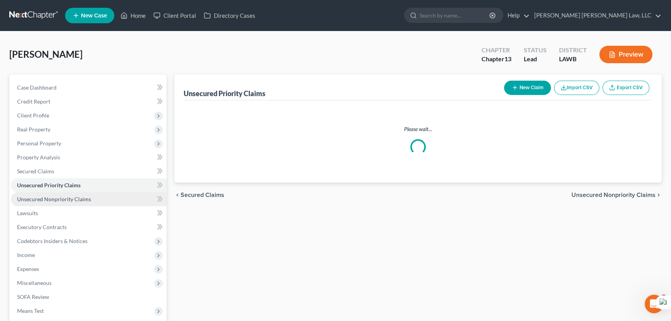
click at [62, 198] on span "Unsecured Nonpriority Claims" at bounding box center [54, 199] width 74 height 7
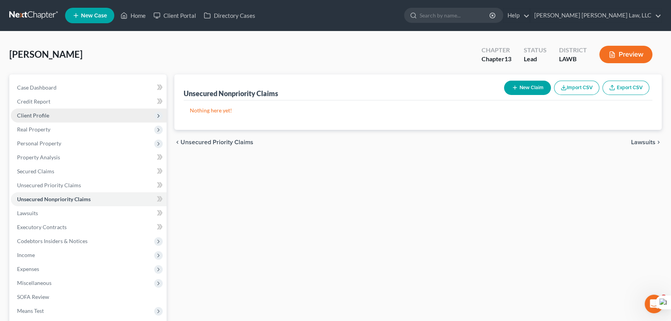
click at [71, 115] on span "Client Profile" at bounding box center [89, 116] width 156 height 14
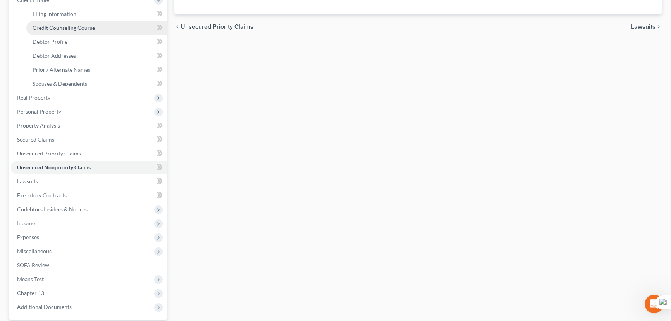
scroll to position [176, 0]
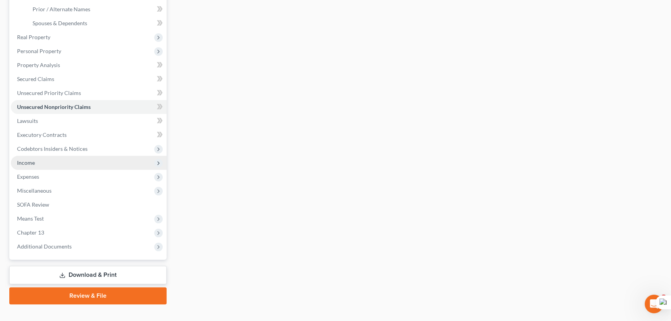
click at [55, 161] on span "Income" at bounding box center [89, 163] width 156 height 14
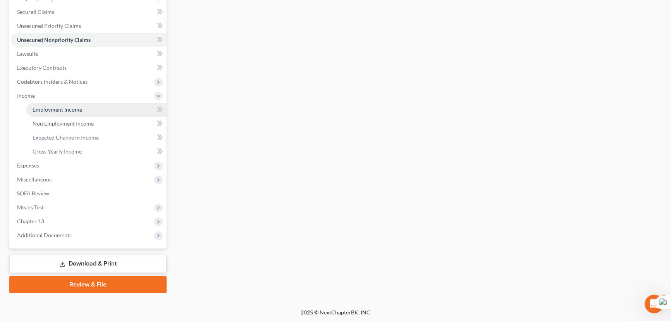
click at [48, 105] on link "Employment Income" at bounding box center [96, 110] width 140 height 14
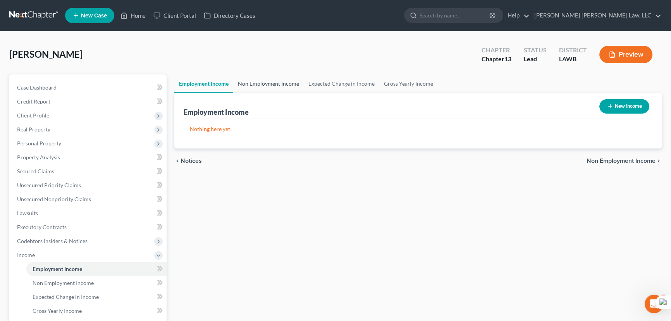
drag, startPoint x: 265, startPoint y: 87, endPoint x: 353, endPoint y: 96, distance: 88.5
click at [265, 87] on link "Non Employment Income" at bounding box center [268, 83] width 71 height 19
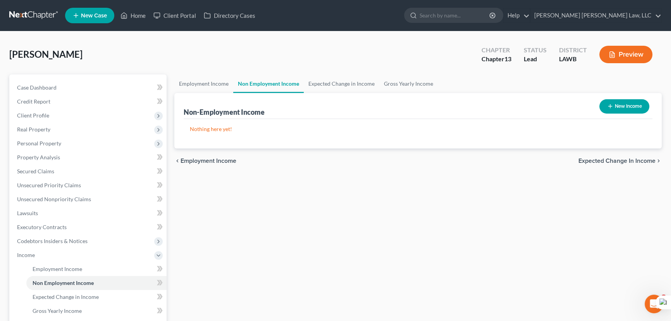
click at [617, 105] on button "New Income" at bounding box center [624, 106] width 50 height 14
select select "0"
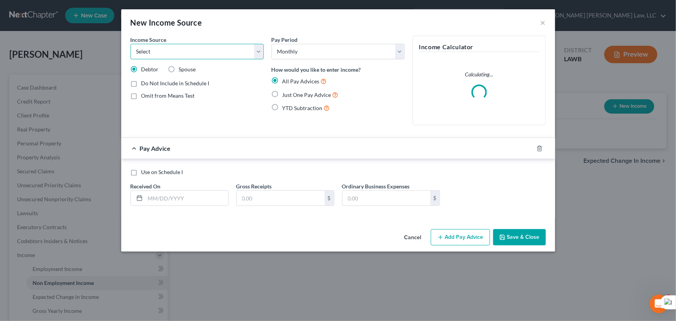
drag, startPoint x: 229, startPoint y: 43, endPoint x: 227, endPoint y: 48, distance: 4.7
click at [229, 44] on select "Select Unemployment Disability (from employer) Pension Retirement Social Securi…" at bounding box center [197, 52] width 133 height 16
select select "4"
click at [131, 44] on select "Select Unemployment Disability (from employer) Pension Retirement Social Securi…" at bounding box center [197, 52] width 133 height 16
drag, startPoint x: 274, startPoint y: 93, endPoint x: 202, endPoint y: 194, distance: 123.9
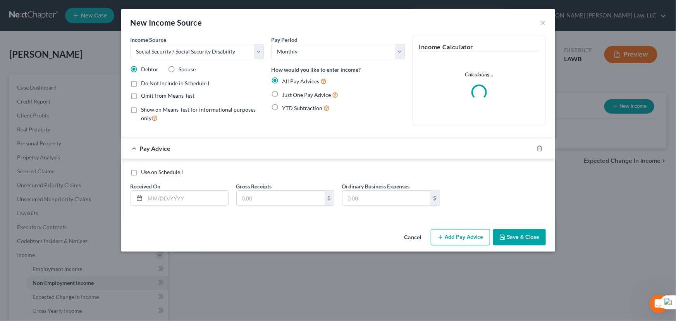
click at [283, 93] on label "Just One Pay Advice" at bounding box center [311, 94] width 56 height 9
click at [286, 93] on input "Just One Pay Advice" at bounding box center [288, 92] width 5 height 5
radio input "true"
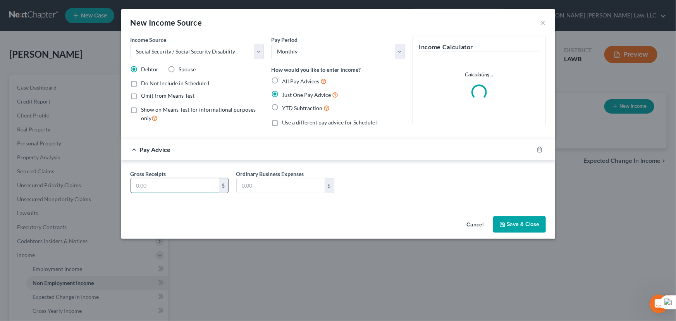
click at [193, 182] on input "text" at bounding box center [175, 185] width 88 height 15
type input "1,708"
click at [529, 222] on button "Save & Close" at bounding box center [519, 224] width 53 height 16
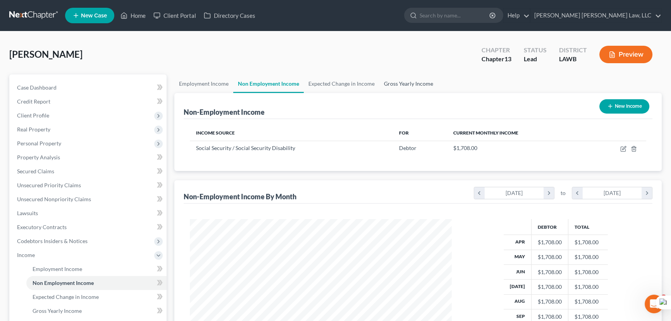
scroll to position [139, 275]
click at [401, 72] on div "Sweat, Margaret Upgraded Chapter Chapter 13 Status Lead District LAWB Preview" at bounding box center [335, 58] width 653 height 34
click at [399, 81] on link "Gross Yearly Income" at bounding box center [408, 83] width 59 height 19
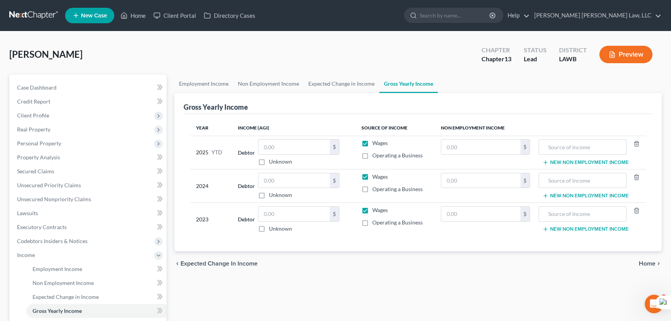
click at [372, 143] on label "Wages" at bounding box center [380, 143] width 16 height 8
click at [376, 143] on input "Wages" at bounding box center [378, 141] width 5 height 5
checkbox input "false"
click at [372, 176] on label "Wages" at bounding box center [380, 177] width 16 height 8
click at [376, 176] on input "Wages" at bounding box center [378, 175] width 5 height 5
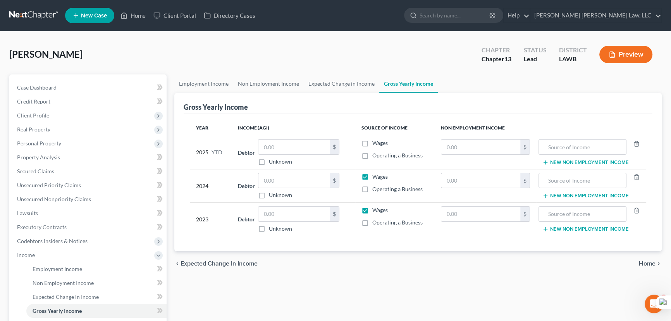
checkbox input "false"
drag, startPoint x: 363, startPoint y: 212, endPoint x: 502, endPoint y: 226, distance: 139.4
click at [372, 212] on label "Wages" at bounding box center [380, 210] width 16 height 8
click at [376, 211] on input "Wages" at bounding box center [378, 208] width 5 height 5
checkbox input "false"
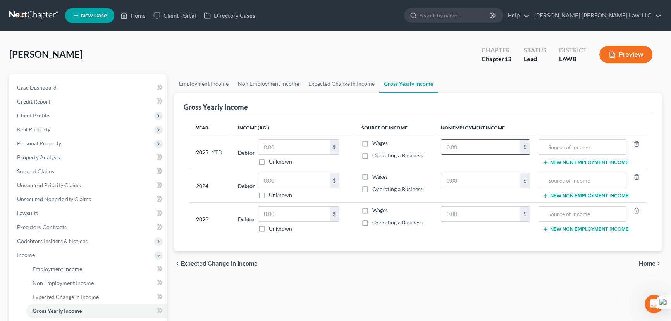
drag, startPoint x: 498, startPoint y: 156, endPoint x: 493, endPoint y: 148, distance: 9.4
click at [493, 148] on td "$" at bounding box center [486, 152] width 102 height 33
click at [493, 148] on input "text" at bounding box center [480, 147] width 79 height 15
type input "15,372"
type input "social security"
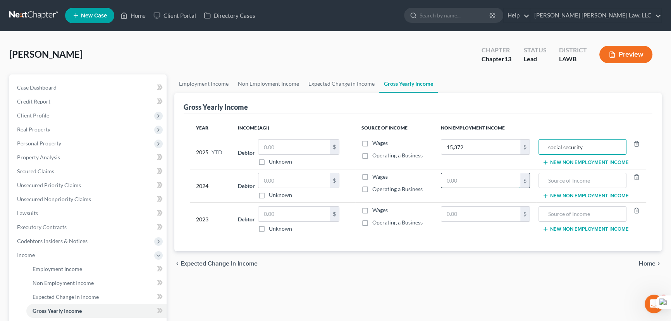
click at [490, 179] on input "text" at bounding box center [480, 180] width 79 height 15
type input "22,716"
type input "social security"
click at [474, 214] on input "text" at bounding box center [480, 214] width 79 height 15
type input "22,716"
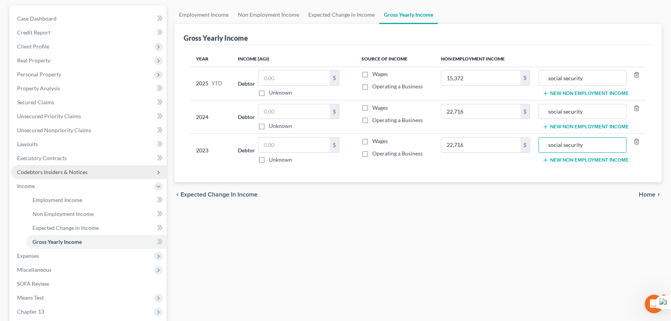
scroll to position [70, 0]
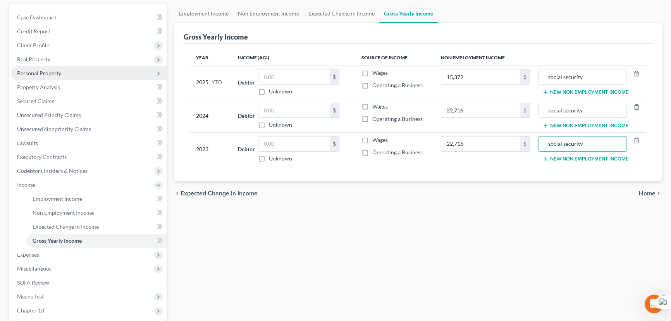
type input "social security"
click at [79, 74] on span "Personal Property" at bounding box center [89, 73] width 156 height 14
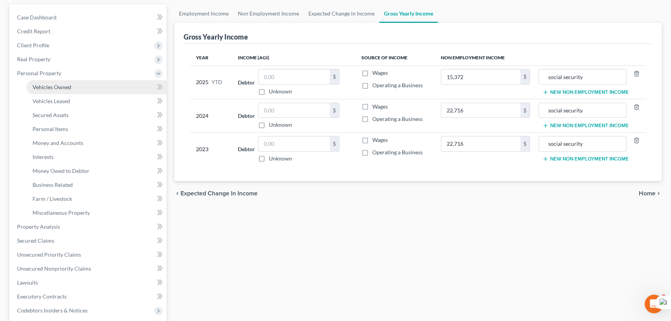
click at [89, 80] on link "Vehicles Owned" at bounding box center [96, 87] width 140 height 14
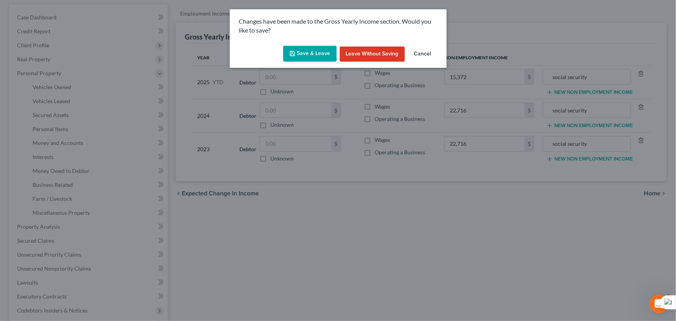
click at [314, 54] on button "Save & Leave" at bounding box center [309, 54] width 53 height 16
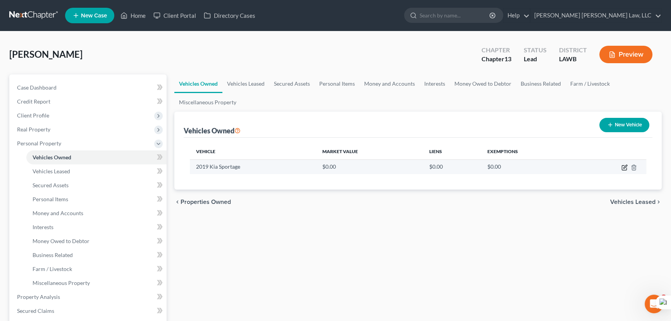
click at [625, 166] on icon "button" at bounding box center [625, 166] width 3 height 3
select select "0"
select select "7"
select select "2"
select select "0"
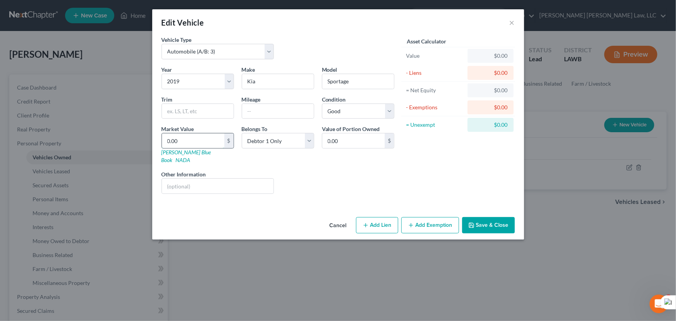
click at [202, 141] on input "0.00" at bounding box center [193, 140] width 62 height 15
type input "1"
type input "1.00"
type input "17"
type input "17.00"
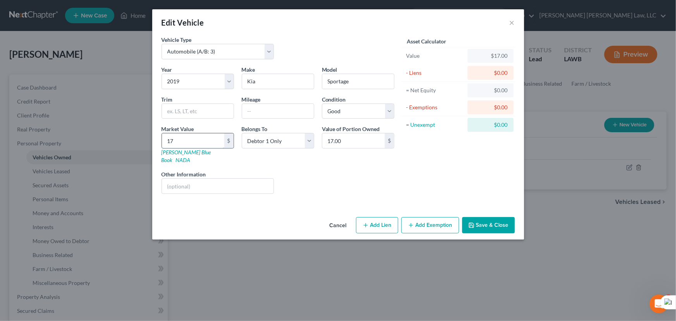
type input "175"
type input "175.00"
type input "1751"
type input "1,751.00"
type input "1,7512"
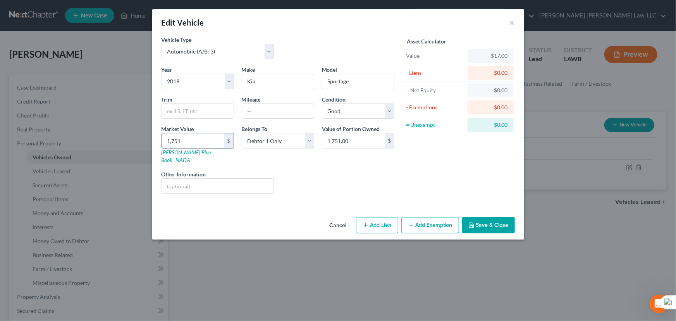
type input "17,512.00"
type input "17,512.5"
type input "17,512.50"
type input "17,512.5"
click at [498, 222] on button "Save & Close" at bounding box center [488, 225] width 53 height 16
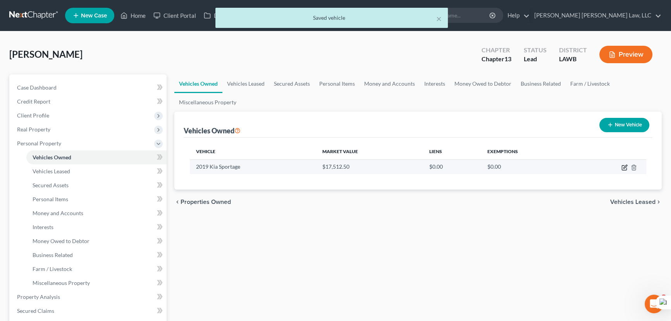
click at [625, 167] on icon "button" at bounding box center [625, 167] width 6 height 6
select select "0"
select select "7"
select select "2"
select select "0"
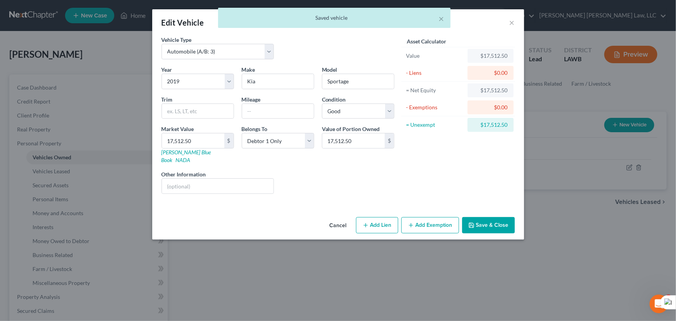
click at [417, 217] on button "Add Exemption" at bounding box center [430, 225] width 58 height 16
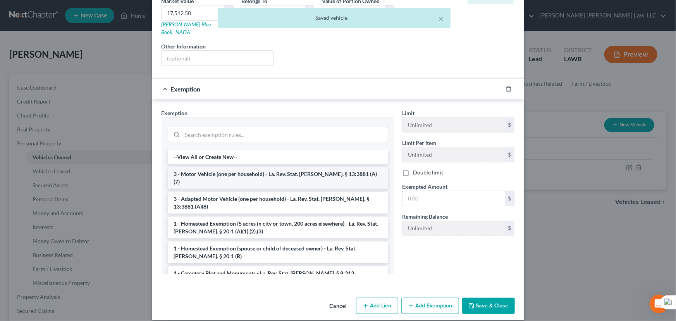
click at [208, 167] on li "3 - Motor Vehicle (one per household) - La. Rev. Stat. Ann. § 13:3881 (A)(7)" at bounding box center [278, 178] width 221 height 22
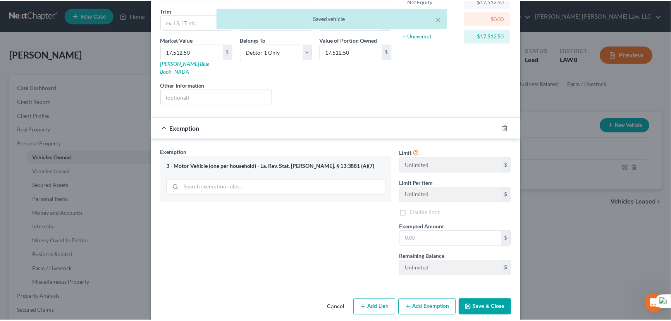
scroll to position [90, 0]
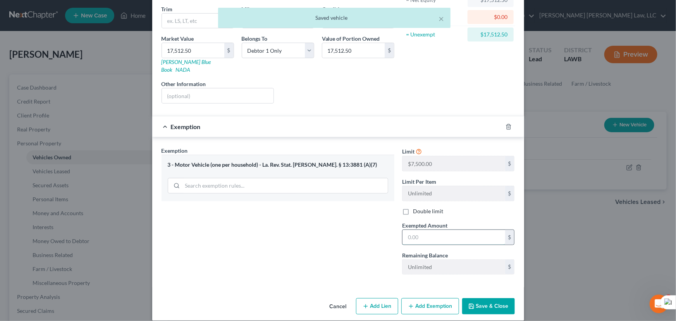
click at [441, 230] on input "text" at bounding box center [454, 237] width 103 height 15
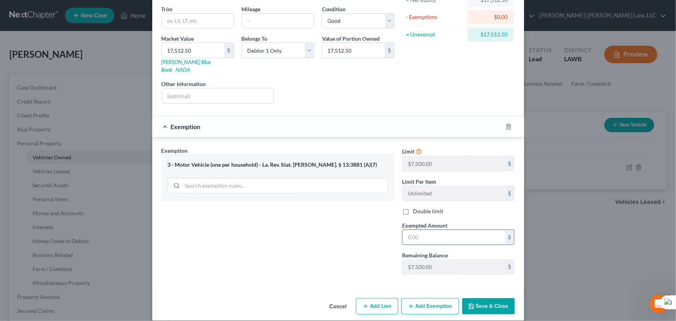
type input "7,500"
click at [482, 298] on button "Save & Close" at bounding box center [488, 306] width 53 height 16
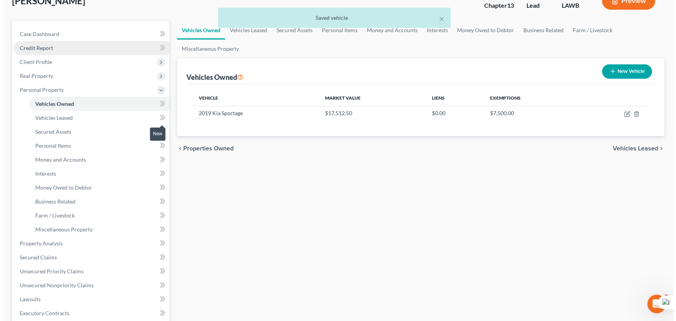
scroll to position [0, 0]
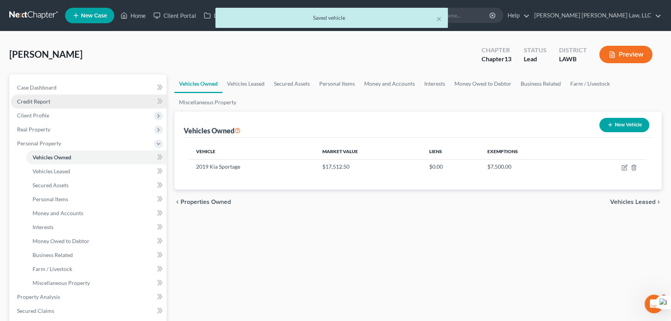
click at [66, 101] on link "Credit Report" at bounding box center [89, 102] width 156 height 14
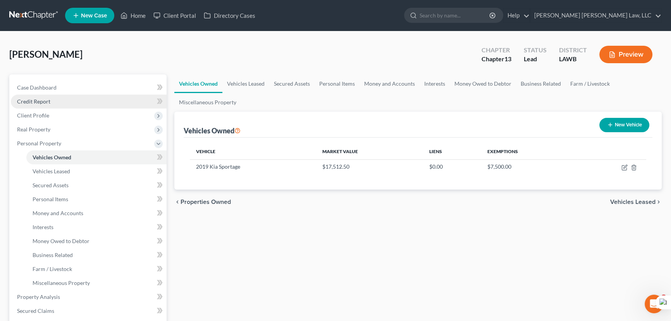
click at [33, 105] on link "Credit Report" at bounding box center [89, 102] width 156 height 14
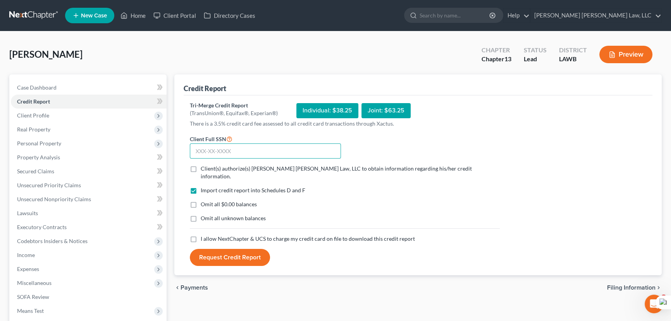
click at [247, 146] on input "text" at bounding box center [265, 151] width 151 height 16
click at [281, 153] on input "text" at bounding box center [265, 151] width 151 height 16
click at [273, 148] on input "text" at bounding box center [265, 151] width 151 height 16
type input "438-84-0419"
click at [201, 167] on label "Client(s) authorize(s) [PERSON_NAME] [PERSON_NAME] Law, LLC to obtain informati…" at bounding box center [350, 173] width 299 height 16
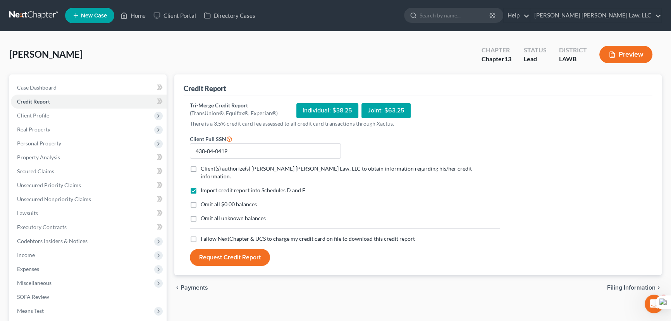
click at [204, 167] on input "Client(s) authorize(s) [PERSON_NAME] [PERSON_NAME] Law, LLC to obtain informati…" at bounding box center [206, 167] width 5 height 5
checkbox input "true"
click at [201, 200] on label "Omit all $0.00 balances" at bounding box center [229, 204] width 56 height 8
click at [204, 200] on input "Omit all $0.00 balances" at bounding box center [206, 202] width 5 height 5
checkbox input "true"
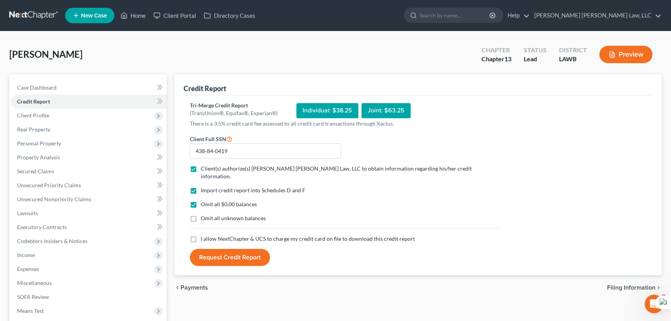
click at [201, 214] on label "Omit all unknown balances" at bounding box center [233, 218] width 65 height 8
click at [204, 214] on input "Omit all unknown balances" at bounding box center [206, 216] width 5 height 5
checkbox input "true"
click at [201, 235] on label "I allow NextChapter & UCS to charge my credit card on file to download this cre…" at bounding box center [308, 239] width 214 height 8
click at [204, 235] on input "I allow NextChapter & UCS to charge my credit card on file to download this cre…" at bounding box center [206, 237] width 5 height 5
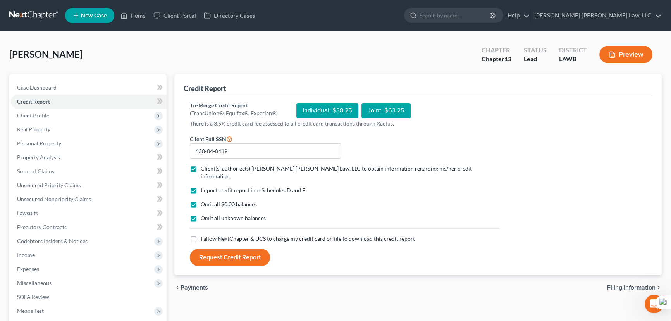
checkbox input "true"
click at [226, 256] on button "Request Credit Report" at bounding box center [230, 257] width 80 height 17
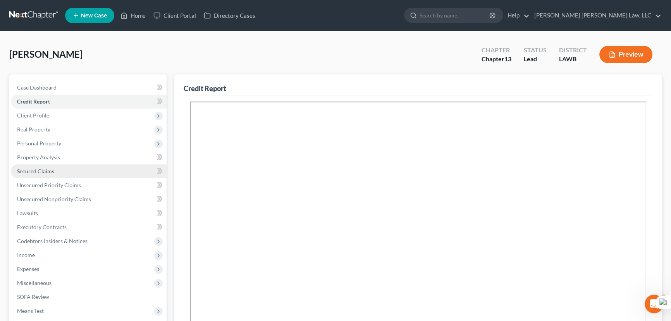
click at [70, 175] on link "Secured Claims" at bounding box center [89, 171] width 156 height 14
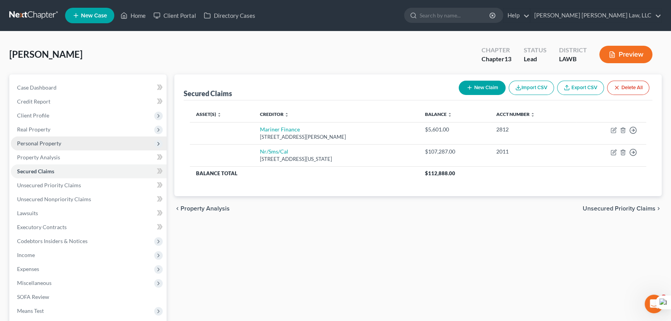
click at [79, 146] on span "Personal Property" at bounding box center [89, 143] width 156 height 14
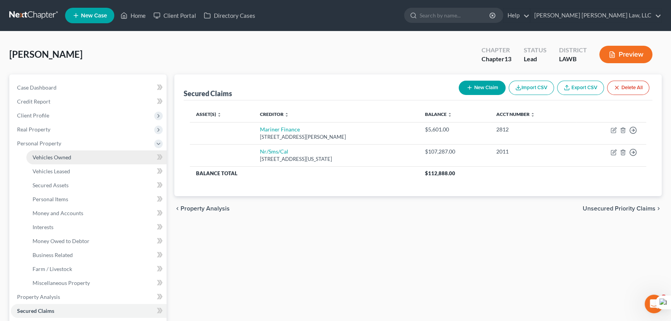
click at [72, 155] on link "Vehicles Owned" at bounding box center [96, 157] width 140 height 14
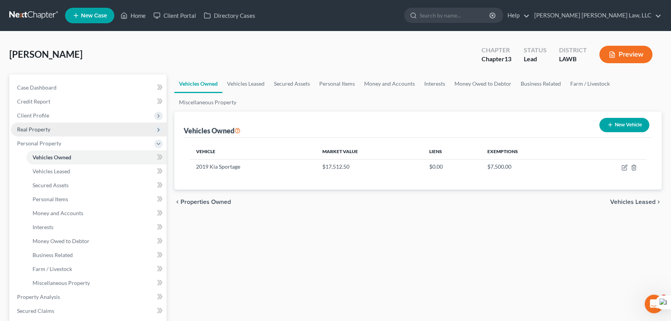
click at [60, 127] on span "Real Property" at bounding box center [89, 129] width 156 height 14
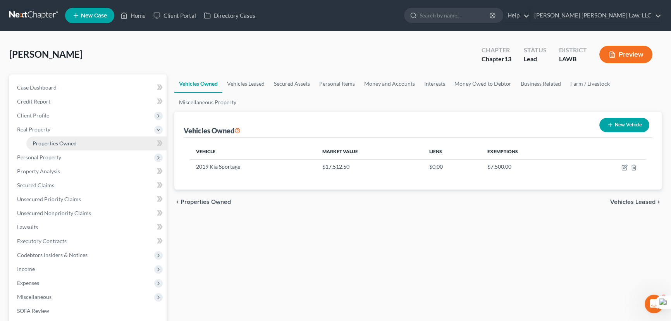
click at [67, 142] on span "Properties Owned" at bounding box center [55, 143] width 44 height 7
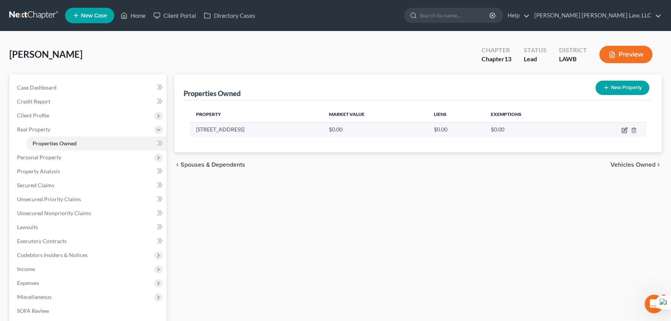
click at [626, 130] on icon "button" at bounding box center [625, 130] width 6 height 6
select select "19"
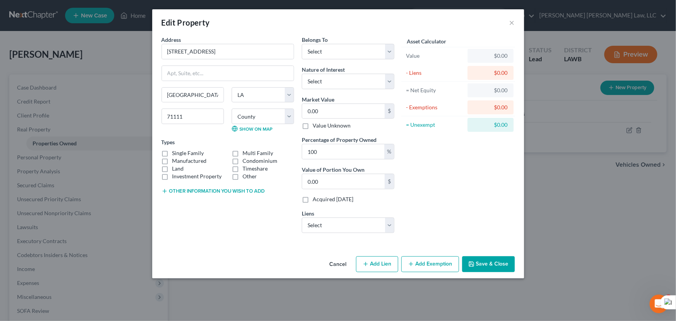
click at [172, 153] on label "Single Family" at bounding box center [188, 153] width 32 height 8
click at [176, 153] on input "Single Family" at bounding box center [178, 151] width 5 height 5
checkbox input "true"
click at [172, 172] on label "Investment Property" at bounding box center [197, 176] width 50 height 8
click at [176, 172] on input "Investment Property" at bounding box center [178, 174] width 5 height 5
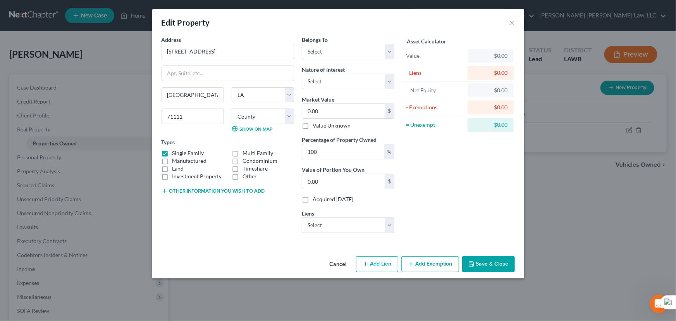
checkbox input "true"
click at [353, 110] on input "0.00" at bounding box center [343, 111] width 83 height 15
type input "1"
type input "1.00"
type input "16"
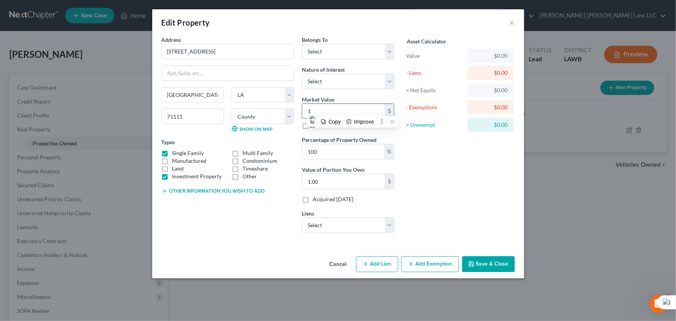
type input "16.00"
type input "168"
type input "168.00"
type input "1683"
type input "1,683.00"
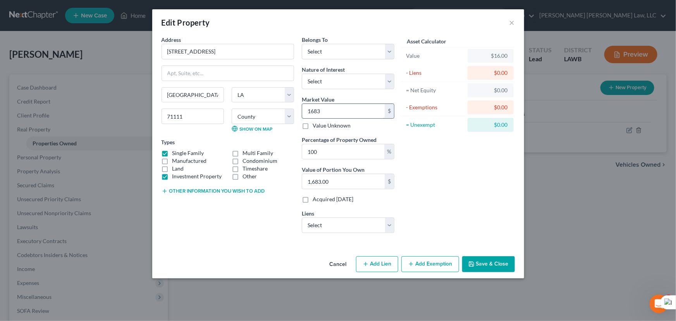
type input "16830"
type input "16,830.00"
type input "16,8300"
type input "168,300.00"
type input "168,300"
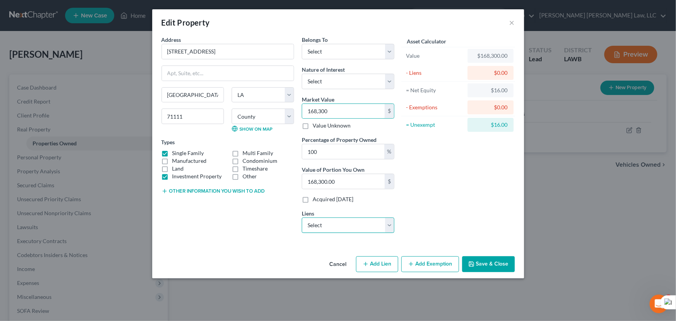
click at [345, 224] on select "Select Nr/Sms/Cal - $107,287.00 Mariner Finance - $5,601.00" at bounding box center [348, 225] width 93 height 16
select select "0"
click at [302, 217] on select "Select Nr/Sms/Cal - $107,287.00 Mariner Finance - $5,601.00" at bounding box center [348, 225] width 93 height 16
select select
select select "39"
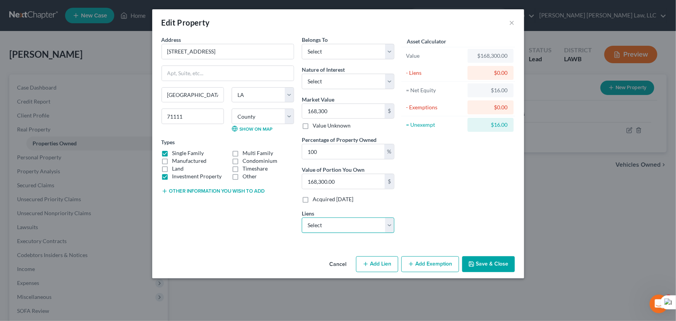
select select "0"
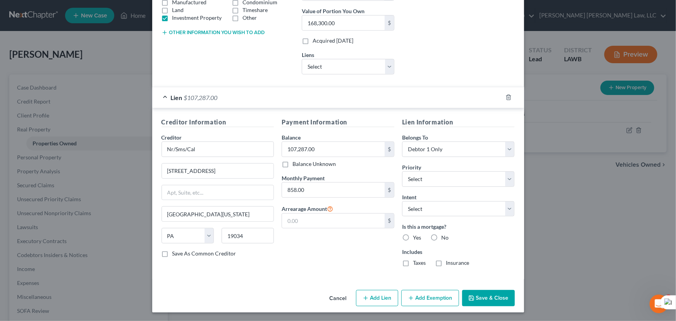
click at [428, 300] on button "Add Exemption" at bounding box center [430, 298] width 58 height 16
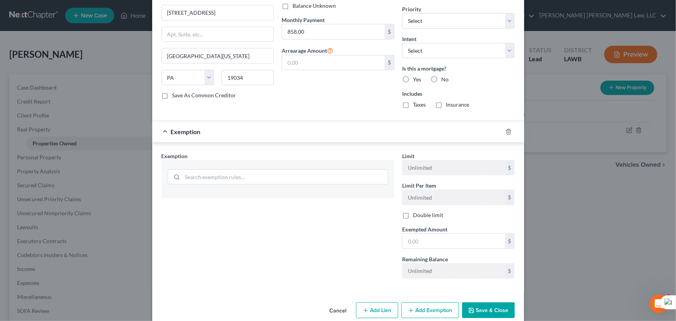
scroll to position [328, 0]
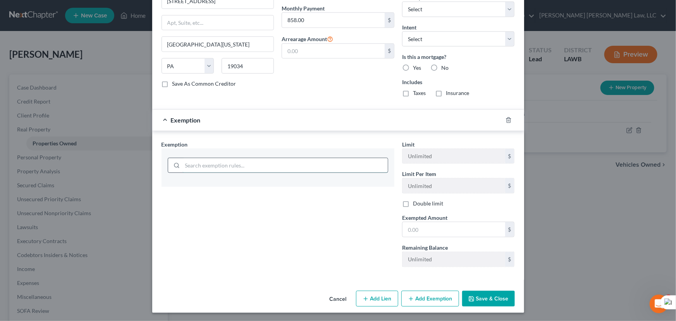
click at [244, 158] on input "search" at bounding box center [285, 165] width 205 height 15
click at [292, 133] on div "Exemption Set must be selected for CA. Exemption * Limit Unlimited $ Limit Per …" at bounding box center [338, 205] width 372 height 149
click at [413, 65] on label "Yes" at bounding box center [417, 68] width 8 height 8
click at [416, 65] on input "Yes" at bounding box center [418, 66] width 5 height 5
radio input "true"
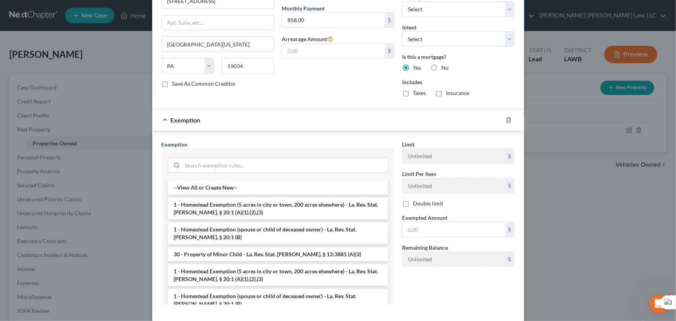
click at [413, 92] on label "Taxes" at bounding box center [419, 93] width 13 height 8
click at [416, 92] on input "Taxes" at bounding box center [418, 91] width 5 height 5
checkbox input "true"
click at [446, 92] on label "Insurance" at bounding box center [458, 93] width 24 height 8
click at [449, 92] on input "Insurance" at bounding box center [451, 91] width 5 height 5
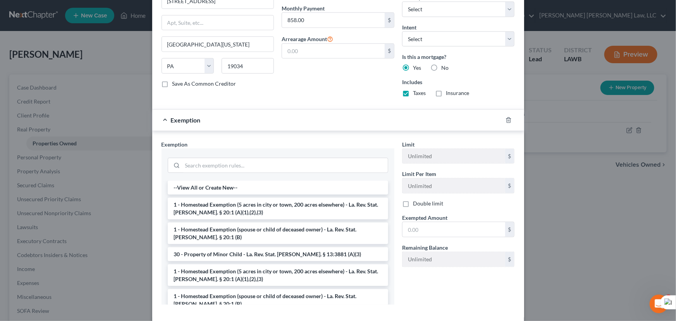
checkbox input "true"
click at [261, 215] on li "1 - Homestead Exemption (5 acres in city or town, 200 acres elsewhere) - La. Re…" at bounding box center [278, 209] width 221 height 22
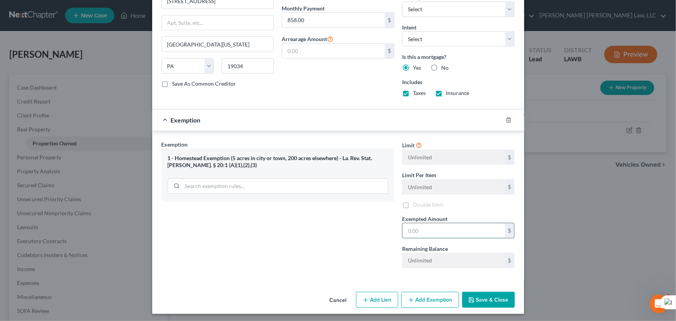
click at [453, 224] on input "text" at bounding box center [454, 230] width 103 height 15
type input "35,000"
click at [486, 307] on div "Cancel Add Lien Add Lease Add Exemption Save & Close" at bounding box center [338, 302] width 372 height 26
click at [487, 295] on button "Save & Close" at bounding box center [488, 300] width 53 height 16
click at [486, 292] on button "Save & Close" at bounding box center [488, 300] width 53 height 16
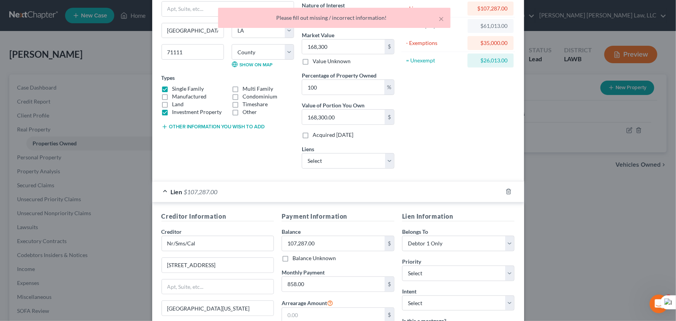
scroll to position [0, 0]
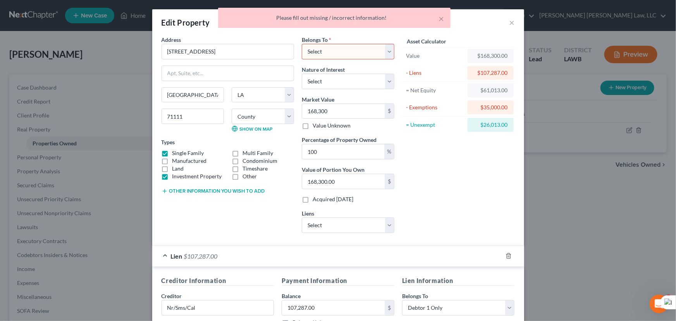
click at [326, 46] on select "Select Debtor 1 Only Debtor 2 Only Debtor 1 And Debtor 2 Only At Least One Of T…" at bounding box center [348, 52] width 93 height 16
click at [329, 48] on select "Select Debtor 1 Only Debtor 2 Only Debtor 1 And Debtor 2 Only At Least One Of T…" at bounding box center [348, 52] width 93 height 16
select select "0"
click at [302, 44] on select "Select Debtor 1 Only Debtor 2 Only Debtor 1 And Debtor 2 Only At Least One Of T…" at bounding box center [348, 52] width 93 height 16
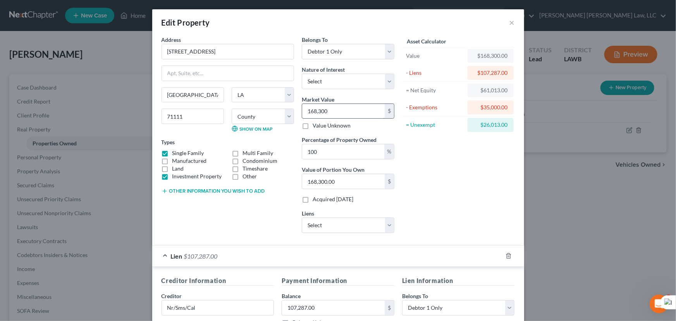
click at [331, 105] on input "168,300" at bounding box center [343, 111] width 83 height 15
type input "13"
type input "13.00"
type input "132"
type input "132.00"
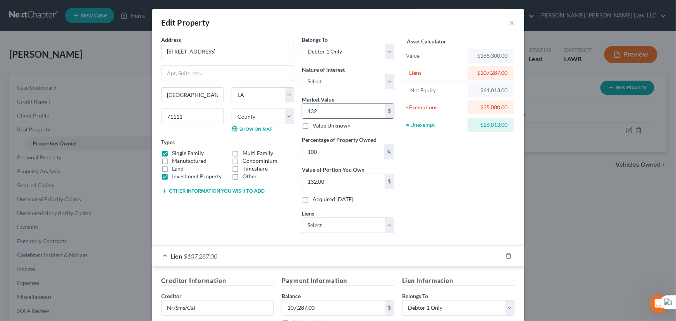
type input "1320"
type input "1,320.00"
type input "1,3208"
type input "13,208.00"
type input "13,2088"
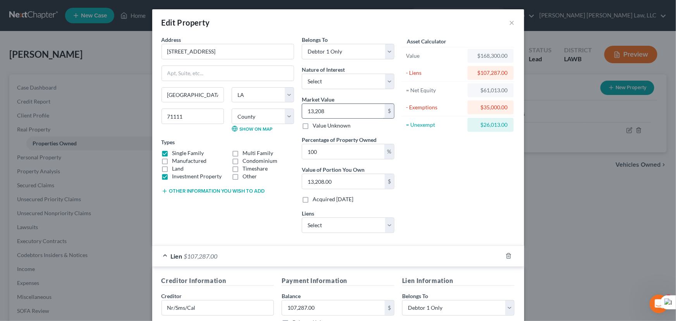
type input "132,088.00"
type input "132,088"
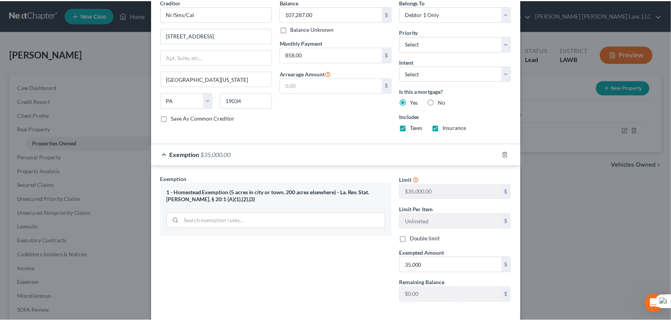
scroll to position [329, 0]
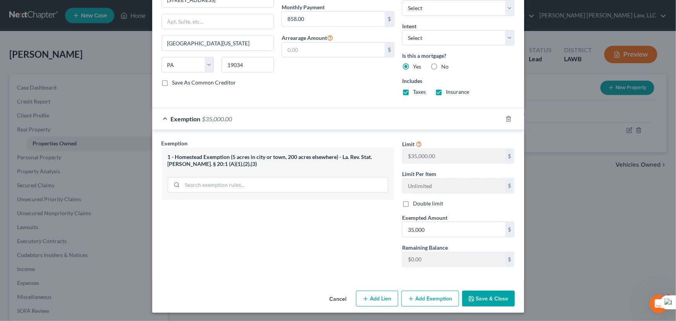
click at [484, 298] on button "Save & Close" at bounding box center [488, 299] width 53 height 16
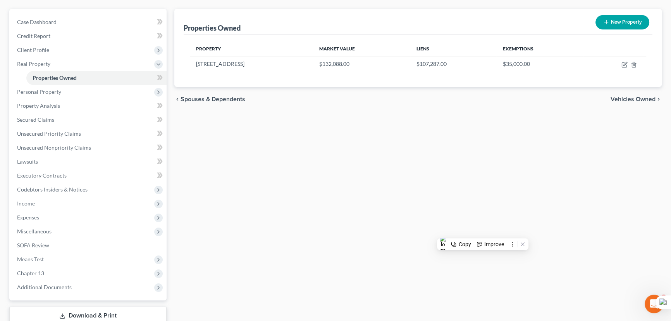
scroll to position [0, 0]
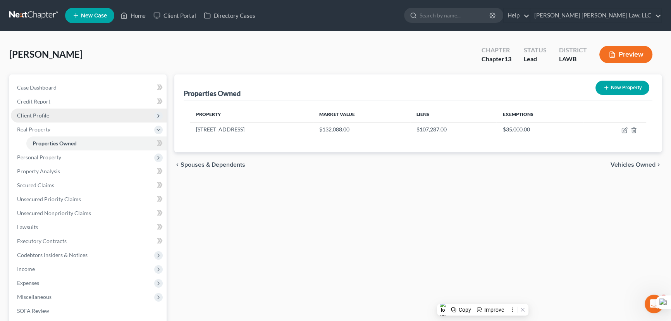
click at [61, 114] on span "Client Profile" at bounding box center [89, 116] width 156 height 14
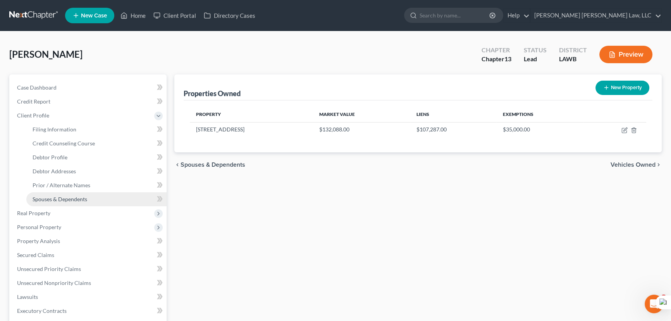
click at [93, 192] on link "Spouses & Dependents" at bounding box center [96, 199] width 140 height 14
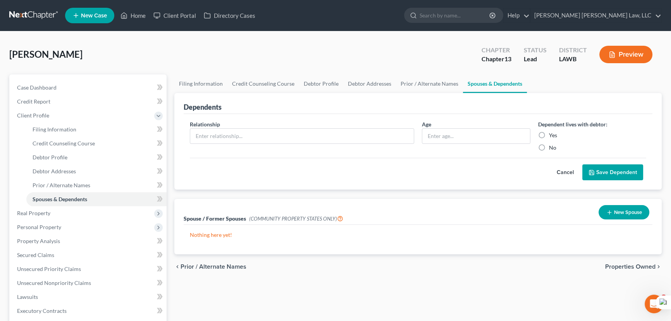
click at [608, 212] on line "button" at bounding box center [609, 212] width 3 height 0
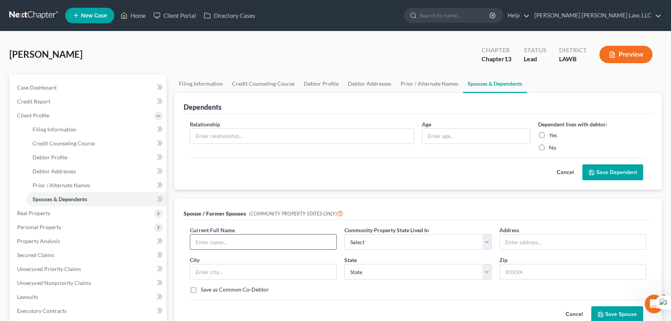
click at [210, 247] on input "text" at bounding box center [263, 241] width 146 height 15
type input "[PERSON_NAME]"
select select "4"
click at [201, 83] on link "Filing Information" at bounding box center [200, 83] width 53 height 19
select select "1"
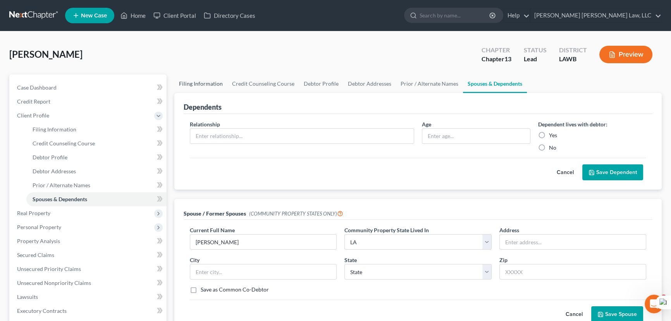
select select "0"
select select "3"
select select "19"
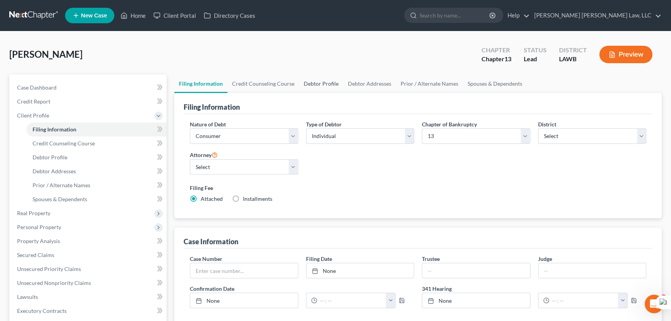
click at [316, 89] on link "Debtor Profile" at bounding box center [321, 83] width 44 height 19
select select "4"
select select "0"
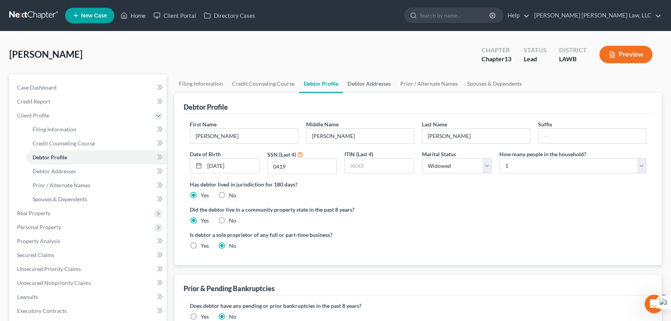
click at [360, 76] on link "Debtor Addresses" at bounding box center [369, 83] width 53 height 19
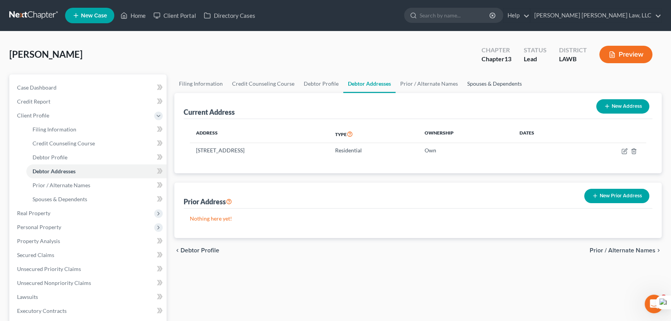
click at [511, 89] on link "Spouses & Dependents" at bounding box center [495, 83] width 64 height 19
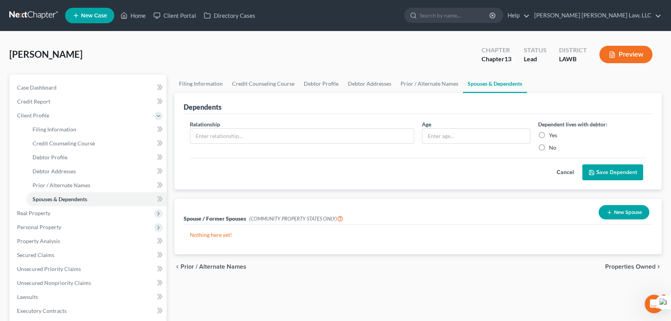
click at [608, 209] on icon "button" at bounding box center [609, 212] width 6 height 6
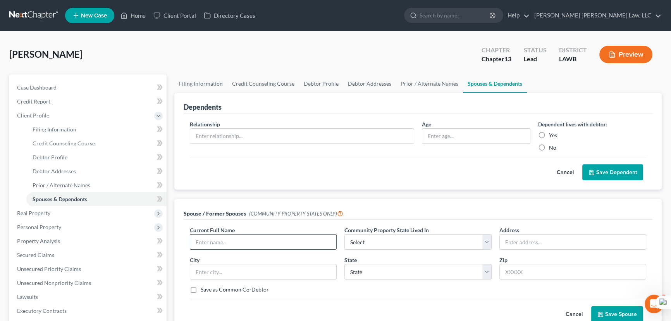
click at [262, 234] on div at bounding box center [263, 242] width 147 height 16
click at [258, 234] on input "text" at bounding box center [263, 241] width 146 height 15
type input "Willard Sweatt"
select select "4"
type input "518 Yale Place"
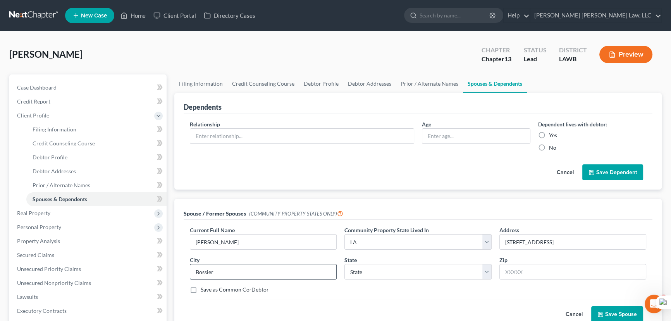
type input "Bossier City"
select select "19"
type input "71111"
click at [619, 312] on button "Save Spouse" at bounding box center [617, 314] width 52 height 16
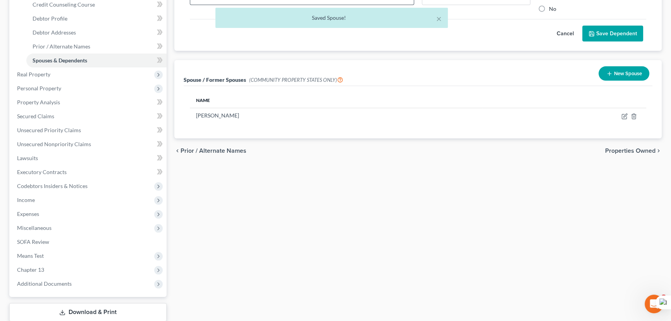
scroll to position [141, 0]
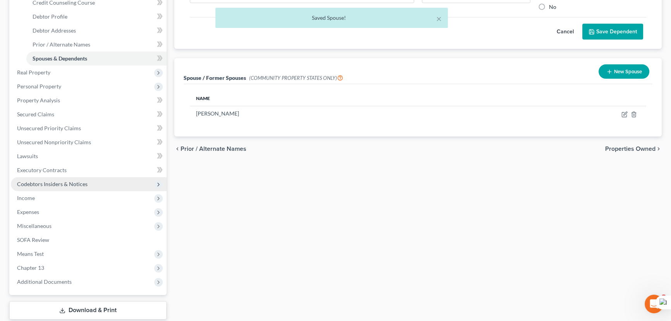
click at [98, 189] on span "Codebtors Insiders & Notices" at bounding box center [89, 184] width 156 height 14
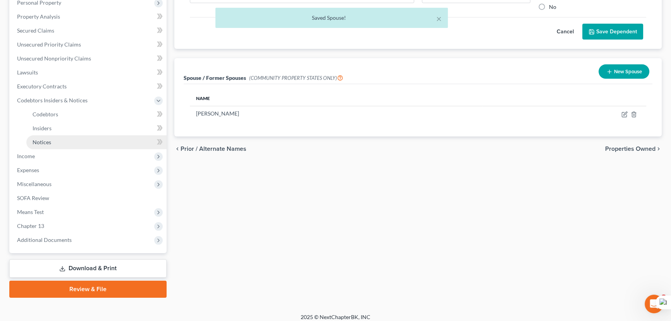
click at [70, 135] on link "Notices" at bounding box center [96, 142] width 140 height 14
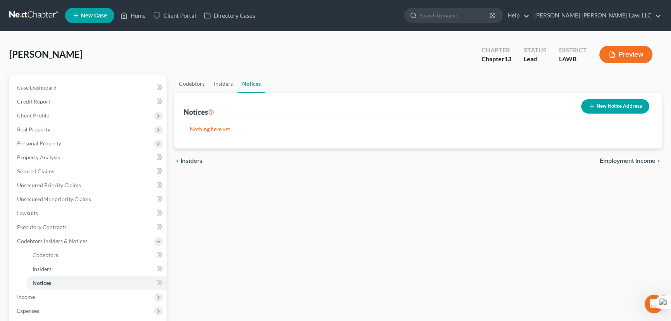
click at [603, 102] on button "New Notice Address" at bounding box center [615, 106] width 68 height 14
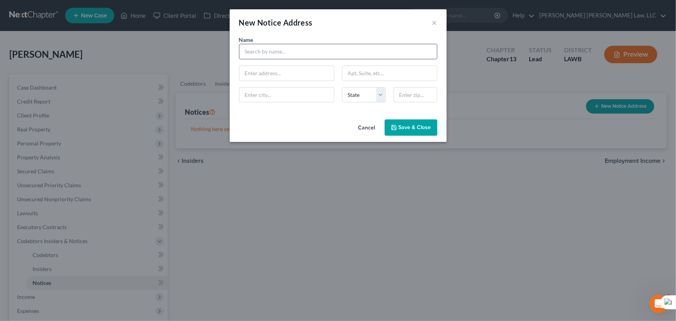
drag, startPoint x: 319, startPoint y: 69, endPoint x: 323, endPoint y: 52, distance: 17.1
click at [319, 68] on input "text" at bounding box center [286, 73] width 95 height 15
click at [323, 52] on input "text" at bounding box center [338, 52] width 198 height 16
type input "Bossier Parish Sheriff's Office"
type input "204 Burt Blvd"
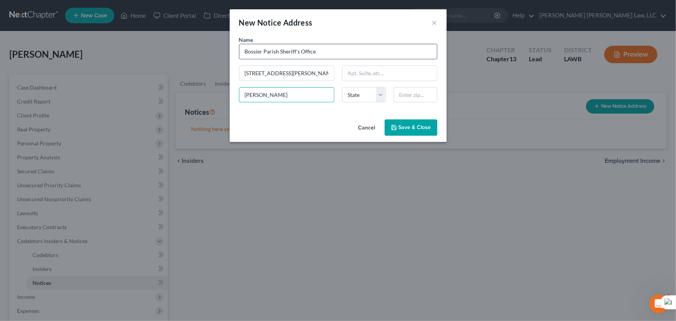
type input "Benton"
select select "19"
type input "71006"
click at [405, 131] on button "Save & Close" at bounding box center [411, 127] width 53 height 16
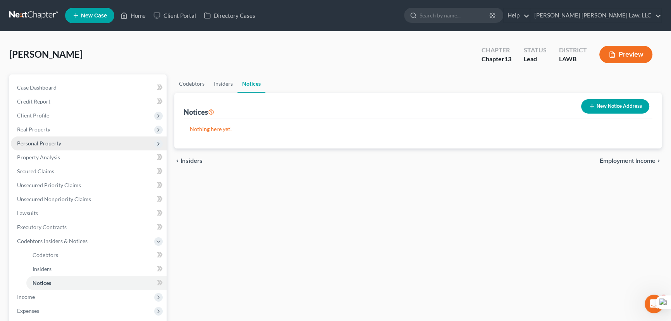
scroll to position [146, 0]
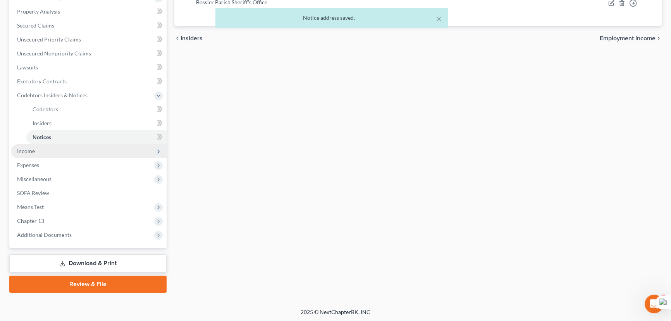
click at [63, 151] on span "Income" at bounding box center [89, 151] width 156 height 14
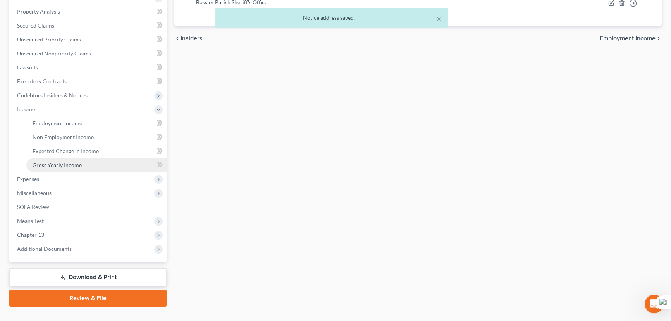
click at [70, 162] on span "Gross Yearly Income" at bounding box center [57, 165] width 49 height 7
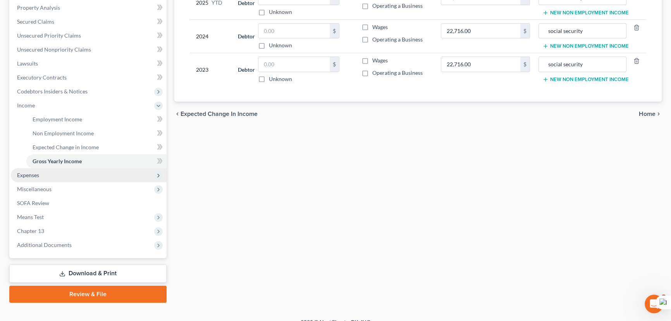
scroll to position [160, 0]
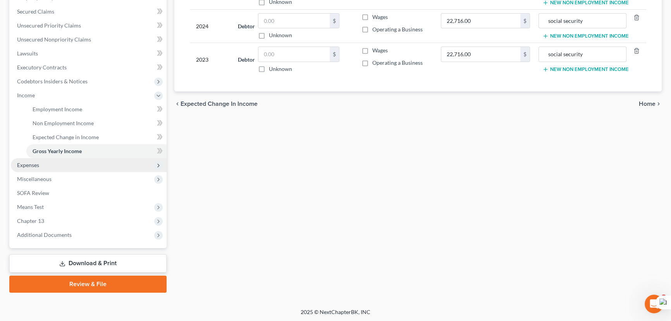
click at [88, 167] on span "Expenses" at bounding box center [89, 165] width 156 height 14
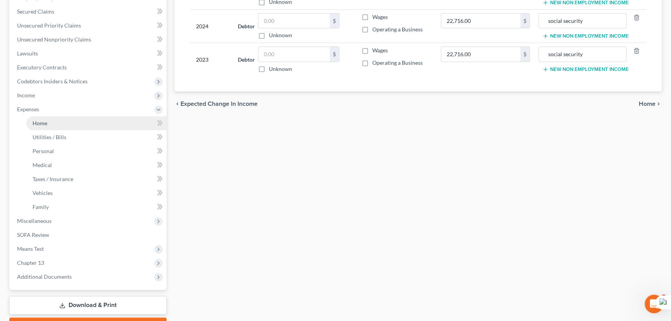
click at [73, 124] on link "Home" at bounding box center [96, 123] width 140 height 14
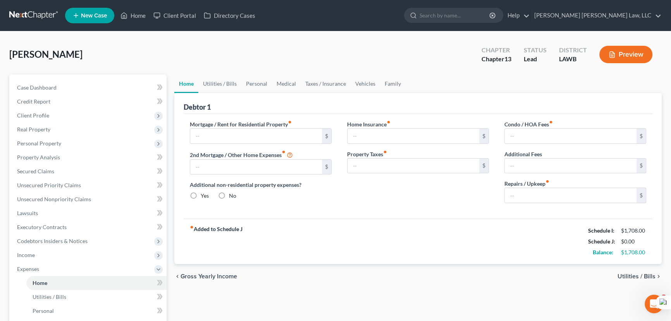
type input "0.00"
radio input "true"
type input "0.00"
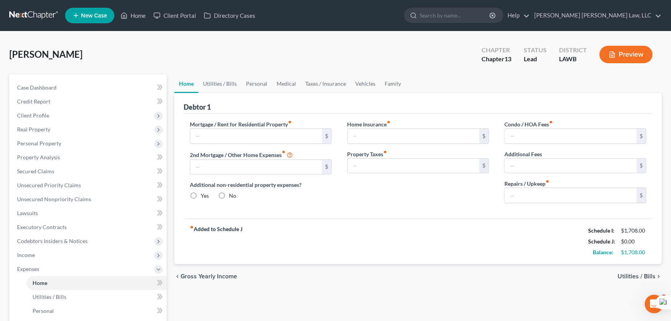
type input "0.00"
click at [64, 172] on link "Secured Claims" at bounding box center [89, 171] width 156 height 14
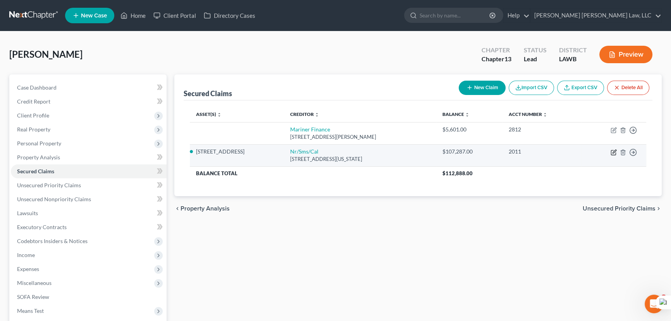
click at [612, 152] on icon "button" at bounding box center [614, 152] width 6 height 6
select select "39"
select select "0"
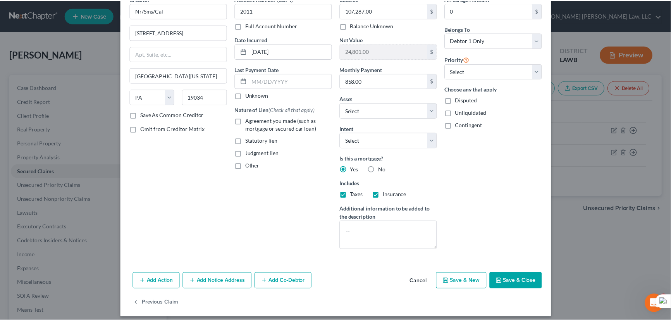
scroll to position [47, 0]
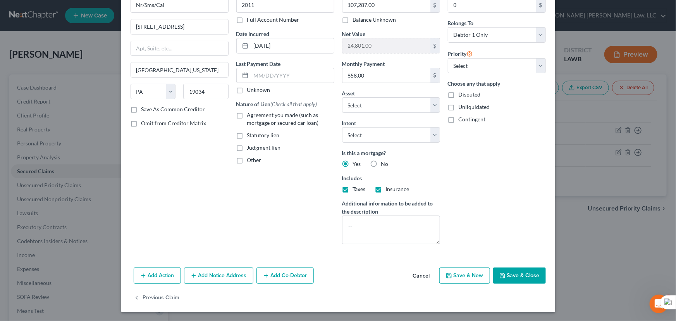
click at [247, 114] on label "Agreement you made (such as mortgage or secured car loan)" at bounding box center [290, 119] width 87 height 16
click at [250, 114] on input "Agreement you made (such as mortgage or secured car loan)" at bounding box center [252, 113] width 5 height 5
checkbox input "true"
click at [515, 271] on button "Save & Close" at bounding box center [519, 275] width 53 height 16
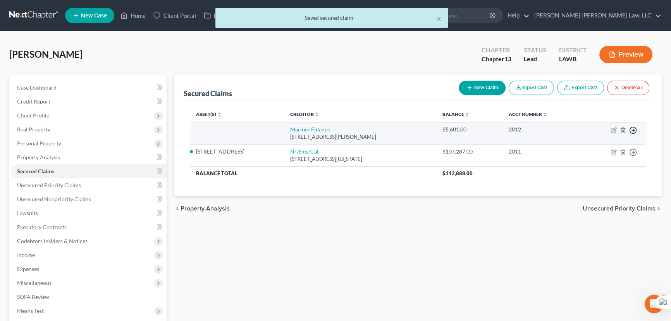
click at [634, 129] on polyline "button" at bounding box center [633, 130] width 1 height 3
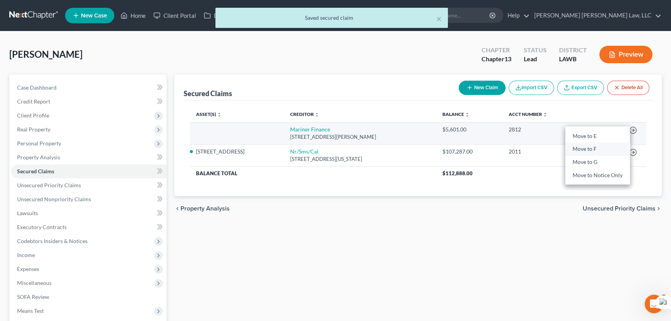
click at [605, 151] on link "Move to F" at bounding box center [597, 149] width 65 height 13
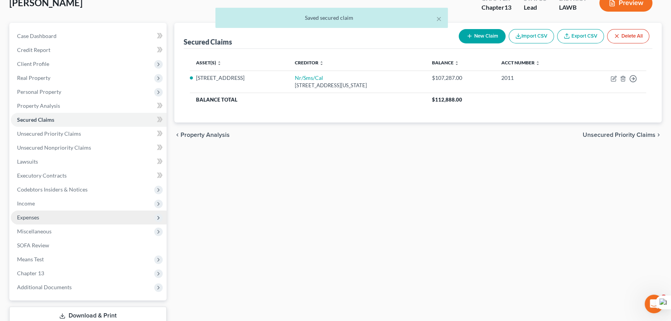
scroll to position [104, 0]
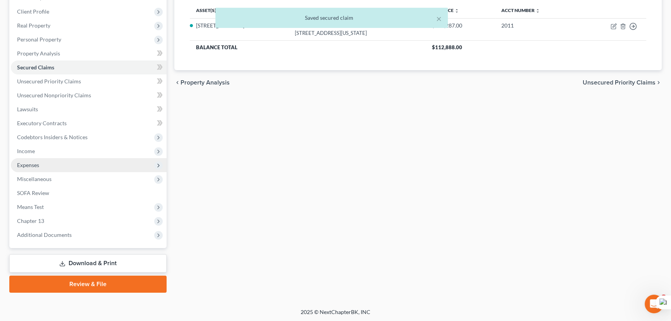
click at [40, 168] on span "Expenses" at bounding box center [89, 165] width 156 height 14
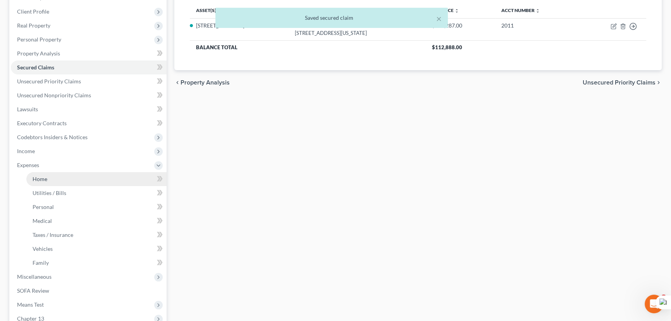
drag, startPoint x: 50, startPoint y: 170, endPoint x: 50, endPoint y: 176, distance: 6.6
click at [50, 171] on li "Expenses Home Utilities / Bills Personal Medical" at bounding box center [89, 214] width 156 height 112
click at [50, 176] on link "Home" at bounding box center [96, 179] width 140 height 14
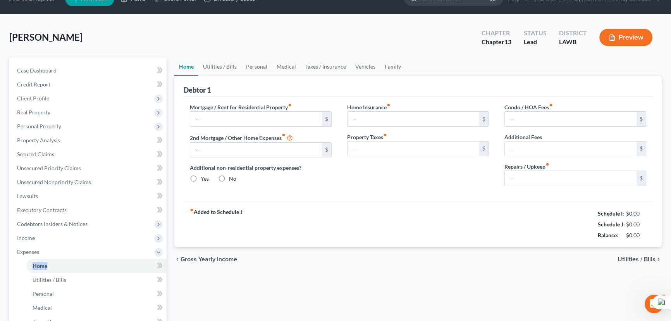
type input "0.00"
radio input "true"
type input "0.00"
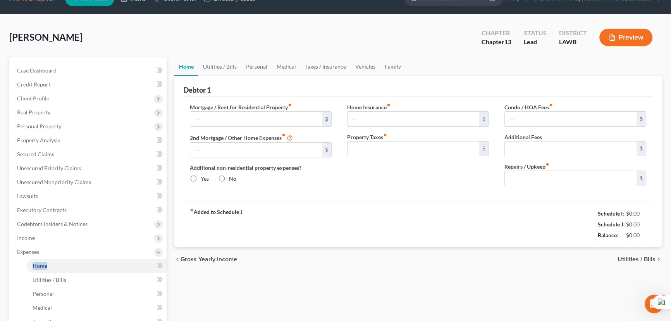
type input "0.00"
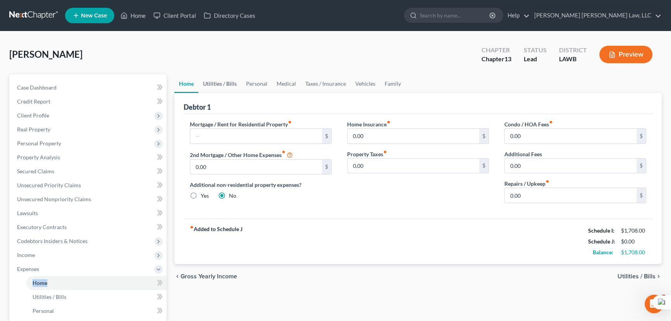
click at [226, 79] on link "Utilities / Bills" at bounding box center [219, 83] width 43 height 19
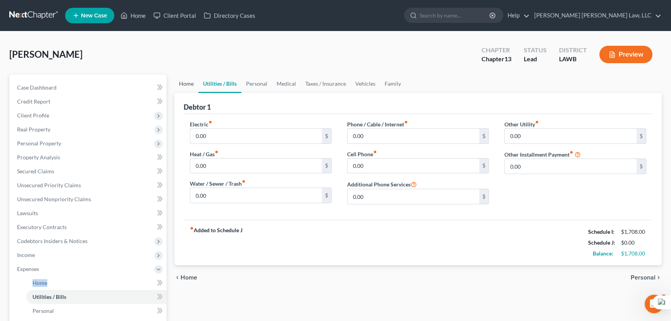
click at [186, 85] on link "Home" at bounding box center [186, 83] width 24 height 19
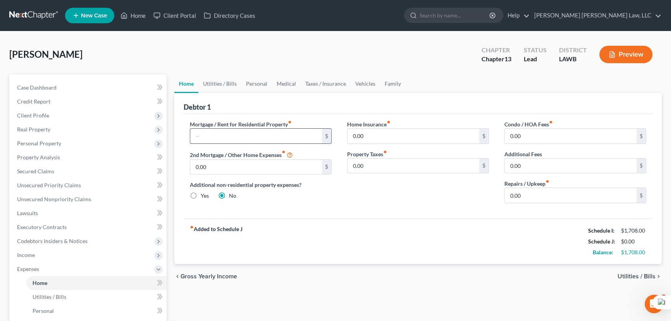
click at [213, 135] on input "text" at bounding box center [256, 136] width 132 height 15
type input "858"
click at [216, 73] on div "Sweatt, Margaret Upgraded Chapter Chapter 13 Status Lead District LAWB Preview" at bounding box center [335, 58] width 653 height 34
click at [213, 80] on link "Utilities / Bills" at bounding box center [219, 83] width 43 height 19
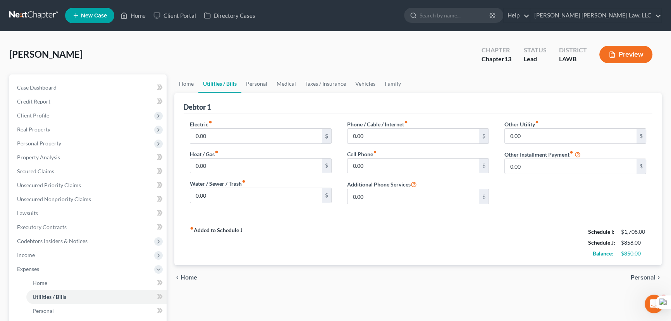
click at [215, 129] on input "0.00" at bounding box center [256, 136] width 132 height 15
type input "150"
click at [211, 160] on input "0.00" at bounding box center [256, 165] width 132 height 15
type input "17"
type input "100"
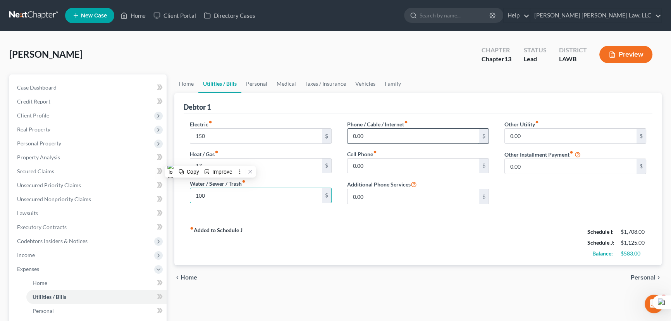
click at [429, 133] on input "0.00" at bounding box center [414, 136] width 132 height 15
type input "55"
click at [412, 162] on input "0.00" at bounding box center [414, 165] width 132 height 15
type input "31"
click at [266, 83] on link "Personal" at bounding box center [256, 83] width 31 height 19
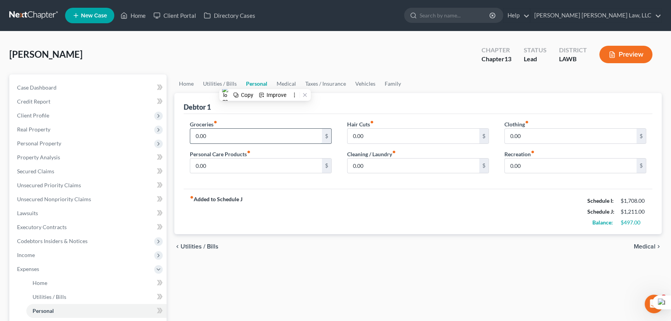
click at [234, 131] on input "0.00" at bounding box center [256, 136] width 132 height 15
type input "250"
click at [203, 167] on input "0.00" at bounding box center [256, 165] width 132 height 15
type input "20"
drag, startPoint x: 372, startPoint y: 64, endPoint x: 365, endPoint y: 73, distance: 11.6
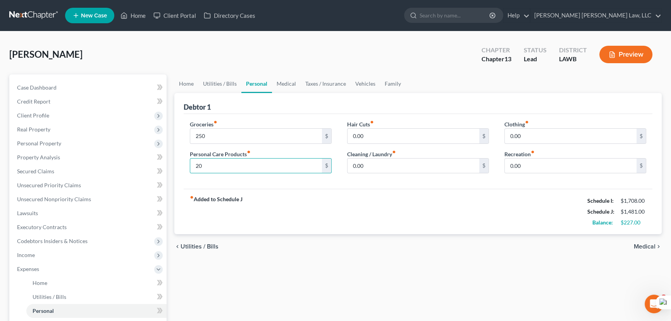
click at [372, 65] on div "Sweatt, Margaret Upgraded Chapter Chapter 13 Status Lead District LAWB Preview" at bounding box center [335, 58] width 653 height 34
click at [361, 78] on link "Vehicles" at bounding box center [365, 83] width 29 height 19
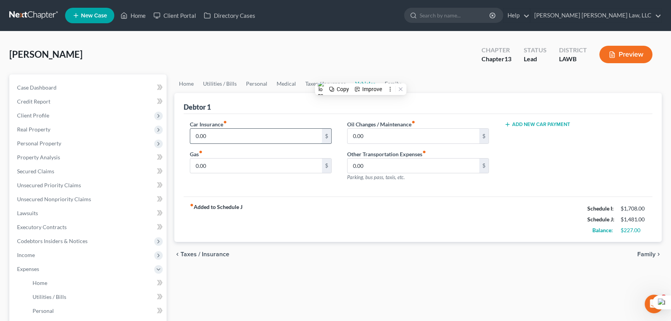
click at [226, 135] on input "0.00" at bounding box center [256, 136] width 132 height 15
type input "58"
click at [200, 172] on div "0.00 $" at bounding box center [261, 166] width 142 height 16
click at [205, 171] on input "0.00" at bounding box center [256, 165] width 132 height 15
type input "50"
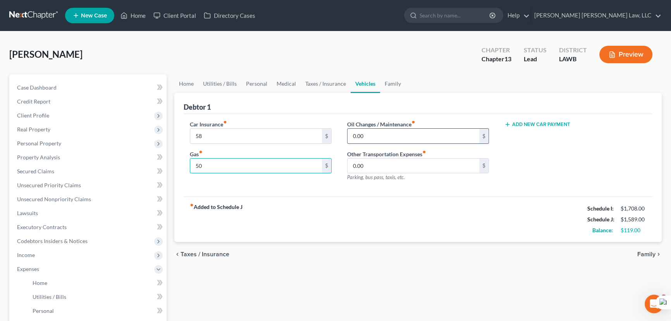
click at [382, 136] on input "0.00" at bounding box center [414, 136] width 132 height 15
type input "10"
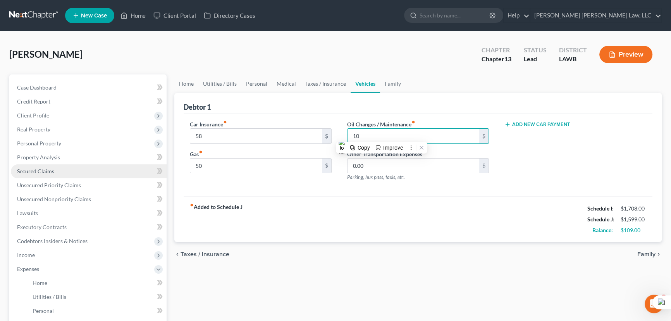
click at [45, 173] on span "Secured Claims" at bounding box center [35, 171] width 37 height 7
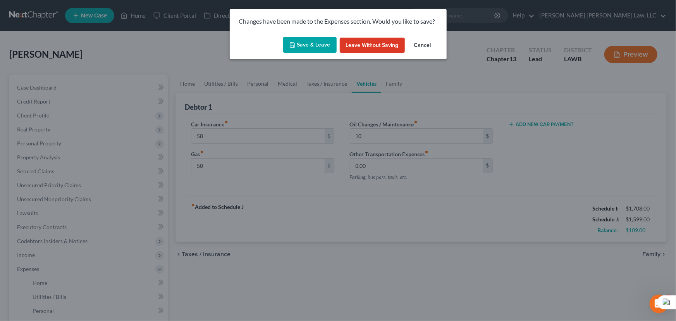
click at [315, 34] on div "Save & Leave Leave without Saving Cancel" at bounding box center [338, 47] width 217 height 26
click at [314, 40] on button "Save & Leave" at bounding box center [309, 45] width 53 height 16
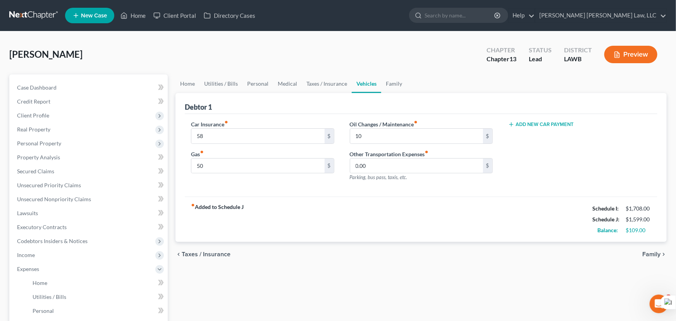
type input "58.00"
type input "50.00"
type input "10.00"
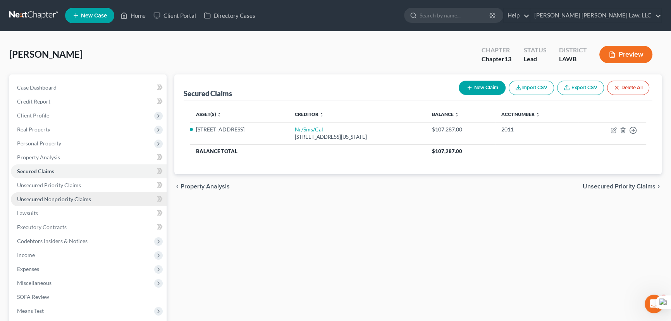
click at [93, 194] on link "Unsecured Nonpriority Claims" at bounding box center [89, 199] width 156 height 14
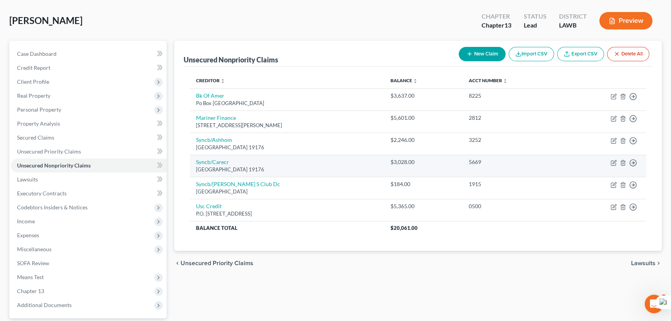
scroll to position [33, 0]
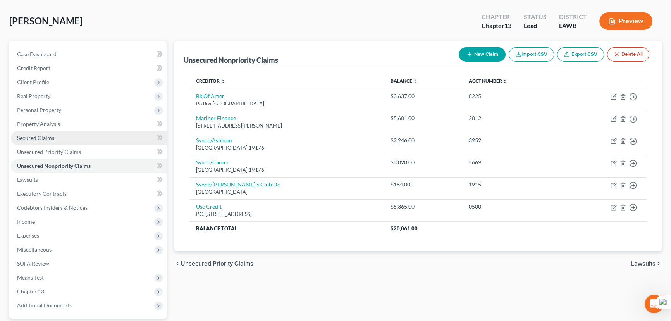
click at [61, 137] on link "Secured Claims" at bounding box center [89, 138] width 156 height 14
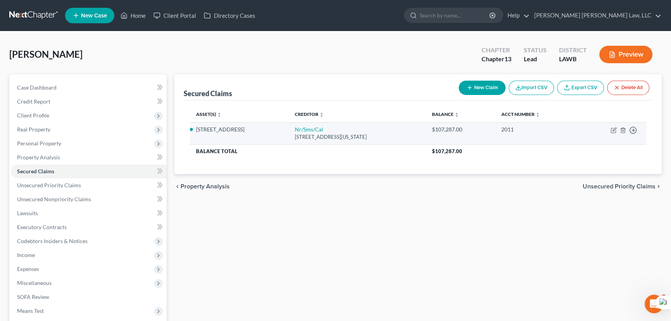
click at [615, 126] on td "Move to E Move to F Move to G Move to Notice Only" at bounding box center [612, 133] width 68 height 22
click at [613, 129] on icon "button" at bounding box center [614, 128] width 3 height 3
select select "39"
select select "7"
select select "0"
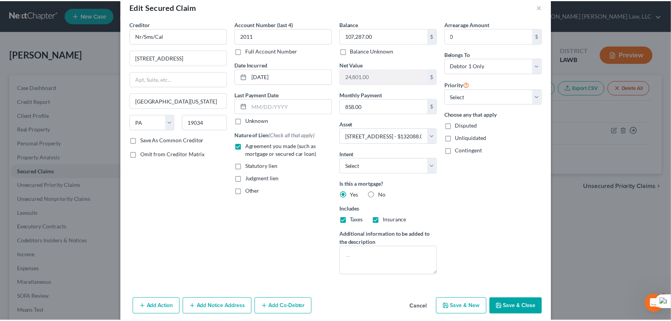
scroll to position [30, 0]
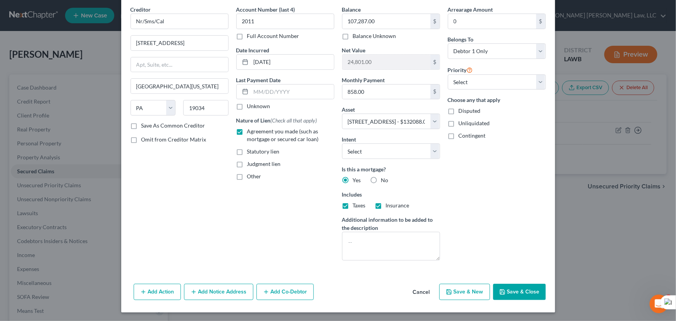
click at [523, 286] on button "Save & Close" at bounding box center [519, 292] width 53 height 16
select select
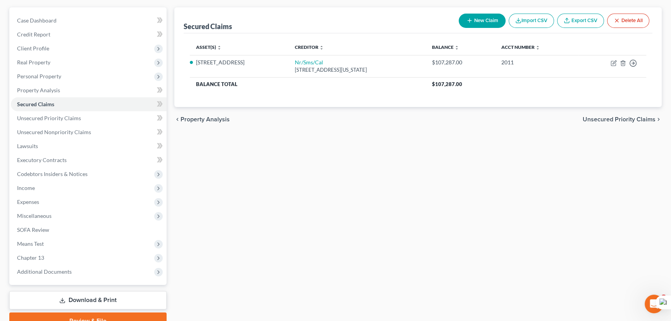
scroll to position [33, 0]
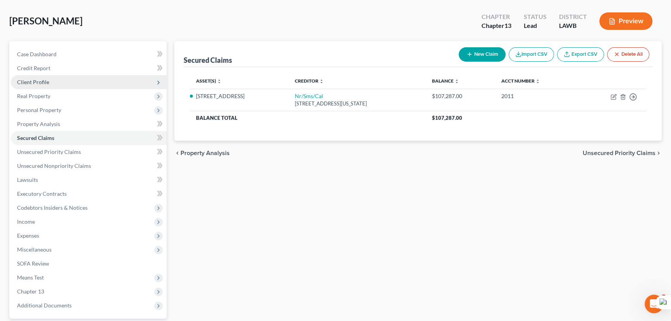
click at [95, 76] on span "Client Profile" at bounding box center [89, 82] width 156 height 14
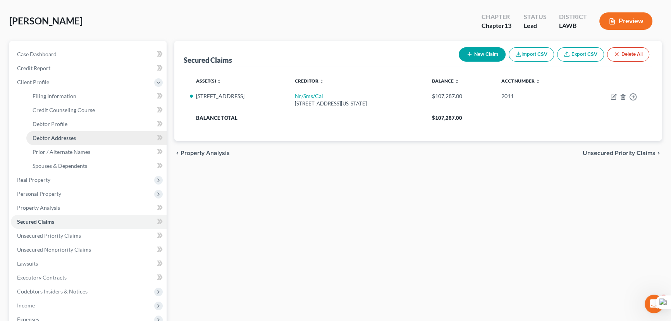
click at [93, 136] on link "Debtor Addresses" at bounding box center [96, 138] width 140 height 14
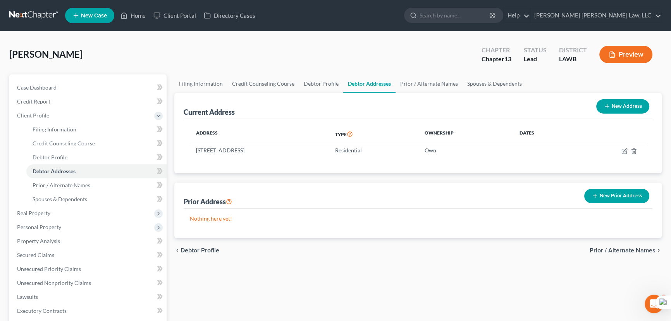
click at [606, 196] on button "New Prior Address" at bounding box center [616, 196] width 65 height 14
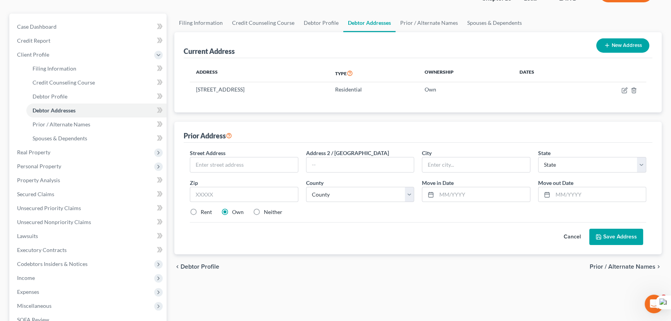
scroll to position [141, 0]
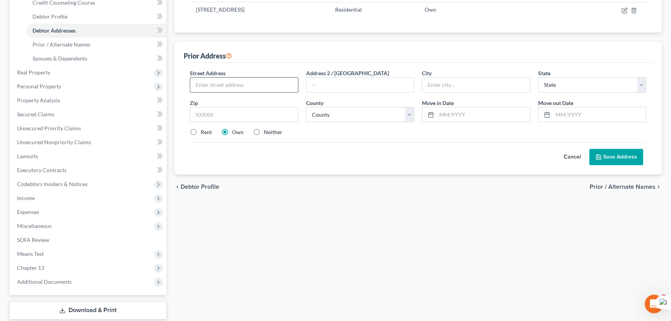
drag, startPoint x: 226, startPoint y: 80, endPoint x: 232, endPoint y: 88, distance: 10.0
click at [226, 80] on input "text" at bounding box center [244, 85] width 108 height 15
drag, startPoint x: 193, startPoint y: 129, endPoint x: 233, endPoint y: 82, distance: 61.6
click at [201, 129] on label "Rent" at bounding box center [206, 132] width 11 height 8
click at [204, 129] on input "Rent" at bounding box center [206, 130] width 5 height 5
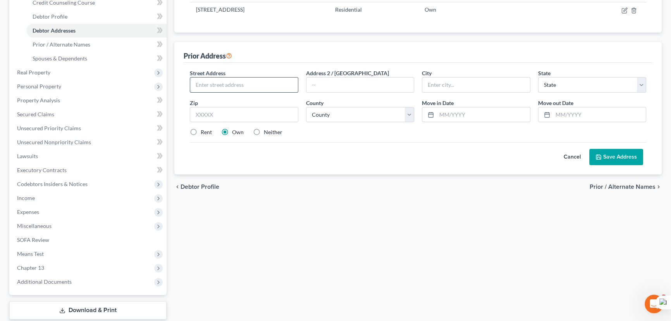
radio input "true"
click at [233, 82] on input "text" at bounding box center [244, 85] width 108 height 15
click at [589, 149] on button "Save Address" at bounding box center [616, 157] width 54 height 16
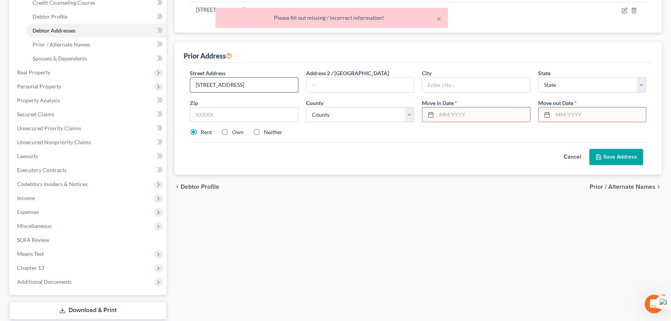
type input "4850 Shed Rd"
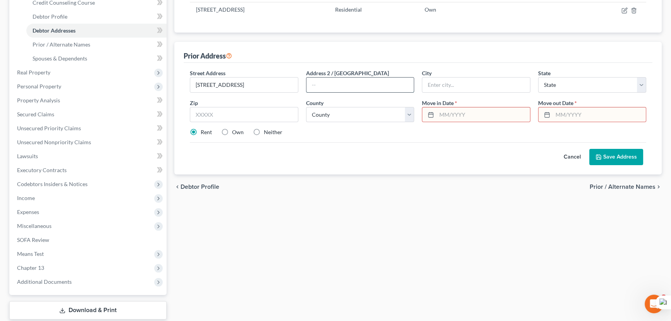
click at [355, 83] on input "text" at bounding box center [361, 85] width 108 height 15
type input "Apt 6"
type input "Bossier City"
select select "19"
drag, startPoint x: 355, startPoint y: 107, endPoint x: 352, endPoint y: 119, distance: 11.7
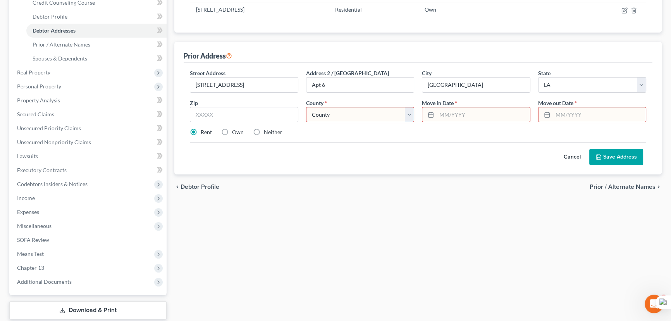
click at [355, 107] on select "County Acadia Allen Ascension Assumption Avoyelles Beauregard Bienville Bossier…" at bounding box center [360, 115] width 109 height 16
select select "7"
click at [306, 107] on select "County Acadia Allen Ascension Assumption Avoyelles Beauregard Bienville Bossier…" at bounding box center [360, 115] width 109 height 16
click at [463, 110] on input "text" at bounding box center [483, 114] width 93 height 15
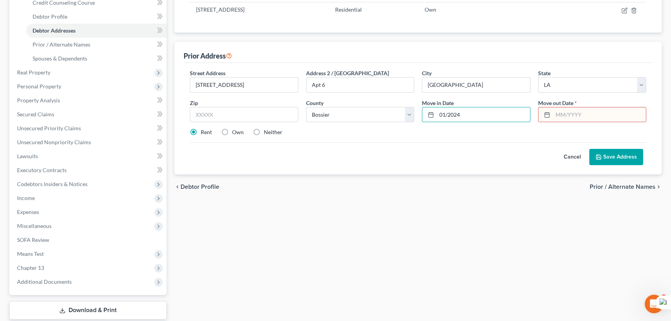
type input "01/2024"
click at [563, 112] on input "text" at bounding box center [599, 114] width 93 height 15
type input "09/2024"
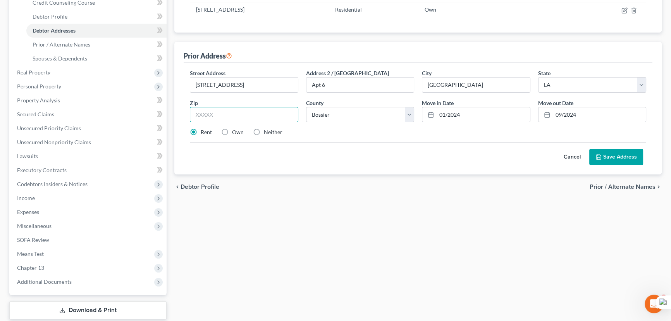
click at [246, 110] on input "text" at bounding box center [244, 115] width 109 height 16
click at [260, 116] on input "text" at bounding box center [244, 115] width 109 height 16
type input "71111"
click at [613, 162] on button "Save Address" at bounding box center [616, 157] width 54 height 16
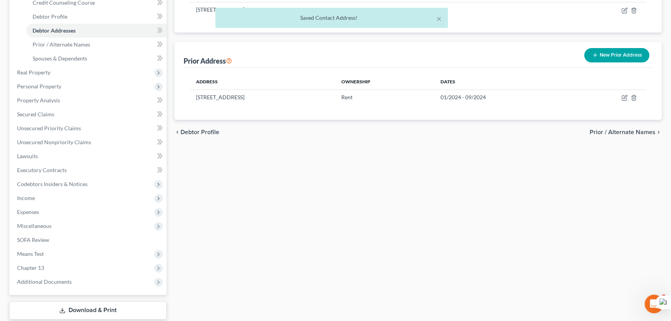
click at [625, 58] on button "New Prior Address" at bounding box center [616, 55] width 65 height 14
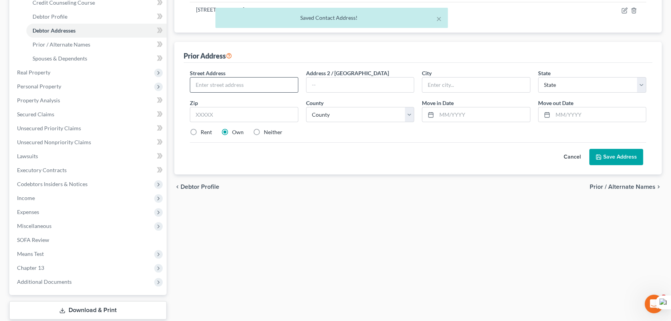
click at [268, 77] on div at bounding box center [244, 85] width 109 height 16
click at [201, 129] on label "Rent" at bounding box center [206, 132] width 11 height 8
click at [204, 129] on input "Rent" at bounding box center [206, 130] width 5 height 5
radio input "true"
click at [205, 80] on input "text" at bounding box center [244, 85] width 108 height 15
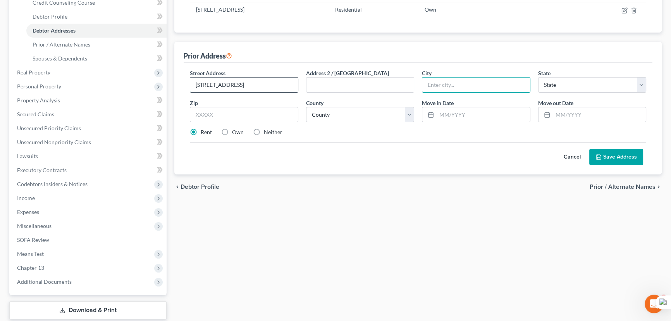
click at [238, 85] on input "1825 W 84th St" at bounding box center [244, 85] width 108 height 15
type input "1825 W 84th Place"
type input "Los Angeles"
select select "4"
click at [501, 114] on input "text" at bounding box center [483, 114] width 93 height 15
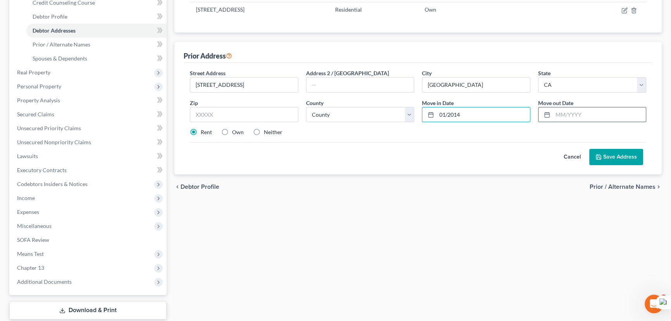
type input "01/2014"
click at [574, 107] on input "text" at bounding box center [599, 114] width 93 height 15
type input "01/2014"
click at [277, 115] on input "text" at bounding box center [244, 115] width 109 height 16
click at [240, 105] on div "Zip *" at bounding box center [244, 111] width 116 height 24
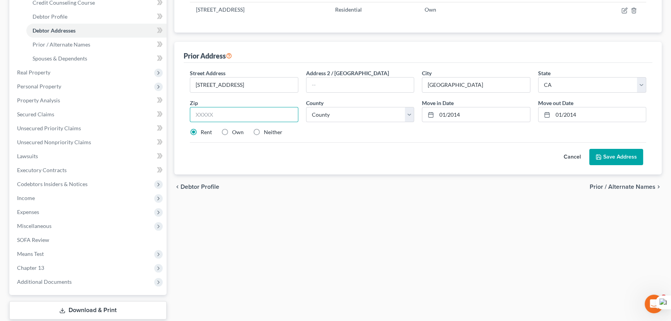
click at [239, 116] on input "text" at bounding box center [244, 115] width 109 height 16
type input "90047"
click at [612, 164] on button "Save Address" at bounding box center [616, 157] width 54 height 16
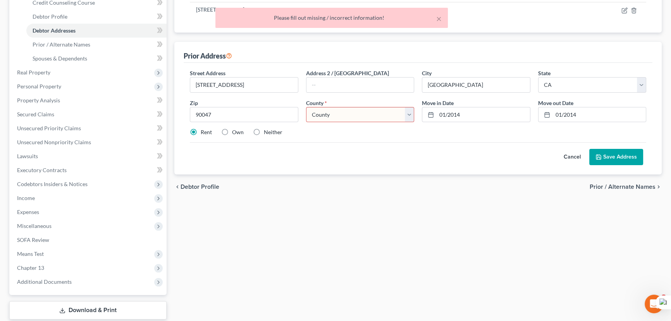
click at [370, 112] on select "County Alameda County Alpine County Amador County Butte County Calaveras County…" at bounding box center [360, 115] width 109 height 16
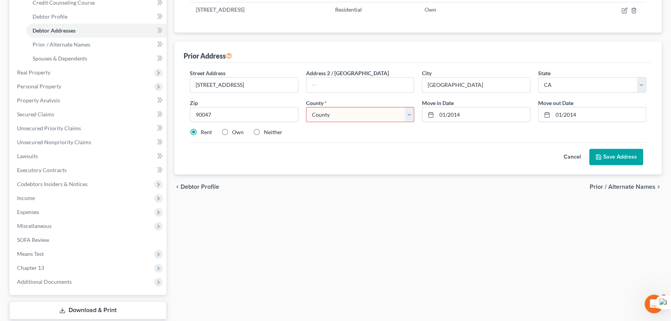
click at [375, 107] on select "County Alameda County Alpine County Amador County Butte County Calaveras County…" at bounding box center [360, 115] width 109 height 16
select select "18"
click at [306, 107] on select "County Alameda County Alpine County Amador County Butte County Calaveras County…" at bounding box center [360, 115] width 109 height 16
click at [627, 155] on button "Save Address" at bounding box center [616, 157] width 54 height 16
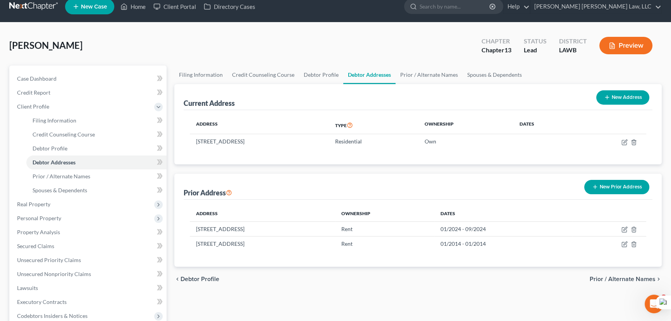
scroll to position [0, 0]
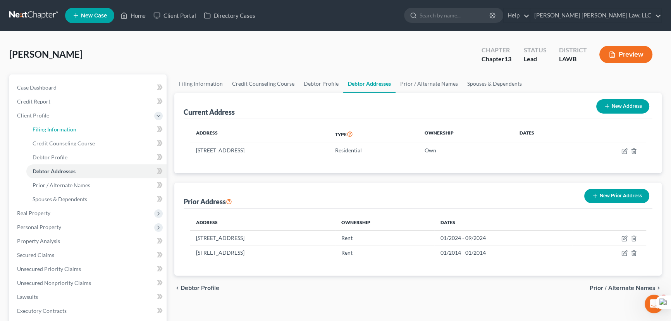
drag, startPoint x: 59, startPoint y: 134, endPoint x: 167, endPoint y: 86, distance: 118.9
click at [59, 134] on link "Filing Information" at bounding box center [96, 129] width 140 height 14
select select "1"
select select "0"
select select "3"
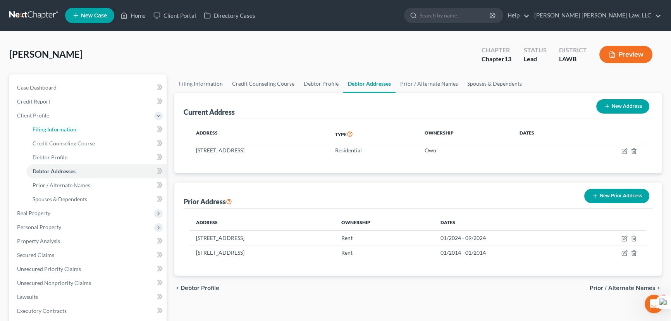
select select "36"
select select "0"
select select "19"
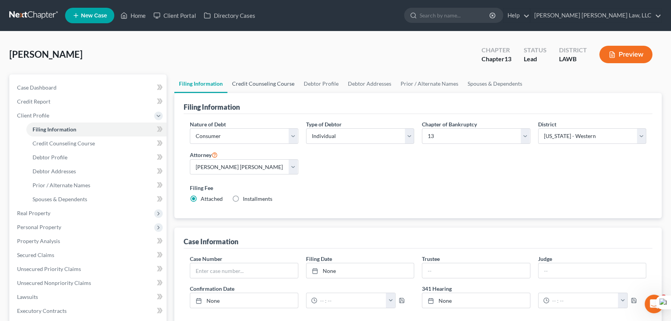
click at [293, 87] on link "Credit Counseling Course" at bounding box center [263, 83] width 72 height 19
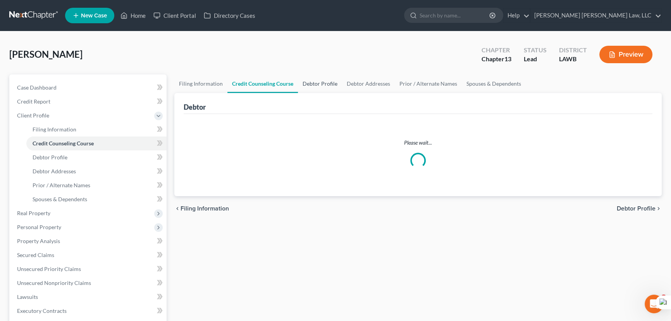
click at [331, 84] on link "Debtor Profile" at bounding box center [320, 83] width 44 height 19
select select "4"
select select "0"
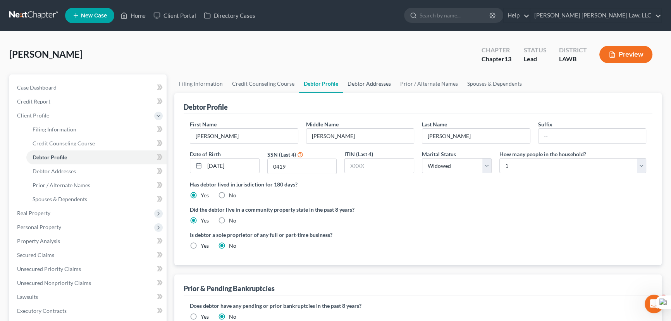
click at [383, 85] on link "Debtor Addresses" at bounding box center [369, 83] width 53 height 19
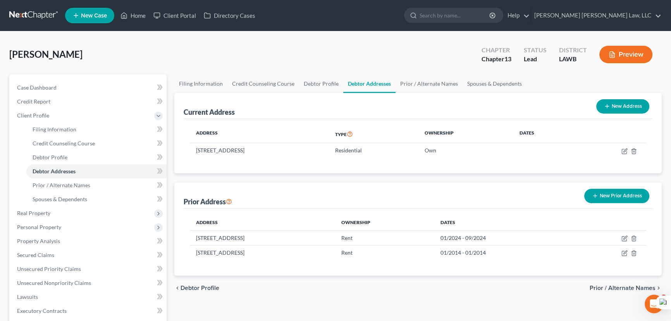
click at [477, 96] on div "Current Address New Address" at bounding box center [418, 106] width 469 height 26
click at [426, 84] on link "Prior / Alternate Names" at bounding box center [429, 83] width 67 height 19
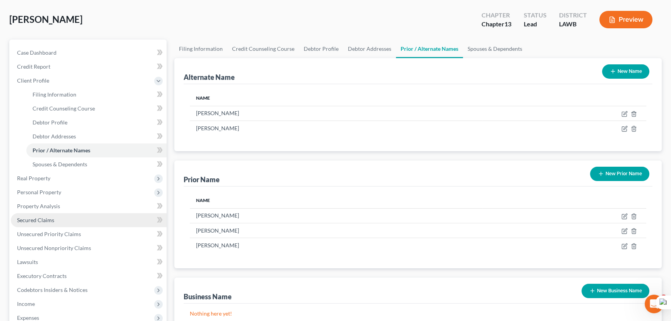
click at [70, 215] on link "Secured Claims" at bounding box center [89, 220] width 156 height 14
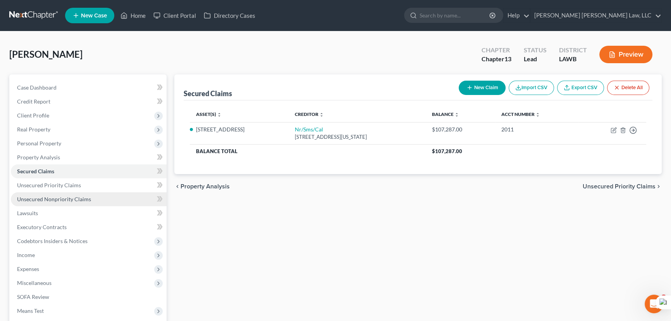
click at [55, 202] on link "Unsecured Nonpriority Claims" at bounding box center [89, 199] width 156 height 14
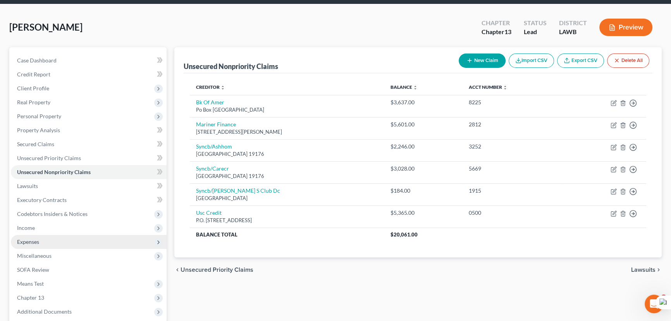
scroll to position [35, 0]
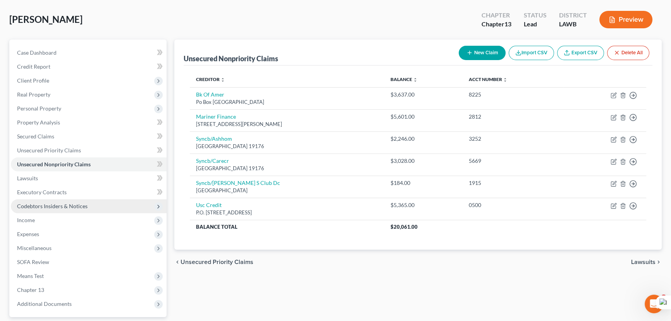
click at [60, 200] on span "Codebtors Insiders & Notices" at bounding box center [89, 206] width 156 height 14
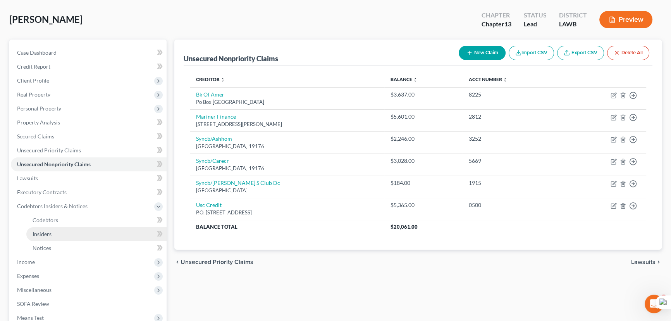
click at [65, 236] on link "Insiders" at bounding box center [96, 234] width 140 height 14
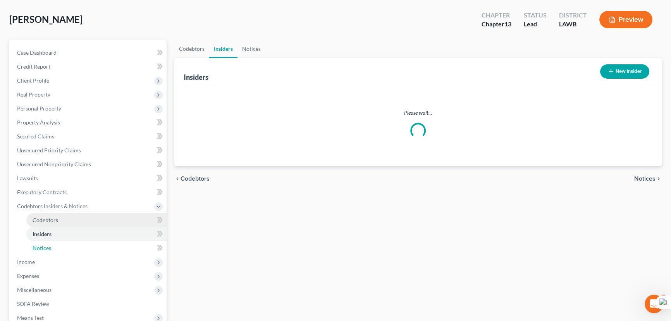
click at [66, 248] on ul "Codebtors Insiders Notices" at bounding box center [89, 234] width 156 height 42
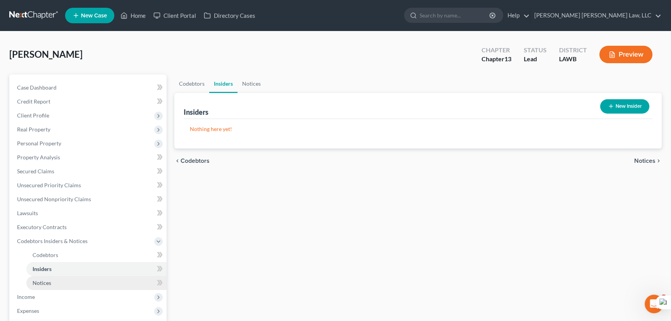
click at [67, 277] on link "Notices" at bounding box center [96, 283] width 140 height 14
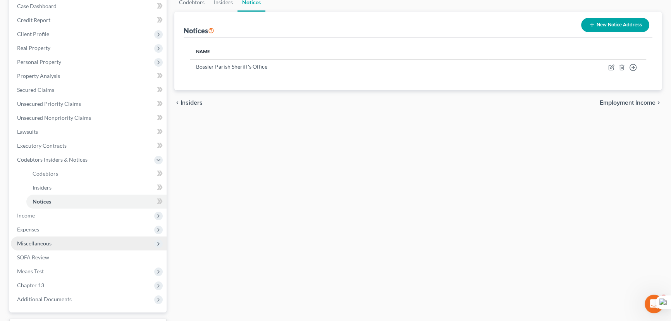
scroll to position [146, 0]
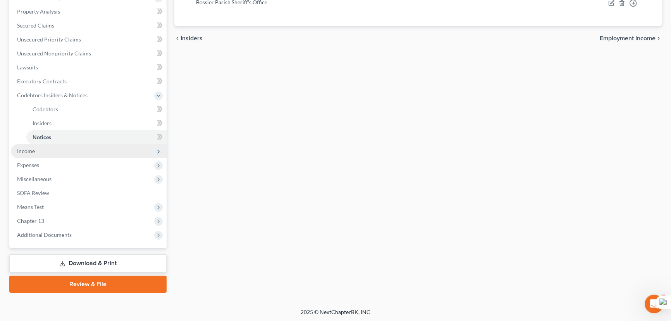
click at [40, 153] on span "Income" at bounding box center [89, 151] width 156 height 14
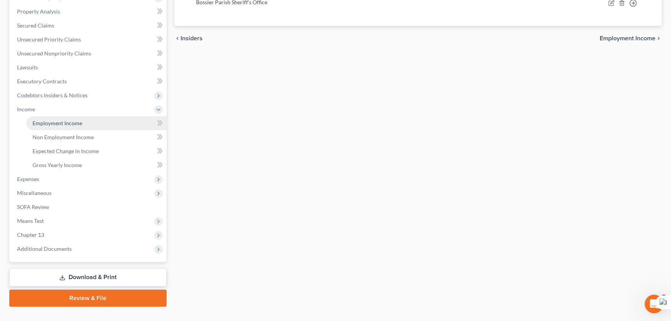
click at [53, 120] on span "Employment Income" at bounding box center [58, 123] width 50 height 7
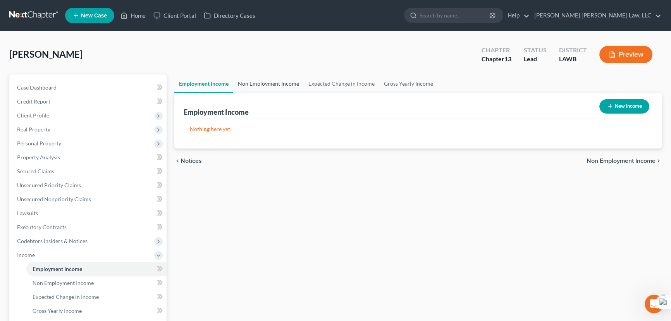
click at [266, 69] on div "Sweatt, Margaret Upgraded Chapter Chapter 13 Status Lead District LAWB Preview" at bounding box center [335, 58] width 653 height 34
click at [264, 80] on link "Non Employment Income" at bounding box center [268, 83] width 71 height 19
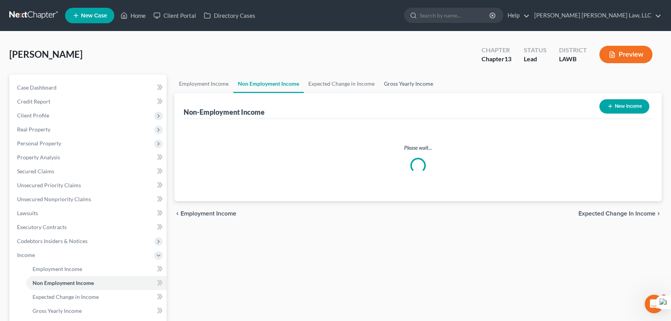
click at [401, 83] on link "Gross Yearly Income" at bounding box center [408, 83] width 59 height 19
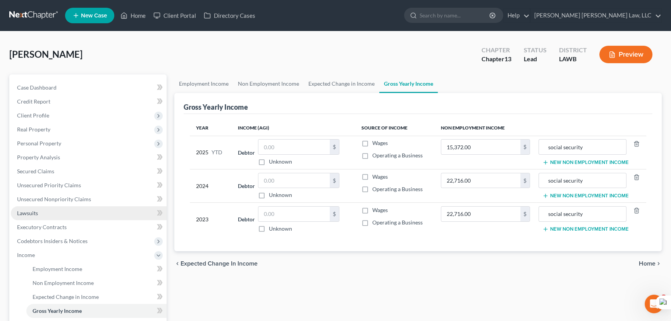
scroll to position [160, 0]
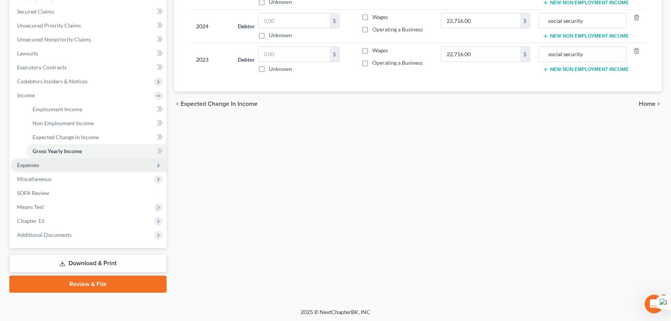
click at [61, 166] on span "Expenses" at bounding box center [89, 165] width 156 height 14
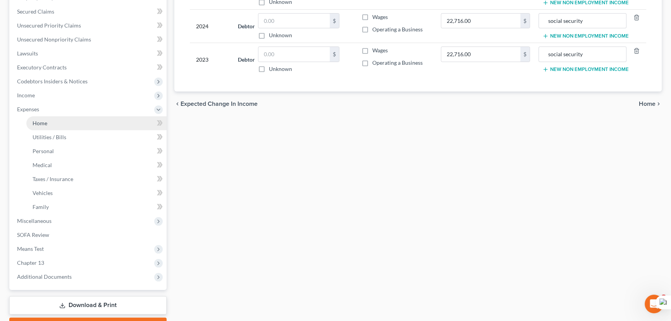
click at [57, 122] on link "Home" at bounding box center [96, 123] width 140 height 14
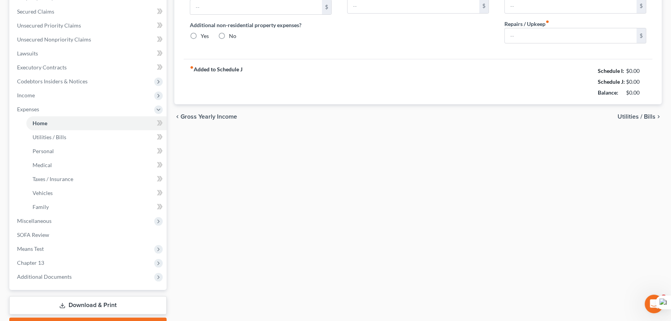
type input "858.00"
type input "0.00"
radio input "true"
type input "0.00"
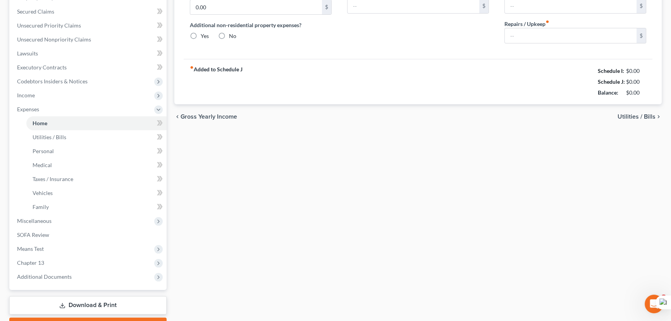
type input "0.00"
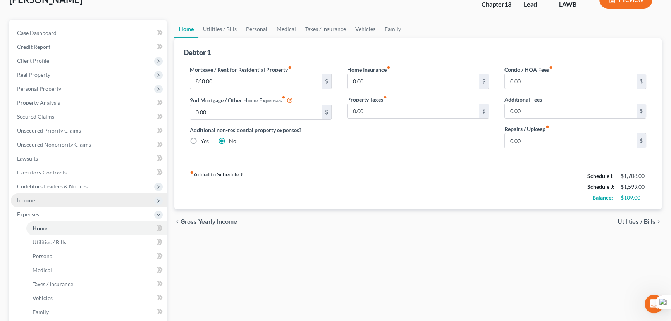
scroll to position [176, 0]
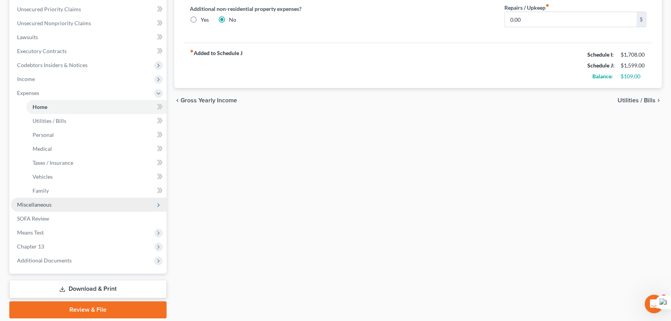
click at [68, 206] on span "Miscellaneous" at bounding box center [89, 205] width 156 height 14
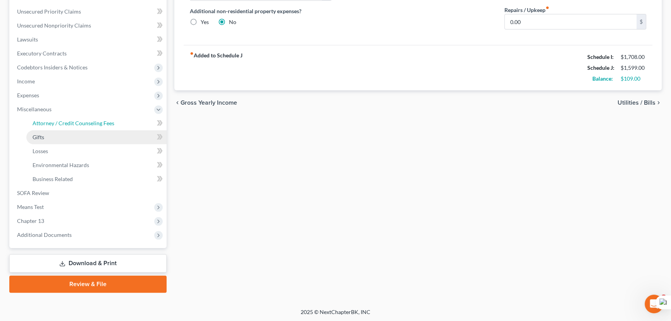
click at [76, 122] on span "Attorney / Credit Counseling Fees" at bounding box center [74, 123] width 82 height 7
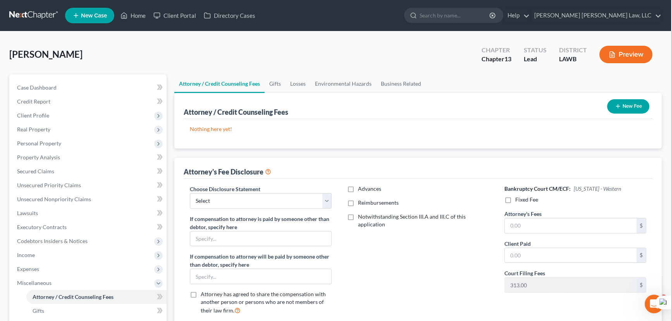
click at [620, 107] on icon "button" at bounding box center [618, 106] width 6 height 6
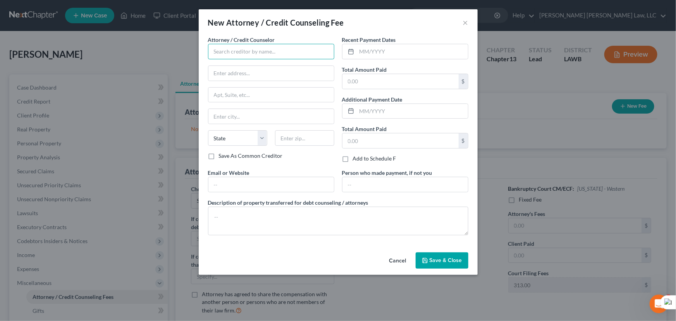
click at [243, 58] on input "text" at bounding box center [271, 52] width 126 height 16
click at [272, 51] on input "E Orum Youg L" at bounding box center [271, 52] width 126 height 16
type input "E Orum Young Law Office"
type input "200 Washington Street"
type input "Monroe"
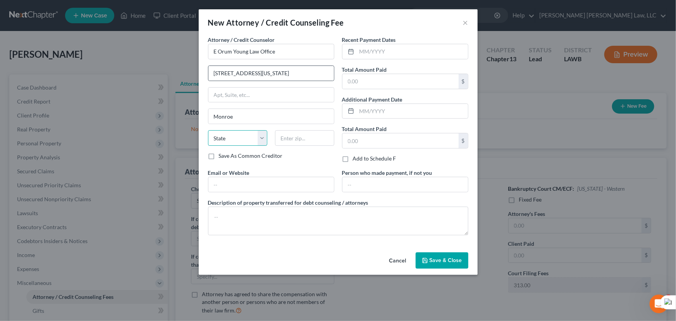
select select "19"
type input "71201"
click at [410, 56] on input "text" at bounding box center [412, 51] width 111 height 15
type input "10/2025"
type input "365"
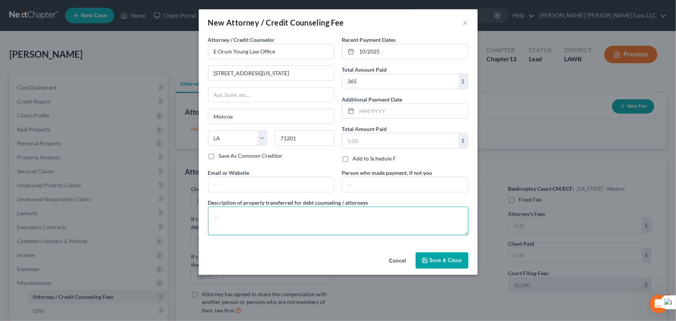
click at [325, 225] on textarea at bounding box center [338, 221] width 260 height 29
type textarea "credit report, credit counseling, filing fee"
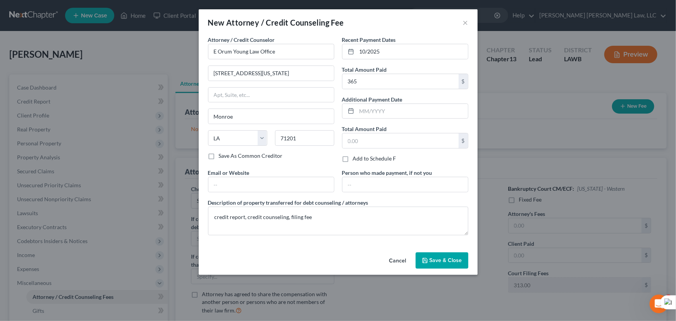
click at [453, 258] on span "Save & Close" at bounding box center [446, 260] width 33 height 7
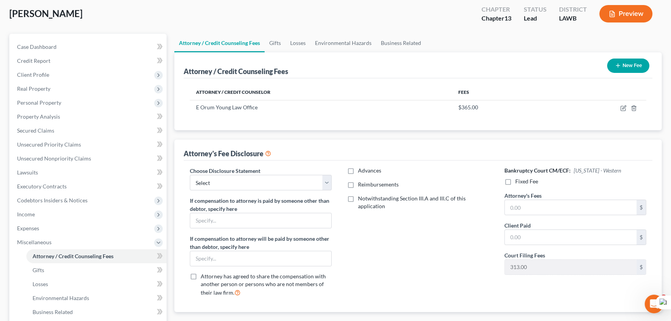
scroll to position [141, 0]
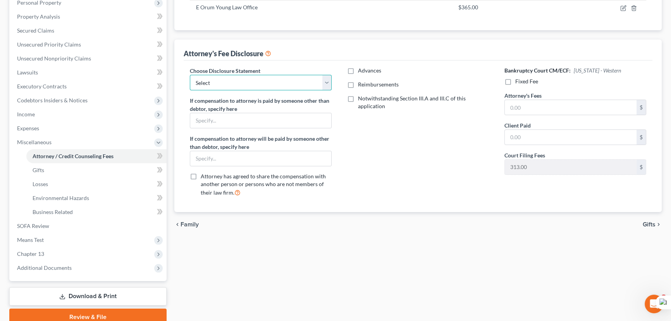
click at [282, 85] on select "Select LAEB 2016 Bankruptcy Rule 2016(B) Disclosure and Application for Approva…" at bounding box center [261, 83] width 142 height 16
select select "1"
click at [190, 75] on select "Select LAEB 2016 Bankruptcy Rule 2016(B) Disclosure and Application for Approva…" at bounding box center [261, 83] width 142 height 16
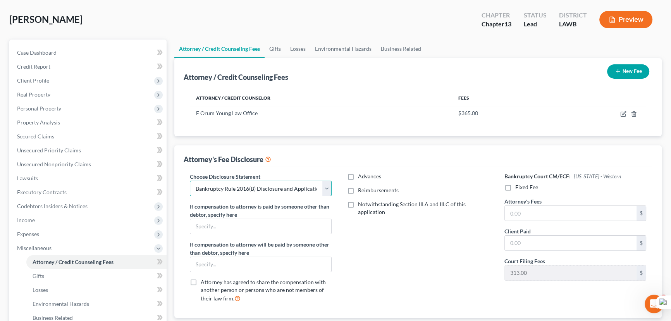
scroll to position [105, 0]
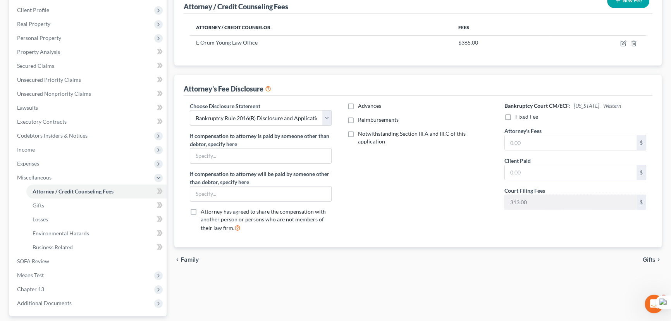
click at [358, 117] on label "Reimbursements" at bounding box center [378, 120] width 41 height 8
click at [361, 117] on input "Reimbursements" at bounding box center [363, 118] width 5 height 5
checkbox input "true"
click at [363, 141] on input "text" at bounding box center [414, 145] width 132 height 15
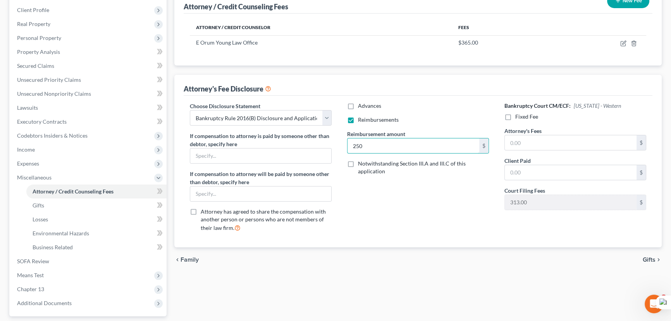
type input "250"
click at [515, 114] on label "Fixed Fee" at bounding box center [526, 117] width 23 height 8
click at [519, 114] on input "Fixed Fee" at bounding box center [521, 115] width 5 height 5
checkbox input "true"
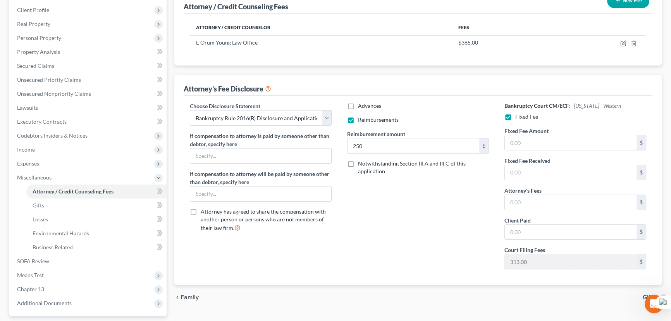
click at [524, 135] on input "text" at bounding box center [571, 142] width 132 height 15
type input "5,025"
click at [582, 196] on input "text" at bounding box center [571, 202] width 132 height 15
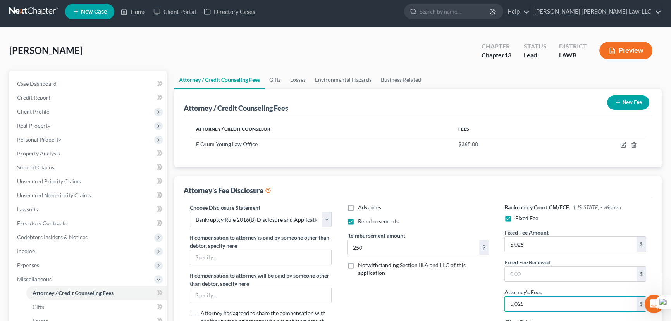
scroll to position [0, 0]
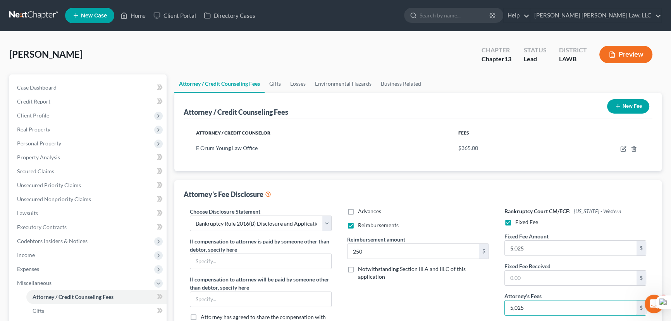
type input "5,025"
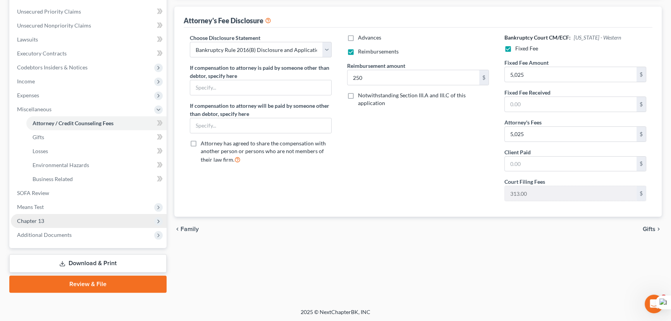
click at [246, 76] on label "If compensation to attorney is paid by someone other than debtor, specify here" at bounding box center [261, 72] width 142 height 16
click at [62, 236] on span "Additional Documents" at bounding box center [44, 234] width 55 height 7
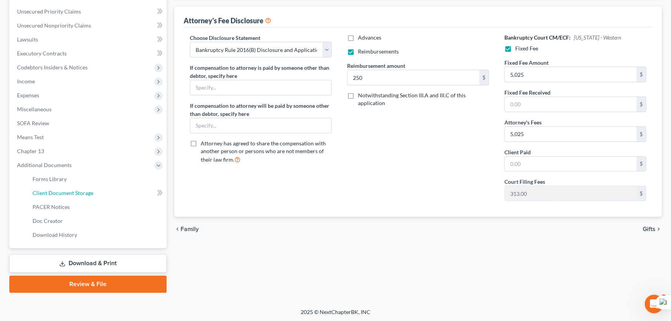
click at [70, 186] on link "Client Document Storage" at bounding box center [96, 193] width 140 height 14
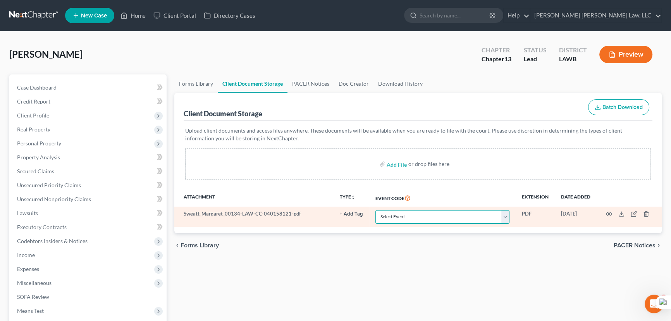
click at [423, 210] on select "Select Event 20 Largest Unsecured Creditors Amended Creditor Matrix (Fee) Amend…" at bounding box center [443, 217] width 134 height 14
select select "9"
click at [376, 210] on select "Select Event 20 Largest Unsecured Creditors Amended Creditor Matrix (Fee) Amend…" at bounding box center [443, 217] width 134 height 14
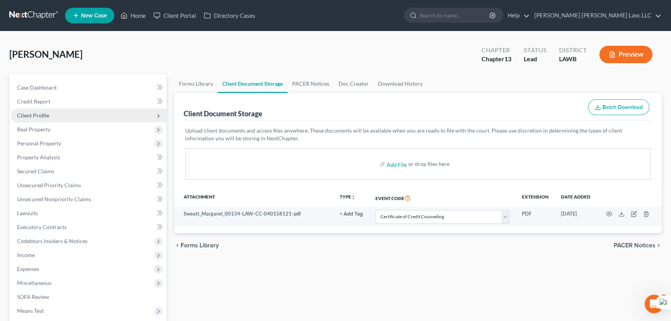
click at [47, 116] on span "Client Profile" at bounding box center [33, 115] width 32 height 7
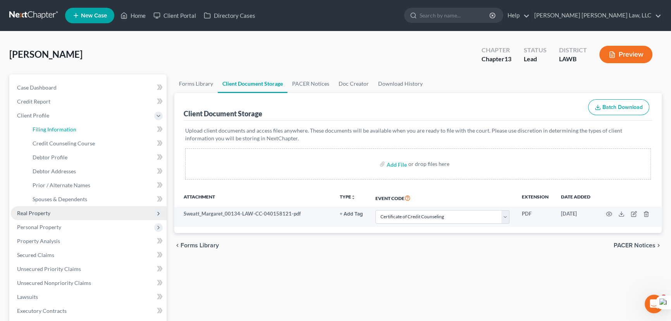
click at [54, 127] on span "Filing Information" at bounding box center [55, 129] width 44 height 7
select select "1"
select select "0"
select select "3"
select select "36"
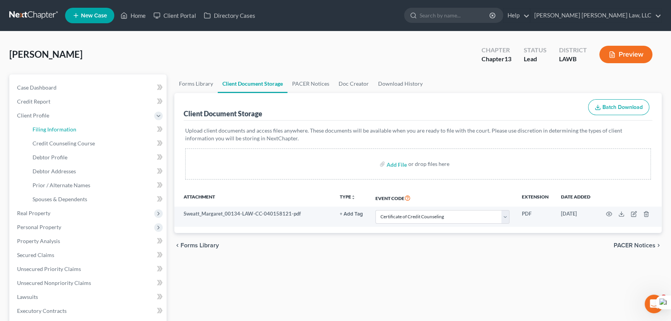
select select "0"
select select "19"
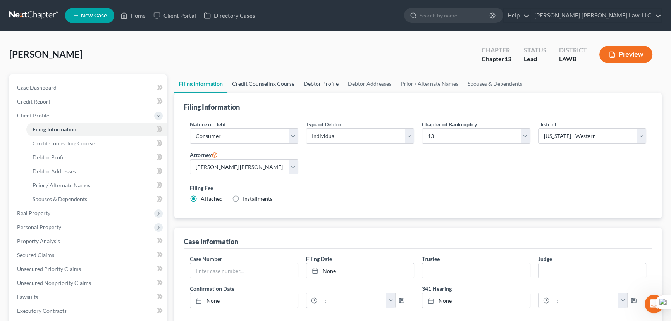
click at [244, 82] on link "Credit Counseling Course" at bounding box center [263, 83] width 72 height 19
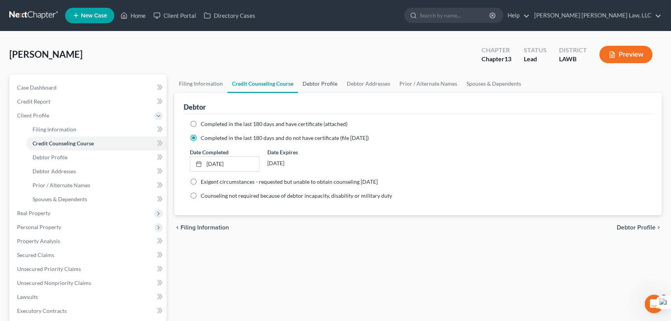
click at [319, 79] on link "Debtor Profile" at bounding box center [320, 83] width 44 height 19
select select "4"
select select "0"
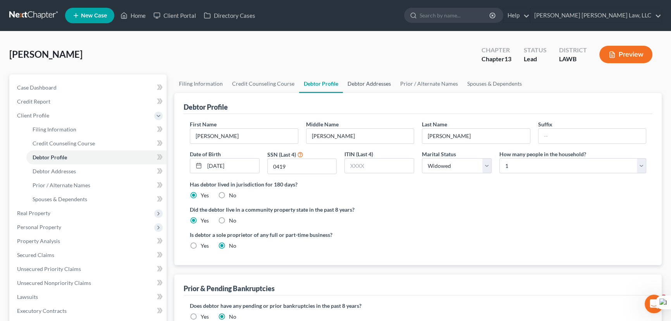
click at [361, 81] on link "Debtor Addresses" at bounding box center [369, 83] width 53 height 19
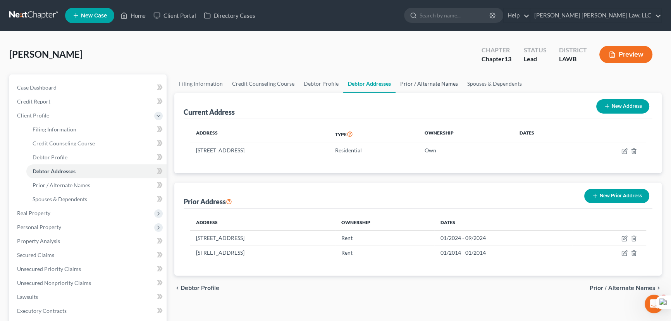
click at [422, 82] on link "Prior / Alternate Names" at bounding box center [429, 83] width 67 height 19
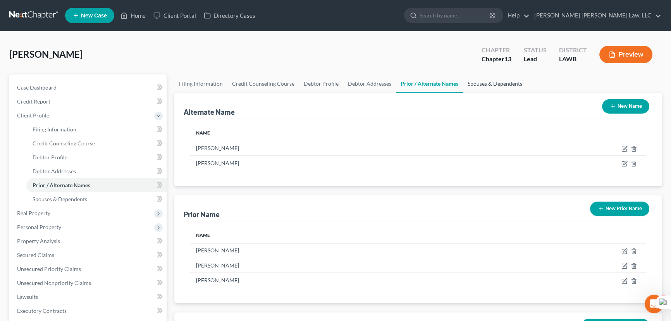
click at [486, 83] on link "Spouses & Dependents" at bounding box center [495, 83] width 64 height 19
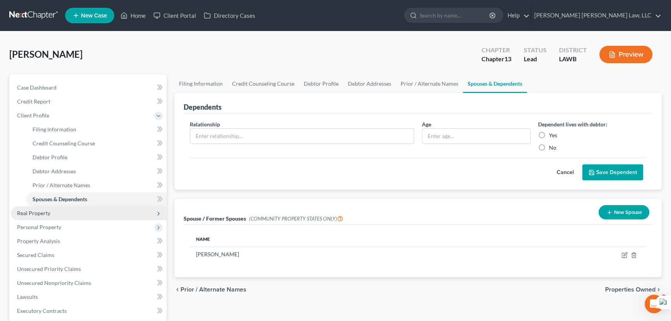
drag, startPoint x: 47, startPoint y: 222, endPoint x: 47, endPoint y: 216, distance: 5.8
click at [47, 222] on span "Personal Property" at bounding box center [89, 227] width 156 height 14
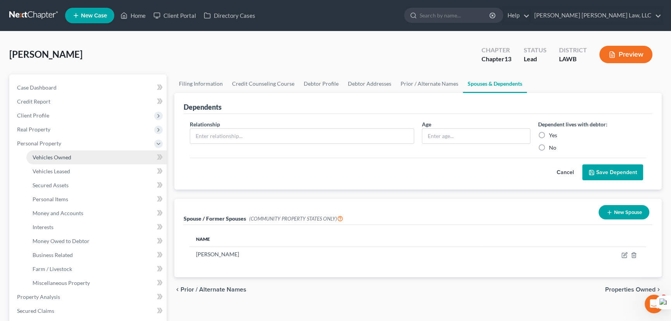
click at [62, 152] on link "Vehicles Owned" at bounding box center [96, 157] width 140 height 14
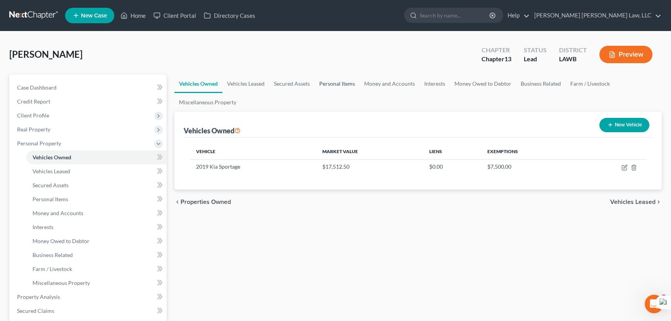
click at [351, 83] on link "Personal Items" at bounding box center [337, 83] width 45 height 19
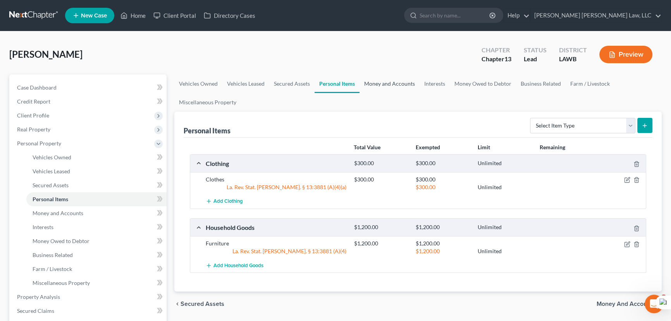
click at [379, 81] on link "Money and Accounts" at bounding box center [390, 83] width 60 height 19
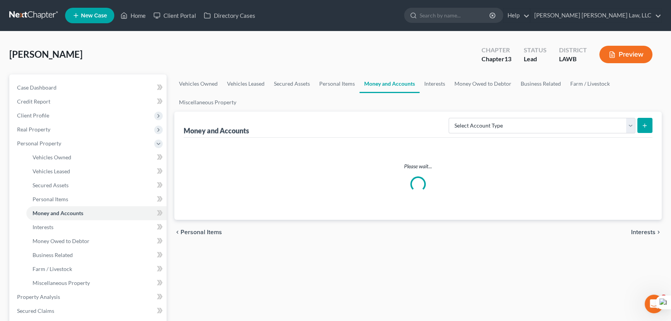
click at [386, 88] on link "Money and Accounts" at bounding box center [390, 83] width 60 height 19
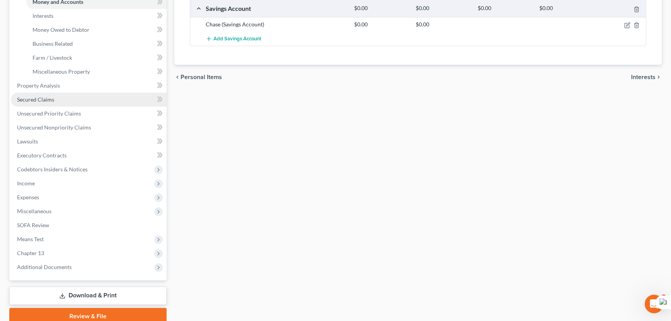
click at [62, 99] on link "Secured Claims" at bounding box center [89, 100] width 156 height 14
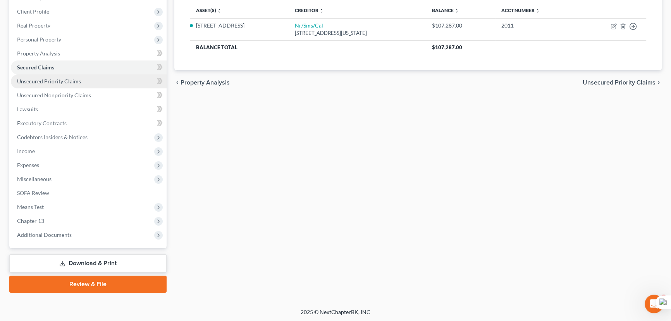
click at [69, 78] on span "Unsecured Priority Claims" at bounding box center [49, 81] width 64 height 7
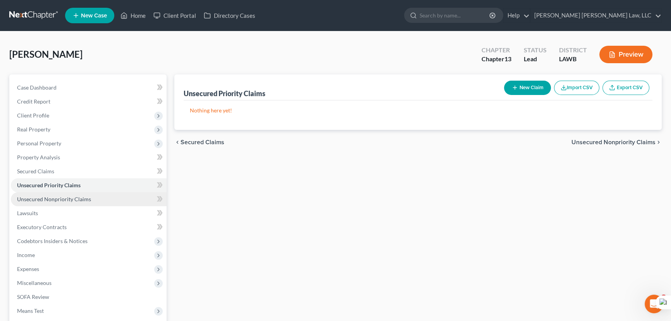
click at [83, 196] on span "Unsecured Nonpriority Claims" at bounding box center [54, 199] width 74 height 7
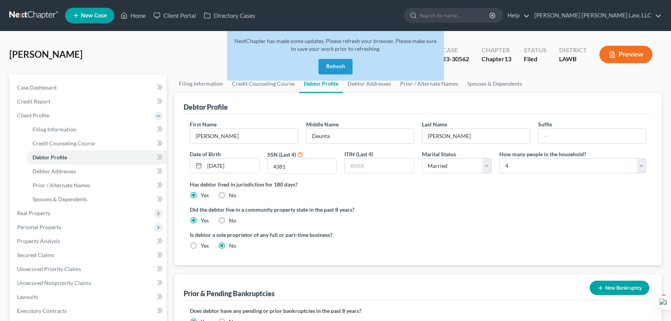
select select "1"
select select "3"
